Goal: Task Accomplishment & Management: Manage account settings

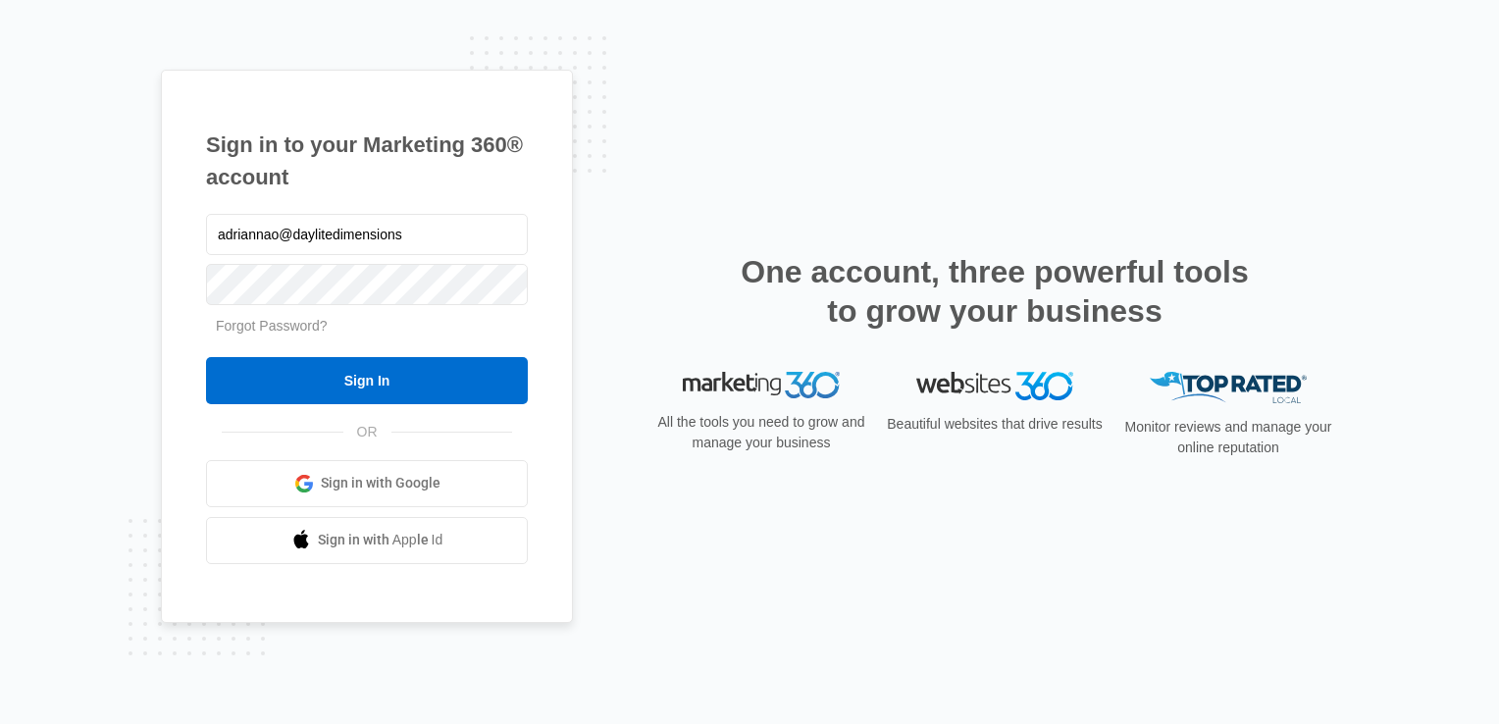
type input "adriannao@daylitedimensions"
click at [290, 328] on link "Forgot Password?" at bounding box center [272, 326] width 112 height 16
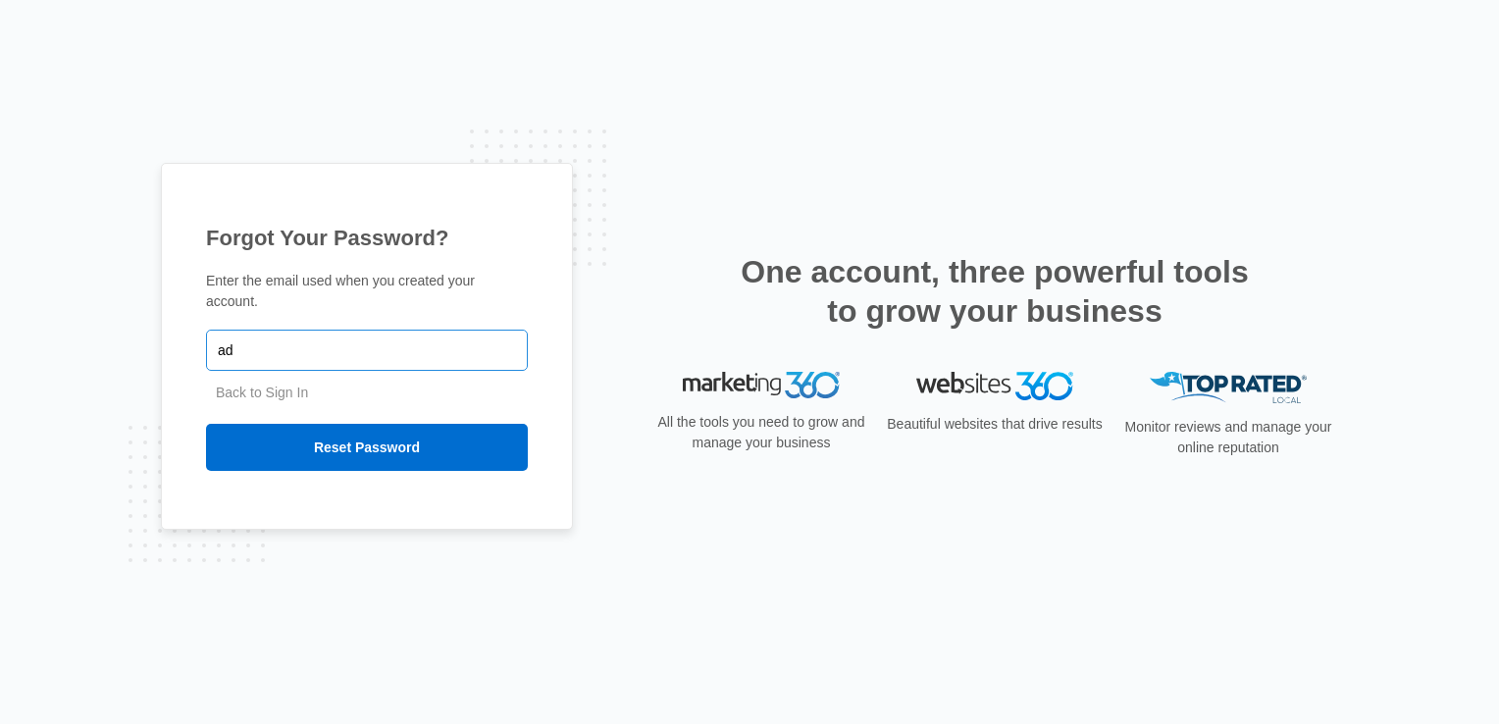
type input "adriannao@daylitedimensions.com"
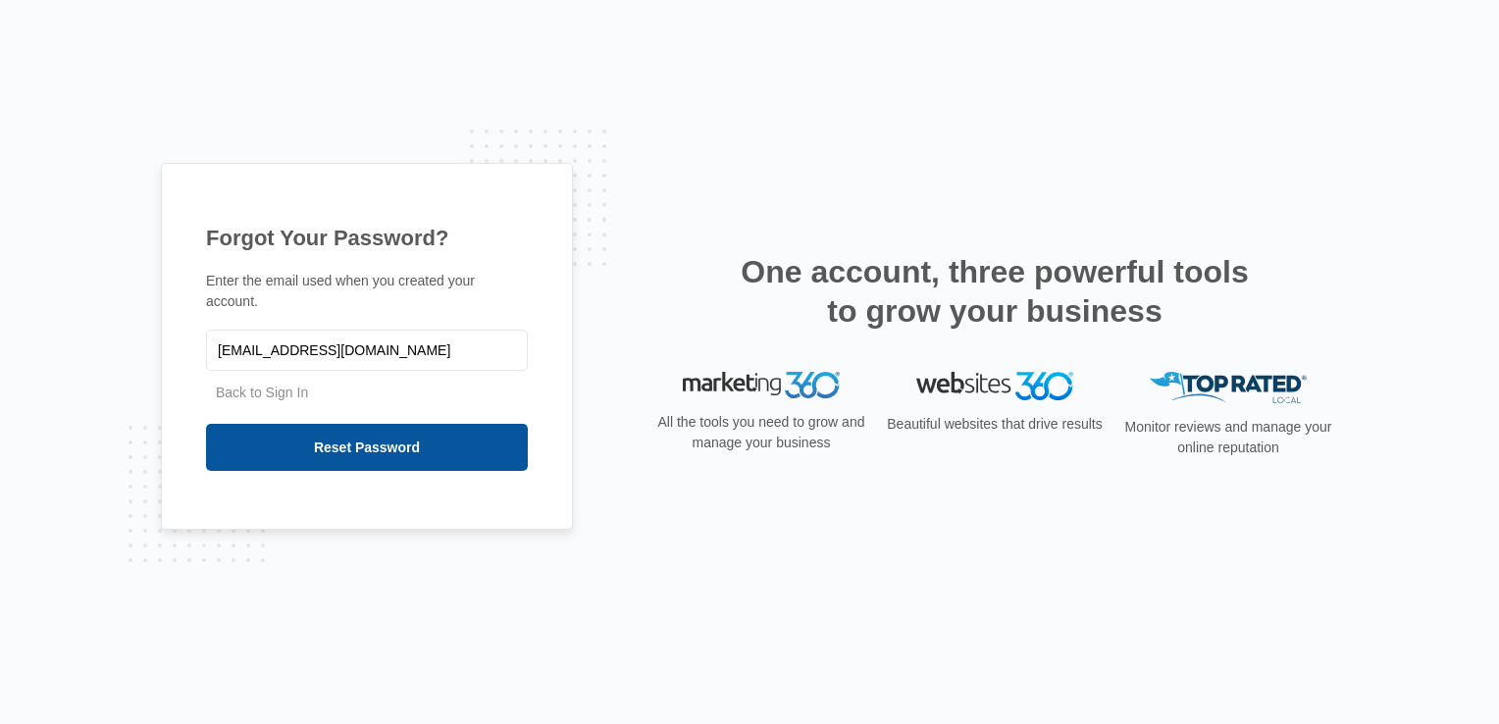
click at [404, 433] on input "Reset Password" at bounding box center [367, 447] width 322 height 47
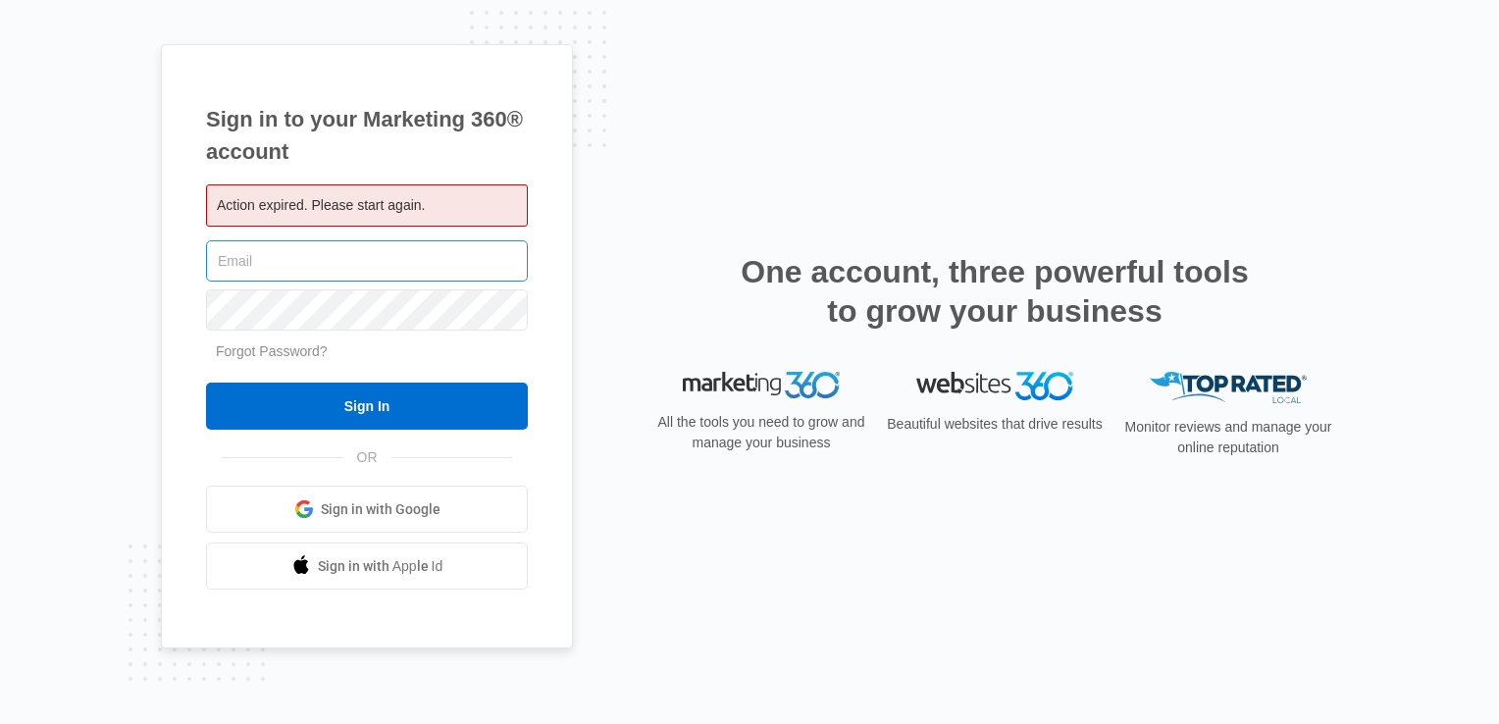
click at [380, 258] on input "text" at bounding box center [367, 260] width 322 height 41
type input "adriannao@daylitedimensions.com"
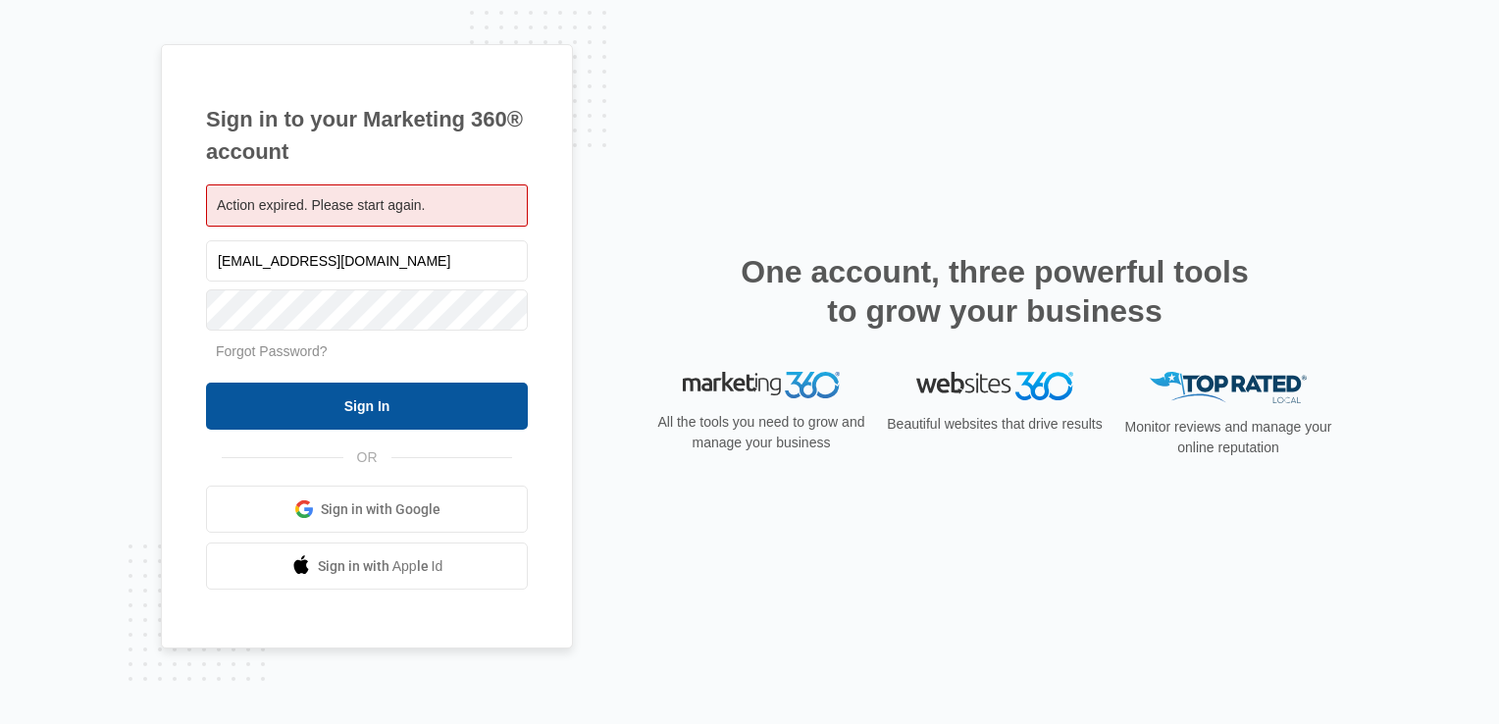
click at [293, 394] on input "Sign In" at bounding box center [367, 406] width 322 height 47
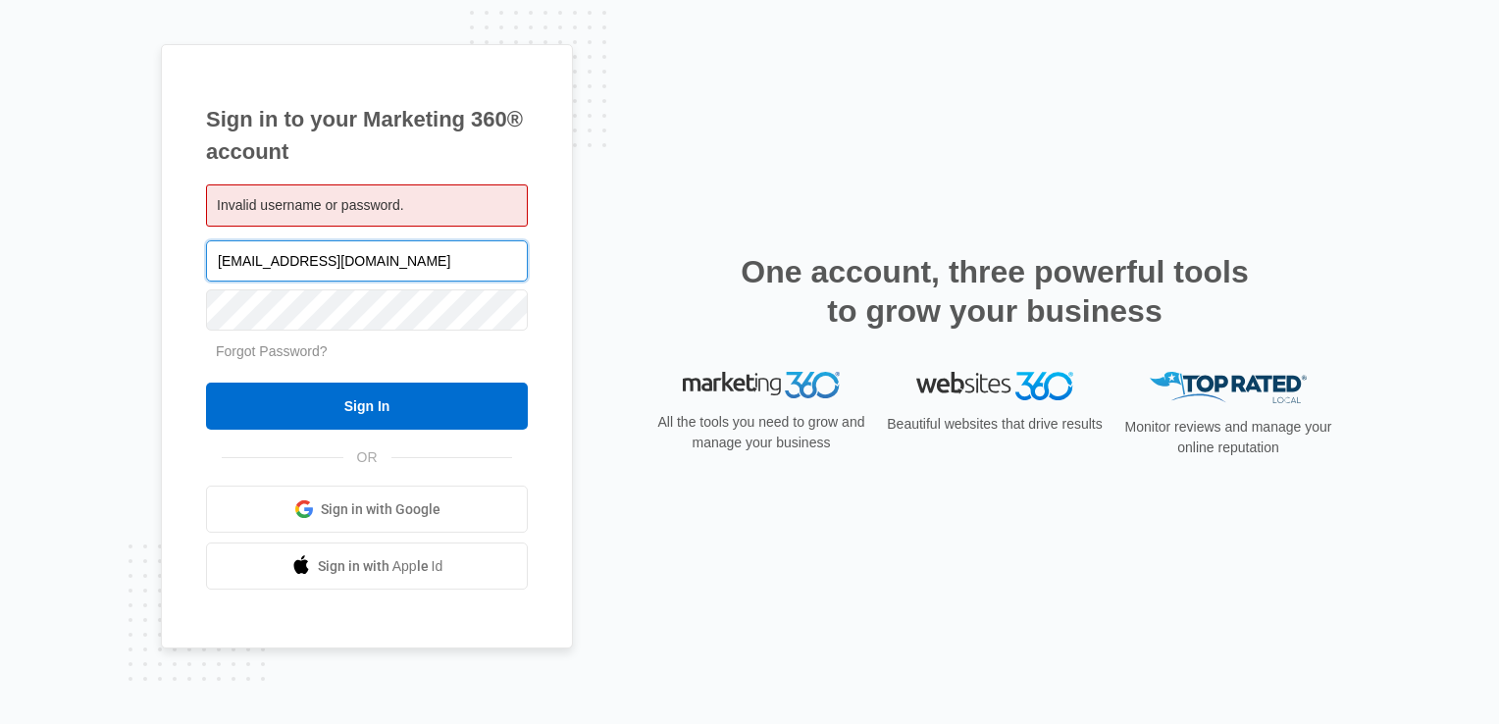
click at [315, 263] on input "adriannao@daylitedimensions.com" at bounding box center [367, 260] width 322 height 41
type input "adri025"
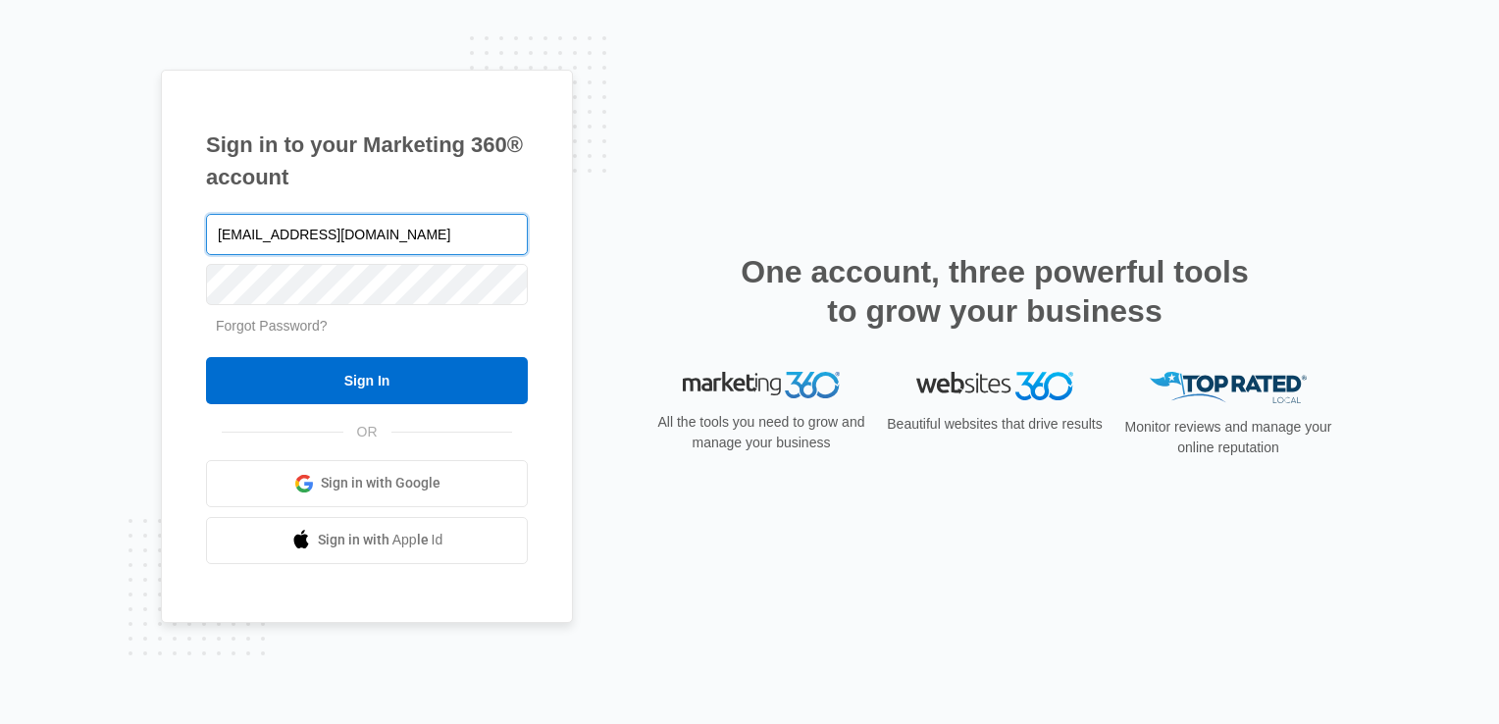
type input "adriosuna2025@gmail.com"
click at [271, 328] on link "Forgot Password?" at bounding box center [272, 326] width 112 height 16
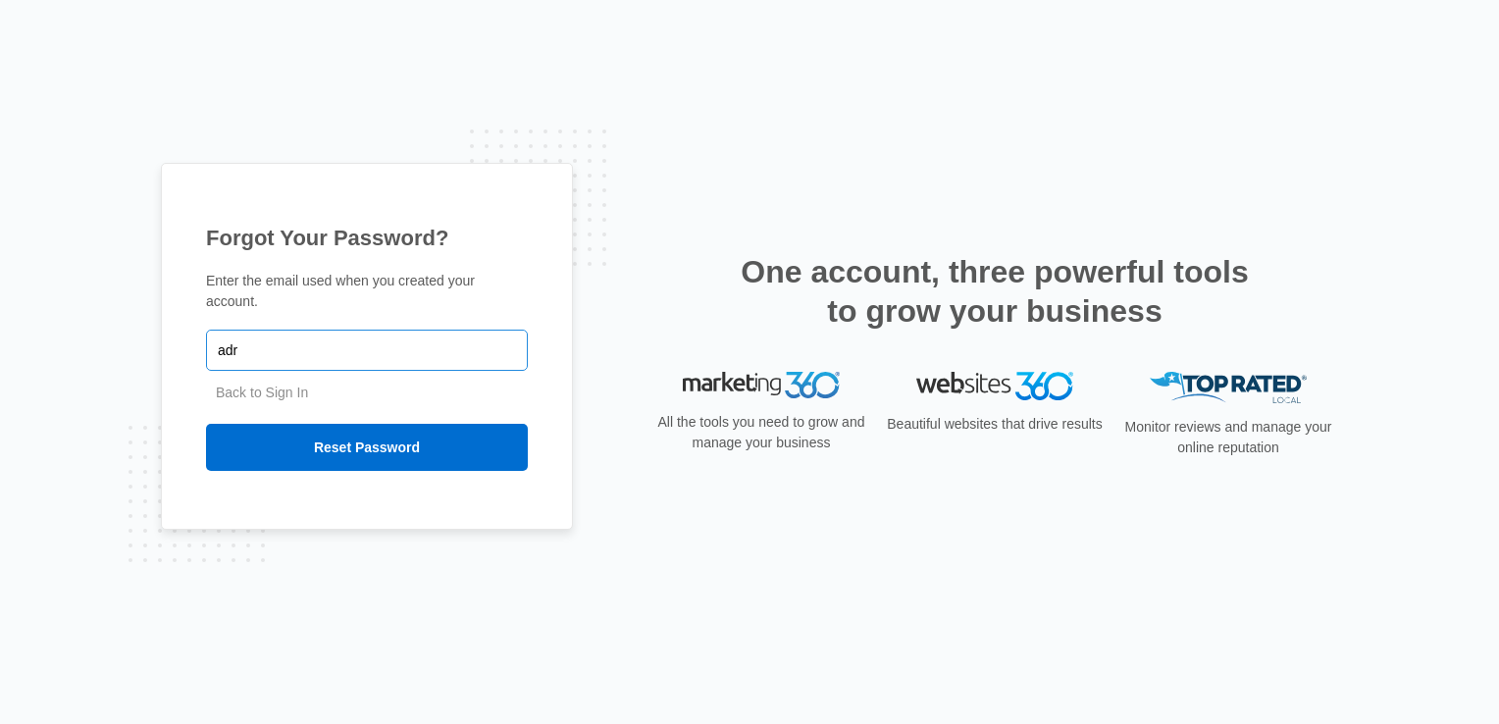
type input "[EMAIL_ADDRESS][DOMAIN_NAME]"
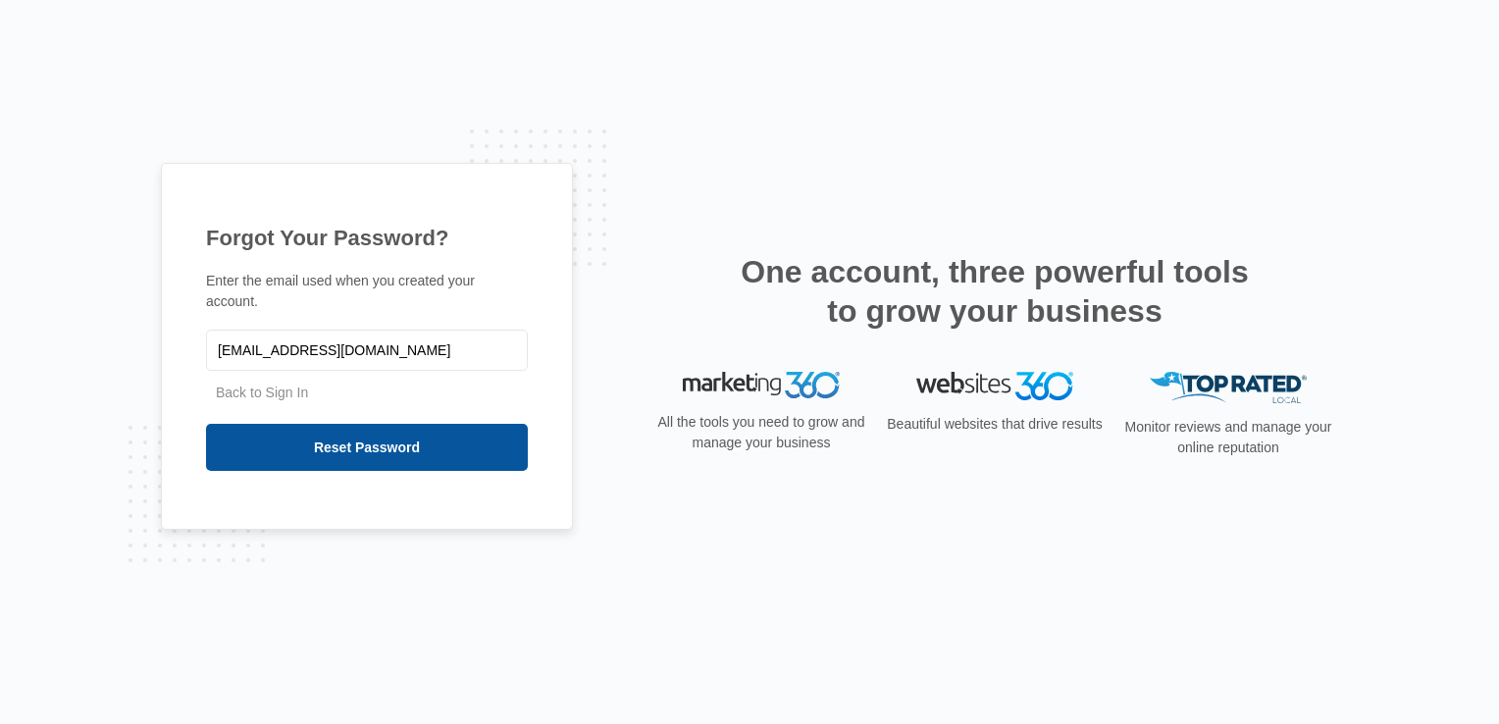
click at [348, 430] on input "Reset Password" at bounding box center [367, 447] width 322 height 47
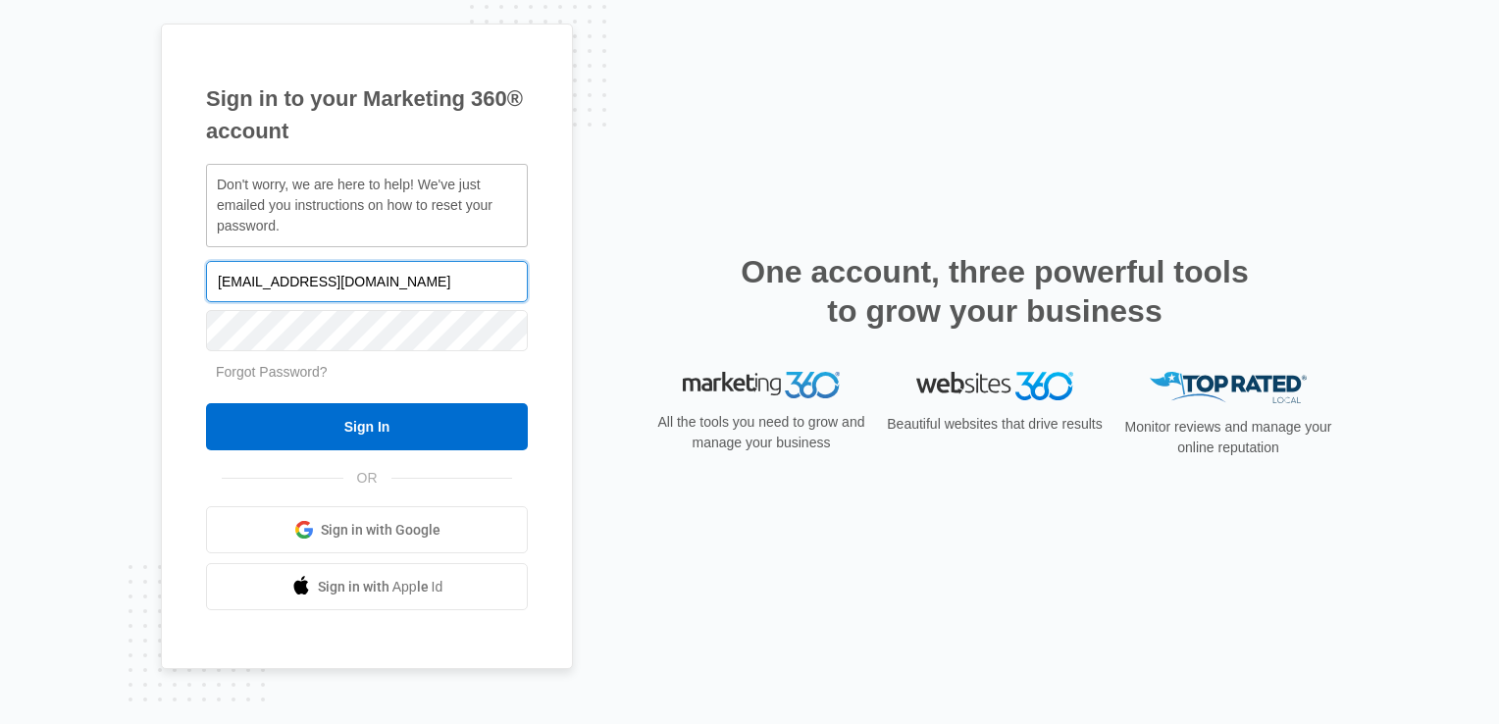
click at [433, 286] on input "adriosuna2025@gmail.com" at bounding box center [367, 281] width 322 height 41
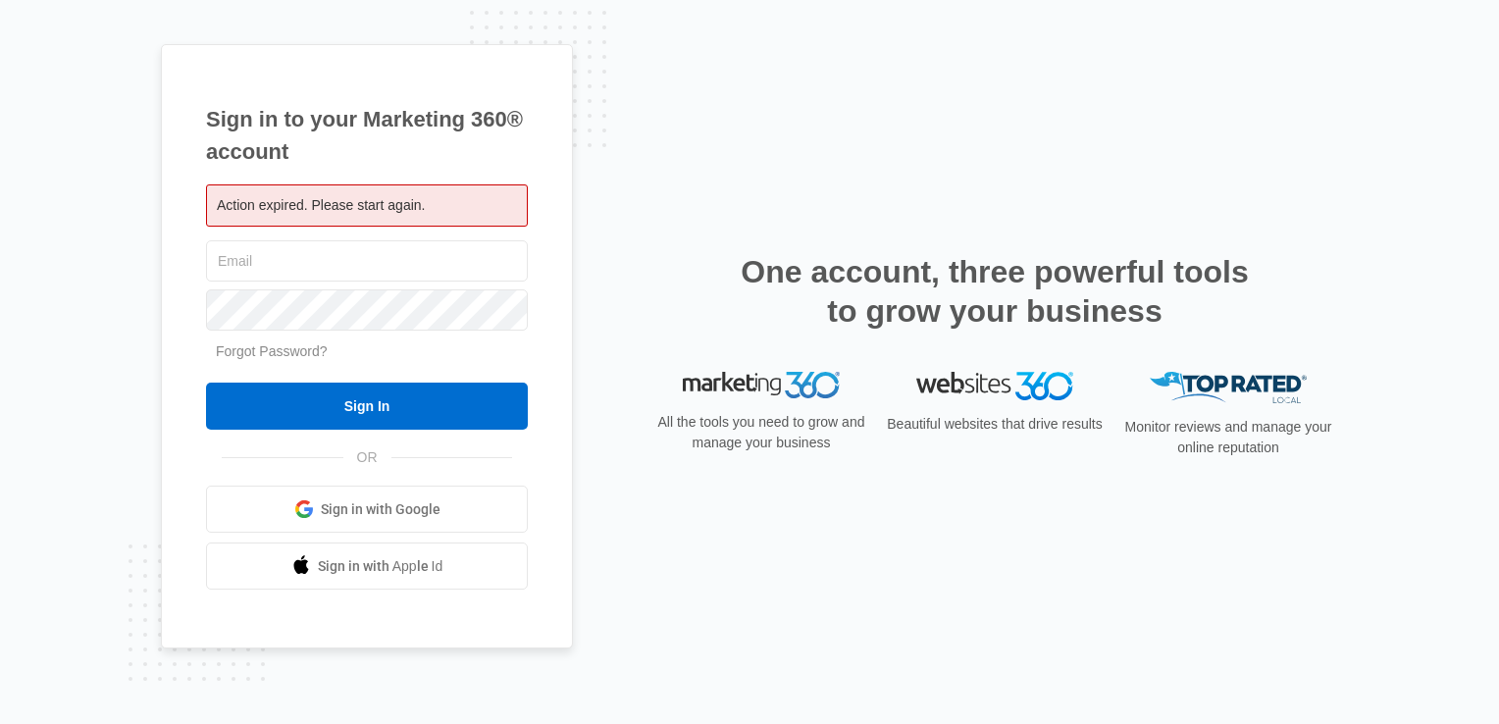
click at [291, 359] on link "Forgot Password?" at bounding box center [272, 351] width 112 height 16
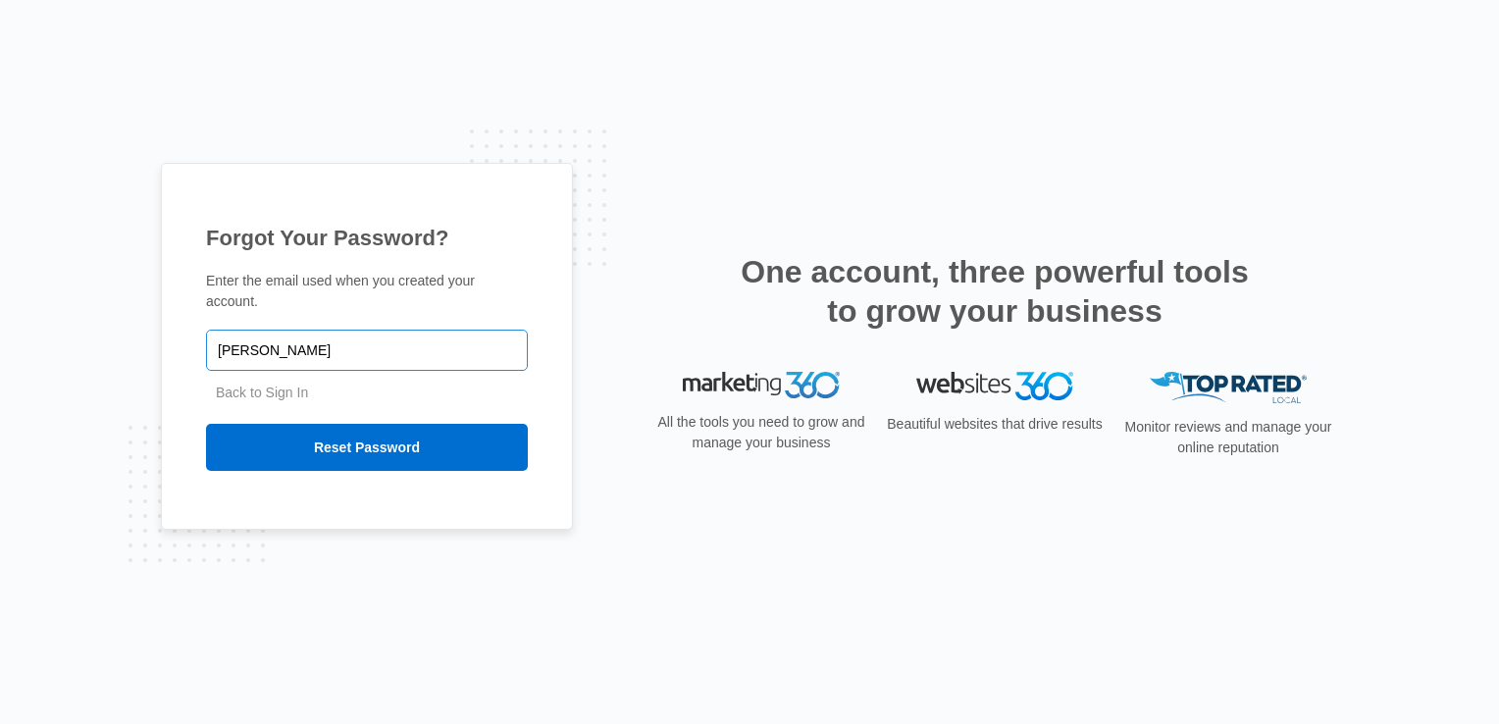
type input "[EMAIL_ADDRESS][DOMAIN_NAME]"
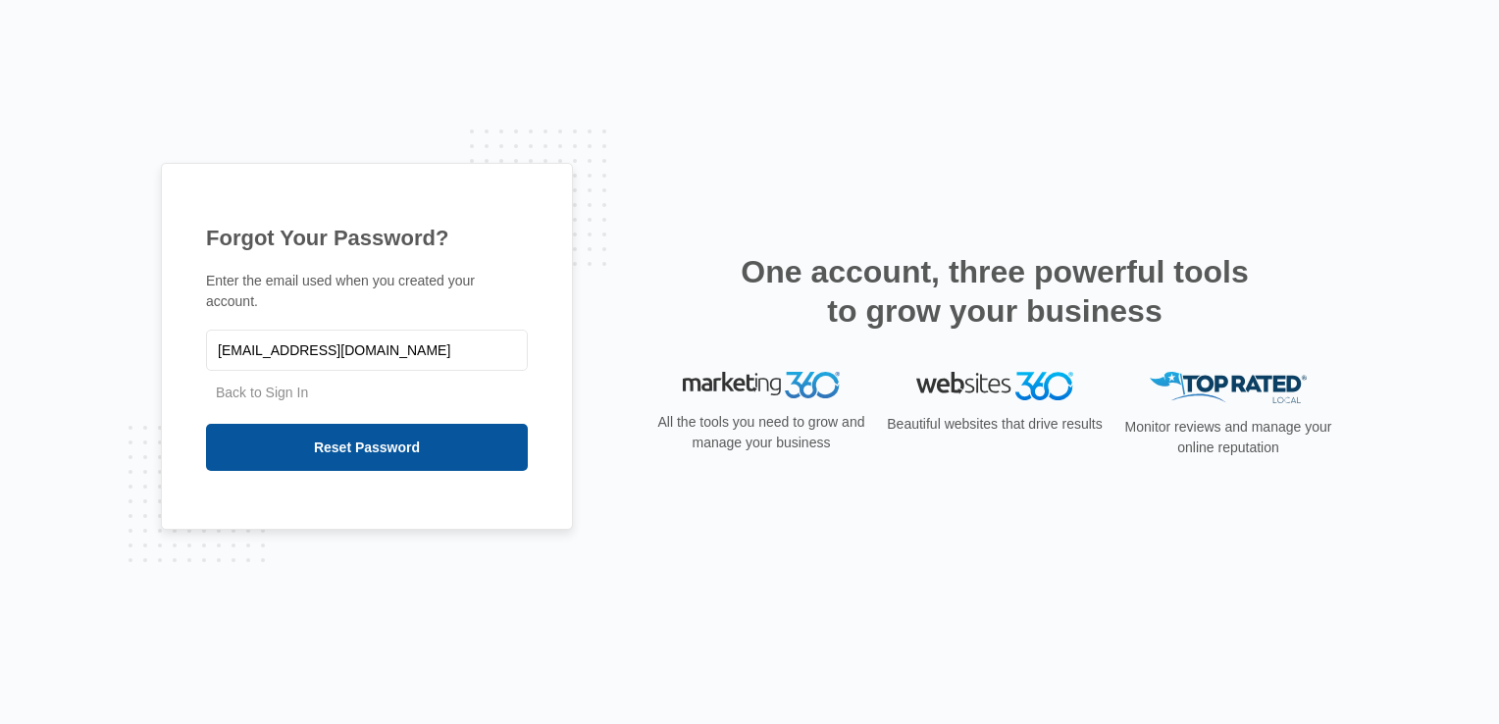
click at [303, 426] on input "Reset Password" at bounding box center [367, 447] width 322 height 47
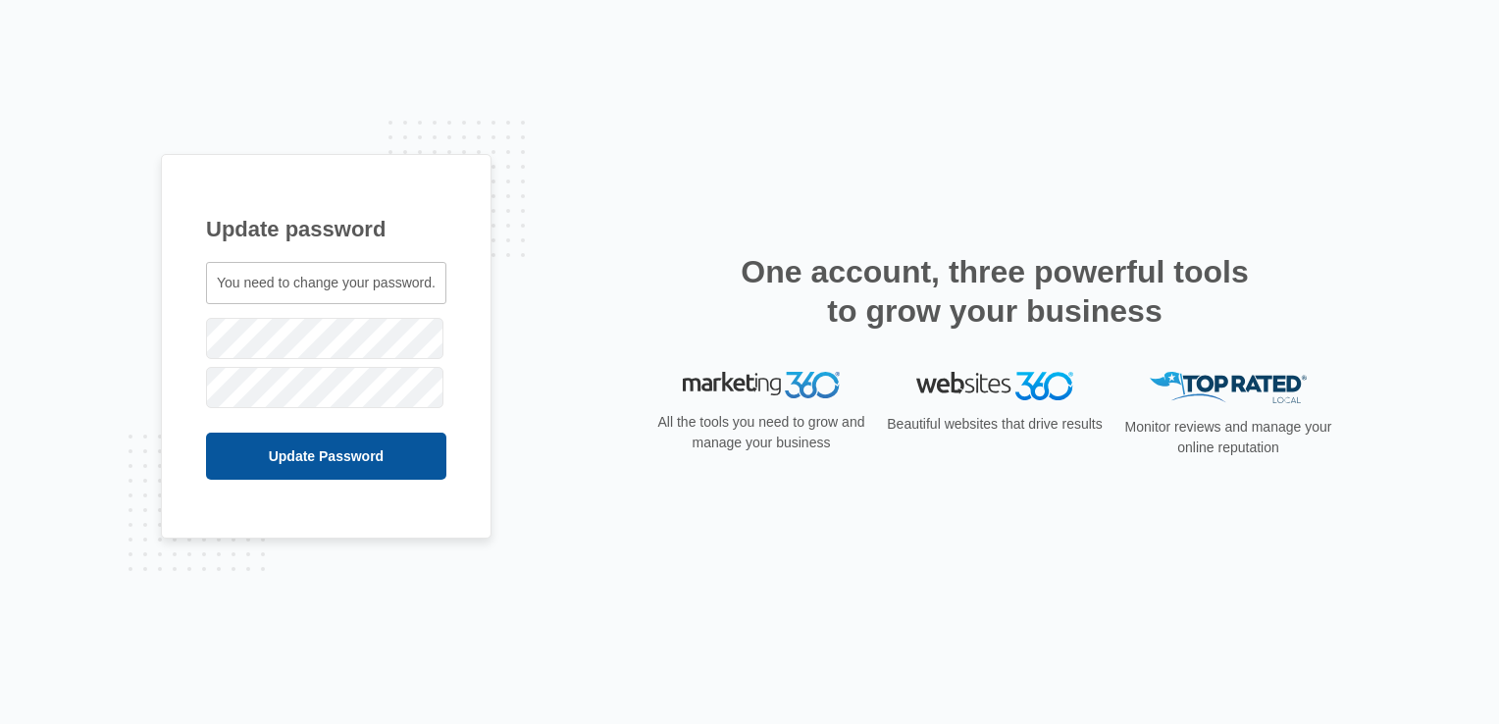
click at [315, 461] on input "Update Password" at bounding box center [326, 456] width 240 height 47
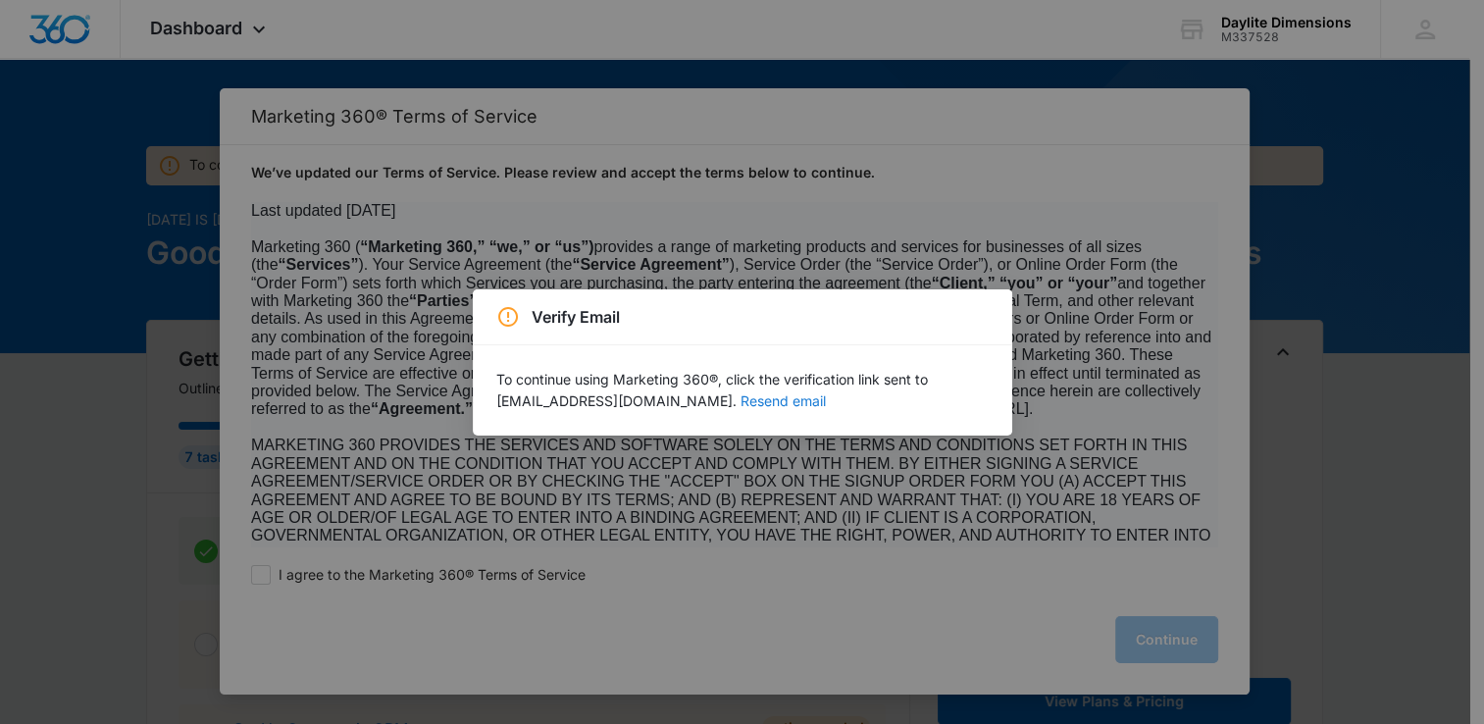
click at [765, 403] on button "Resend email" at bounding box center [783, 401] width 85 height 14
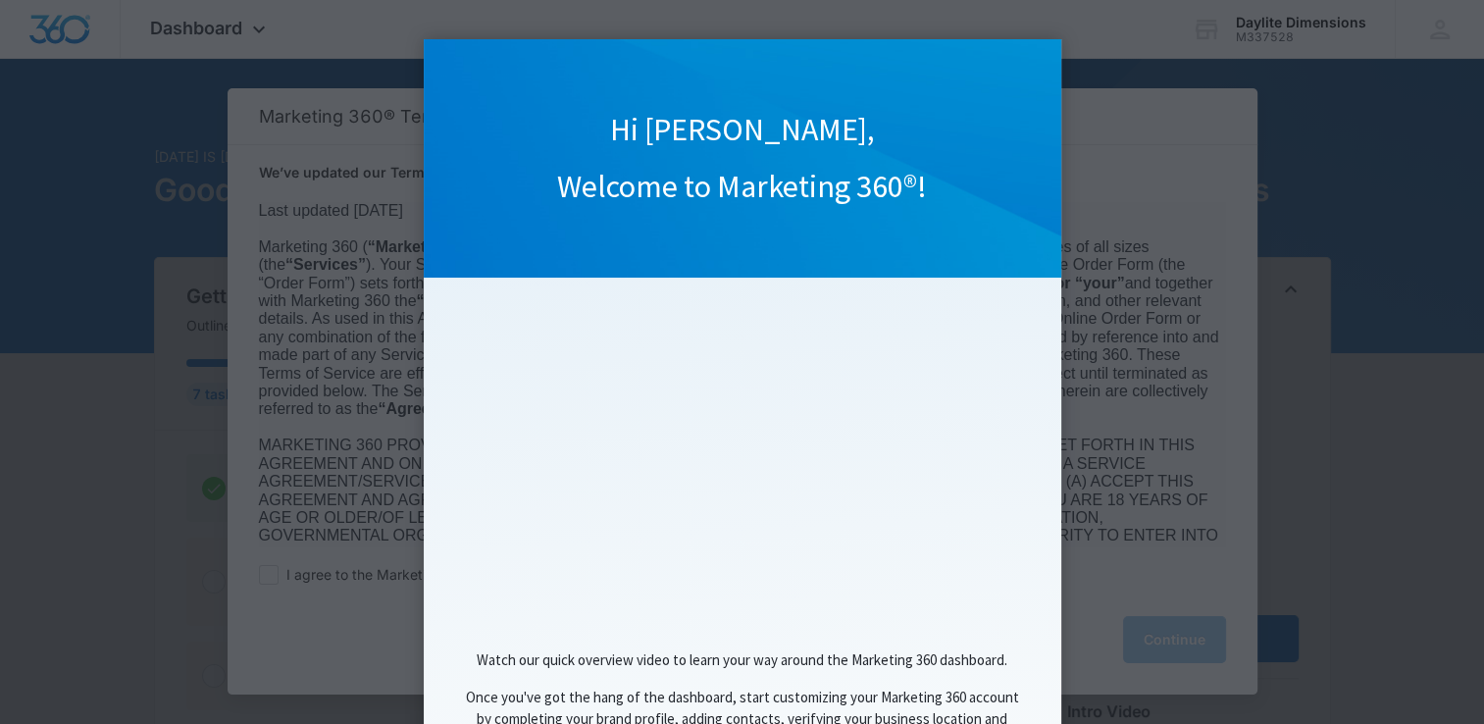
scroll to position [162, 0]
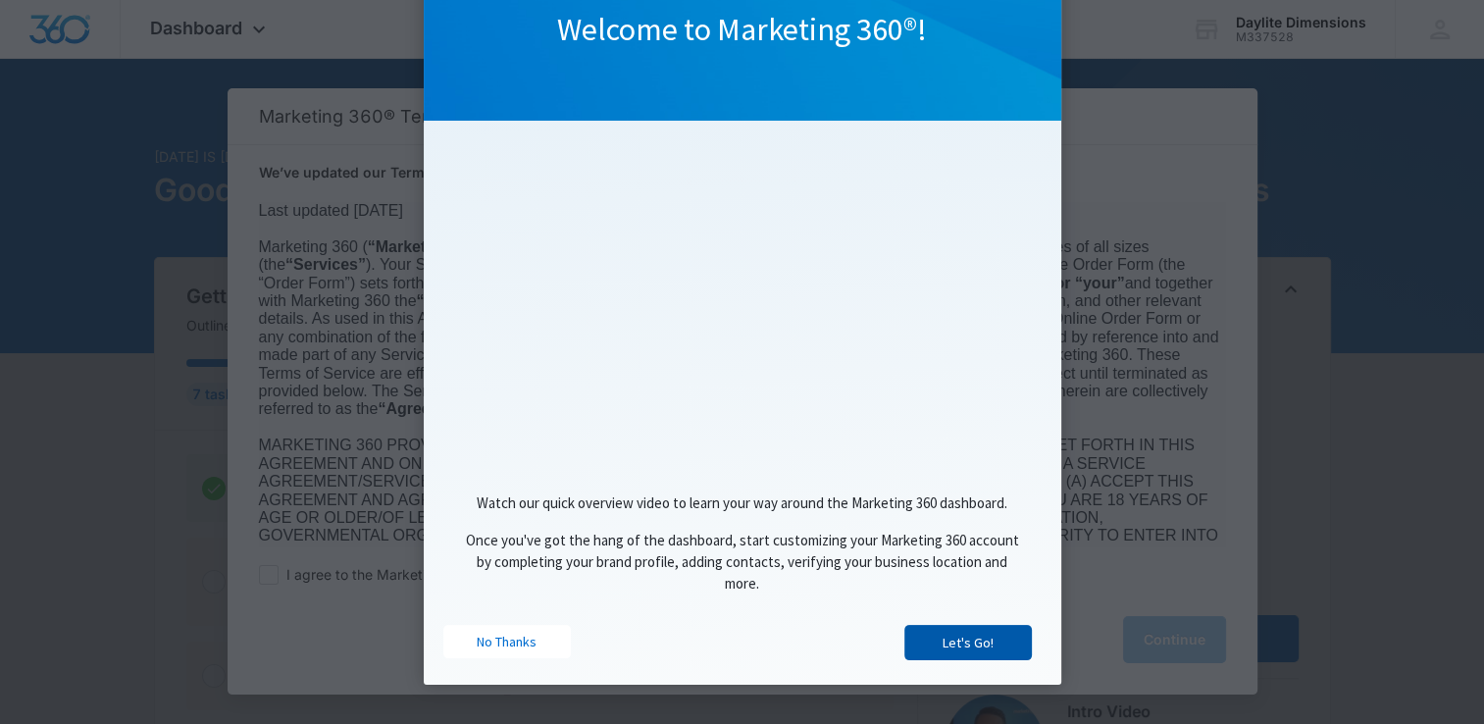
click at [930, 647] on link "Let's Go!" at bounding box center [969, 642] width 128 height 35
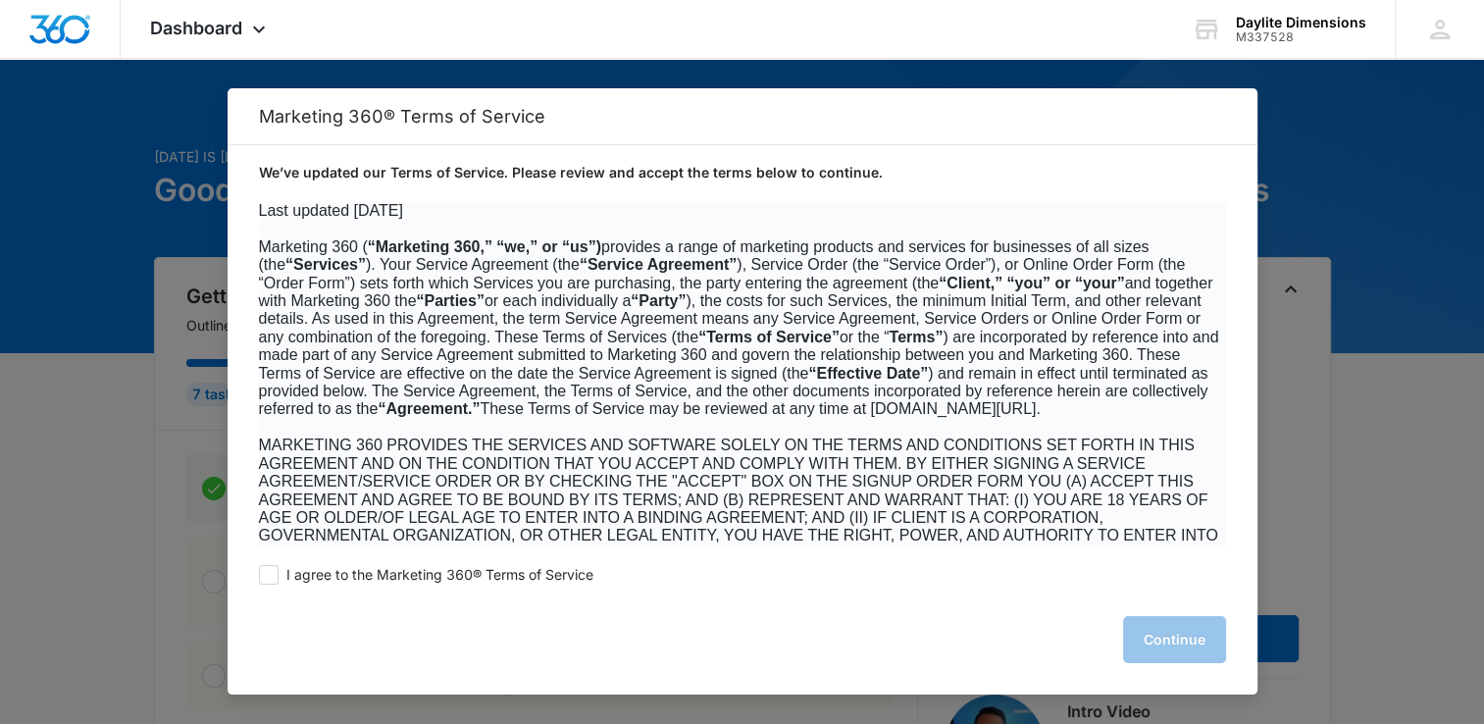
scroll to position [0, 0]
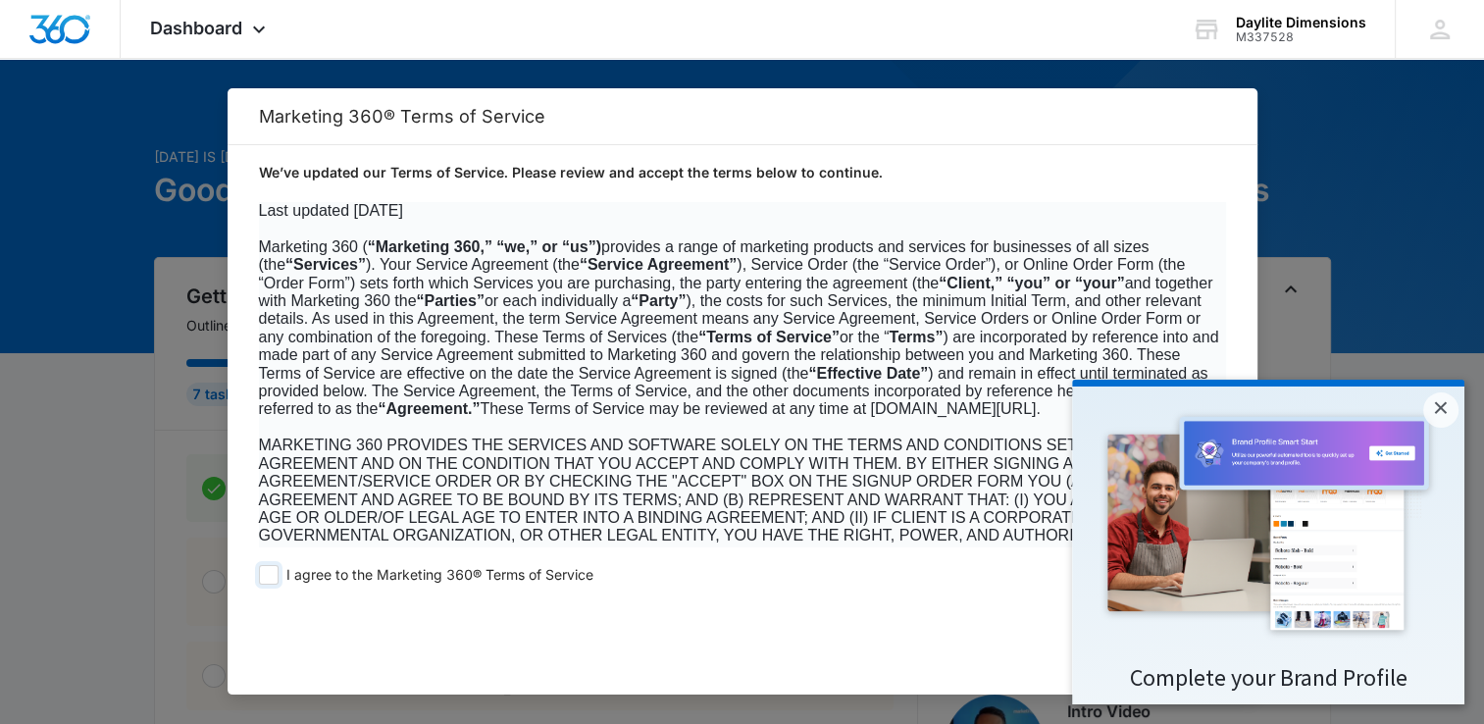
click at [272, 577] on span at bounding box center [269, 575] width 20 height 20
click at [272, 577] on input "I agree to the Marketing 360® Terms of Service" at bounding box center [269, 575] width 20 height 20
checkbox input "true"
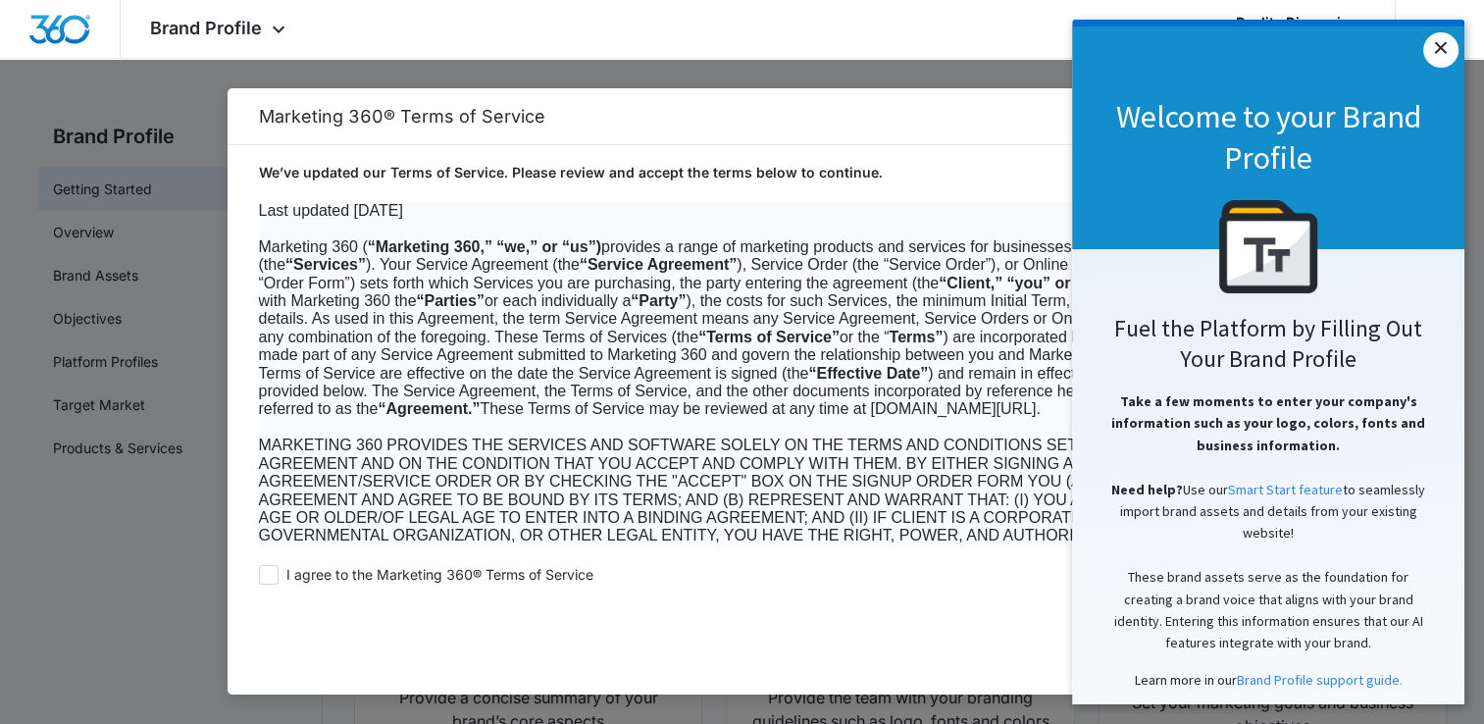
click at [1441, 51] on link "×" at bounding box center [1441, 49] width 35 height 35
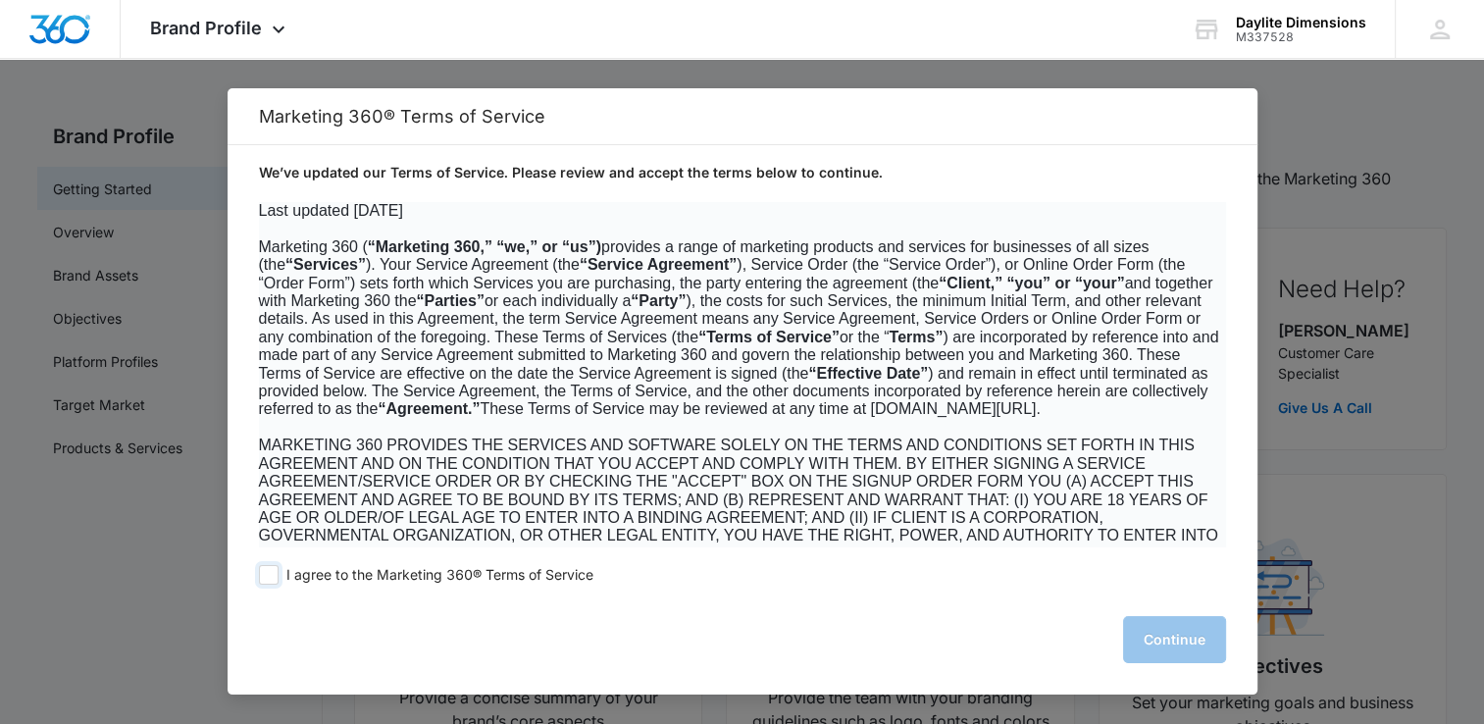
click at [267, 583] on span at bounding box center [269, 575] width 20 height 20
click at [267, 583] on input "I agree to the Marketing 360® Terms of Service" at bounding box center [269, 575] width 20 height 20
checkbox input "true"
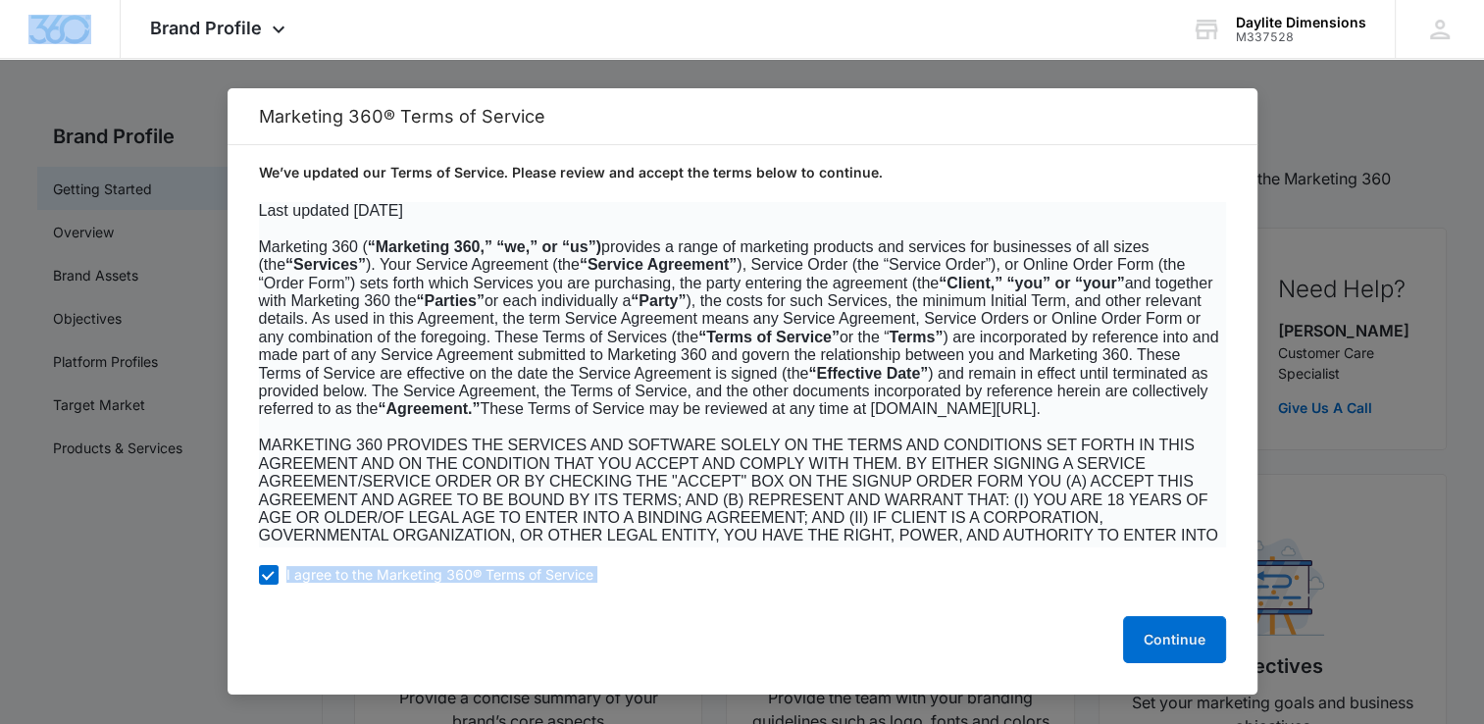
drag, startPoint x: 267, startPoint y: 583, endPoint x: 695, endPoint y: 577, distance: 427.8
click at [695, 577] on div "I agree to the Marketing 360® Terms of Service Continue" at bounding box center [743, 620] width 1030 height 147
click at [330, 615] on div "I agree to the Marketing 360® Terms of Service Continue" at bounding box center [743, 620] width 1030 height 147
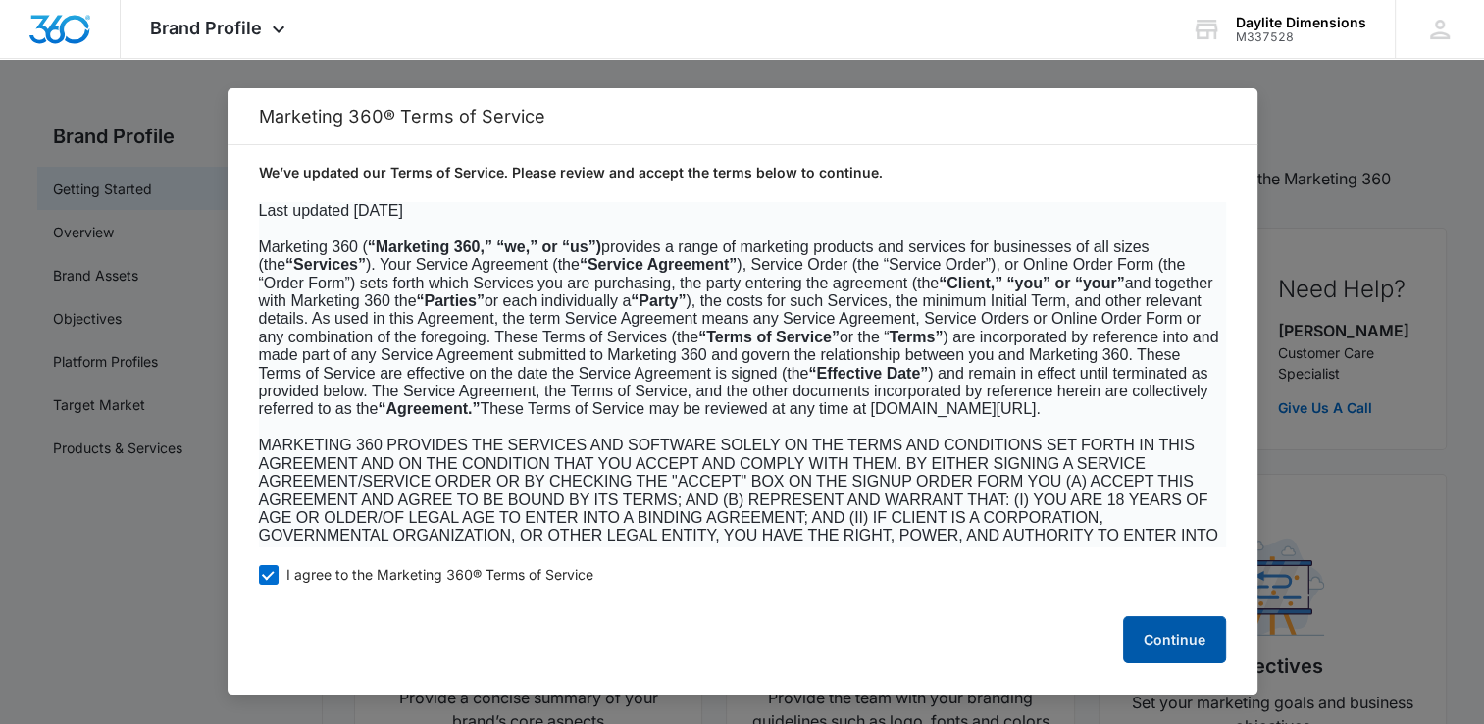
click at [1154, 661] on button "Continue" at bounding box center [1174, 639] width 103 height 47
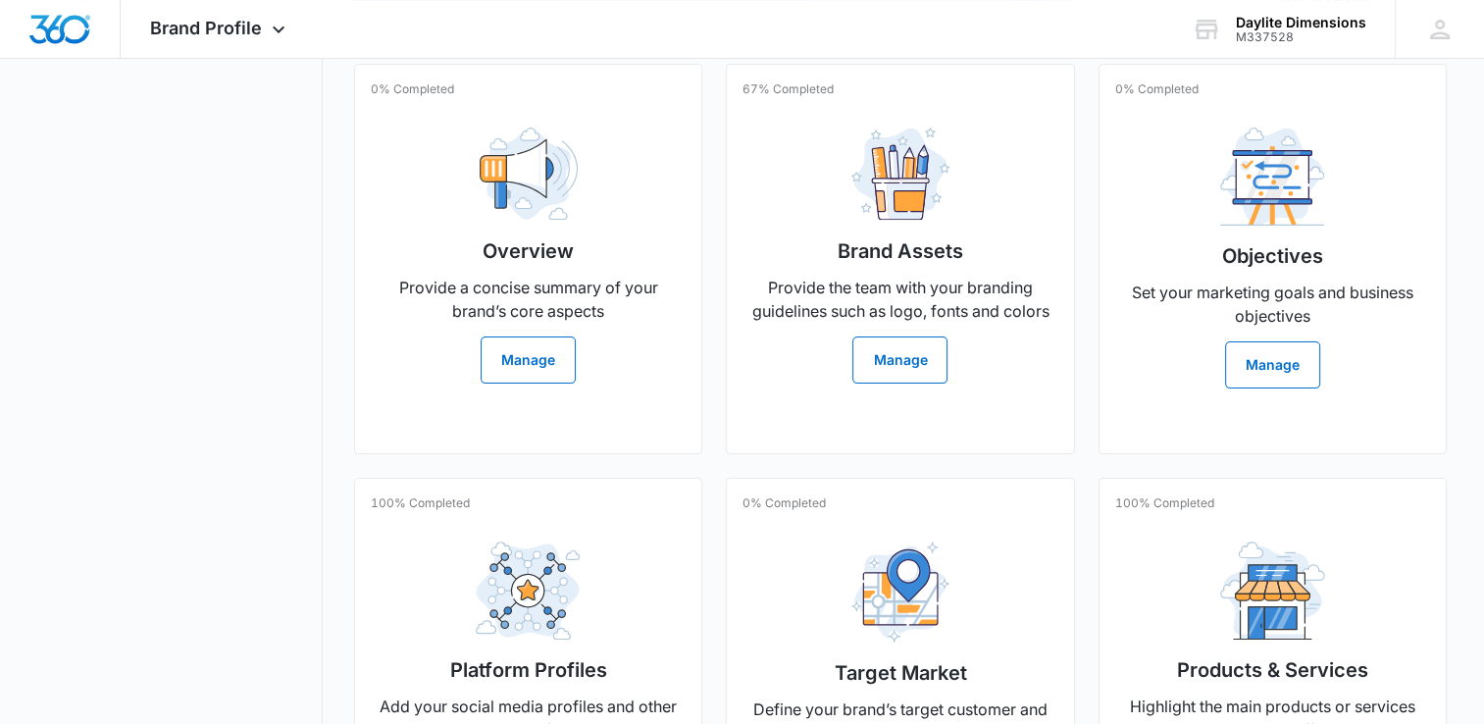
scroll to position [423, 0]
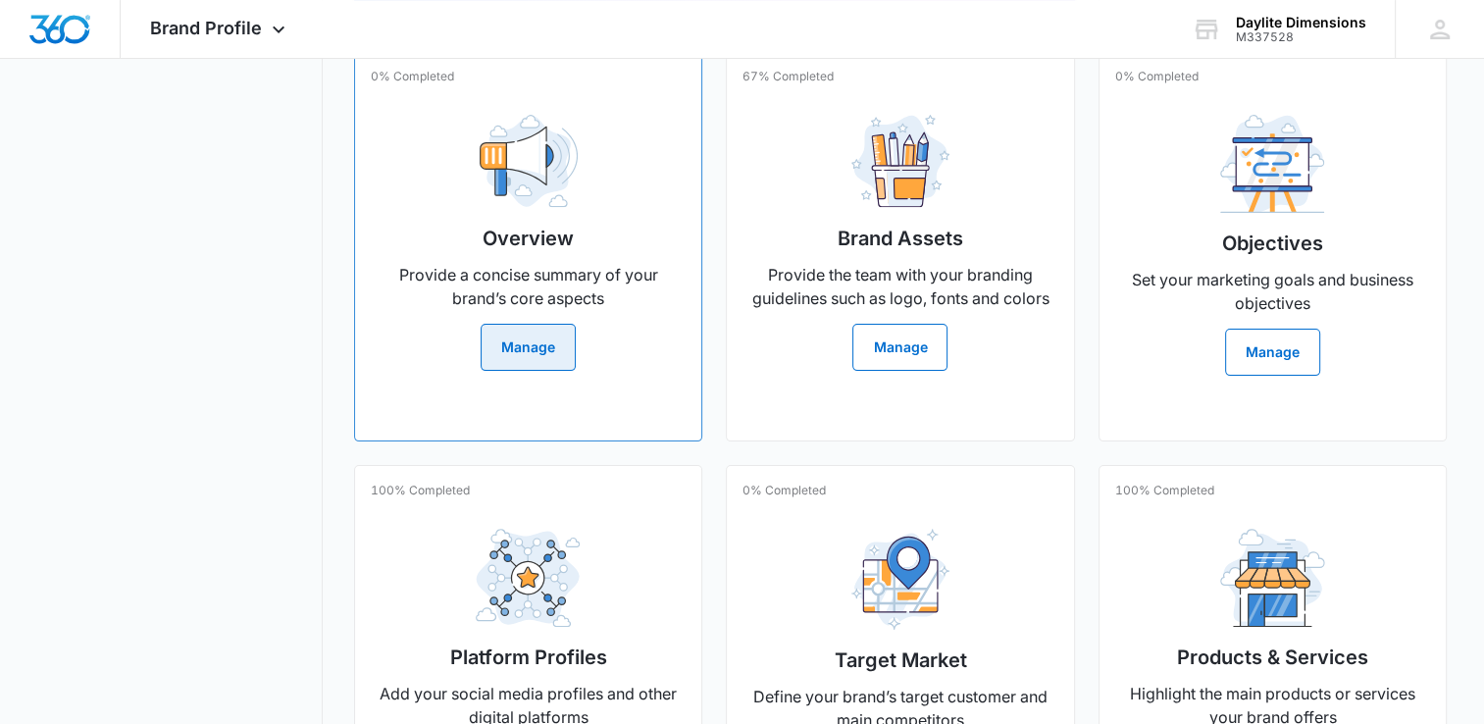
click at [554, 357] on button "Manage" at bounding box center [528, 347] width 95 height 47
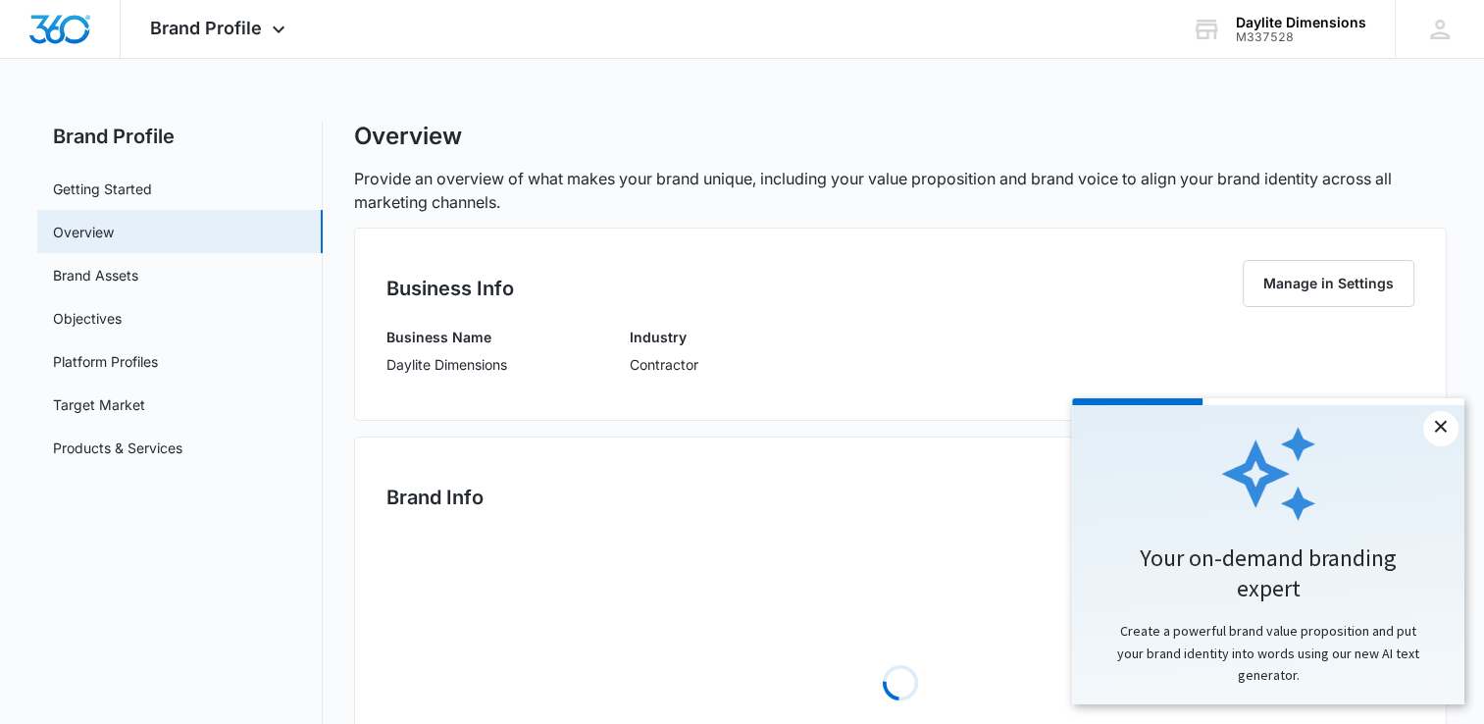
click at [1445, 433] on link "×" at bounding box center [1441, 428] width 35 height 35
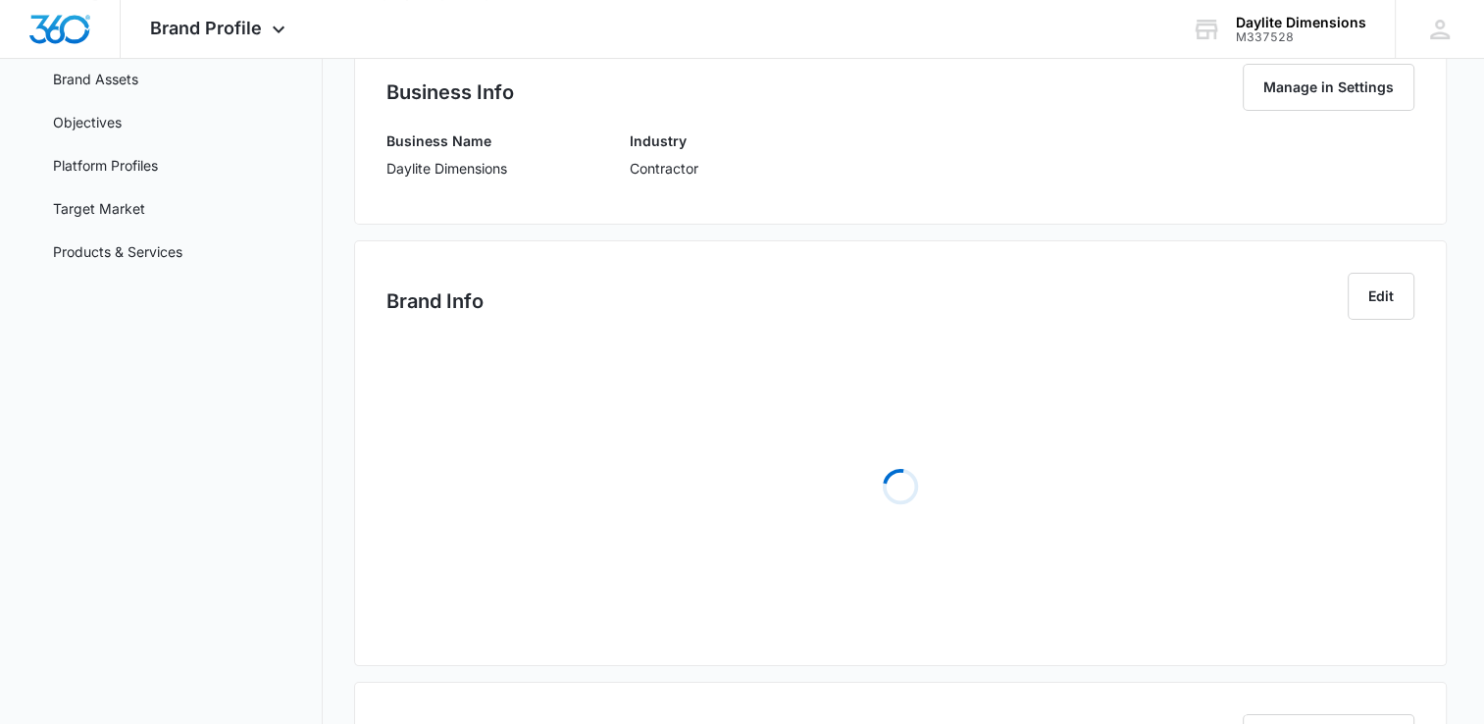
scroll to position [210, 0]
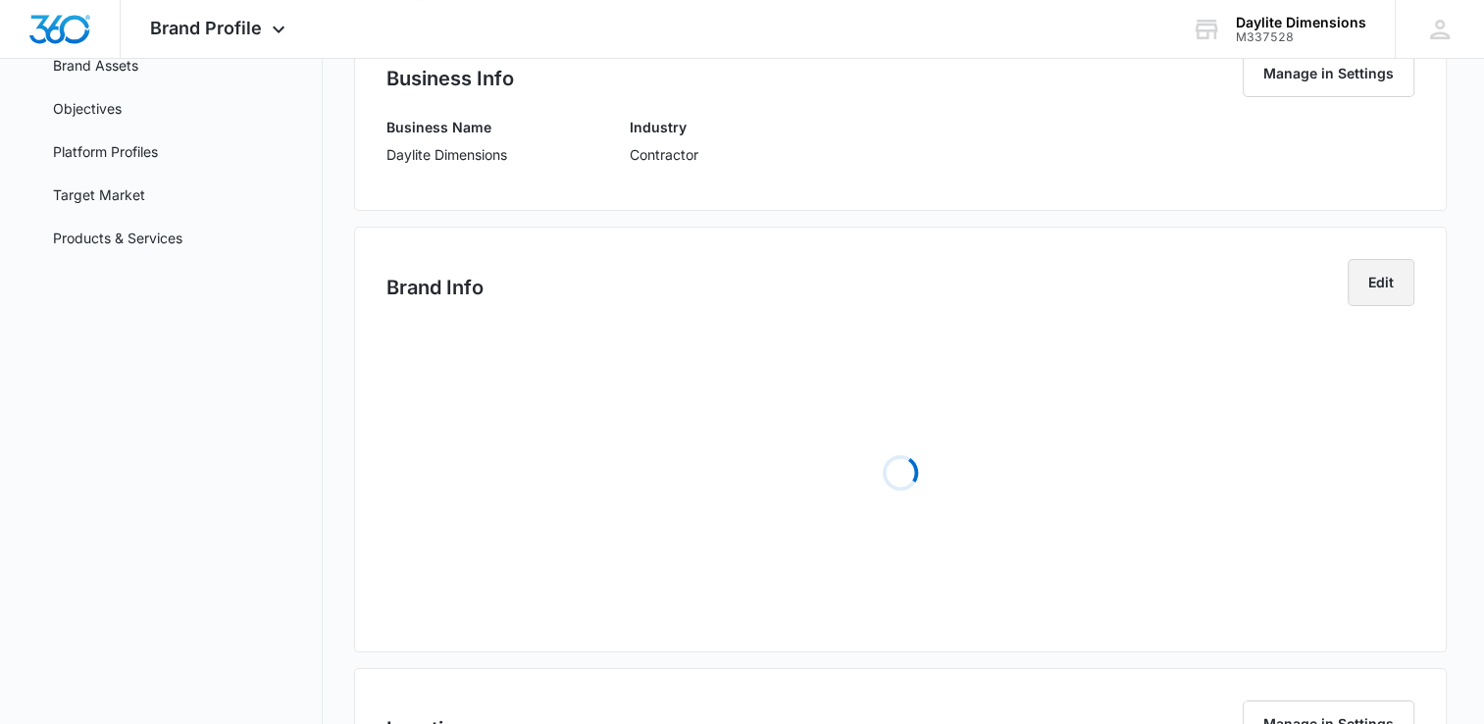
click at [1388, 282] on button "Edit" at bounding box center [1381, 282] width 67 height 47
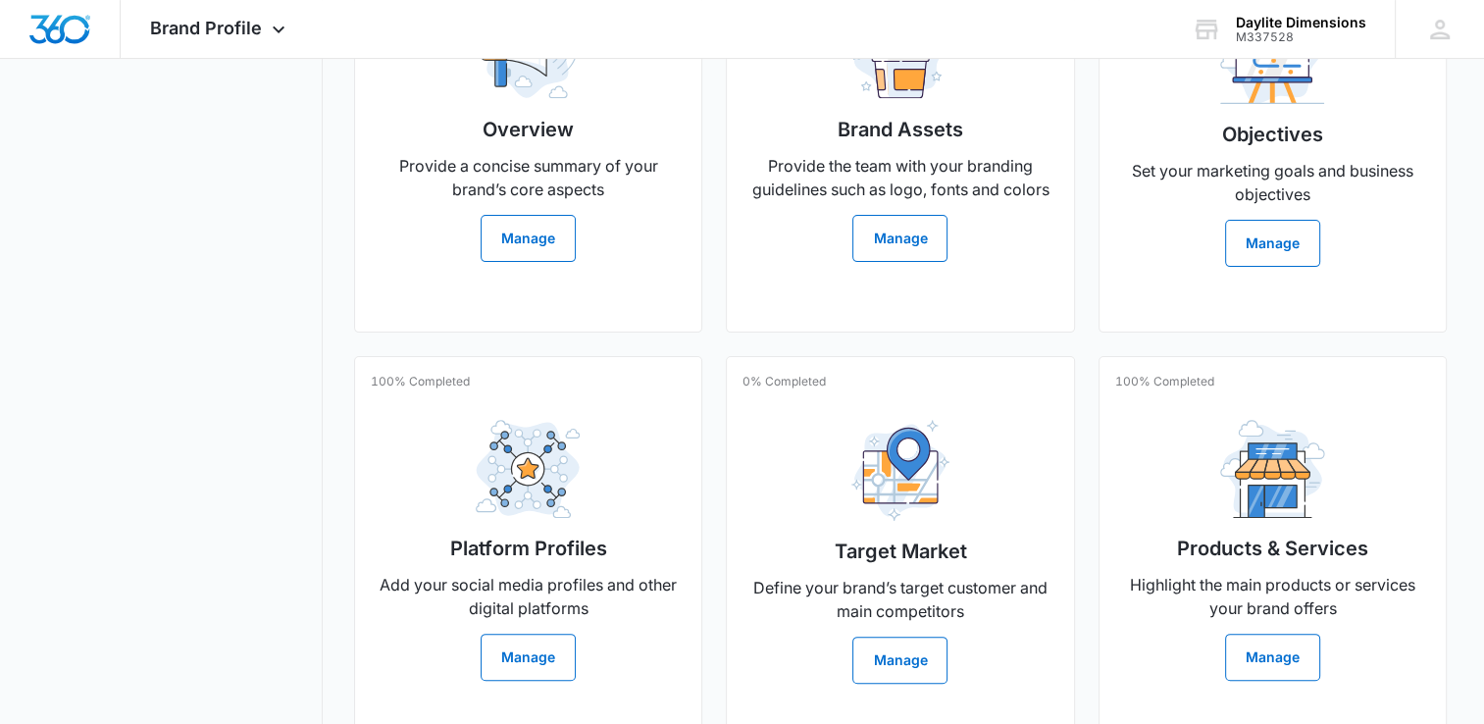
scroll to position [576, 0]
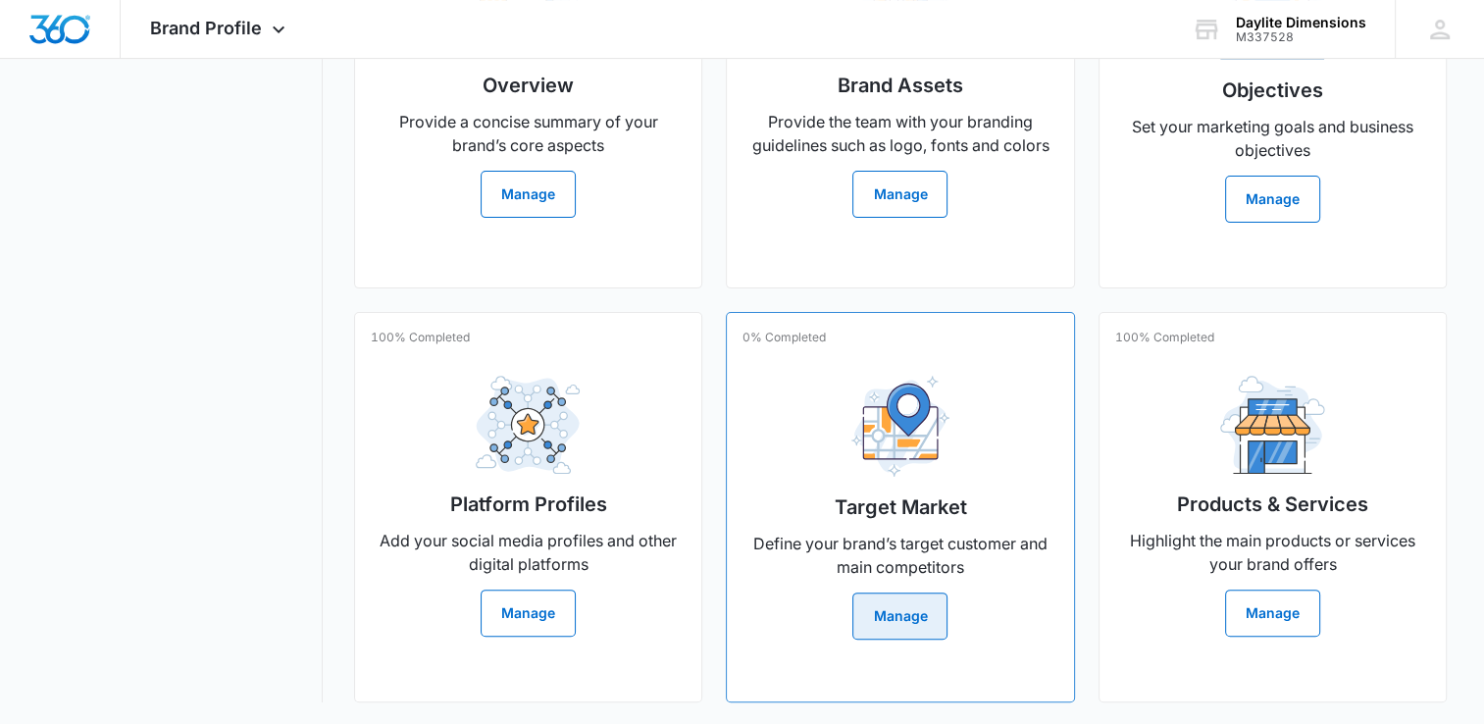
click at [908, 615] on button "Manage" at bounding box center [900, 616] width 95 height 47
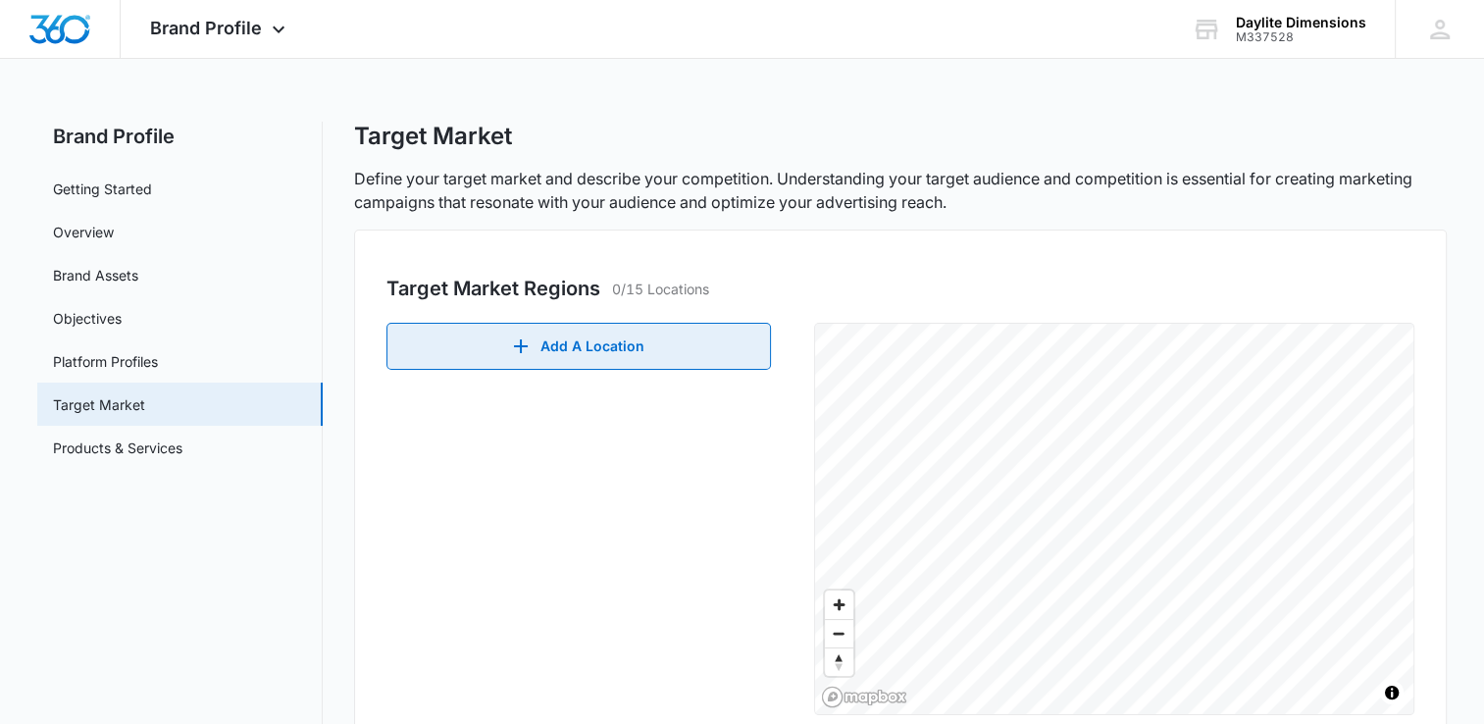
click at [546, 360] on button "Add A Location" at bounding box center [579, 346] width 385 height 47
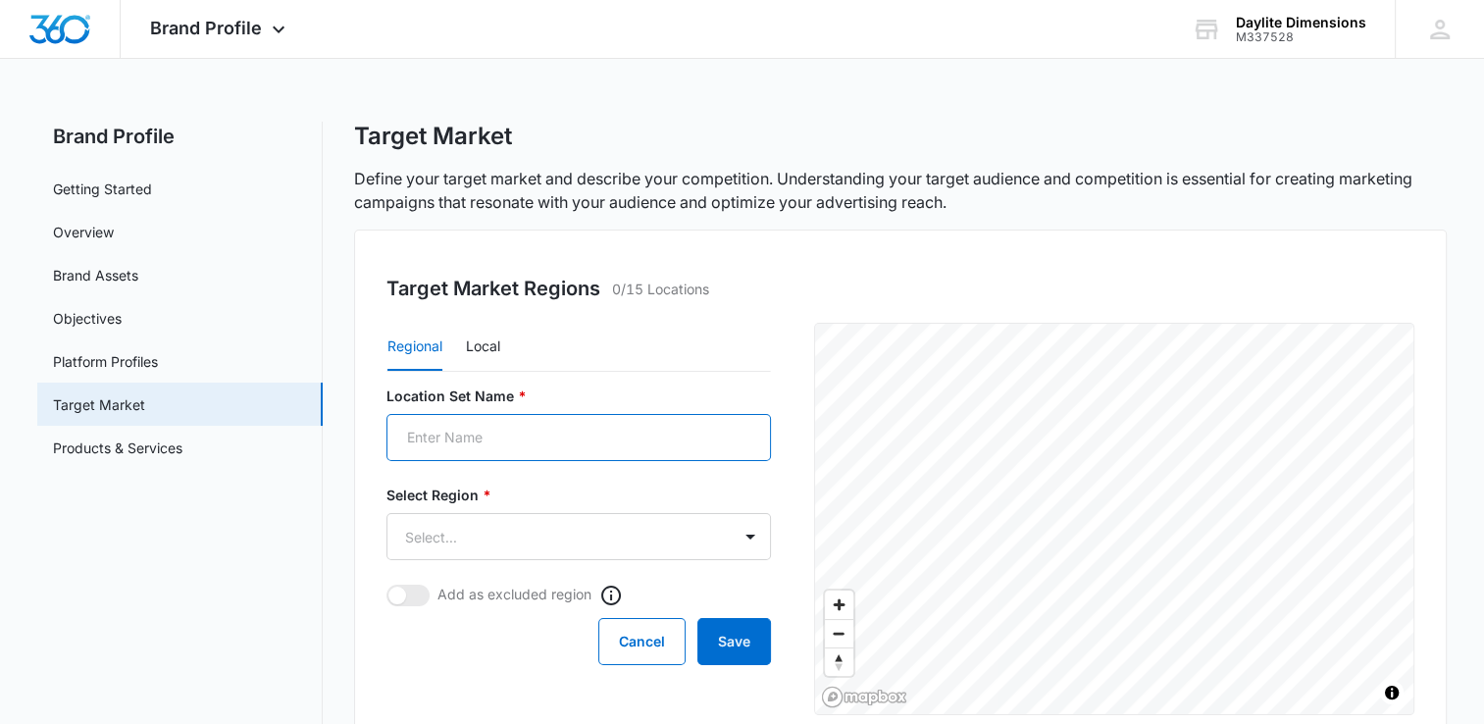
click at [457, 446] on input "Location Set Name *" at bounding box center [579, 437] width 385 height 47
type input "Tracy"
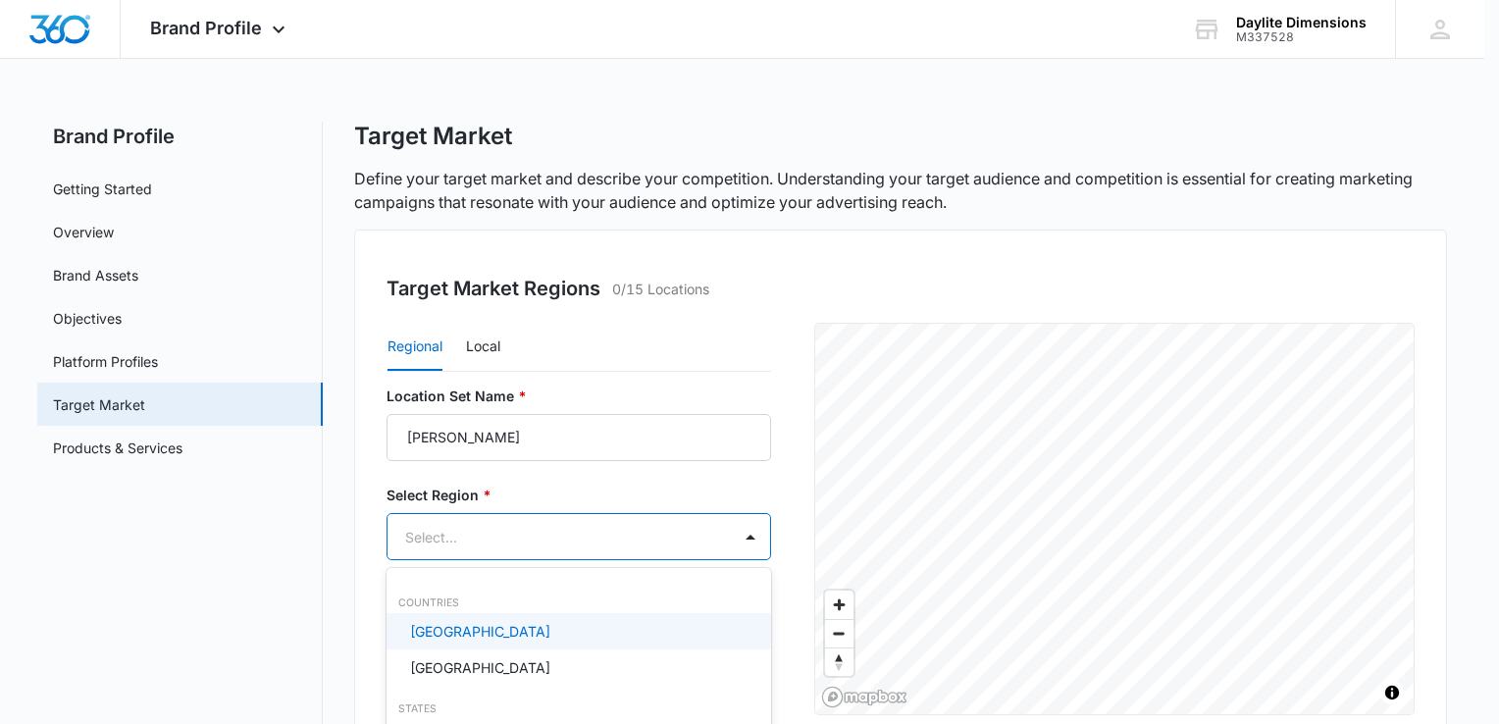
click at [533, 533] on body "Brand Profile Apps Reputation Websites Forms CRM Email Social Shop Payments POS…" at bounding box center [749, 362] width 1499 height 724
type input "ca"
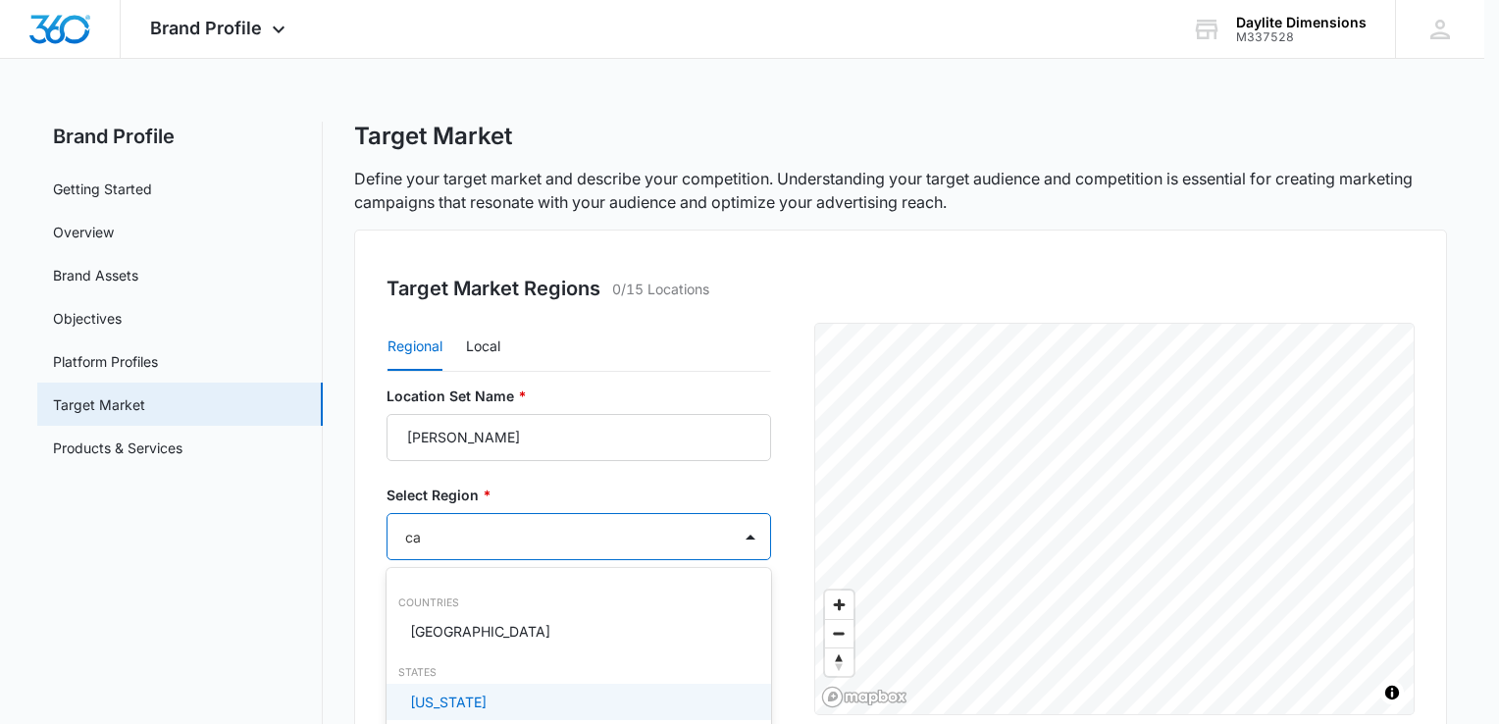
click at [449, 700] on p "California" at bounding box center [448, 702] width 77 height 21
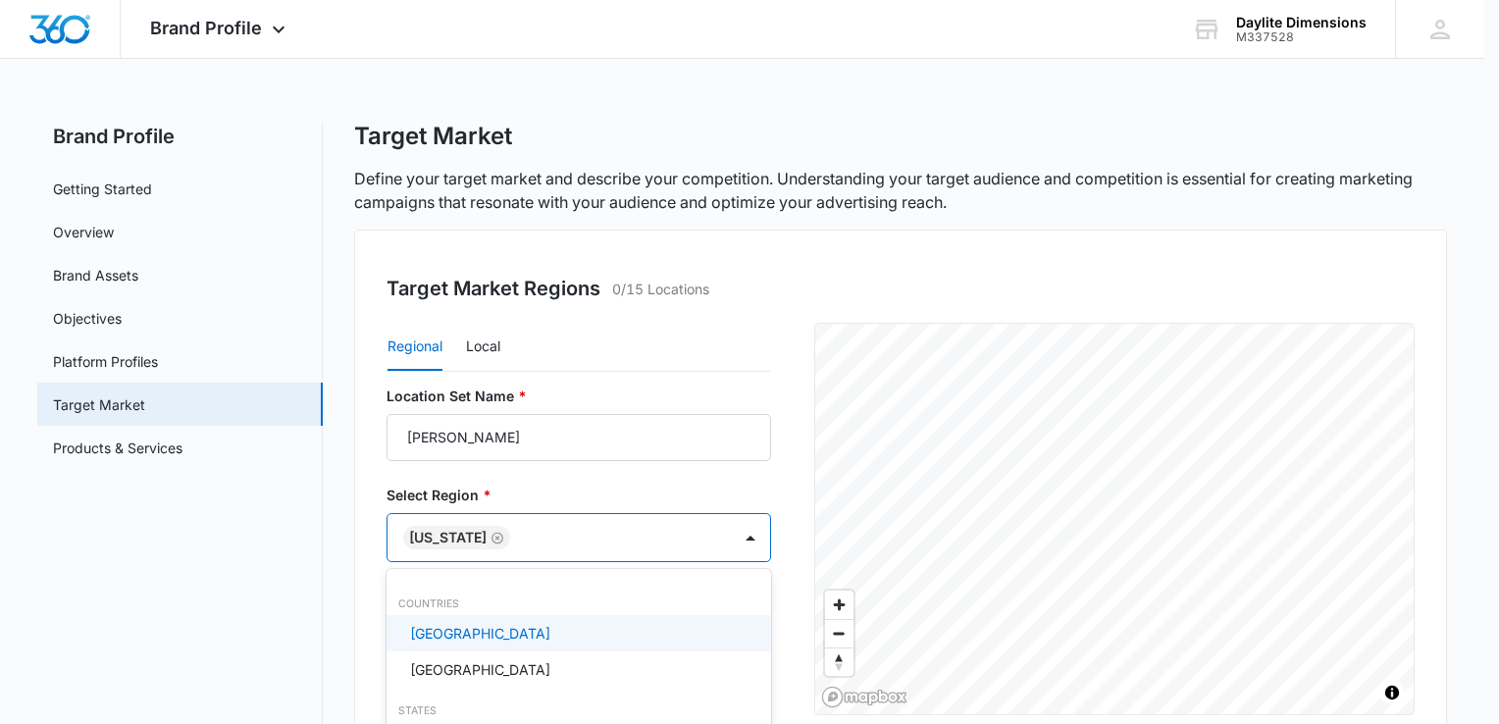
click at [456, 634] on p "United States" at bounding box center [480, 633] width 140 height 21
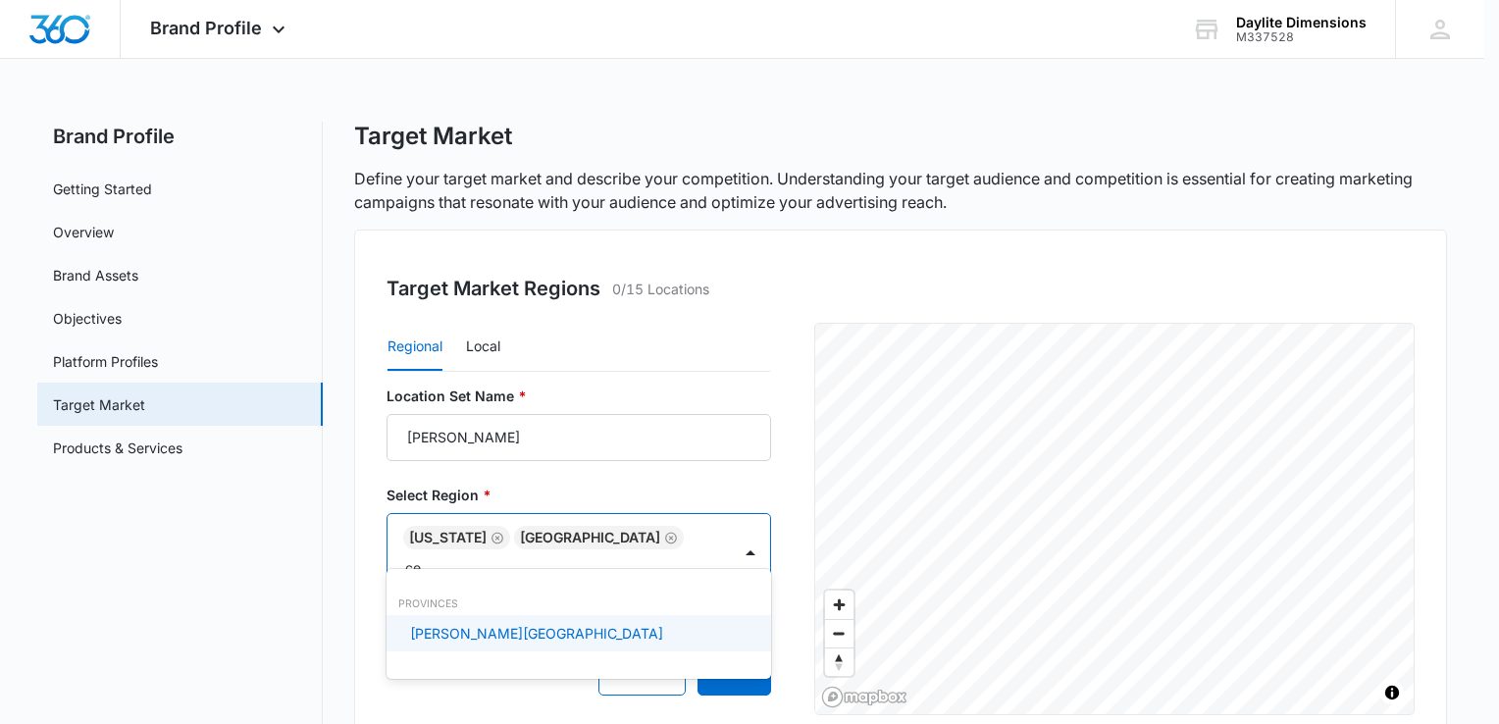
type input "c"
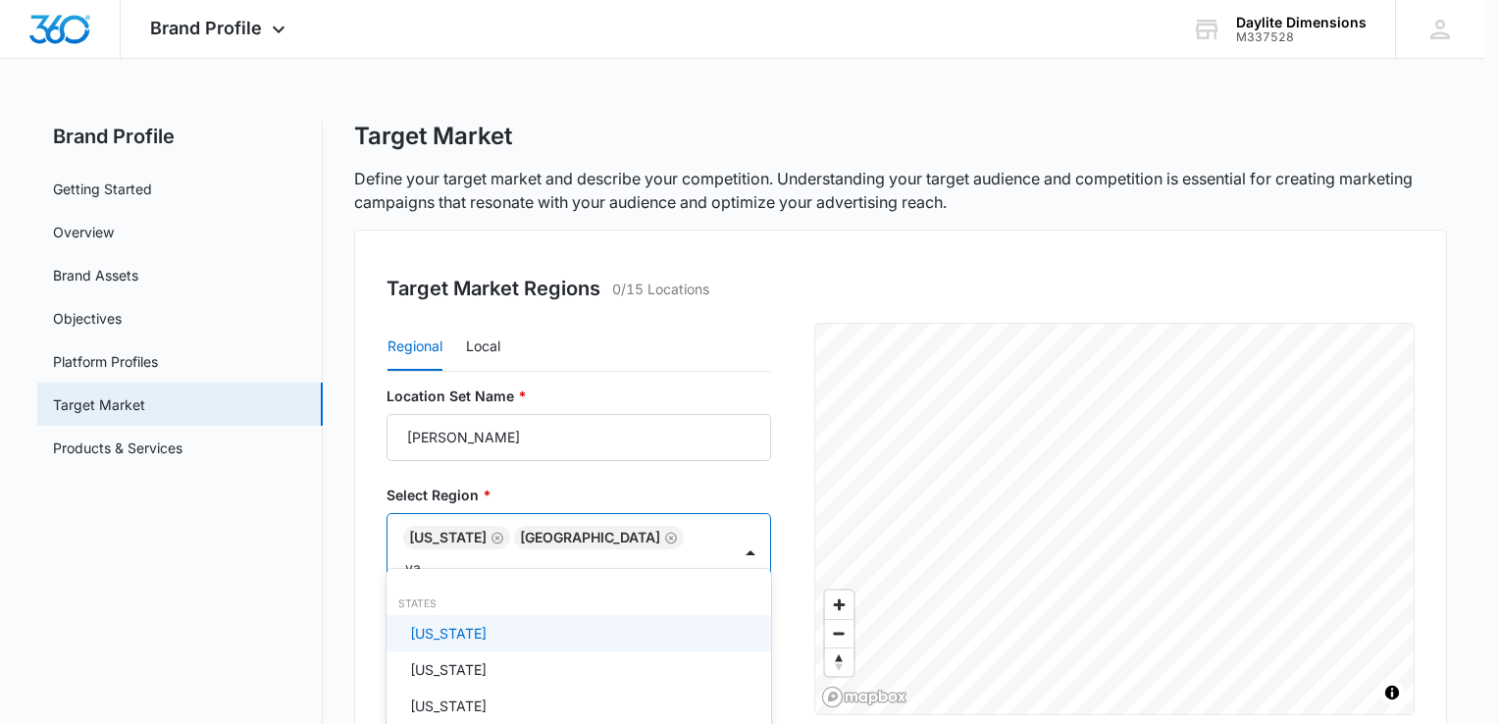
type input "v"
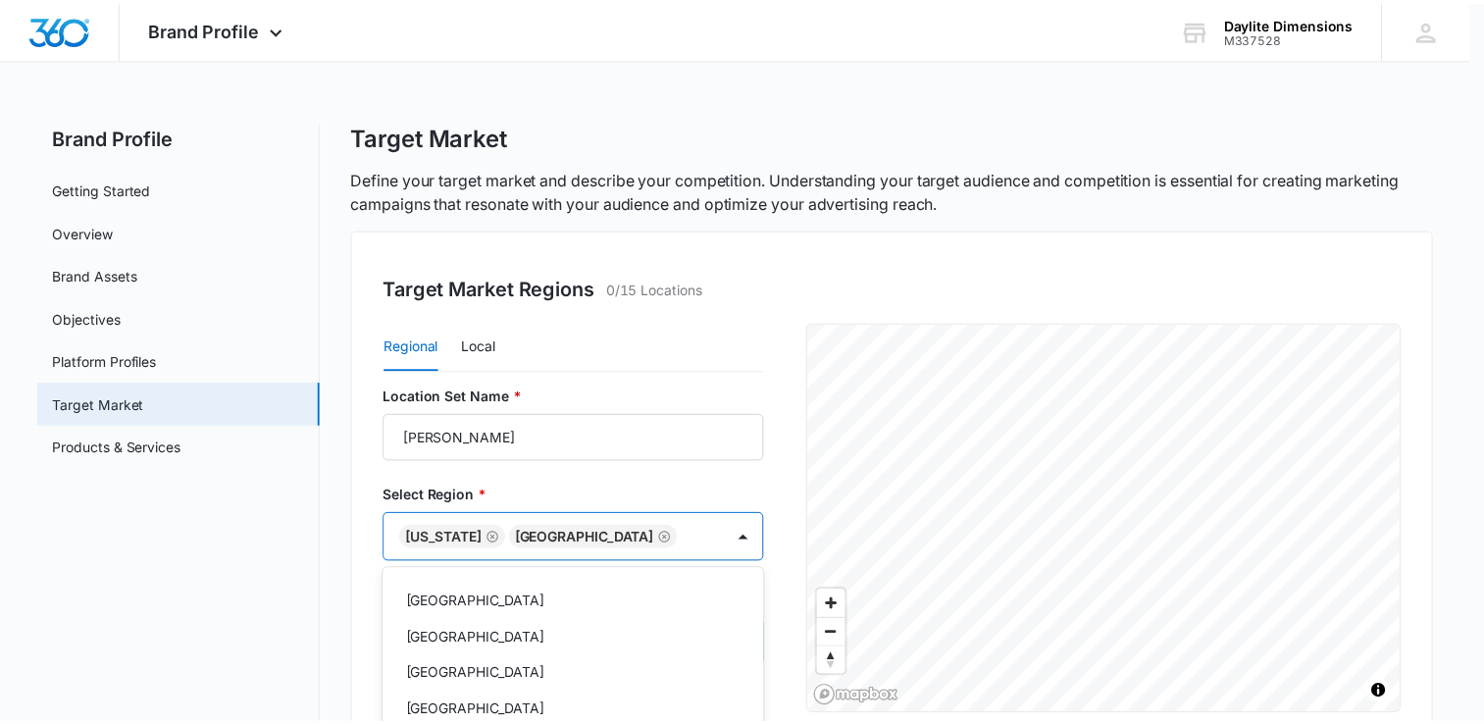
scroll to position [2362, 0]
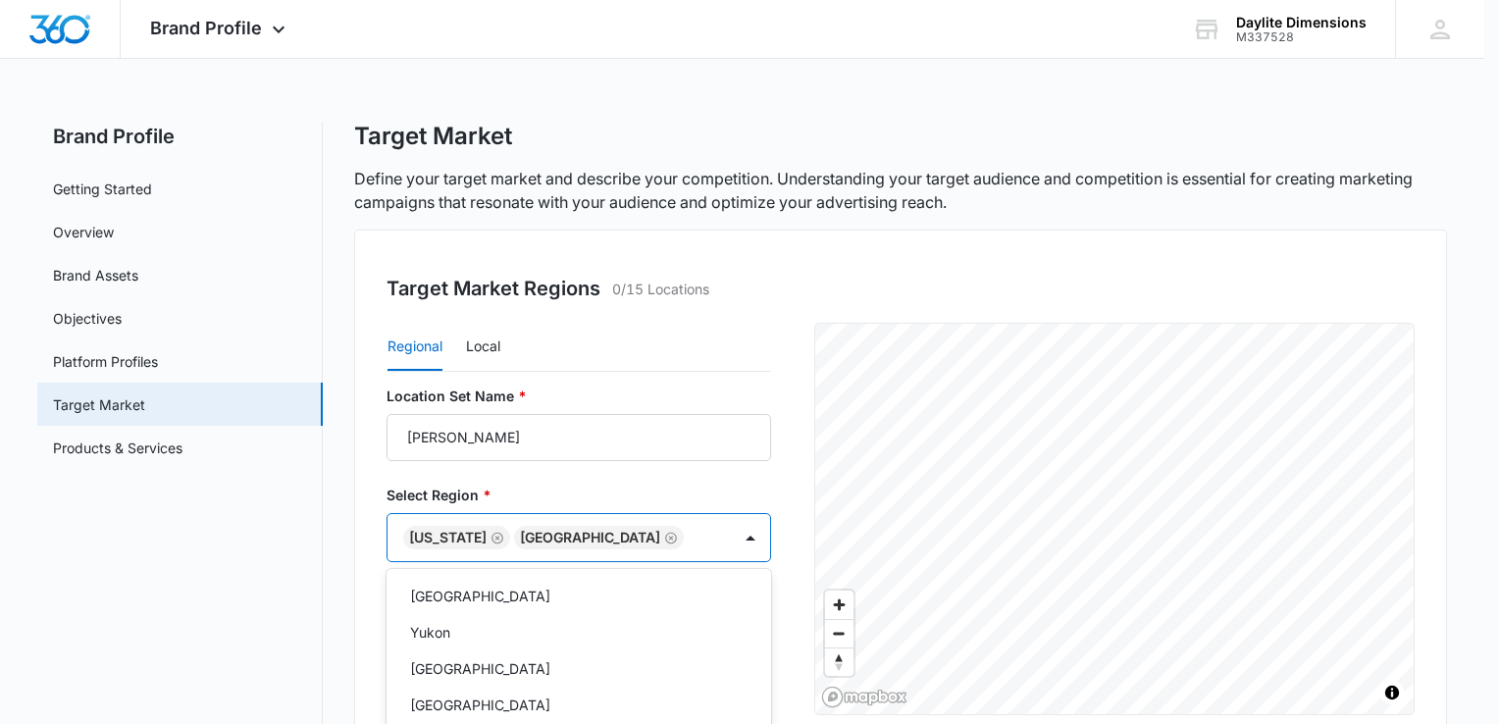
click at [788, 476] on div "Regional Local Location Set Name * Tracy Select Region * option United States, …" at bounding box center [593, 519] width 412 height 392
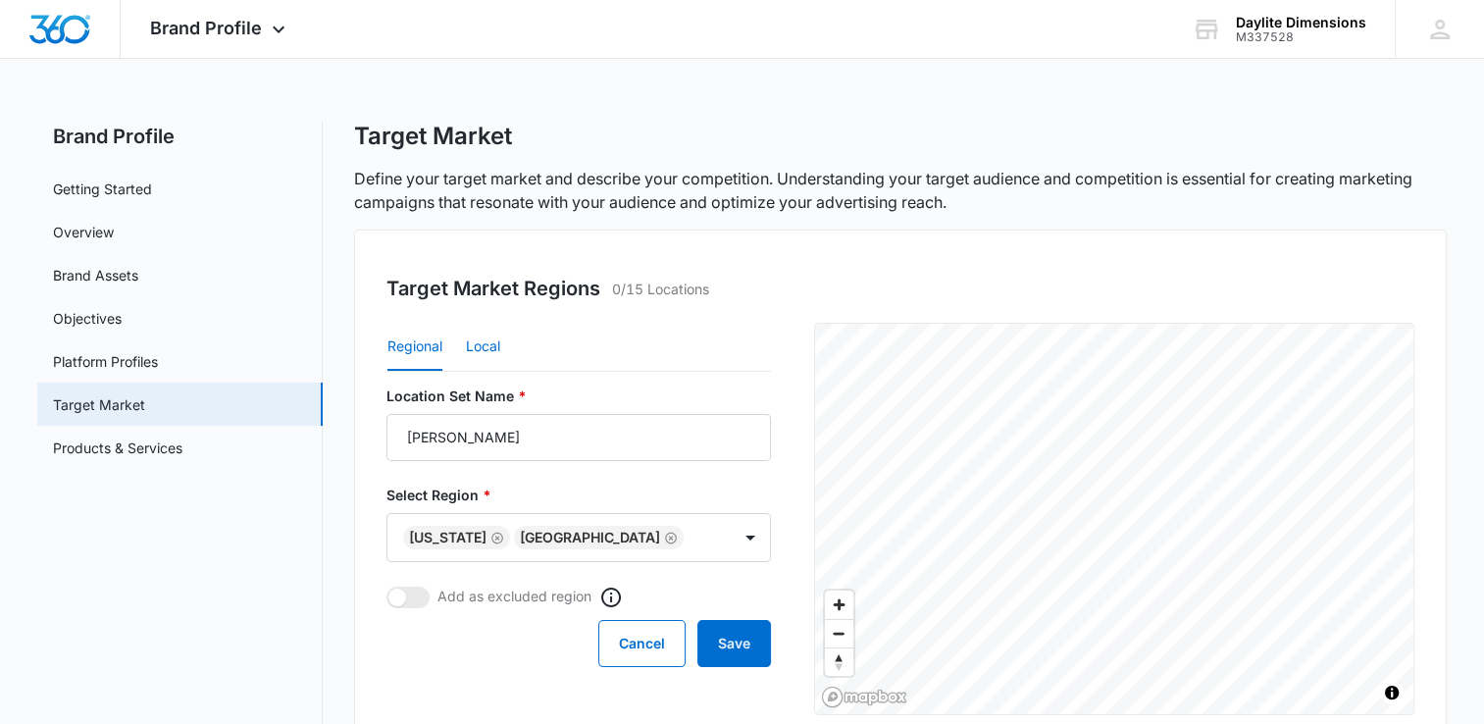
click at [493, 343] on button "Local" at bounding box center [483, 347] width 34 height 47
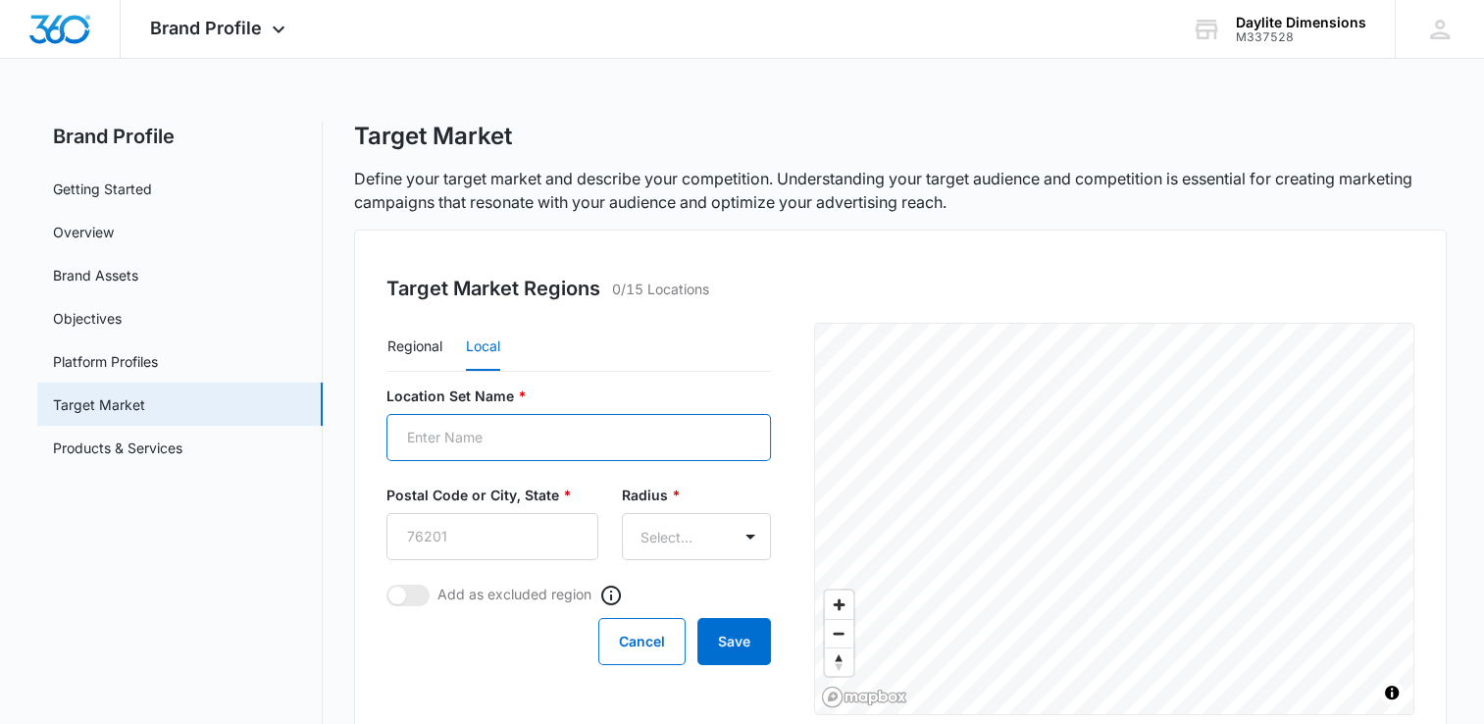
click at [455, 441] on input "Location Set Name *" at bounding box center [579, 437] width 385 height 47
click at [346, 546] on div "Brand Profile Getting Started Overview Brand Assets Objectives Platform Profile…" at bounding box center [742, 652] width 1410 height 1060
click at [452, 550] on input "Postal Code or City, State *" at bounding box center [493, 536] width 212 height 47
type input "95376"
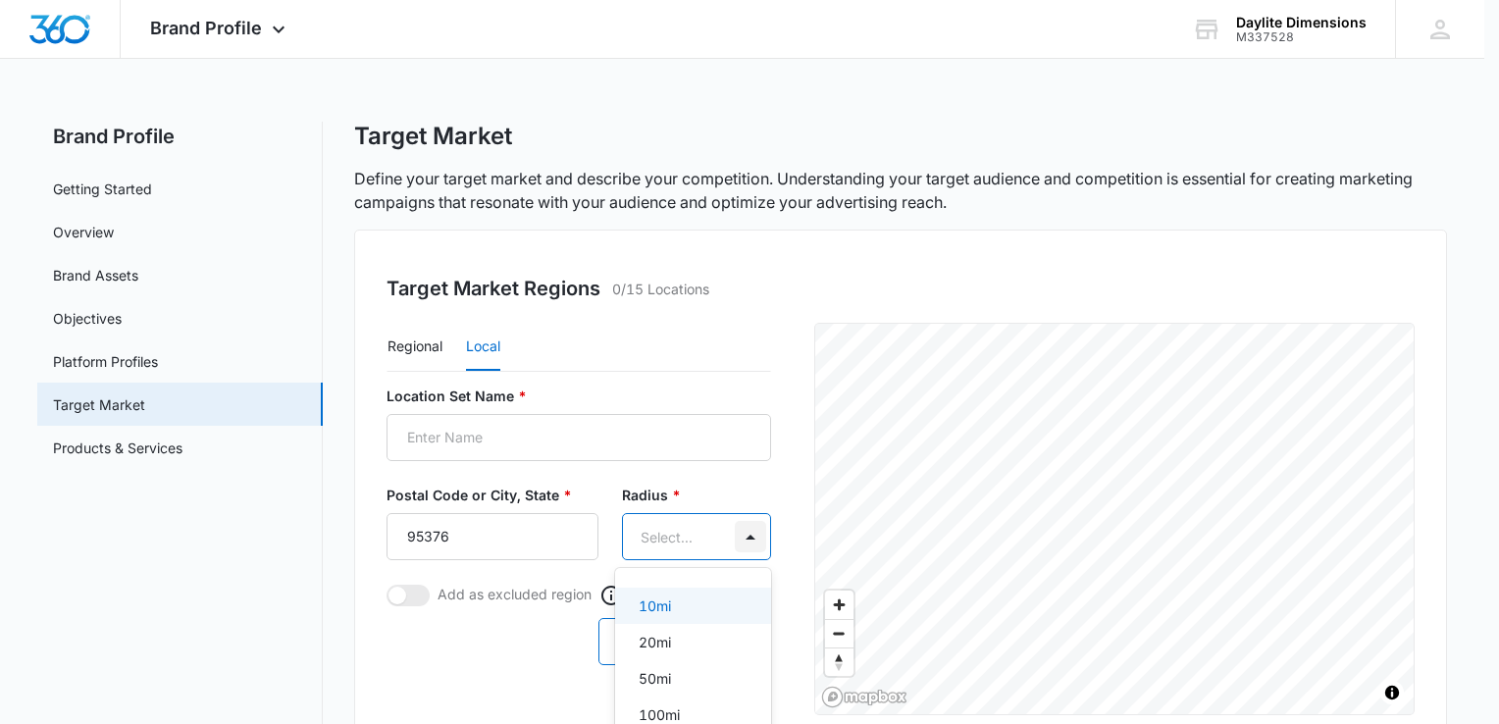
click at [758, 533] on body "Brand Profile Apps Reputation Websites Forms CRM Email Social Shop Payments POS…" at bounding box center [749, 362] width 1499 height 724
click at [665, 678] on p "50mi" at bounding box center [655, 678] width 32 height 21
click at [707, 536] on body "Brand Profile Apps Reputation Websites Forms CRM Email Social Shop Payments POS…" at bounding box center [749, 362] width 1499 height 724
click at [663, 713] on p "100mi" at bounding box center [659, 718] width 41 height 21
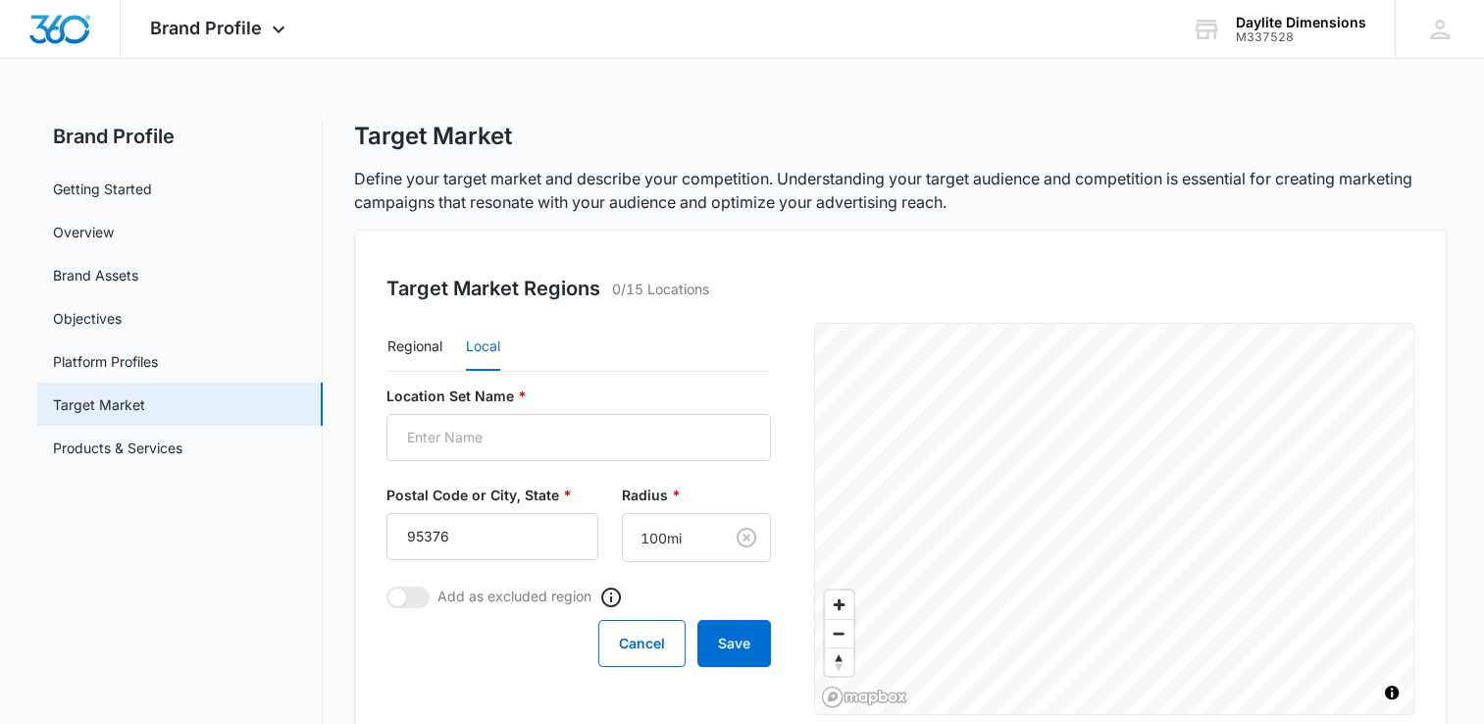
click at [482, 659] on div "Cancel Save" at bounding box center [579, 643] width 385 height 47
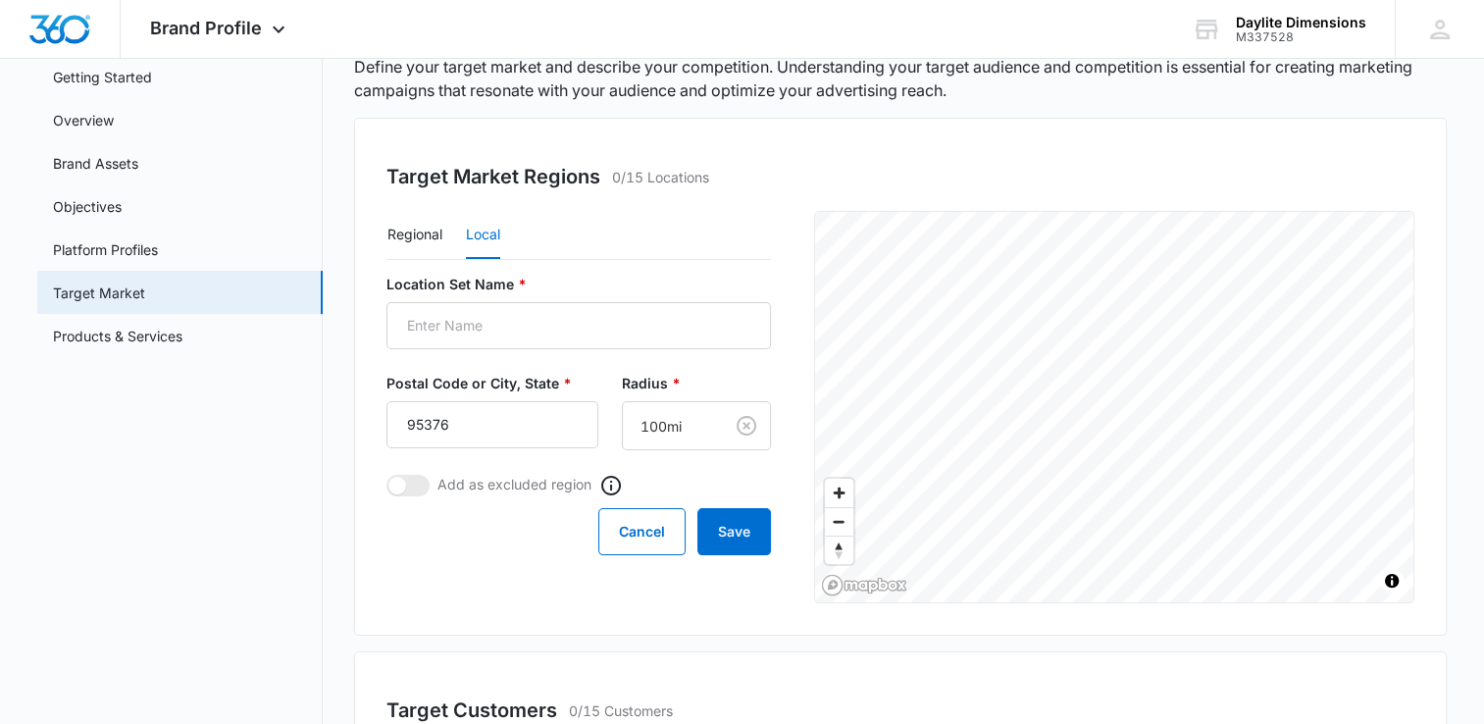
scroll to position [113, 0]
click at [559, 323] on input "Location Set Name *" at bounding box center [579, 324] width 385 height 47
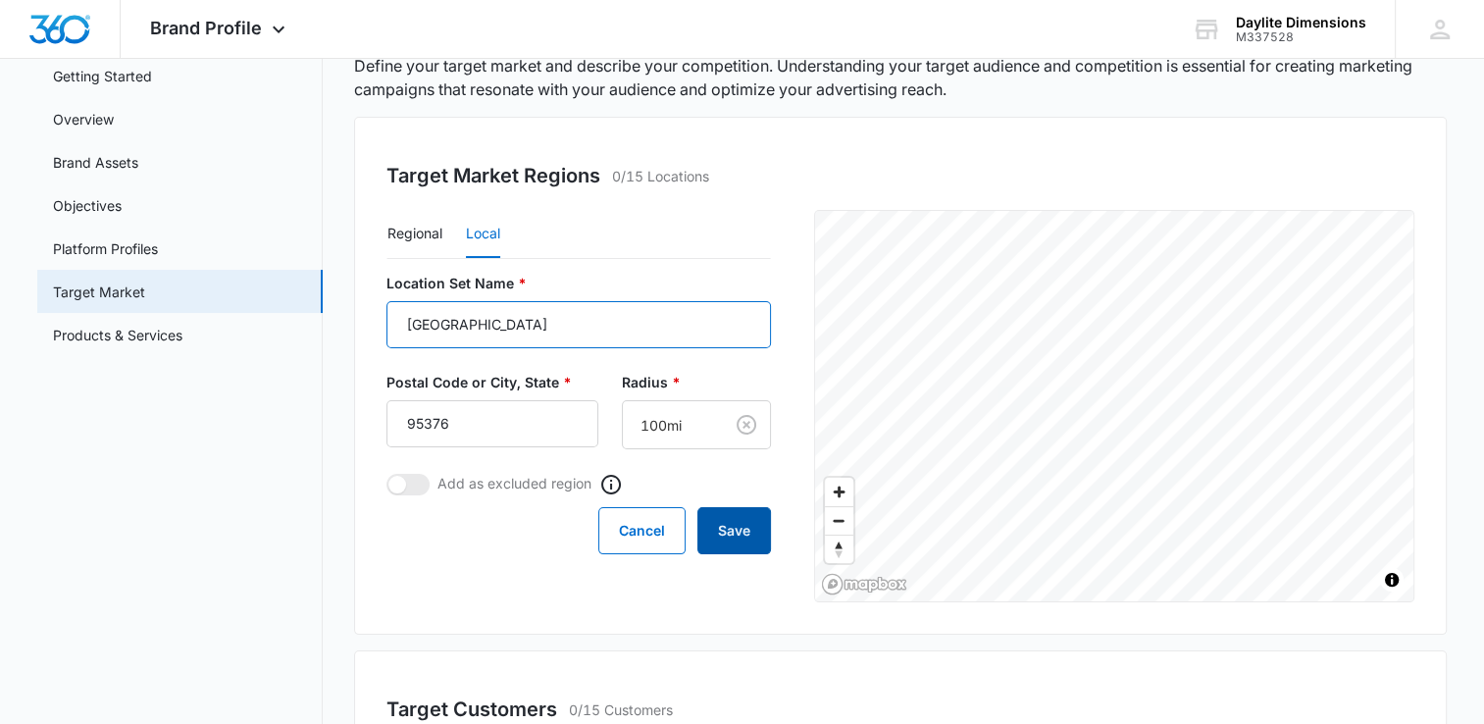
type input "Central Valley"
click at [720, 524] on button "Save" at bounding box center [735, 530] width 74 height 47
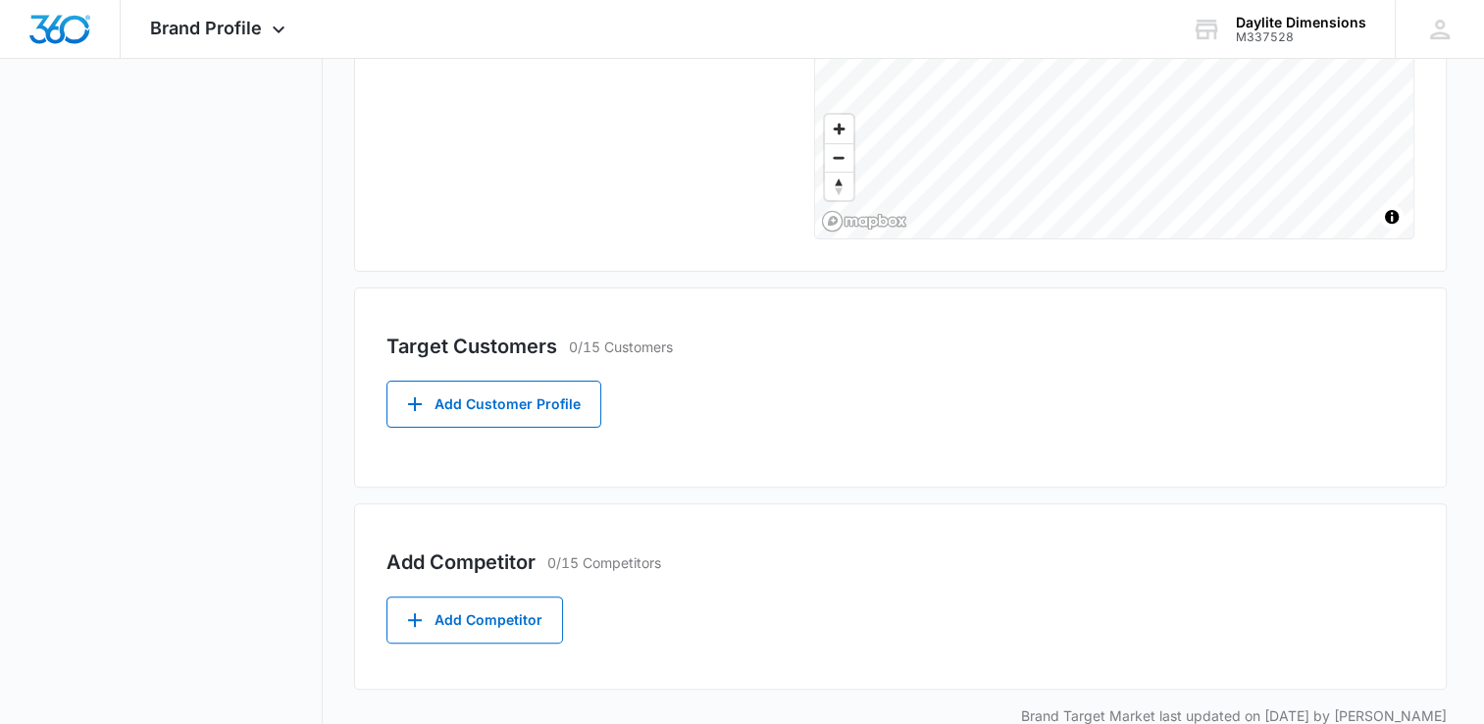
scroll to position [513, 0]
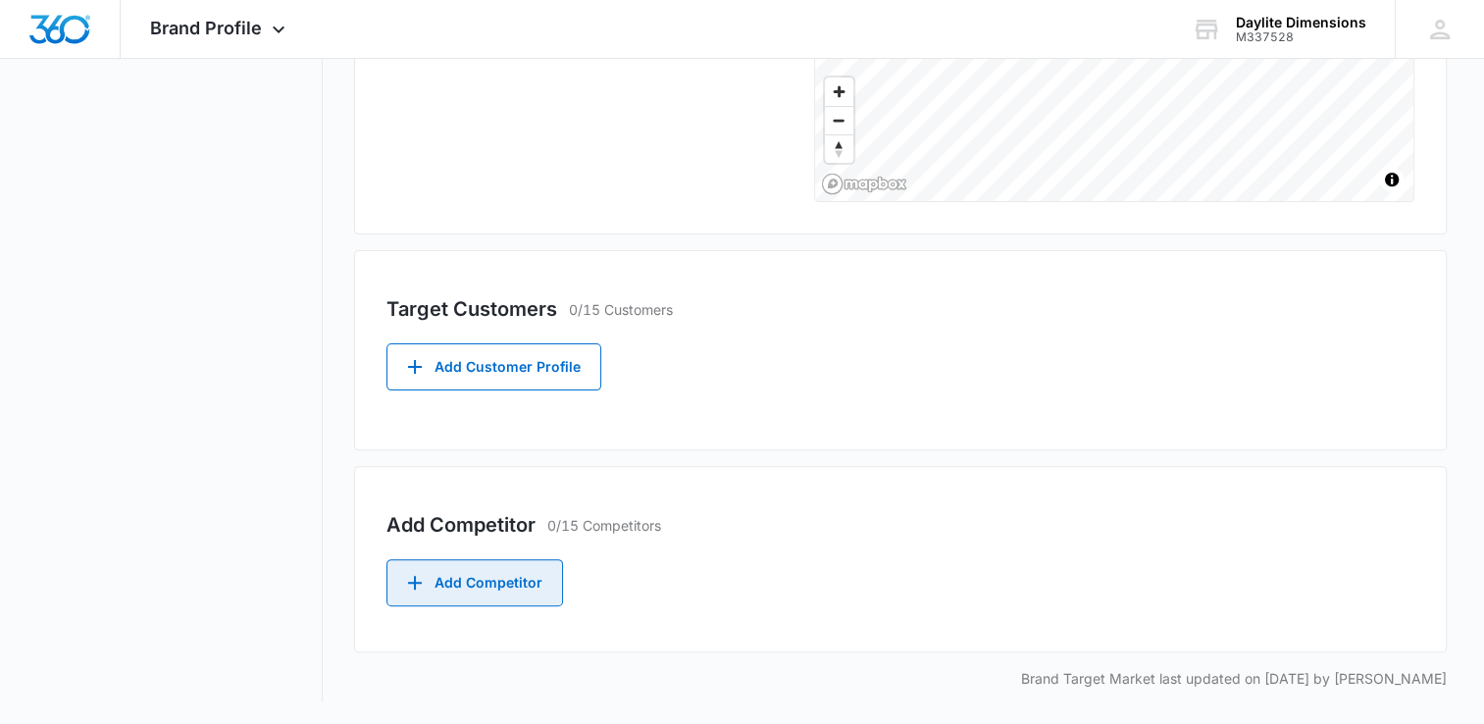
click at [505, 573] on button "Add Competitor" at bounding box center [475, 582] width 177 height 47
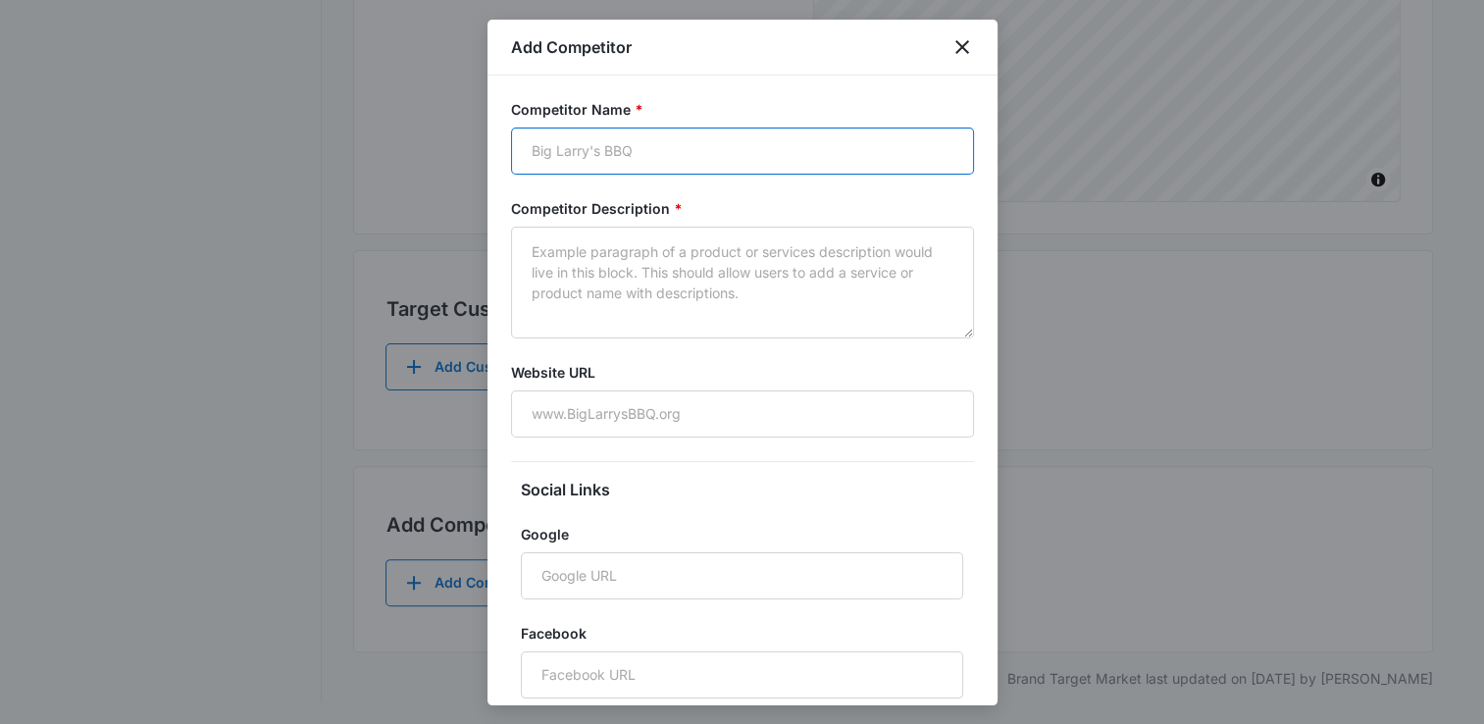
click at [695, 153] on input "Competitor Name *" at bounding box center [742, 151] width 463 height 47
type input "S"
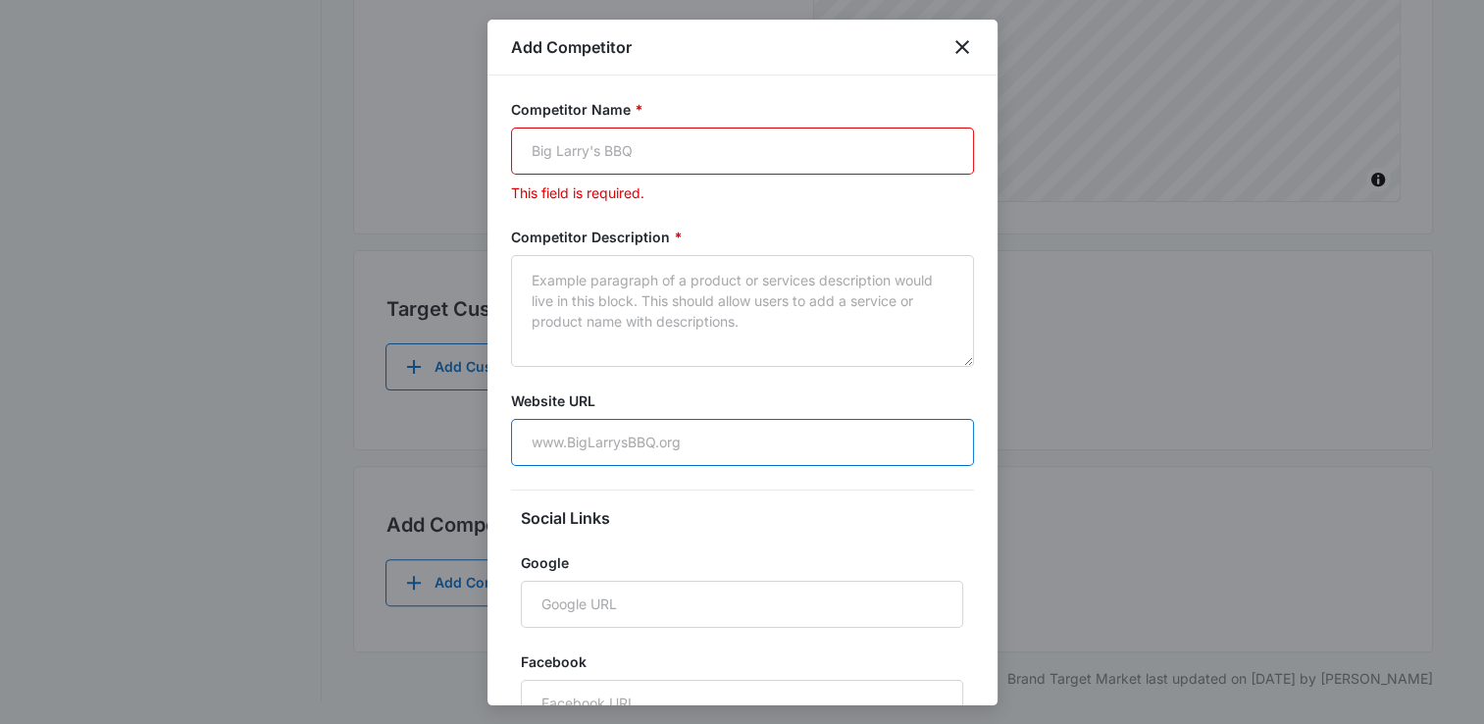
click at [583, 443] on input "Website URL" at bounding box center [742, 442] width 463 height 47
paste input "https://www.scconstruction.biz/"
type input "https://www.scconstruction.biz/"
click at [589, 152] on input "Competitor Name *" at bounding box center [742, 151] width 463 height 47
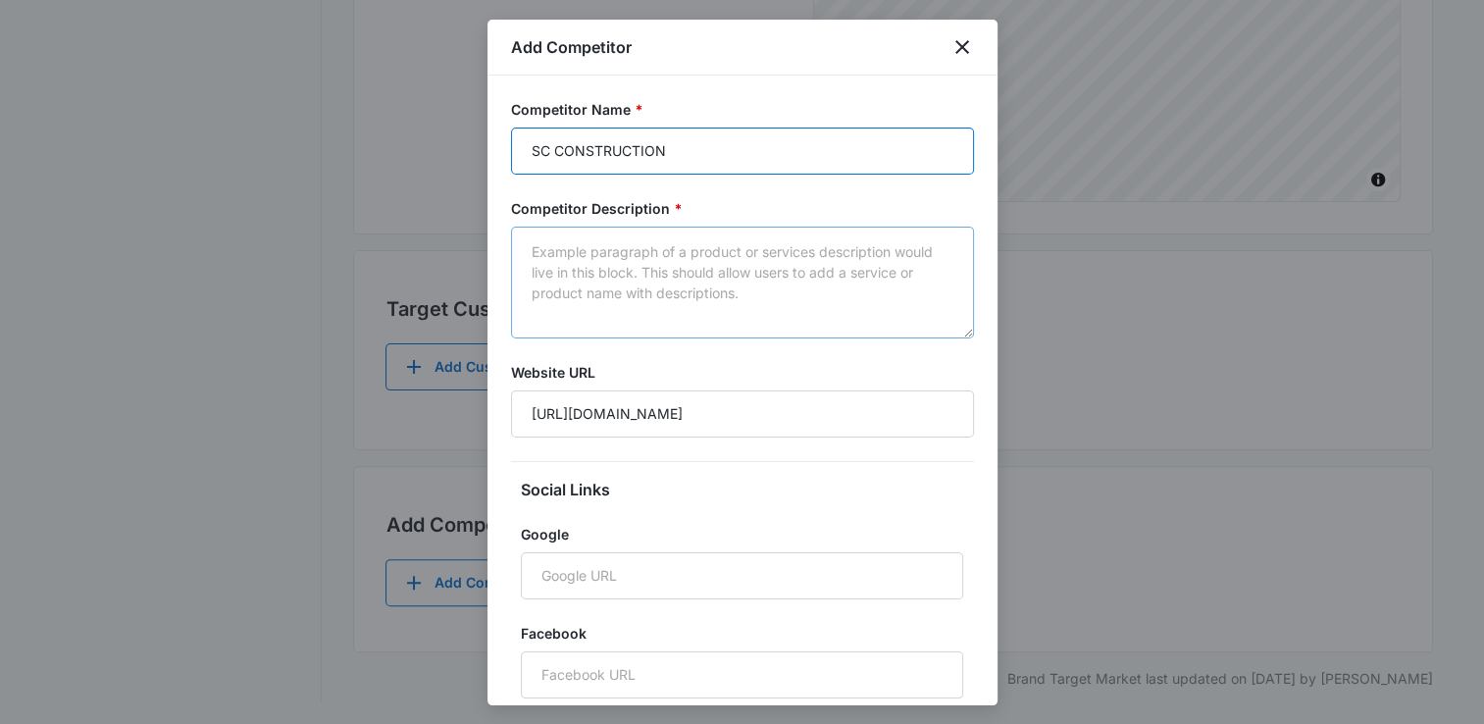
type input "SC CONSTRUCTION"
click at [604, 284] on textarea "Competitor Description *" at bounding box center [742, 283] width 463 height 112
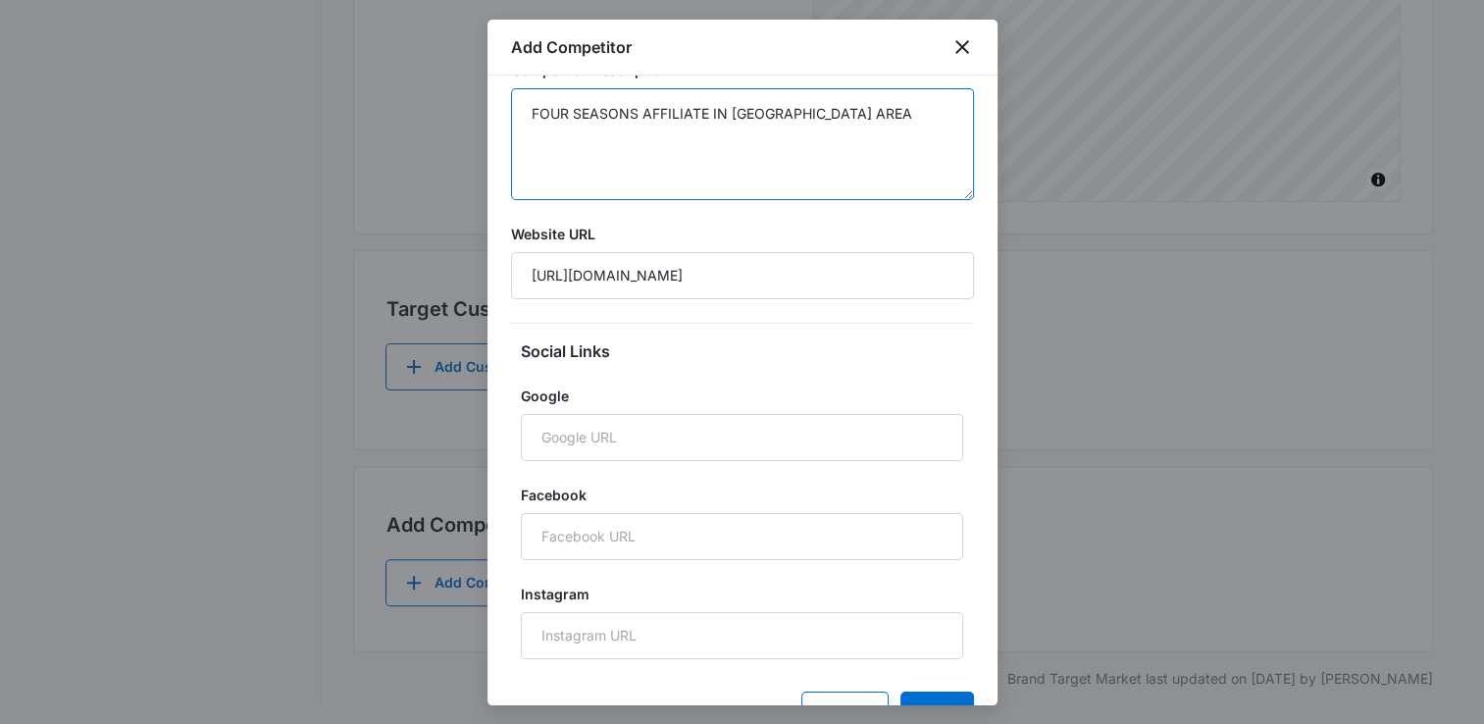
scroll to position [218, 0]
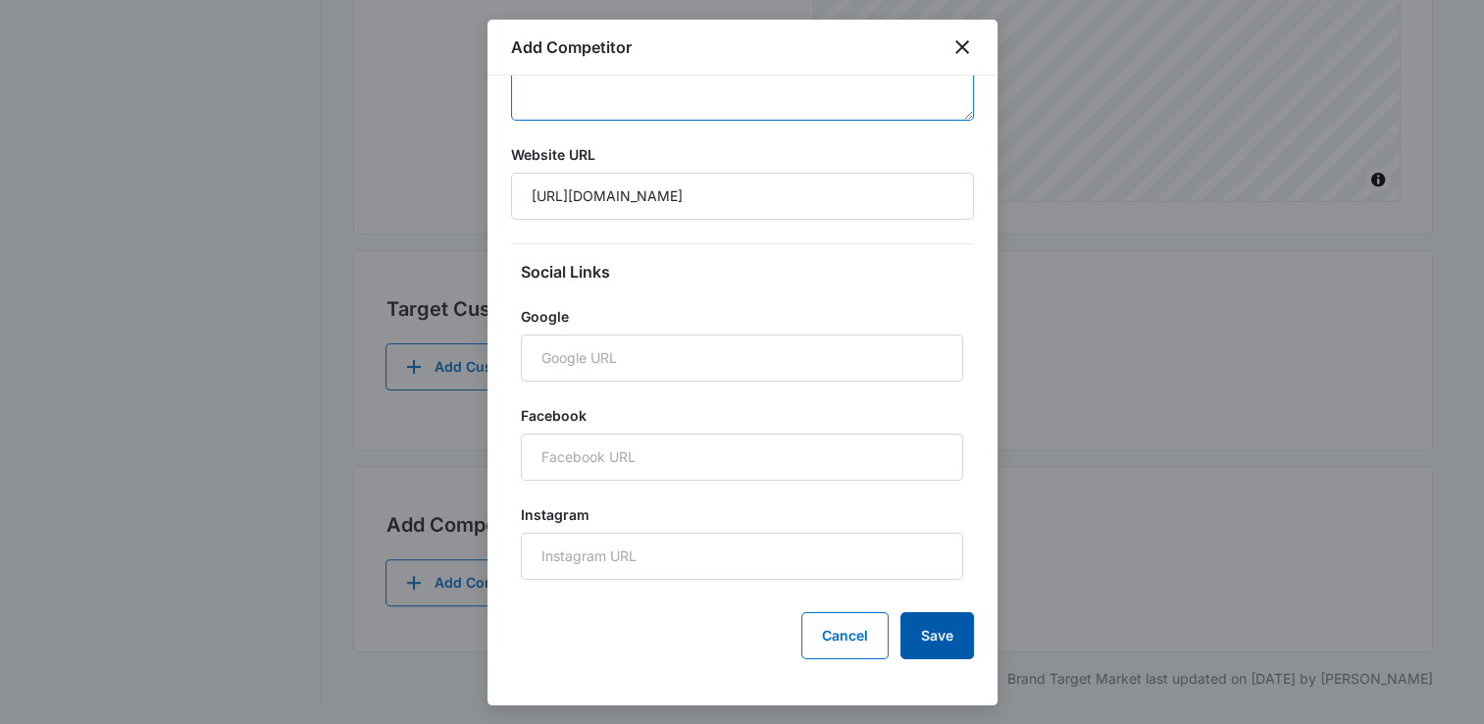
type textarea "FOUR SEASONS AFFILIATE IN MODESTO AREA"
click at [949, 636] on button "Save" at bounding box center [938, 635] width 74 height 47
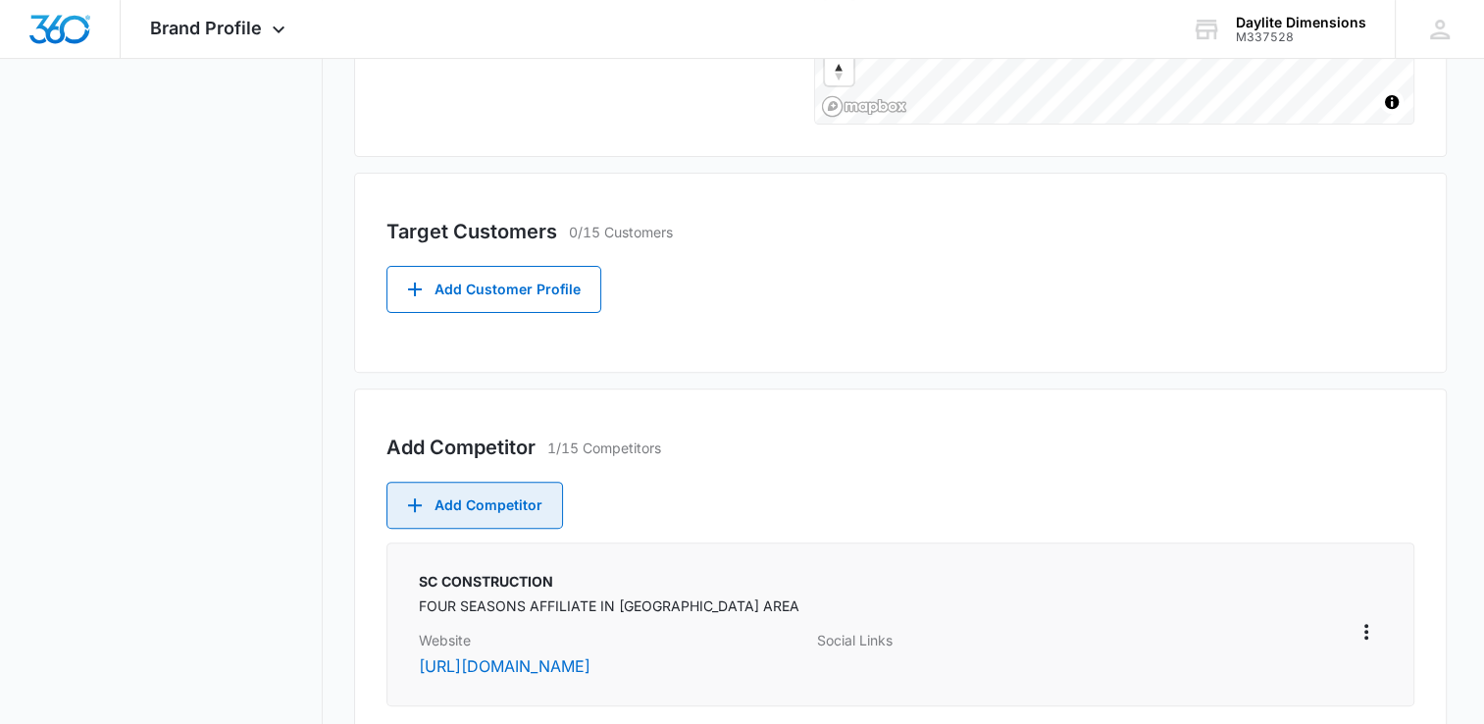
scroll to position [595, 0]
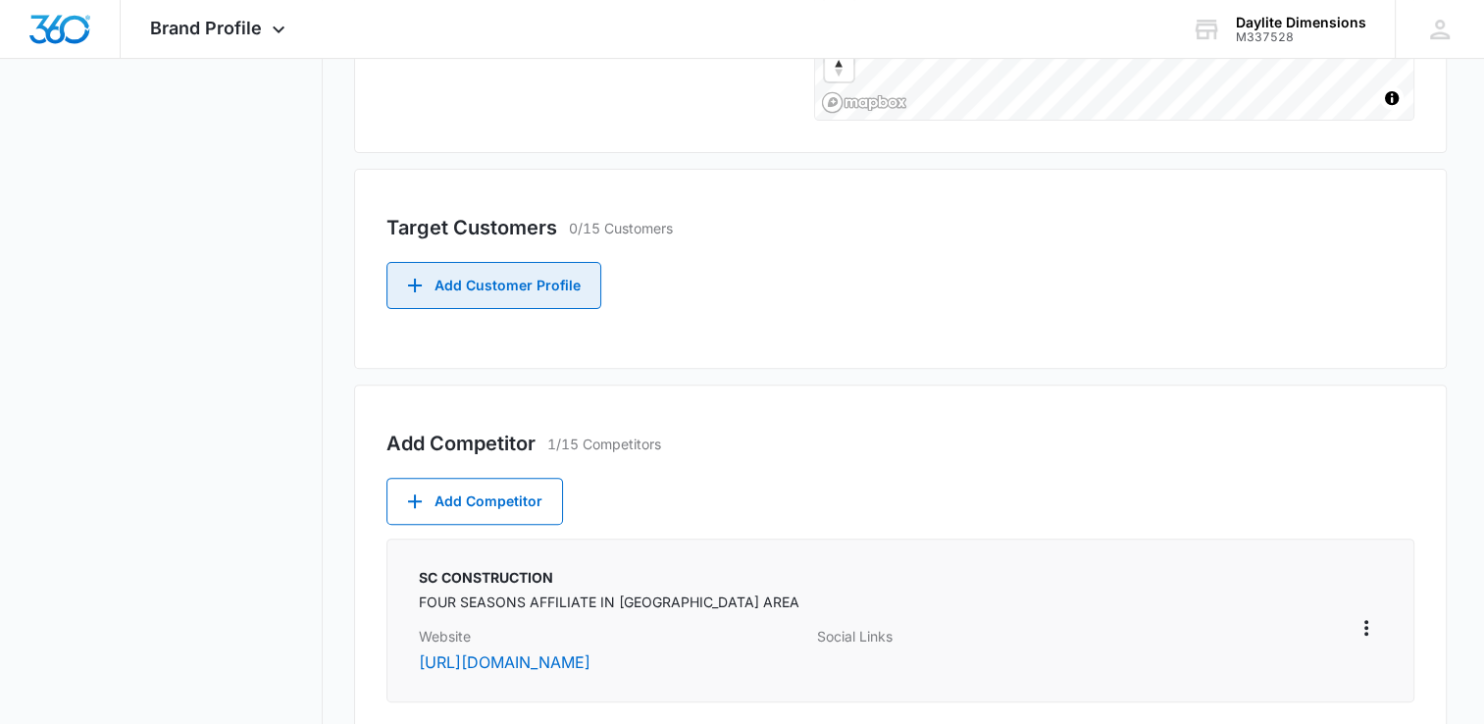
click at [547, 290] on button "Add Customer Profile" at bounding box center [494, 285] width 215 height 47
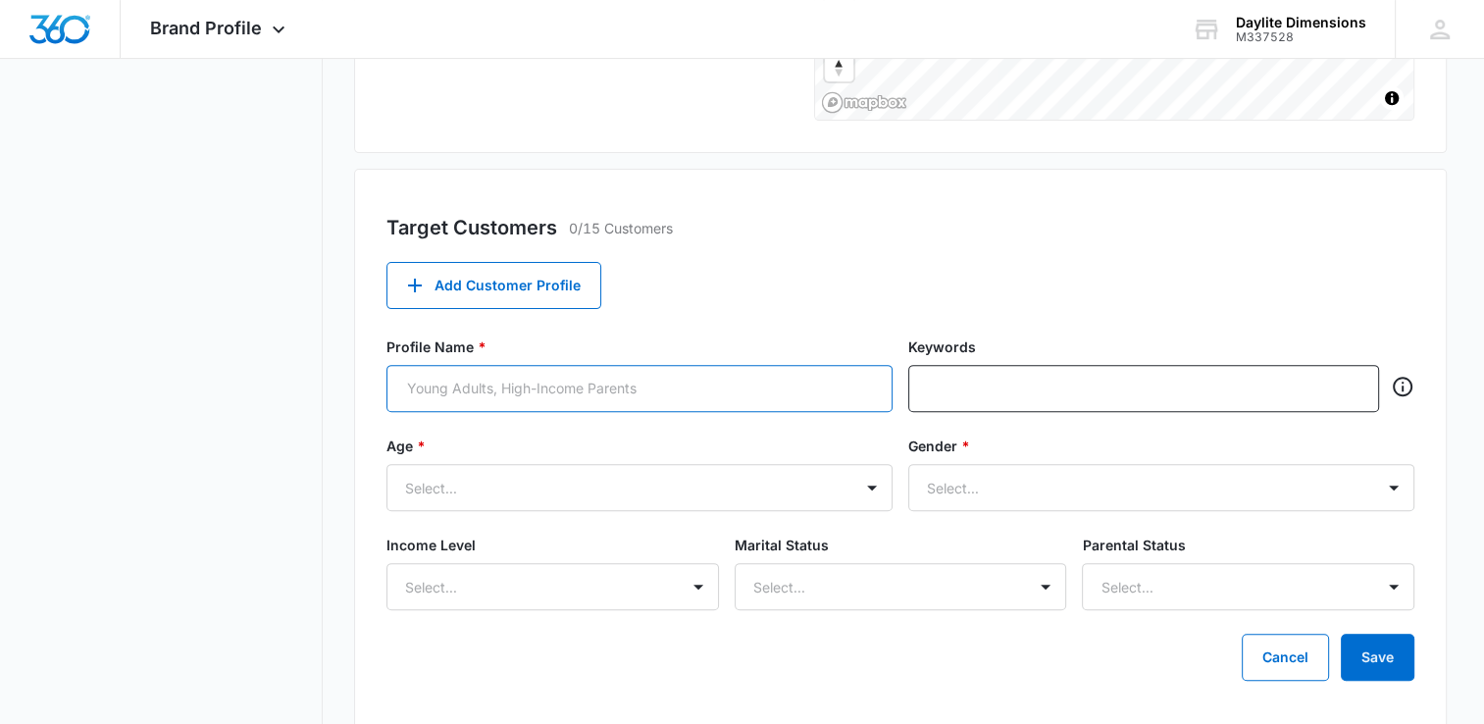
click at [682, 388] on input "Profile Name *" at bounding box center [640, 388] width 506 height 47
type input "h"
type input "HOME OWNERS"
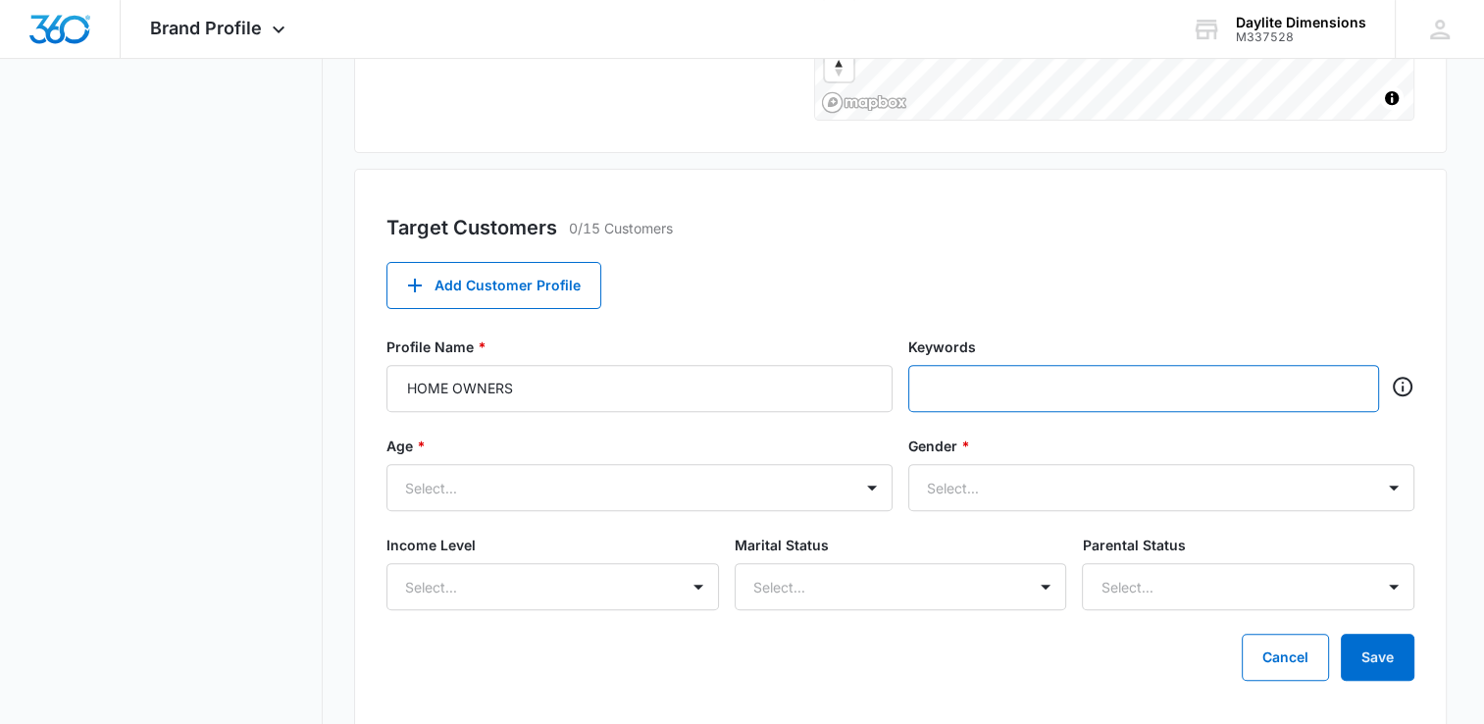
click at [1039, 377] on input "text" at bounding box center [1146, 388] width 434 height 29
type input "homeowner"
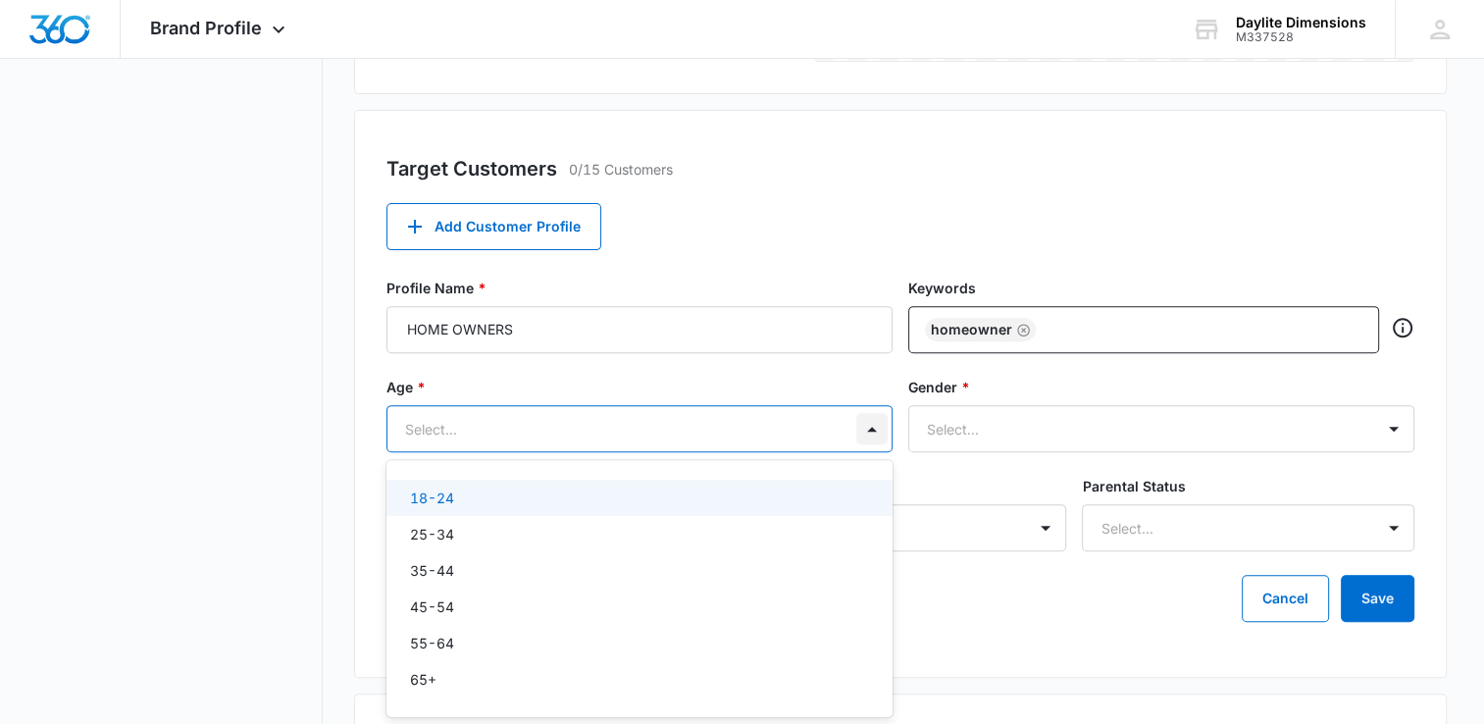
click at [867, 452] on div "6 results available. Use Up and Down to choose options, press Enter to select t…" at bounding box center [640, 428] width 506 height 47
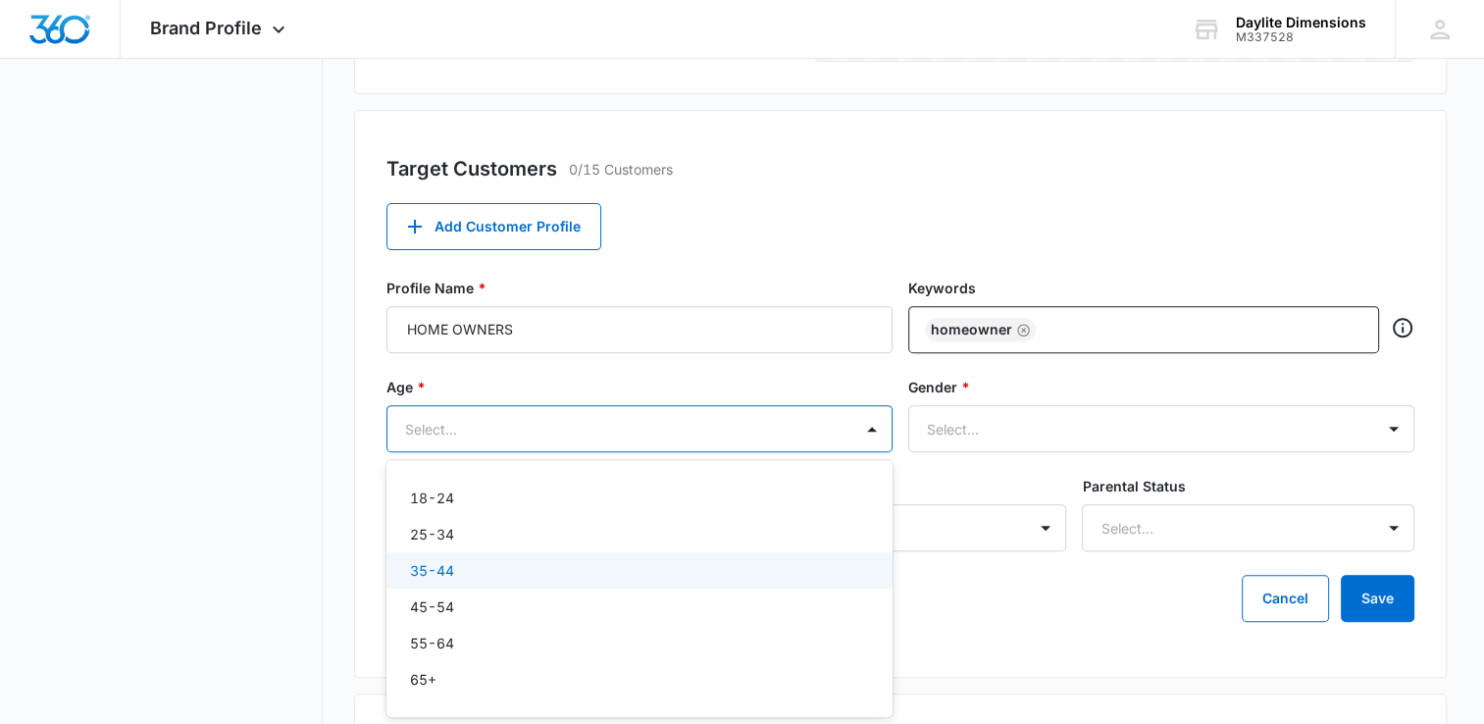
click at [461, 564] on div "35-44" at bounding box center [637, 570] width 455 height 21
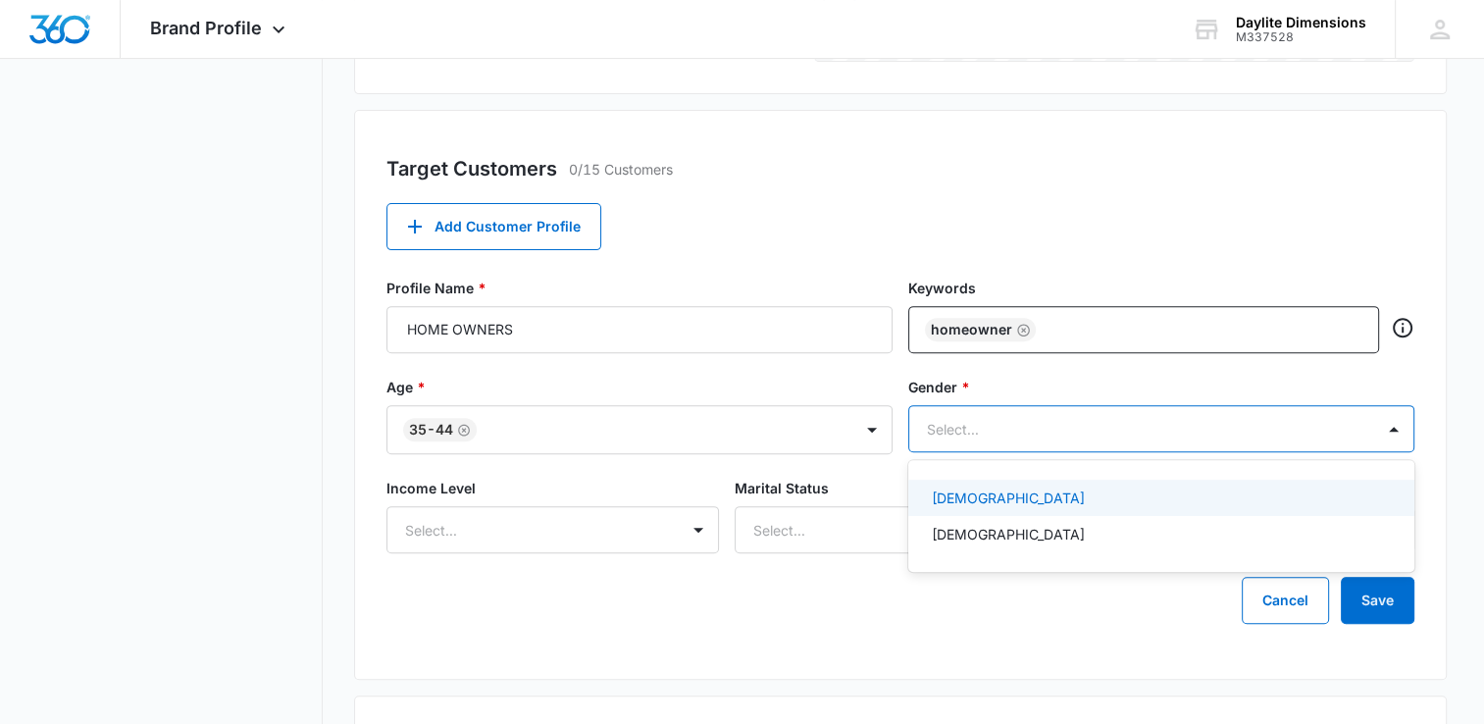
click at [961, 442] on div "Select..." at bounding box center [1141, 429] width 465 height 44
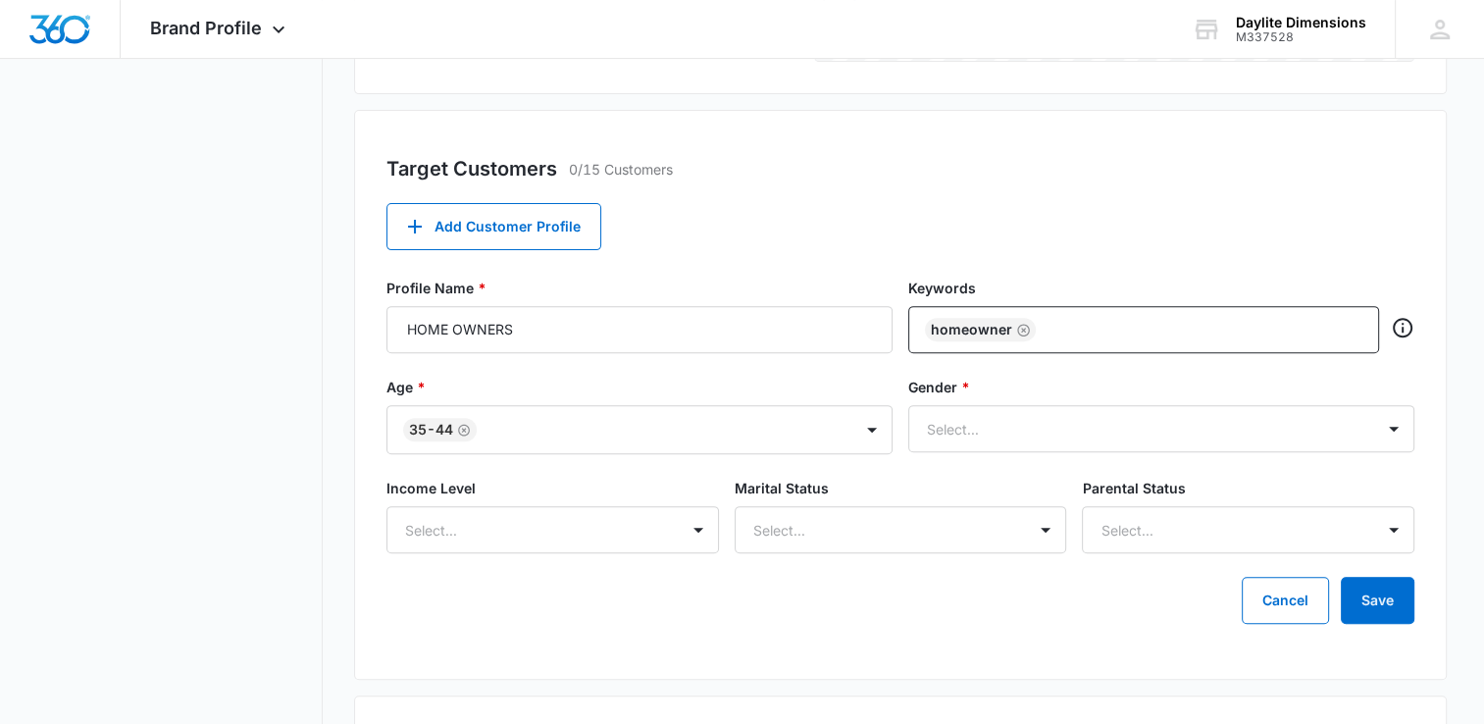
click at [713, 626] on div "Target Customers 0/15 Customers Add Customer Profile Profile Name * HOME OWNERS…" at bounding box center [900, 395] width 1093 height 570
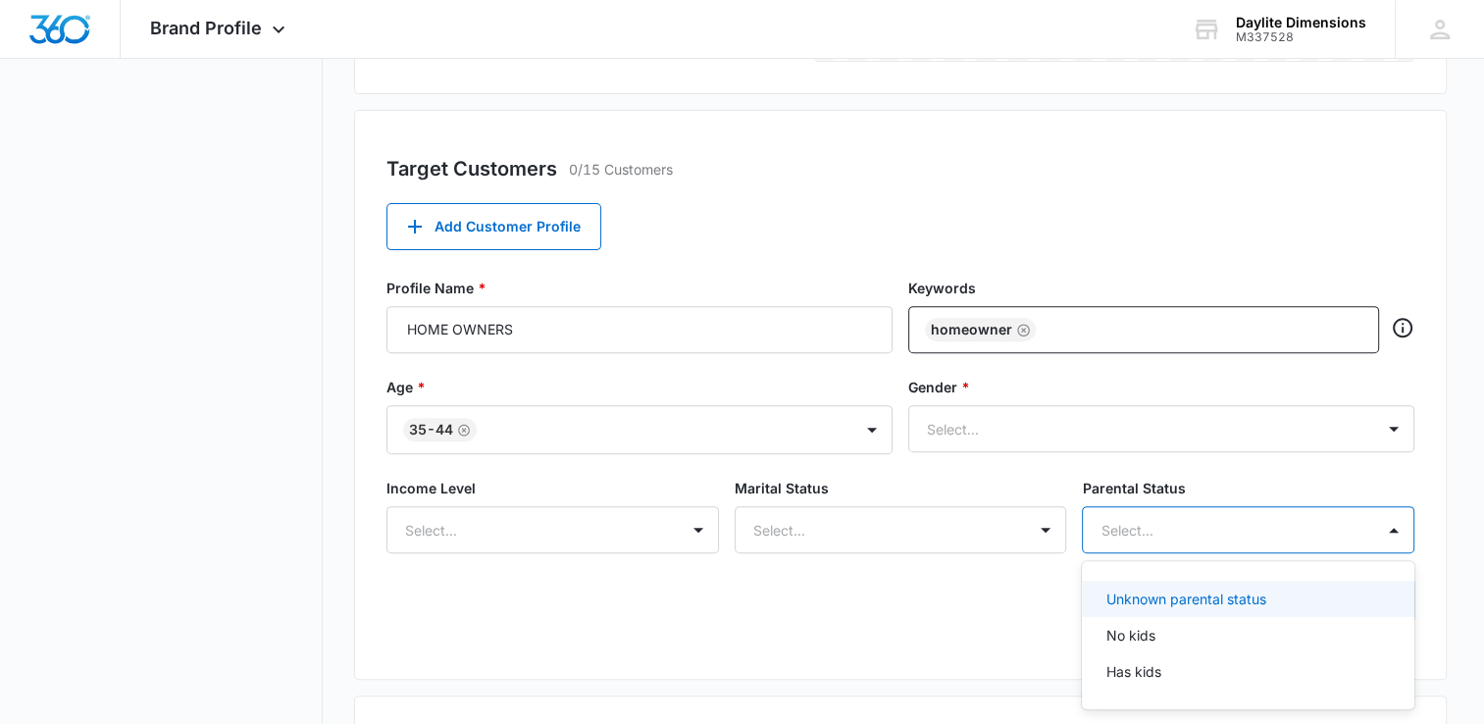
click at [1133, 528] on div at bounding box center [1225, 530] width 248 height 25
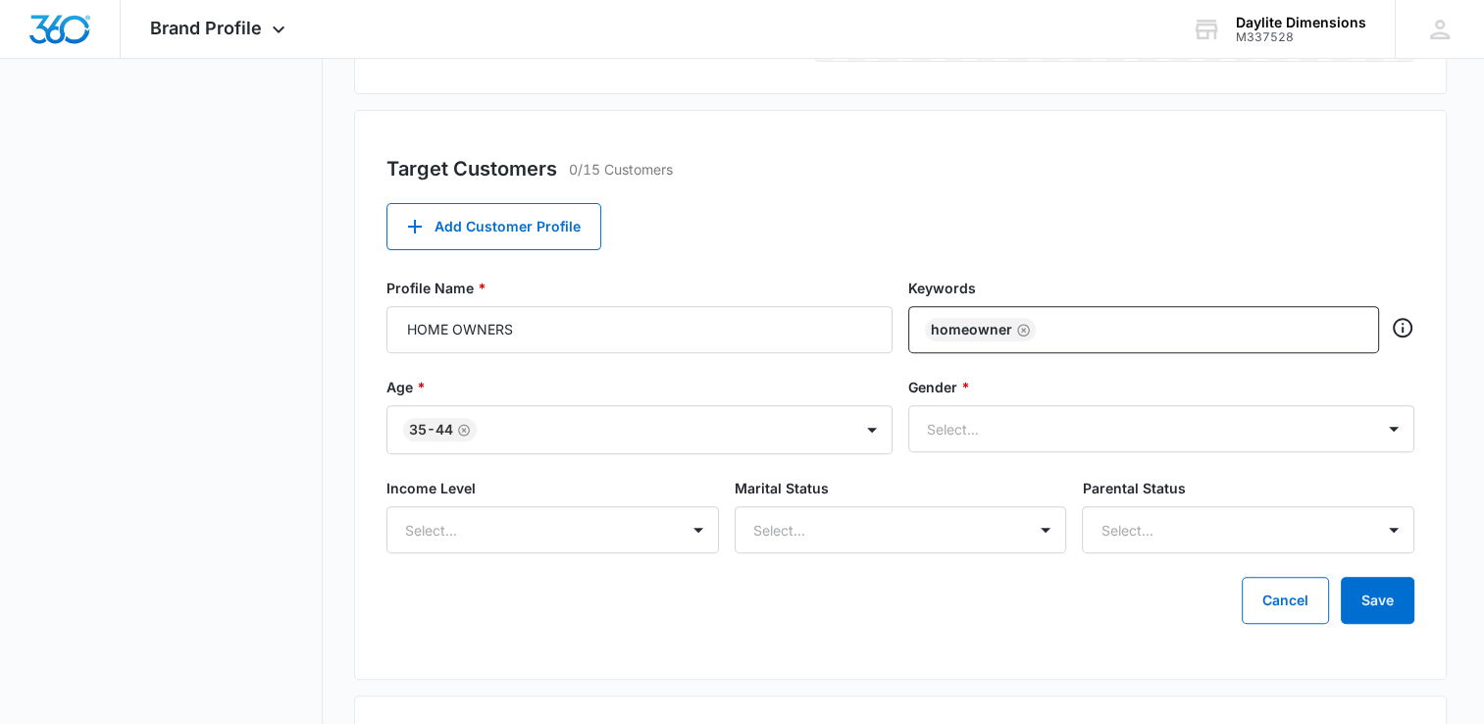
click at [876, 685] on div "Target Market Regions 1/15 Locations Add A Location Central Valley 95376 100 mi…" at bounding box center [900, 337] width 1093 height 1522
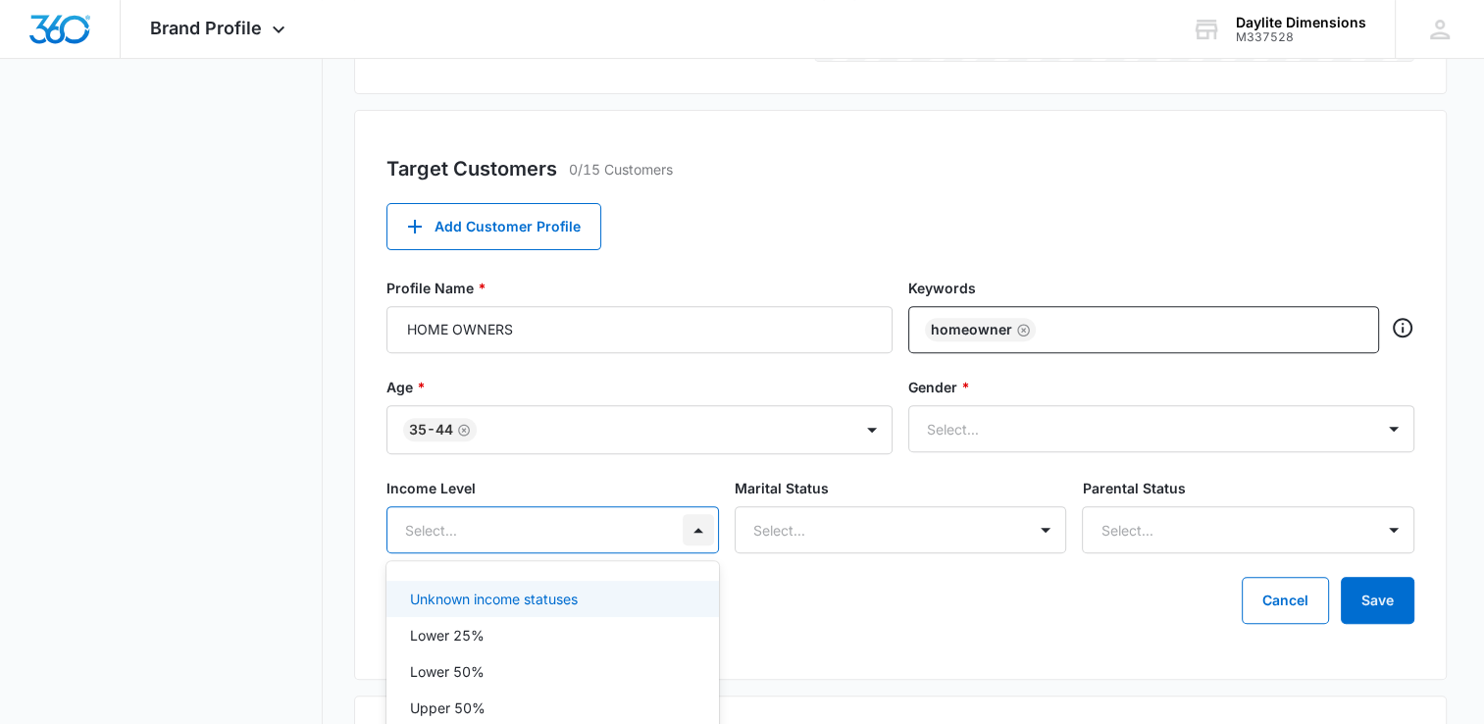
scroll to position [718, 0]
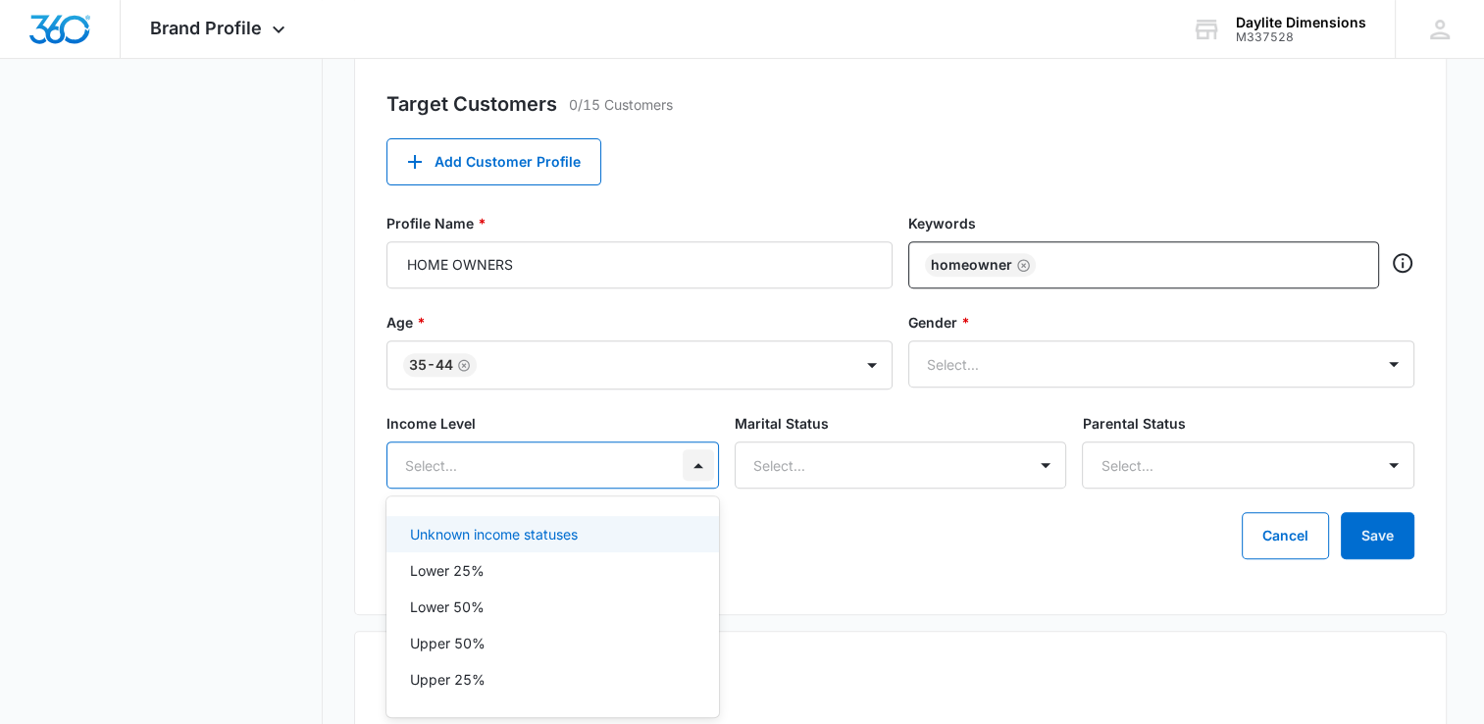
click at [702, 489] on div "5 results available. Use Up and Down to choose options, press Enter to select t…" at bounding box center [553, 465] width 333 height 47
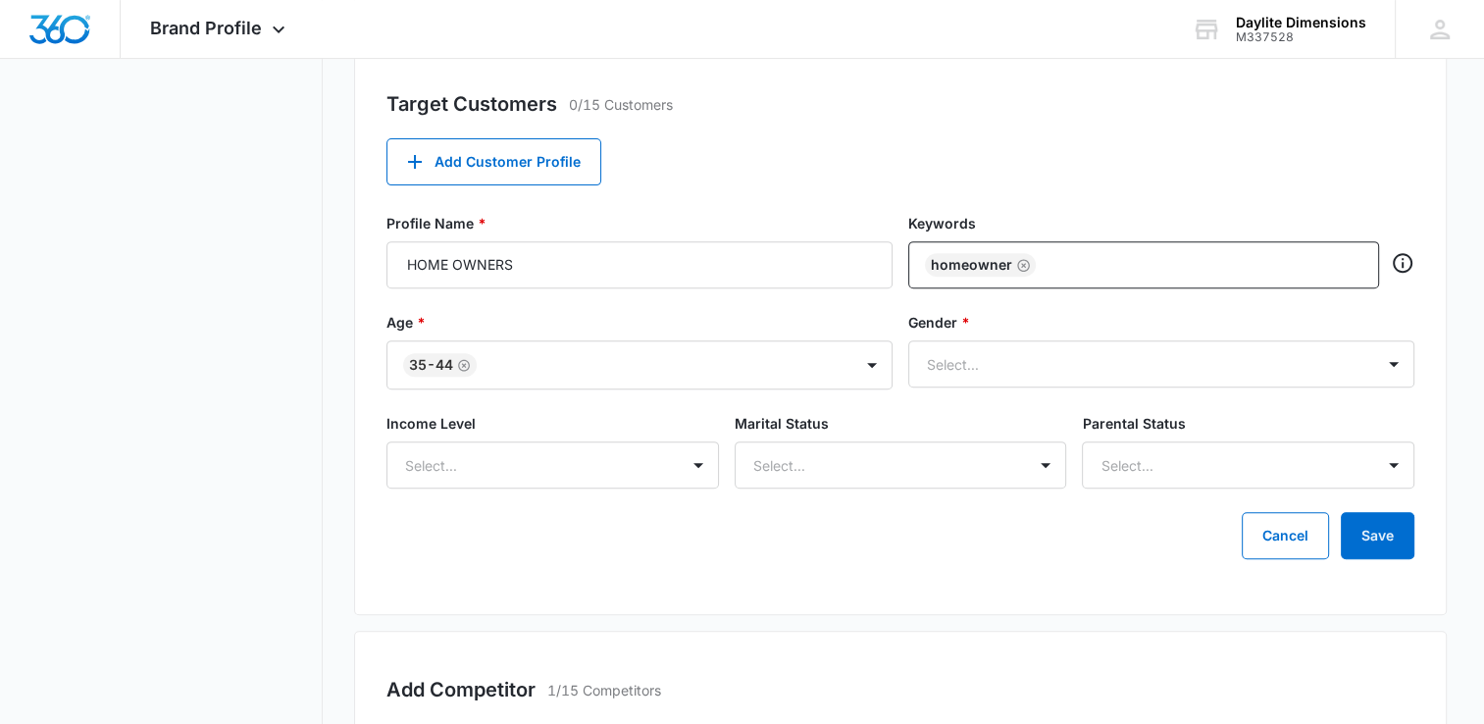
click at [835, 595] on div "Target Customers 0/15 Customers Add Customer Profile Profile Name * HOME OWNERS…" at bounding box center [900, 330] width 1093 height 570
click at [1268, 533] on button "Cancel" at bounding box center [1285, 535] width 87 height 47
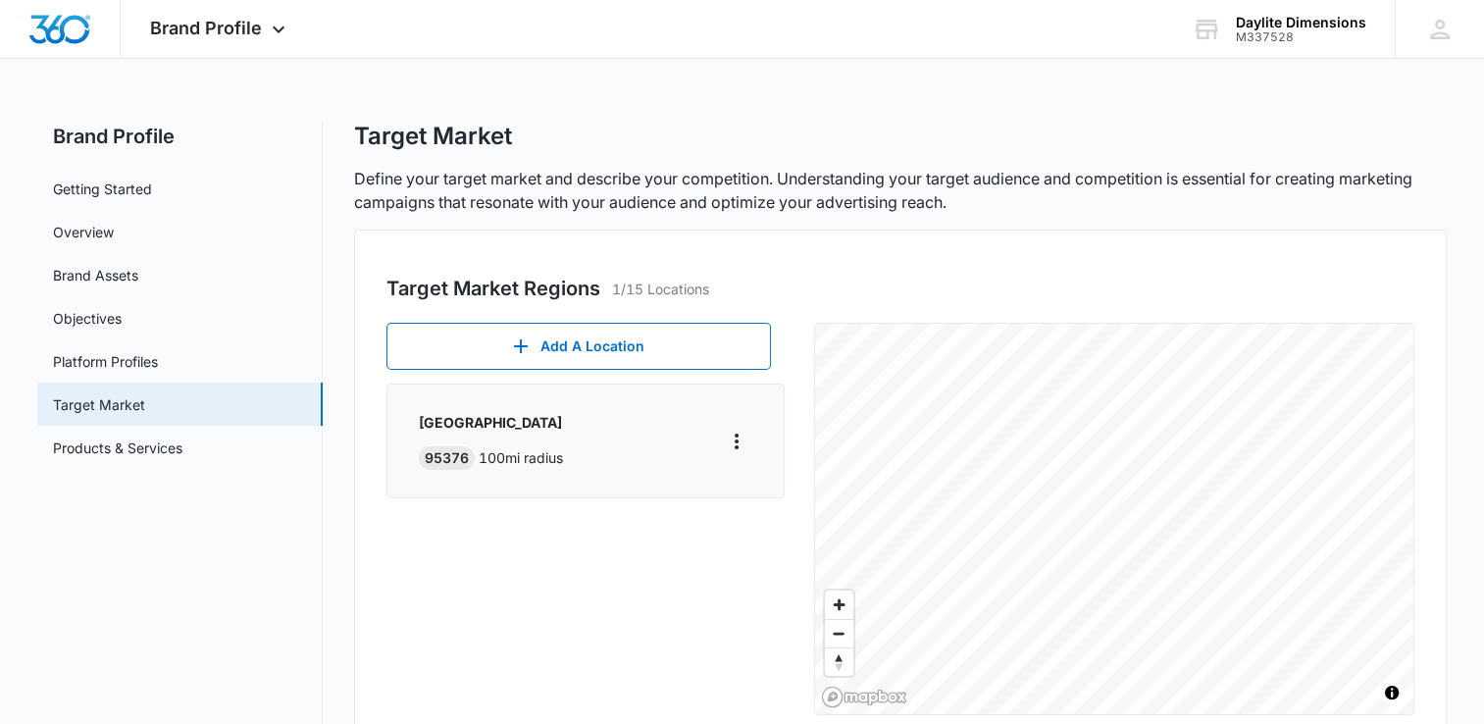
scroll to position [0, 0]
click at [132, 270] on link "Brand Assets" at bounding box center [95, 275] width 85 height 21
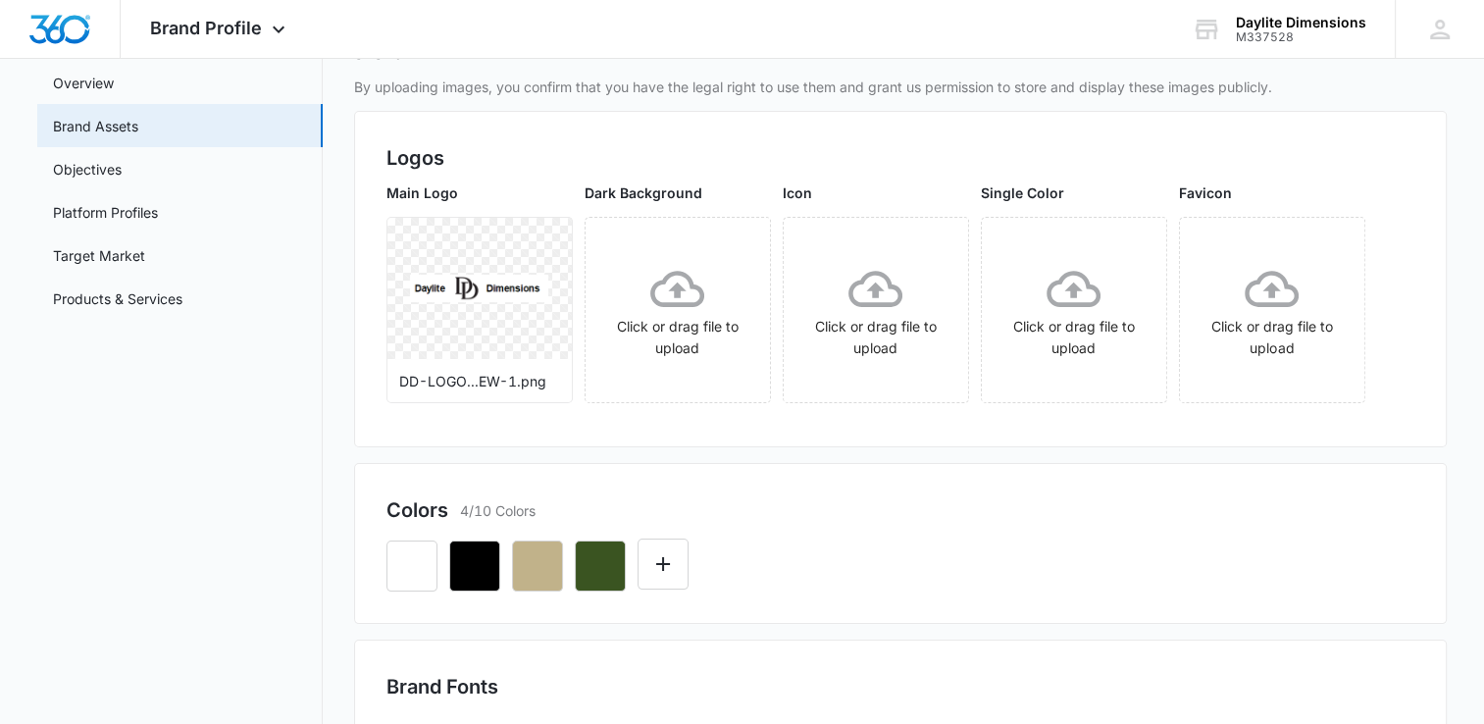
scroll to position [155, 0]
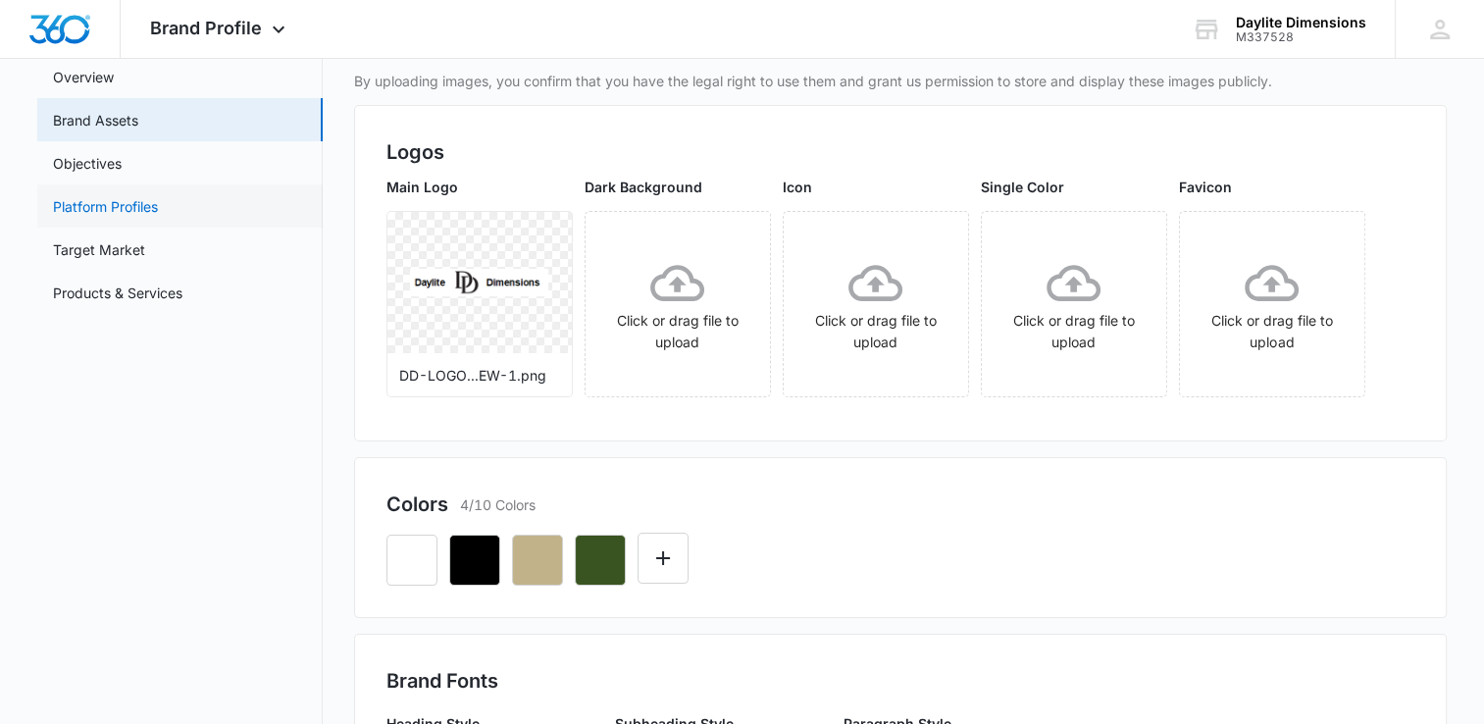
click at [158, 202] on link "Platform Profiles" at bounding box center [105, 206] width 105 height 21
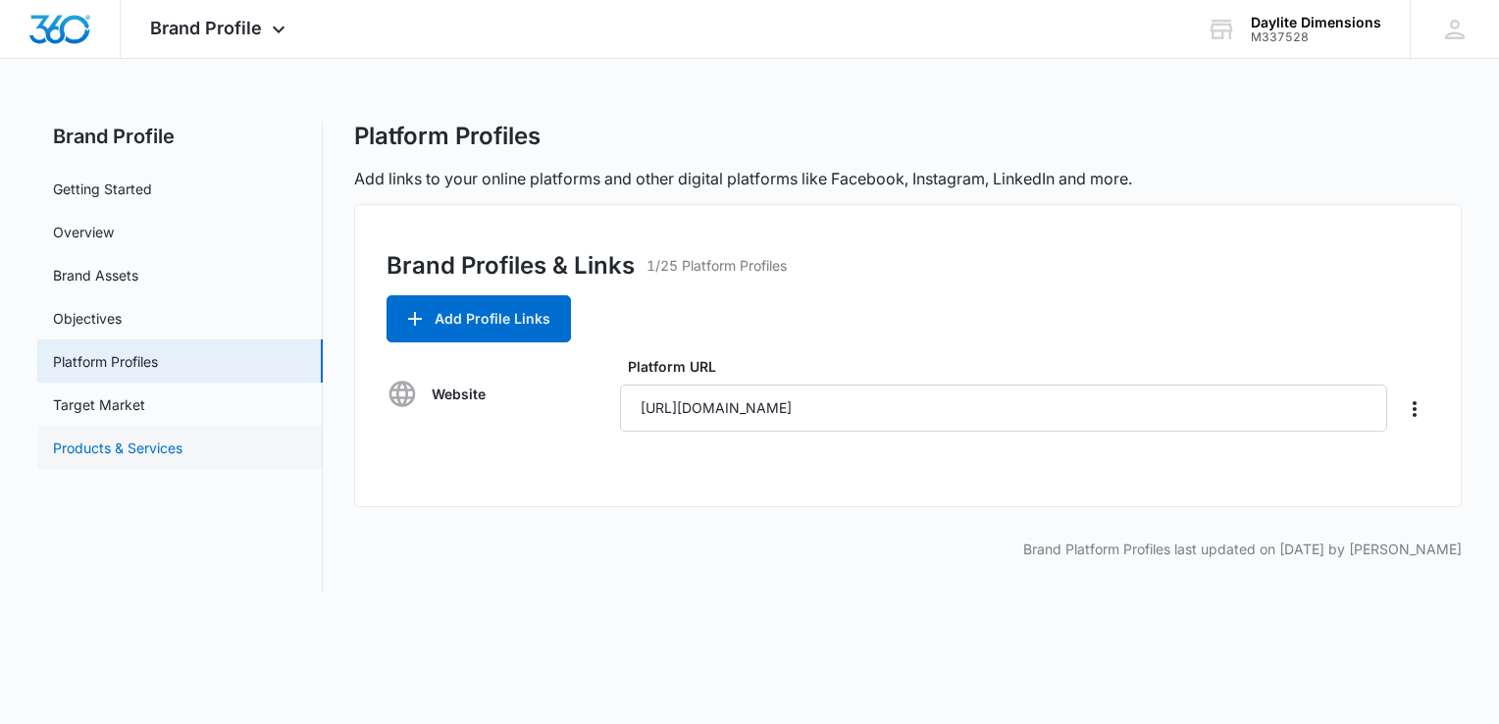
click at [121, 448] on link "Products & Services" at bounding box center [118, 448] width 130 height 21
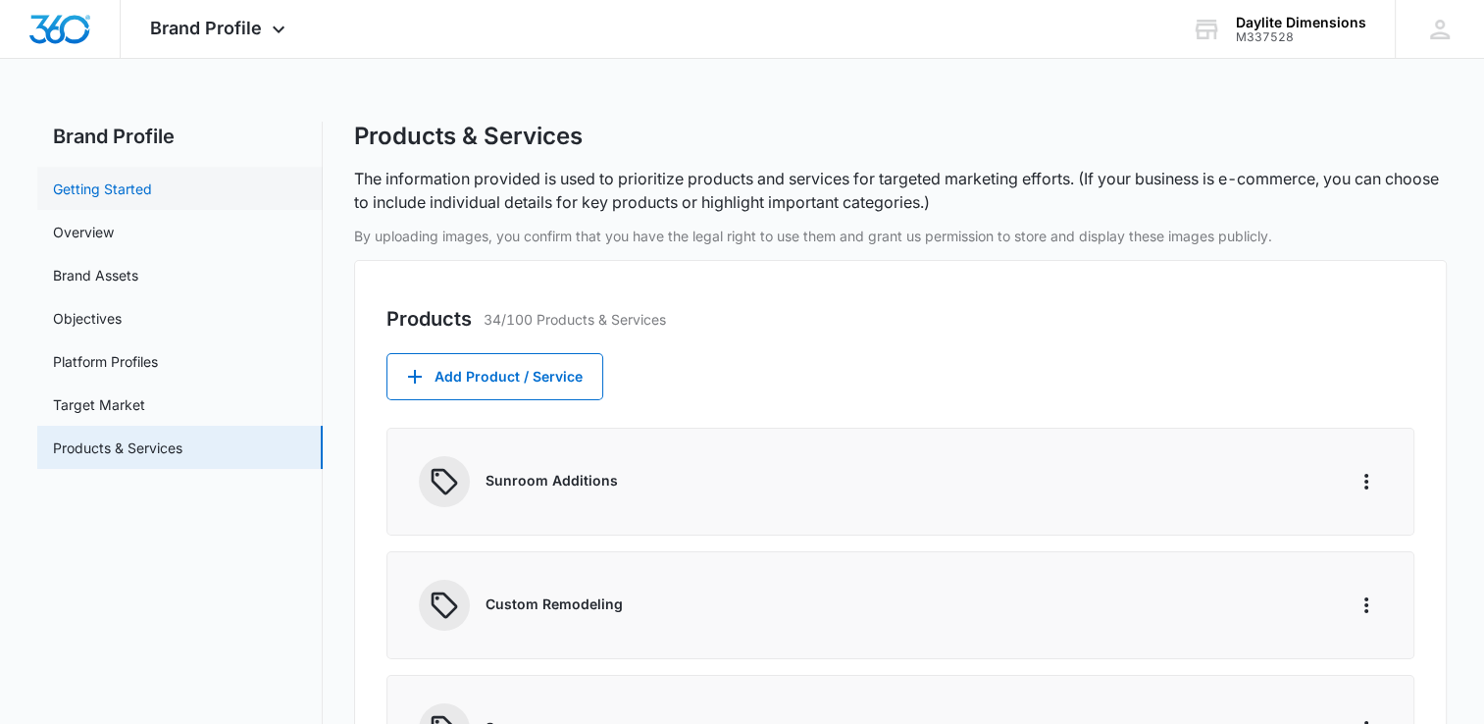
click at [89, 193] on link "Getting Started" at bounding box center [102, 189] width 99 height 21
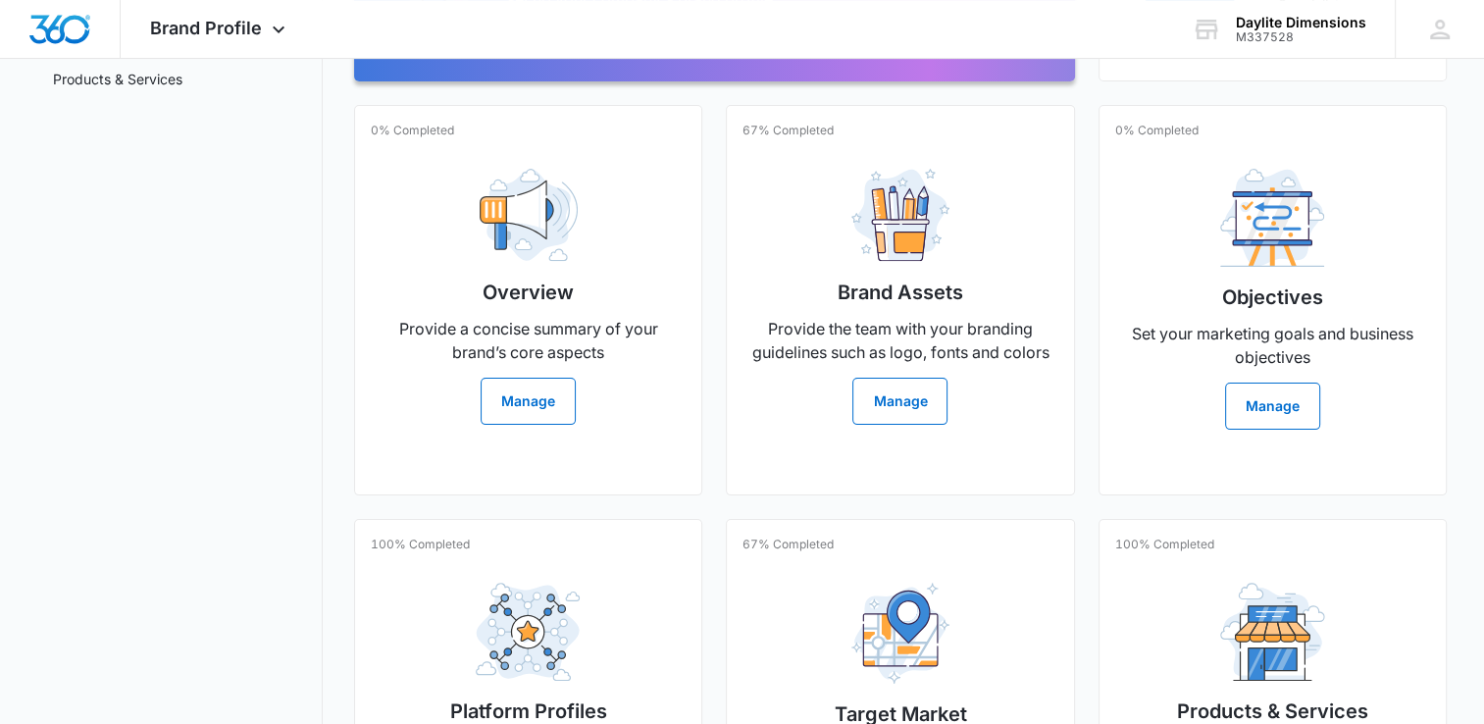
scroll to position [385, 0]
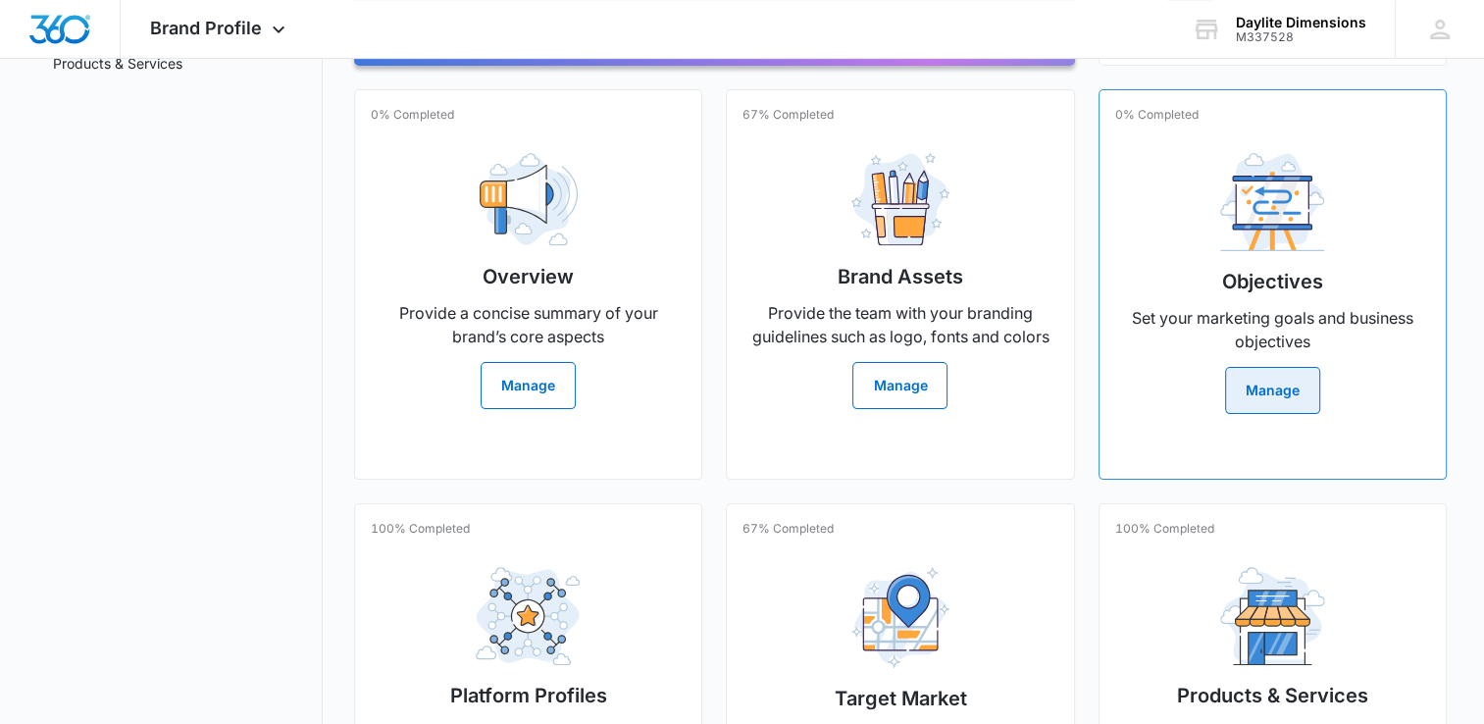
click at [1270, 386] on button "Manage" at bounding box center [1272, 390] width 95 height 47
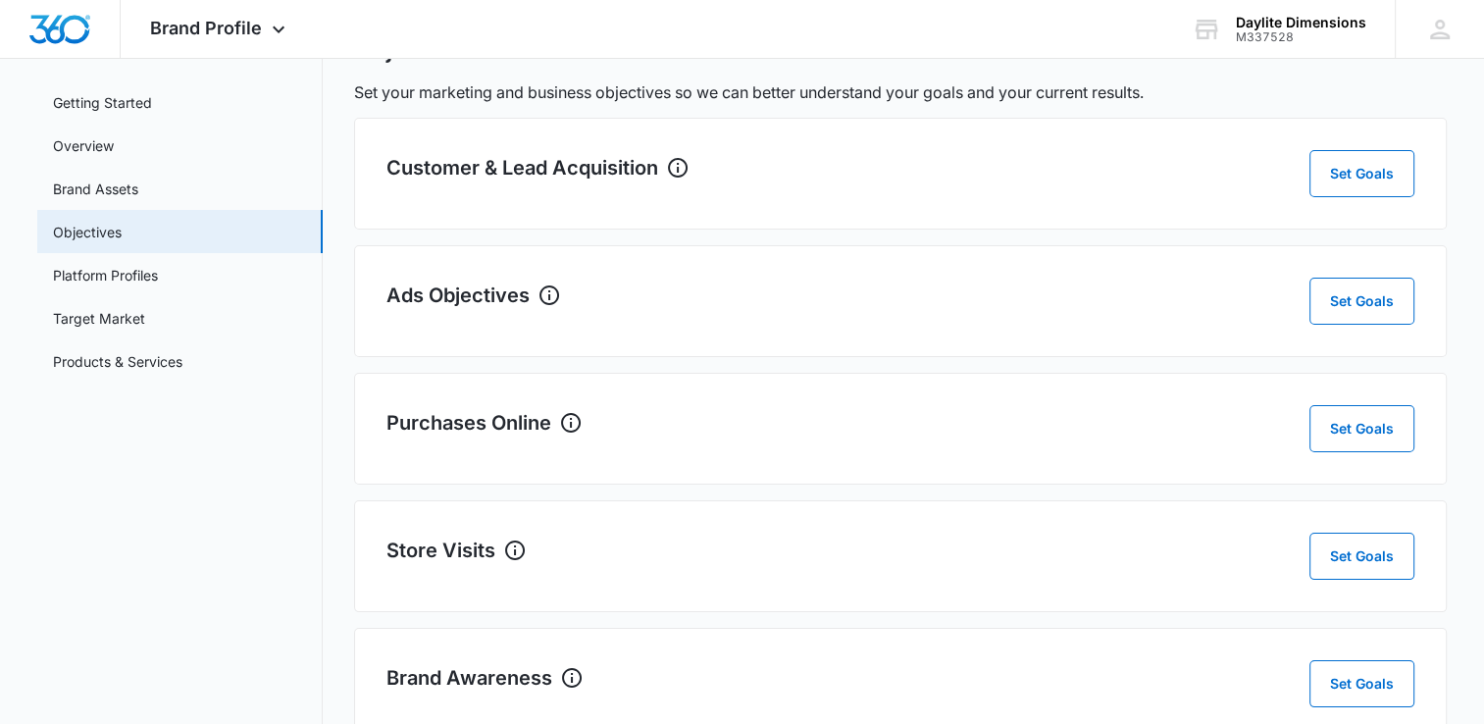
scroll to position [138, 0]
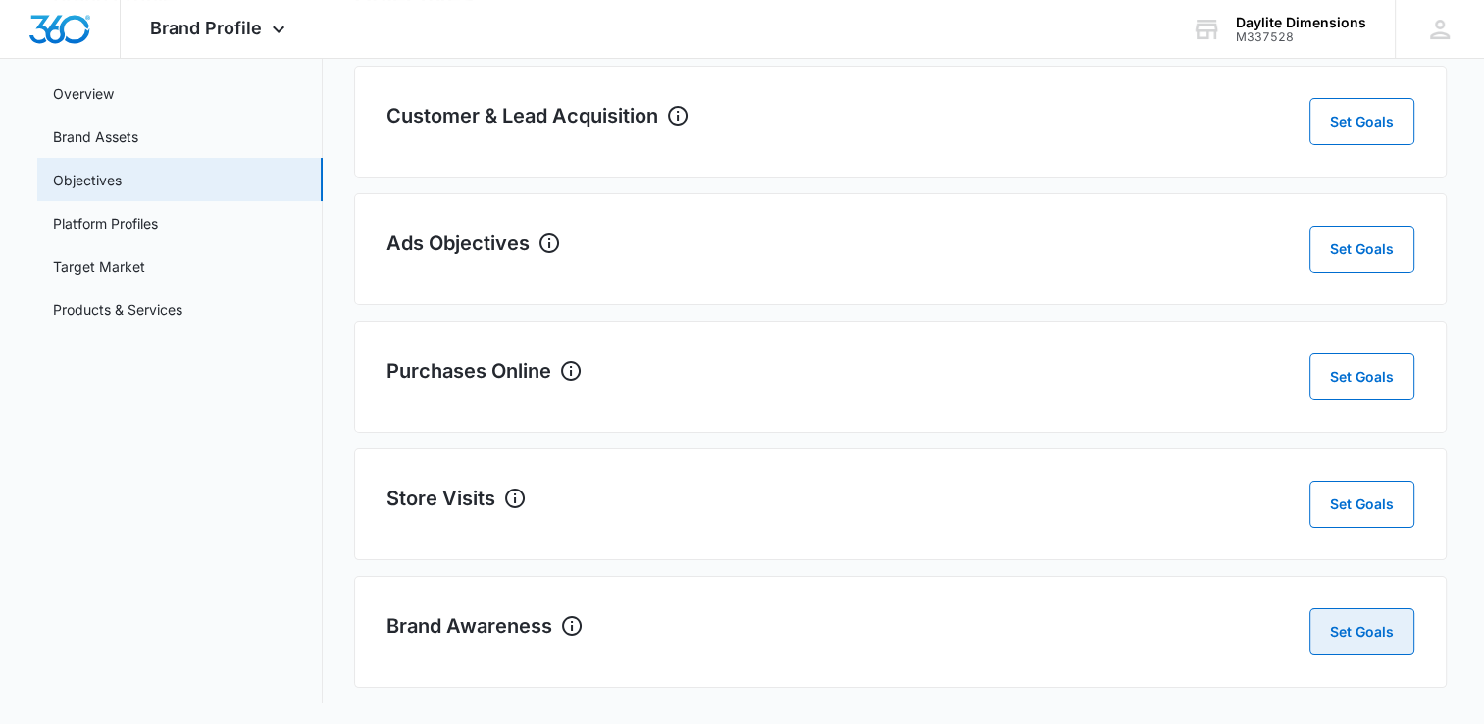
click at [1362, 644] on button "Set Goals" at bounding box center [1362, 631] width 105 height 47
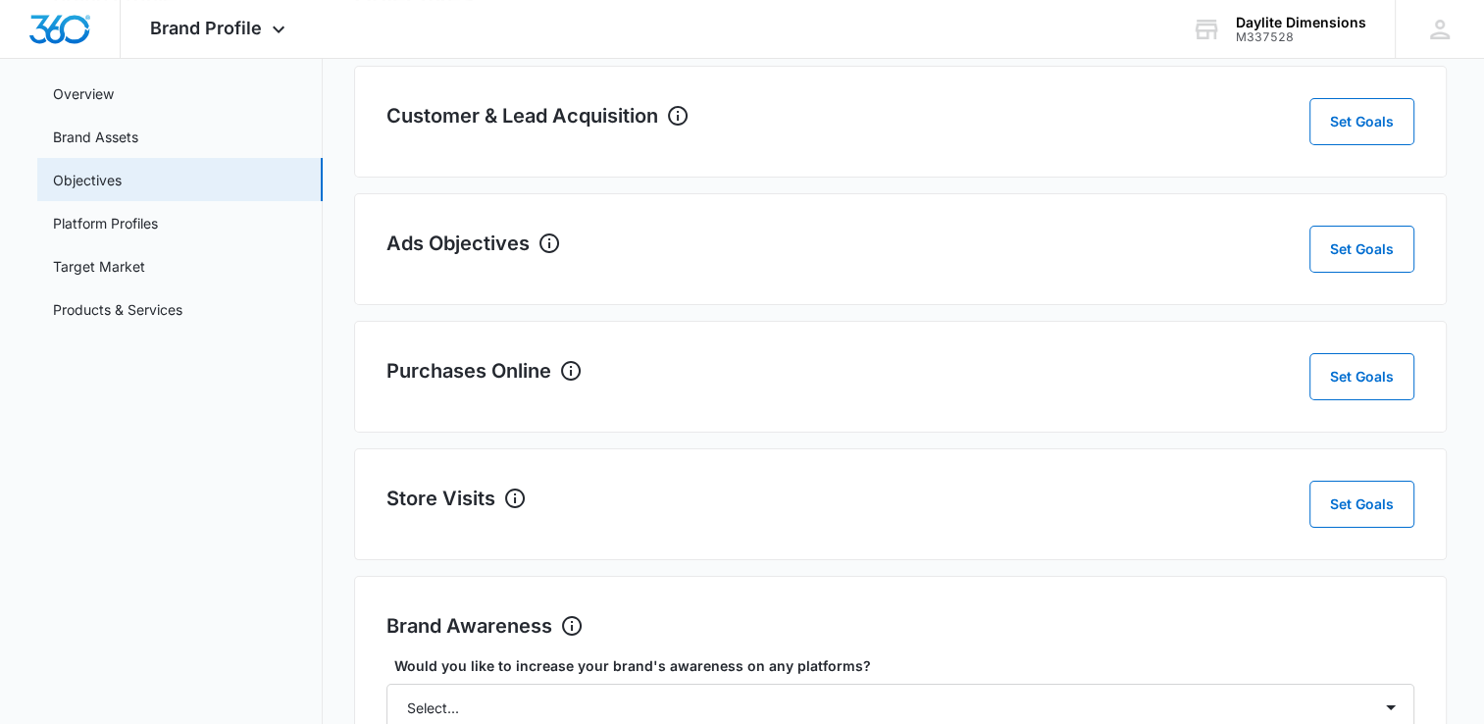
scroll to position [288, 0]
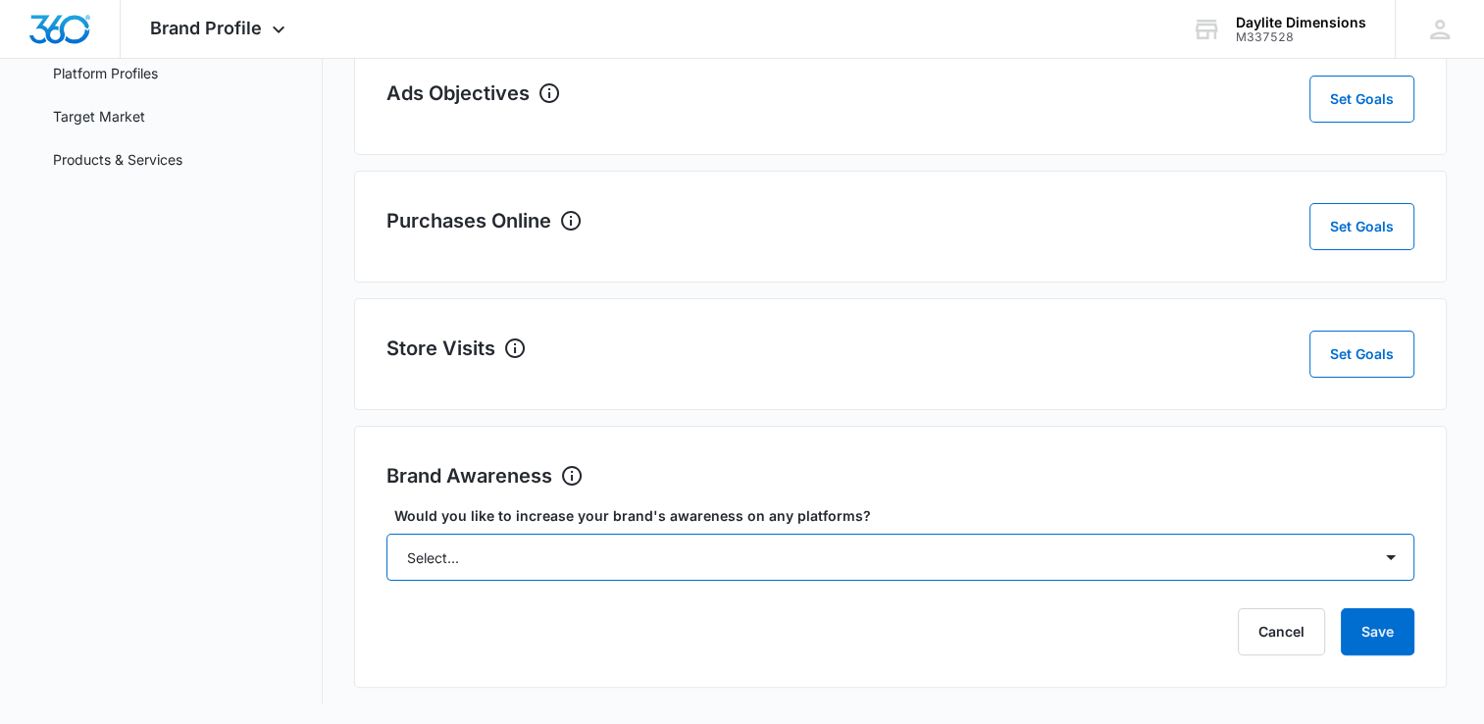
click at [1382, 565] on select "Select... Yes No" at bounding box center [901, 557] width 1028 height 47
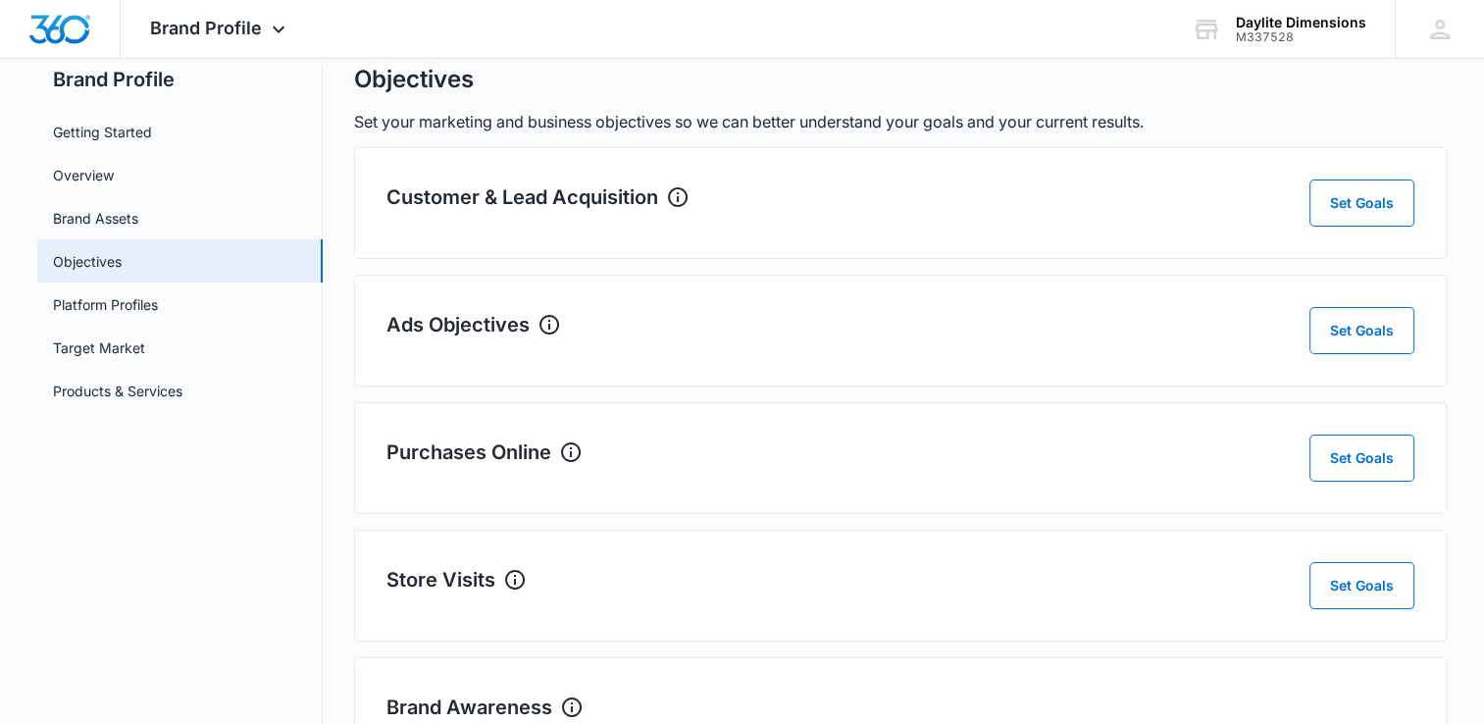
scroll to position [0, 0]
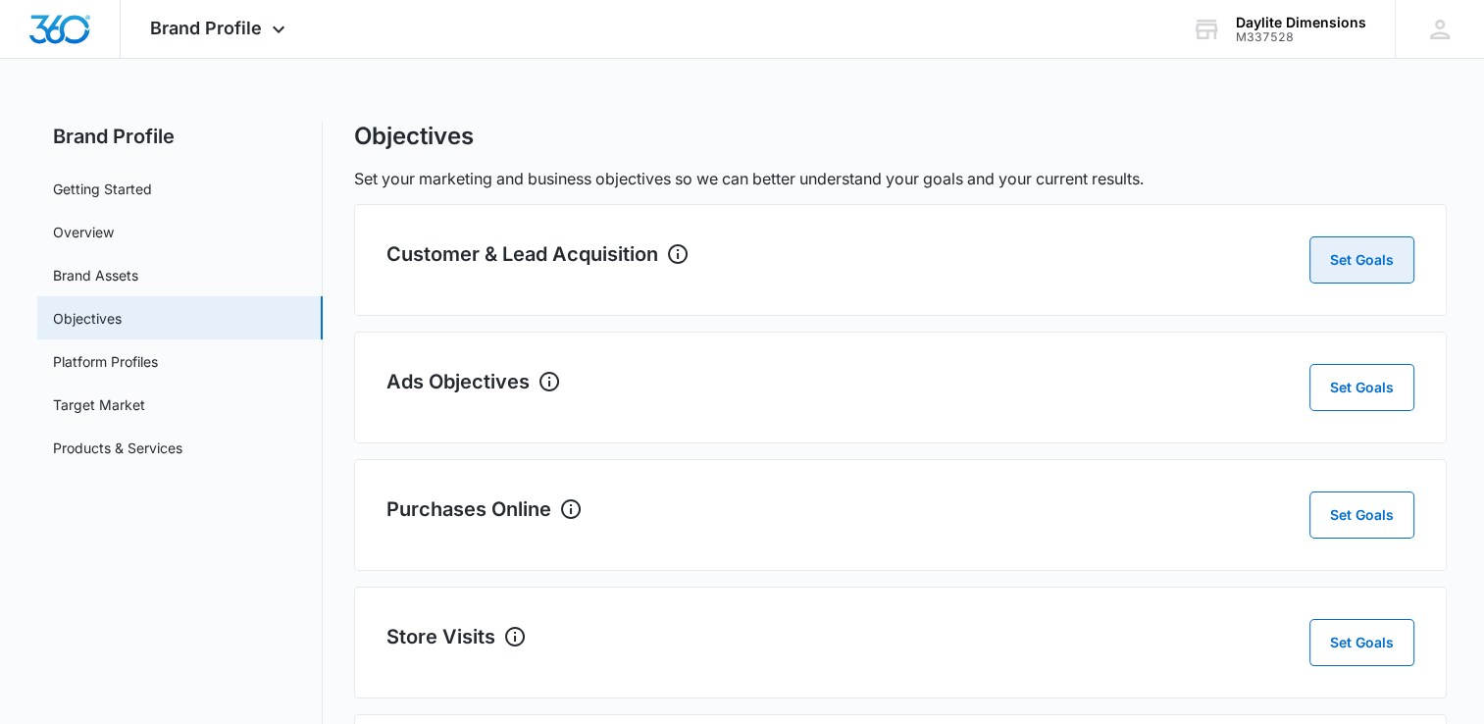
click at [1370, 266] on button "Set Goals" at bounding box center [1362, 259] width 105 height 47
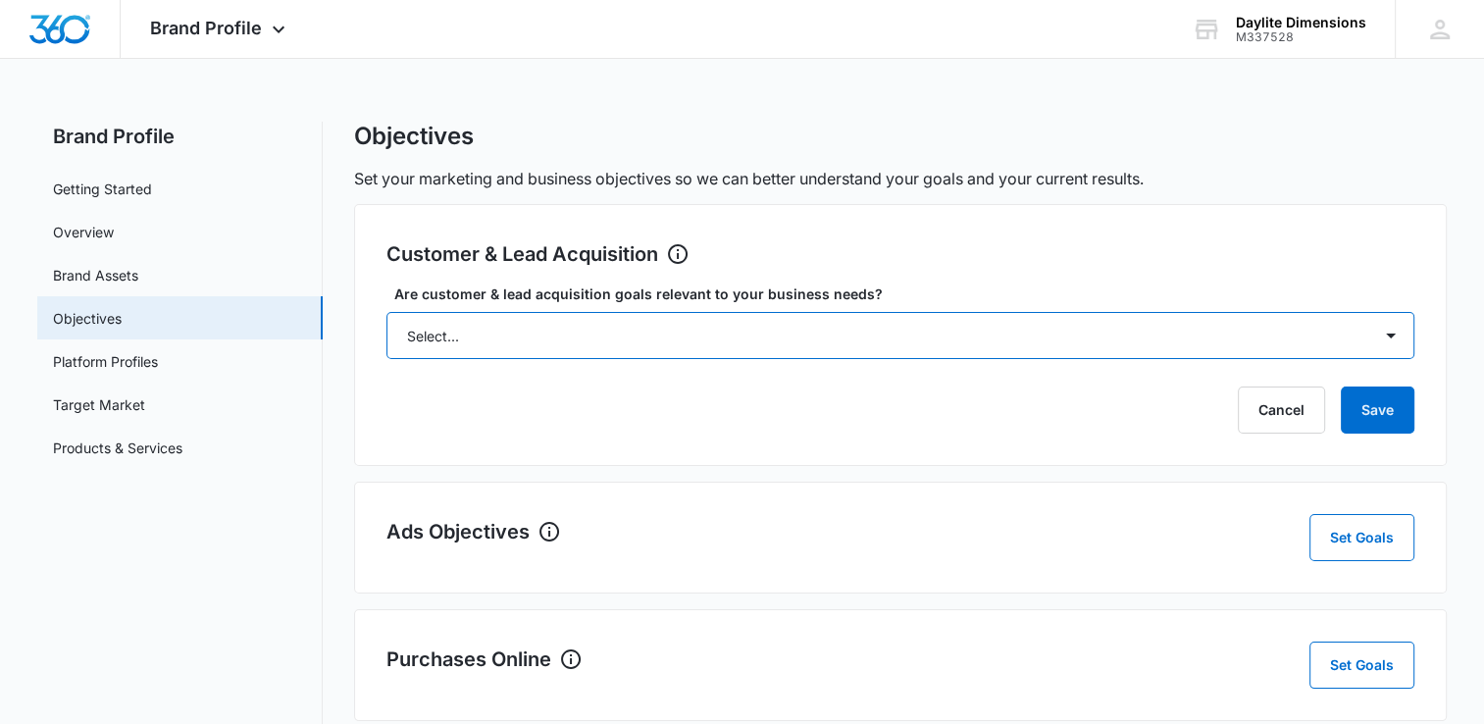
click at [1381, 353] on select "Select... Yes No Yes, but don't currently have the data" at bounding box center [901, 335] width 1028 height 47
click at [387, 312] on select "Select... Yes No Yes, but don't currently have the data" at bounding box center [901, 335] width 1028 height 47
click at [1381, 338] on select "Select... Yes No Yes, but don't currently have the data" at bounding box center [901, 335] width 1028 height 47
select select "yes, but later"
click at [387, 312] on select "Select... Yes No Yes, but don't currently have the data" at bounding box center [901, 335] width 1028 height 47
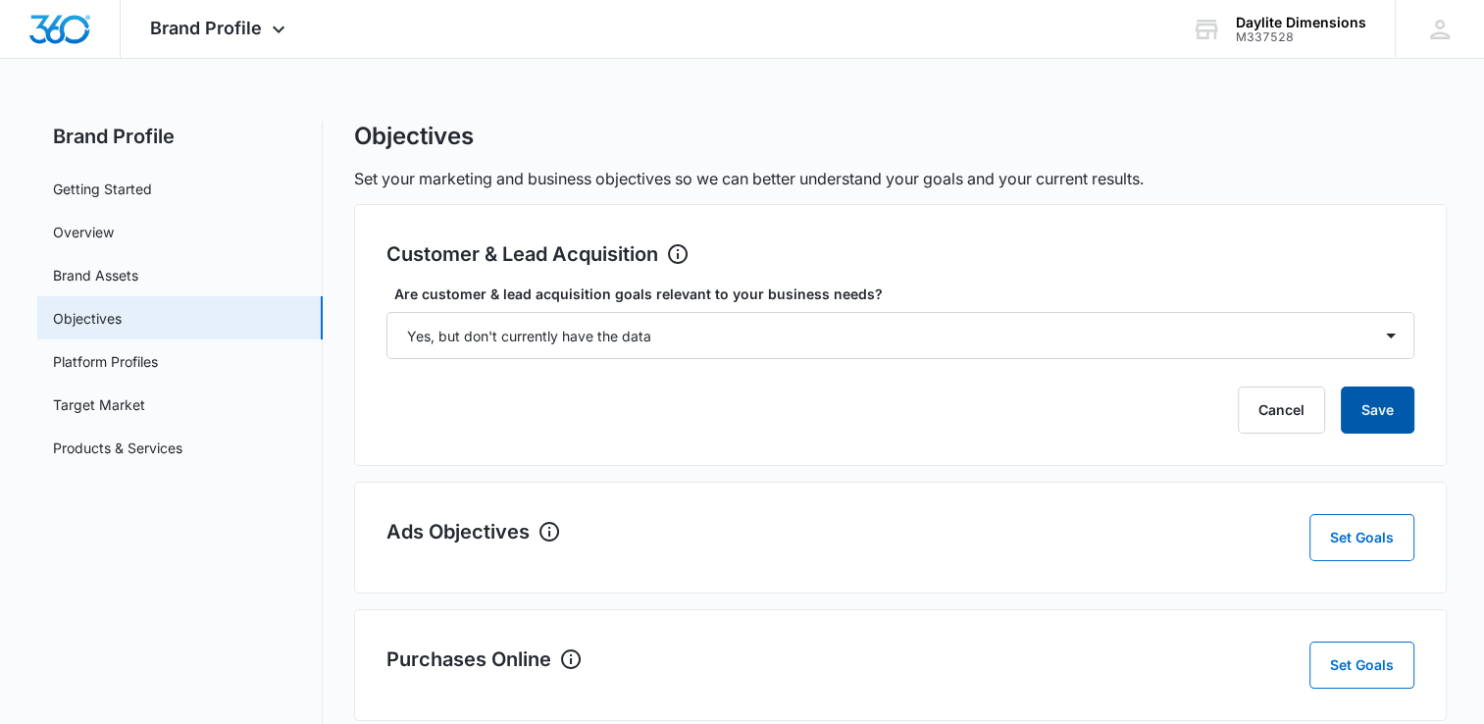
click at [1377, 405] on button "Save" at bounding box center [1378, 410] width 74 height 47
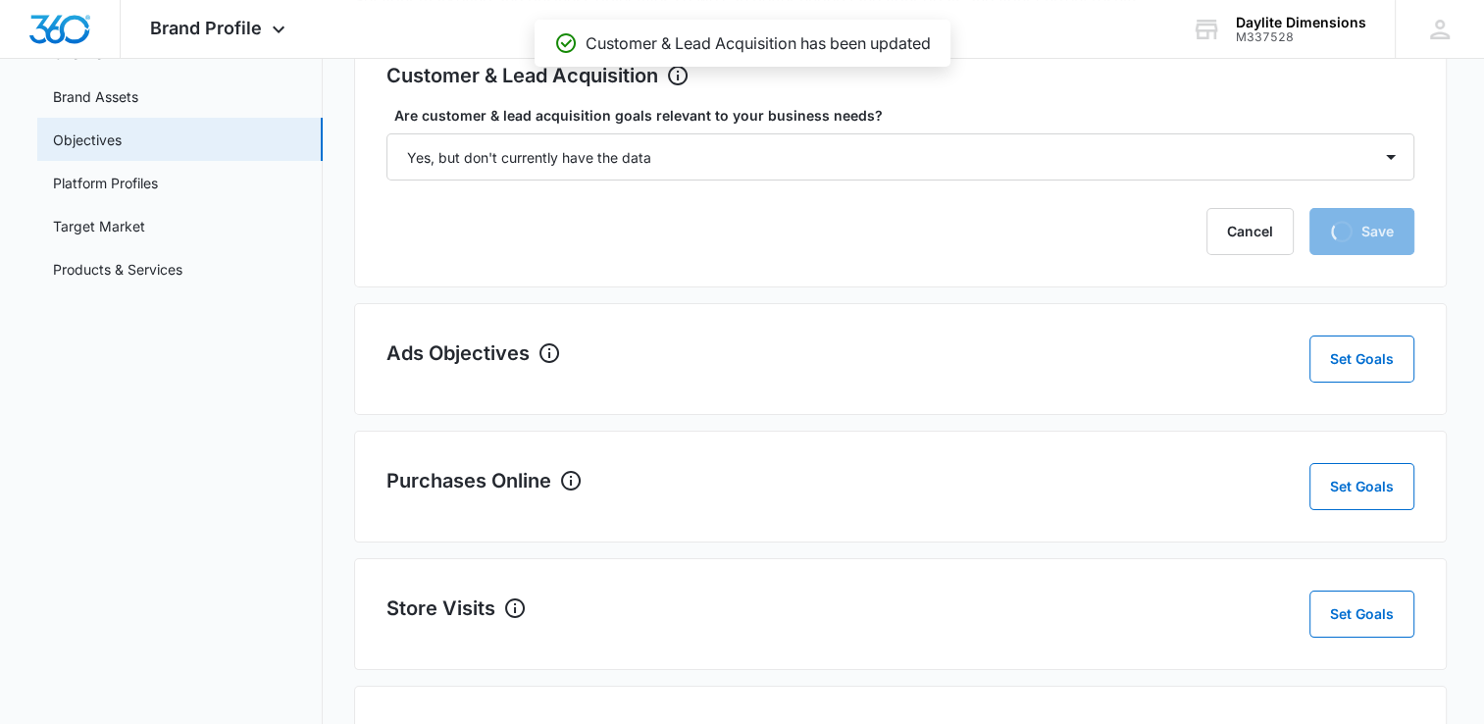
scroll to position [178, 0]
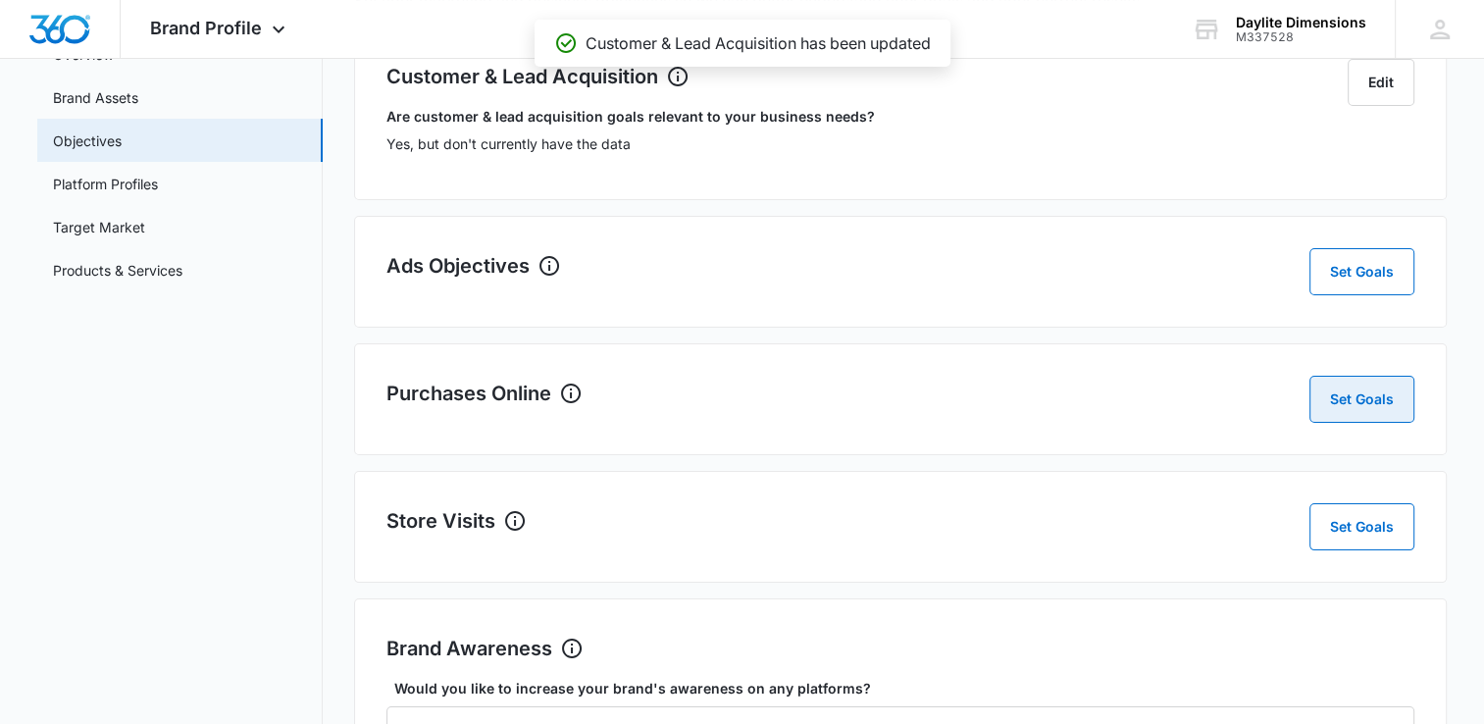
click at [1362, 380] on button "Set Goals" at bounding box center [1362, 399] width 105 height 47
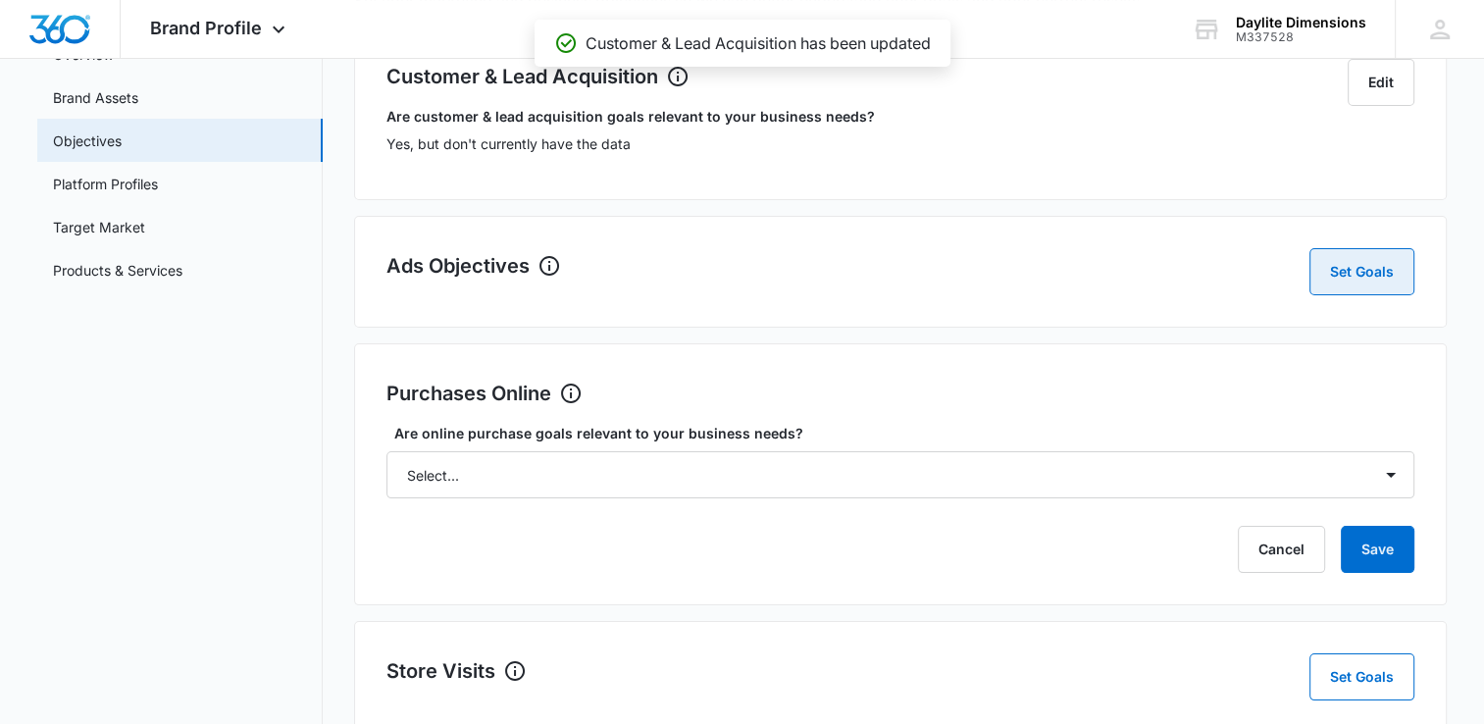
click at [1377, 285] on button "Set Goals" at bounding box center [1362, 271] width 105 height 47
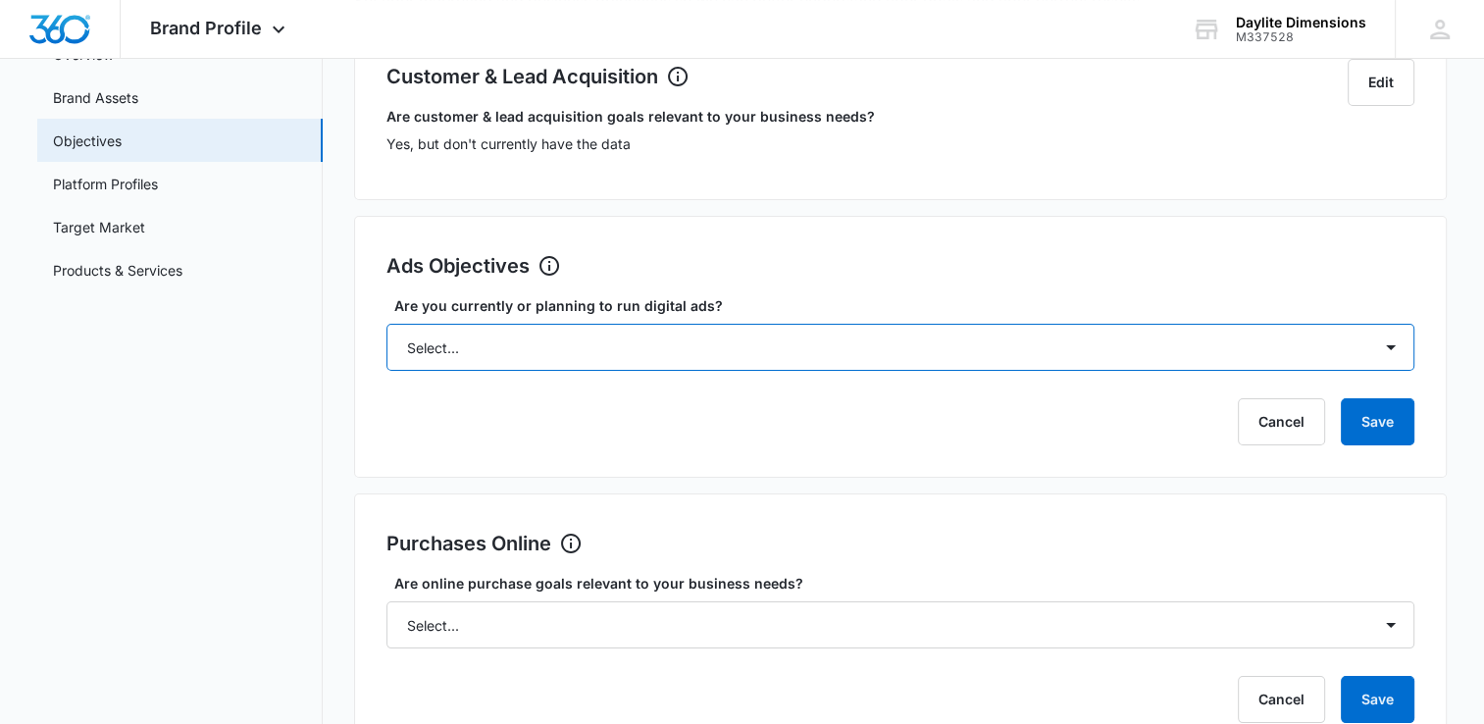
click at [1389, 353] on select "Select... Yes No Yes, but don't currently have the data" at bounding box center [901, 347] width 1028 height 47
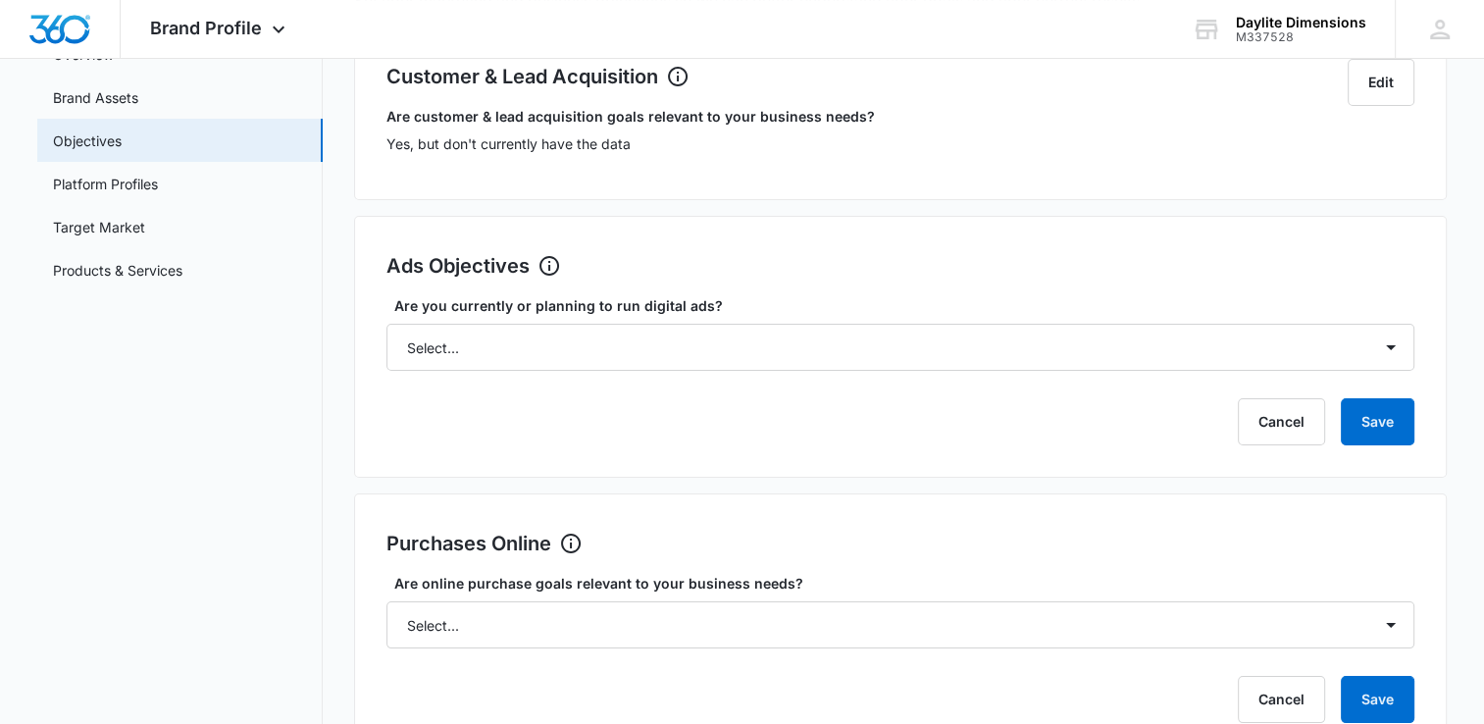
click at [1467, 493] on main "Brand Profile Getting Started Overview Brand Assets Objectives Platform Profile…" at bounding box center [742, 589] width 1484 height 1290
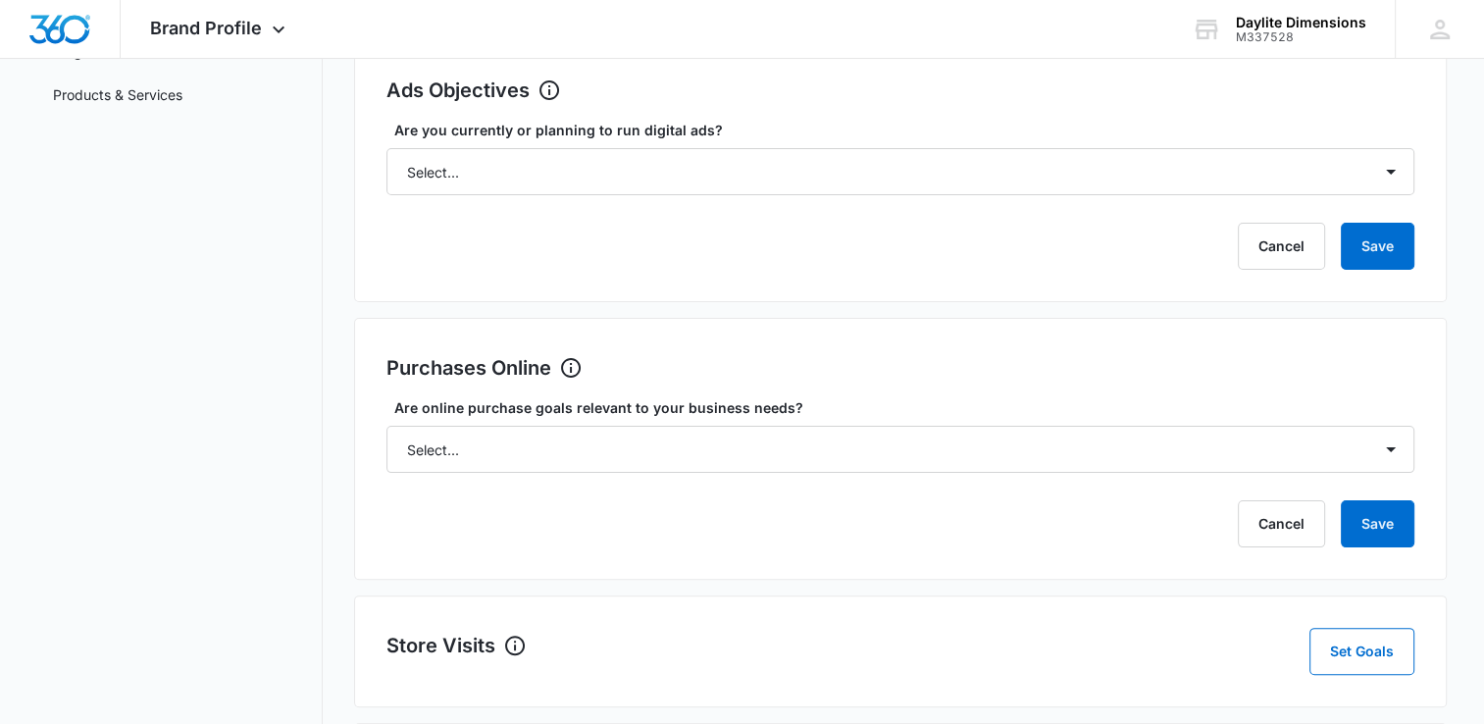
scroll to position [352, 0]
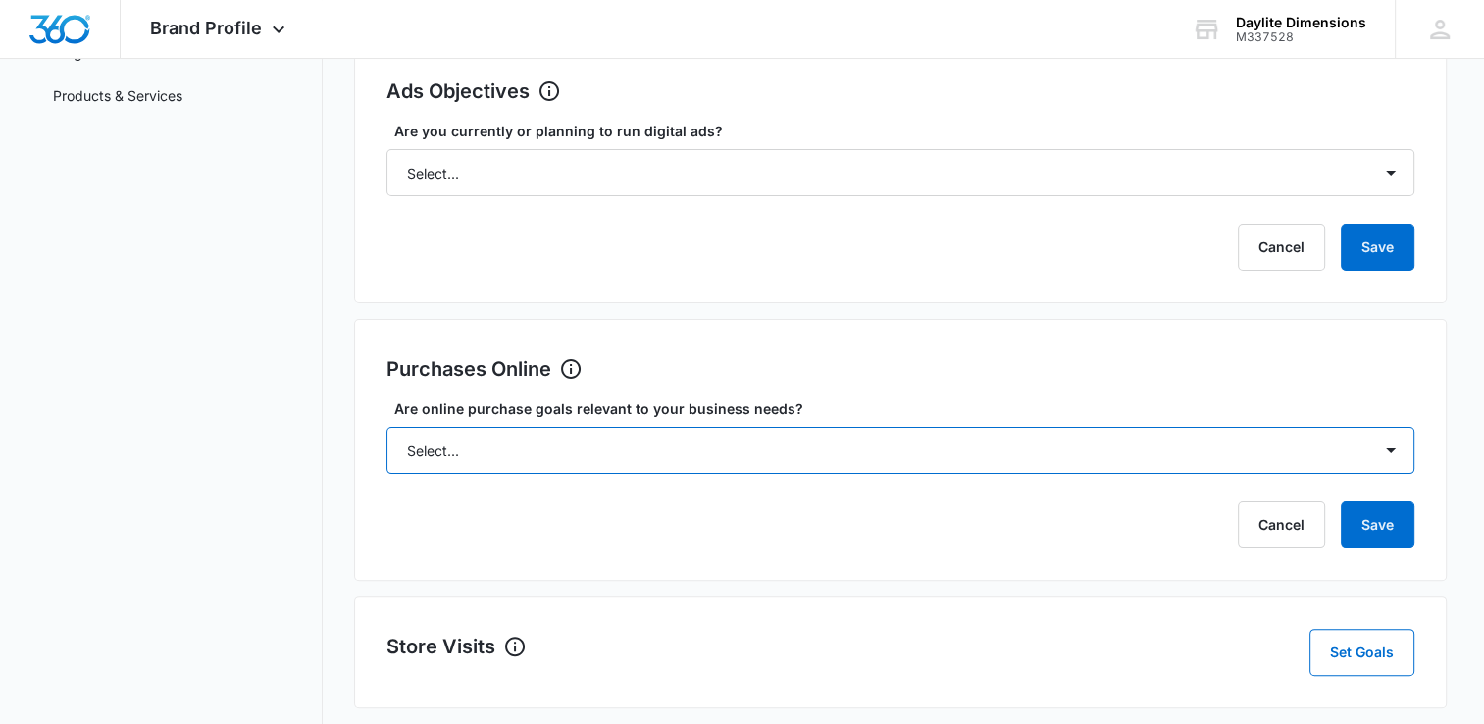
click at [1395, 468] on select "Select... Yes No Yes, but don't currently have the data" at bounding box center [901, 450] width 1028 height 47
click at [1401, 460] on select "Select... Yes No Yes, but don't currently have the data" at bounding box center [901, 450] width 1028 height 47
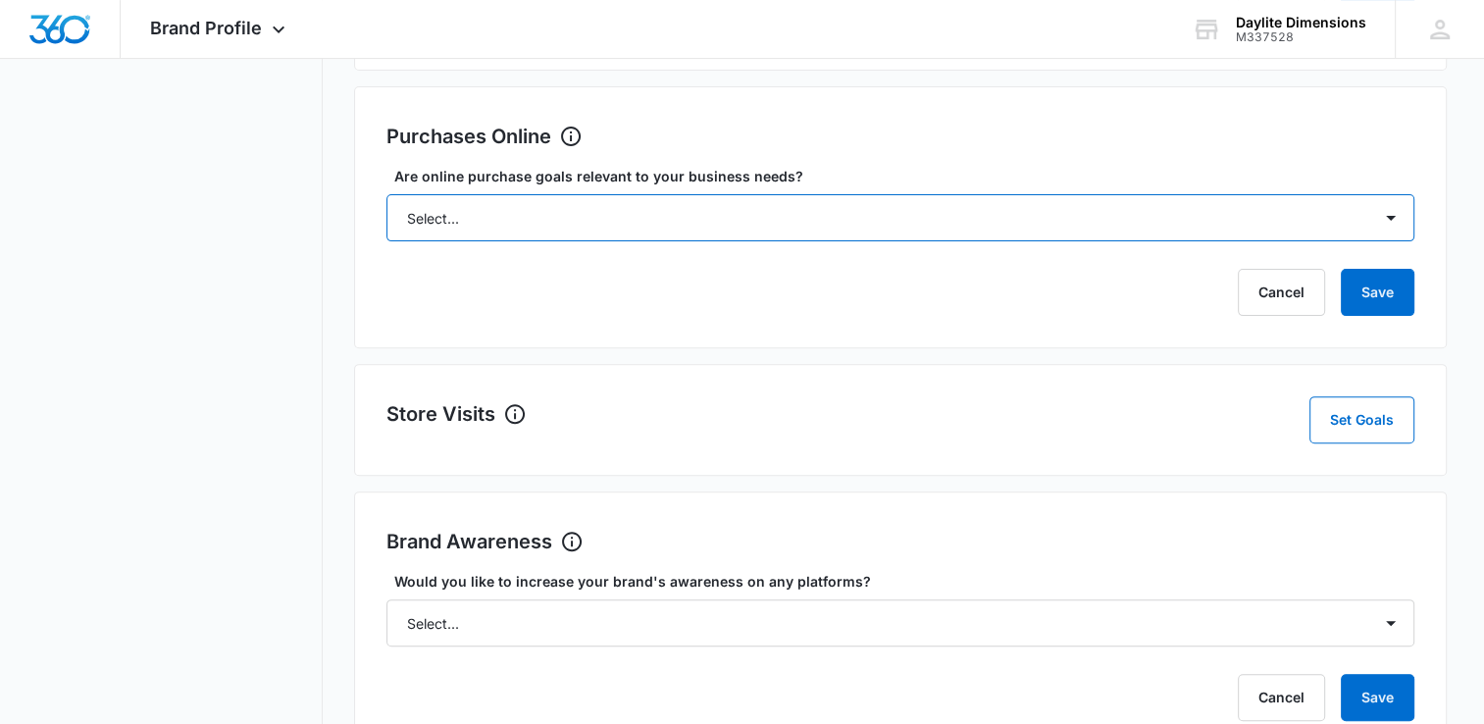
scroll to position [585, 0]
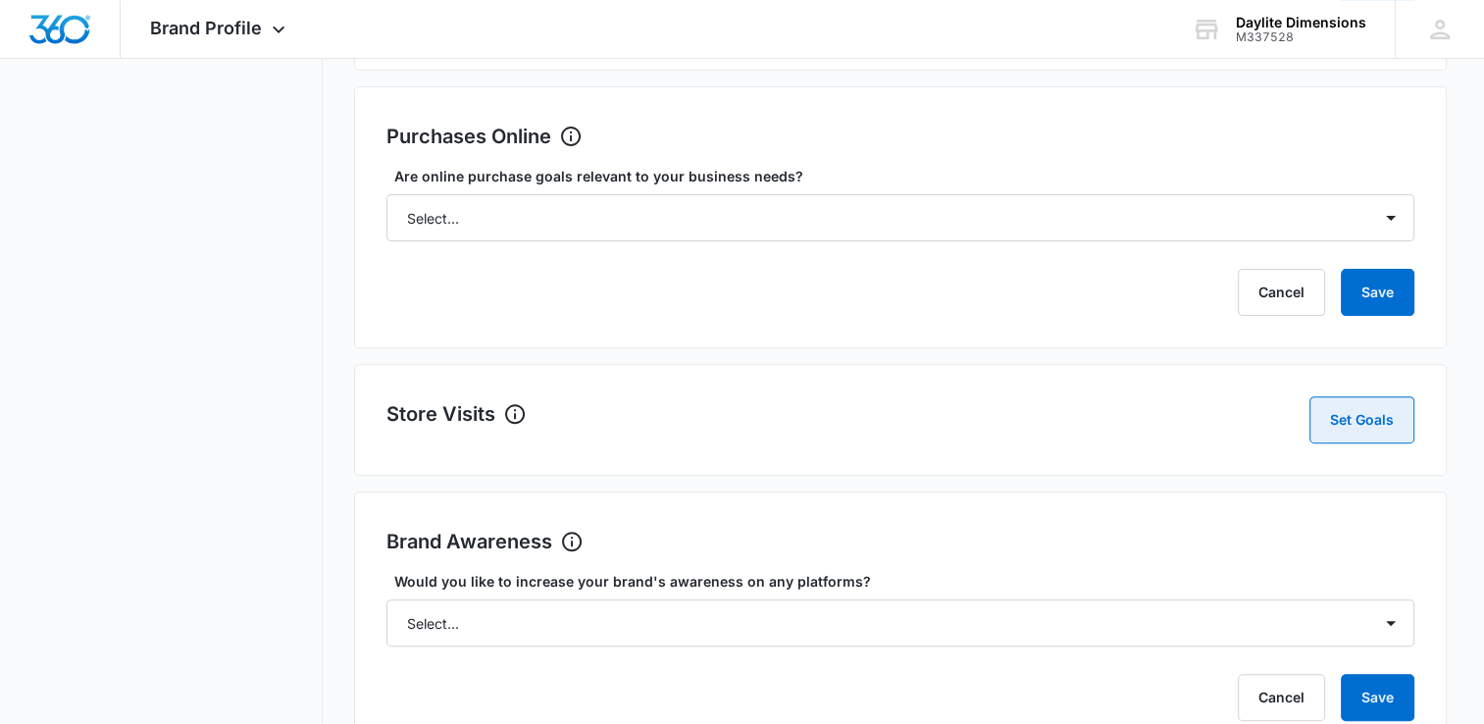
click at [1366, 415] on button "Set Goals" at bounding box center [1362, 419] width 105 height 47
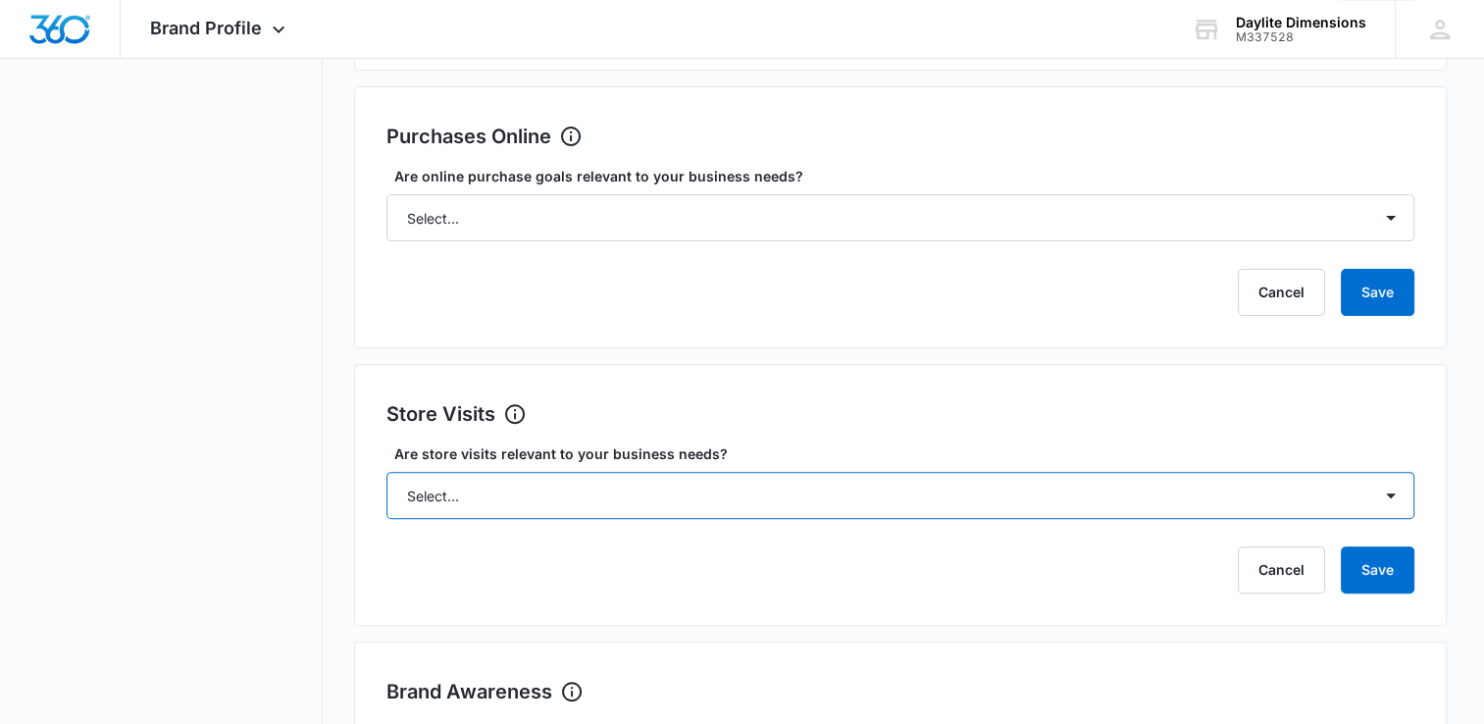
click at [1381, 487] on select "Select... Yes No Yes, but don't currently have the data" at bounding box center [901, 495] width 1028 height 47
select select "yes, but later"
click at [387, 472] on select "Select... Yes No Yes, but don't currently have the data" at bounding box center [901, 495] width 1028 height 47
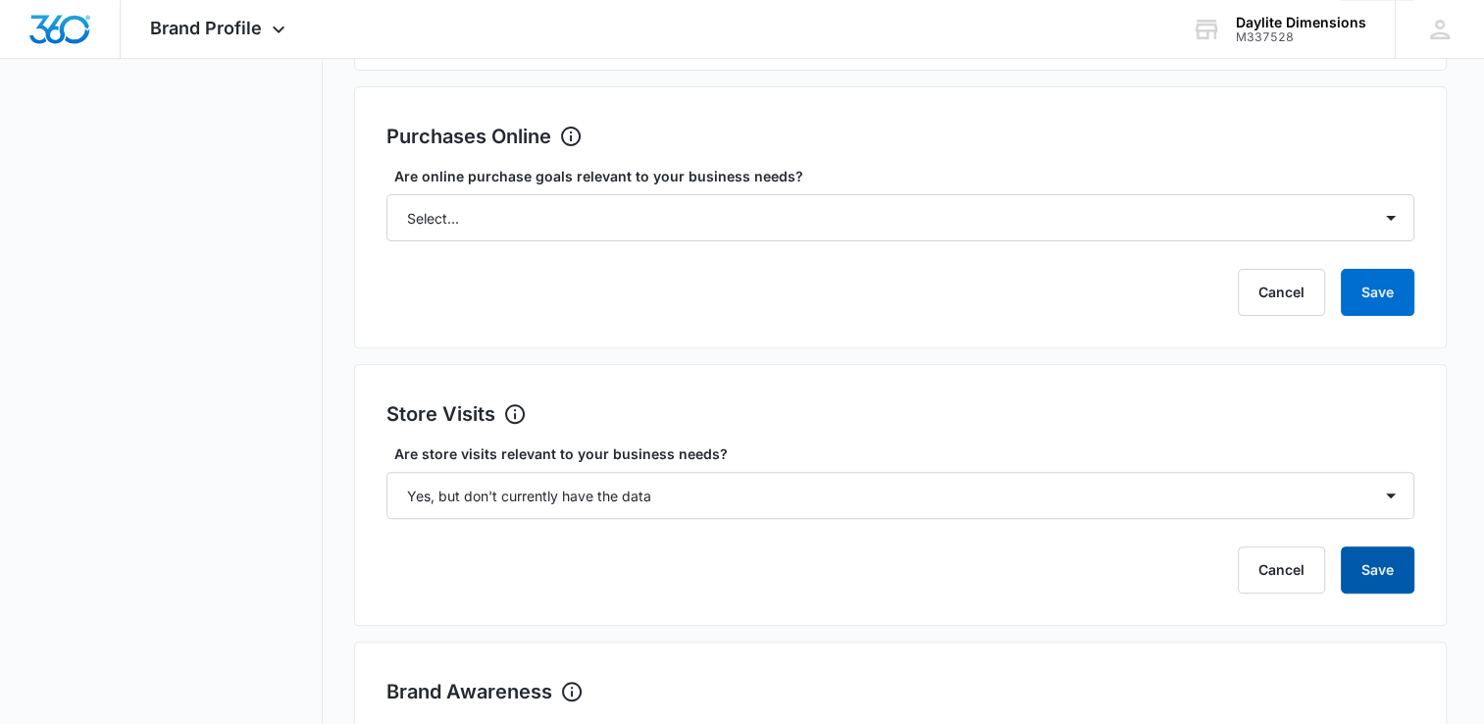
click at [1396, 574] on button "Save" at bounding box center [1378, 569] width 74 height 47
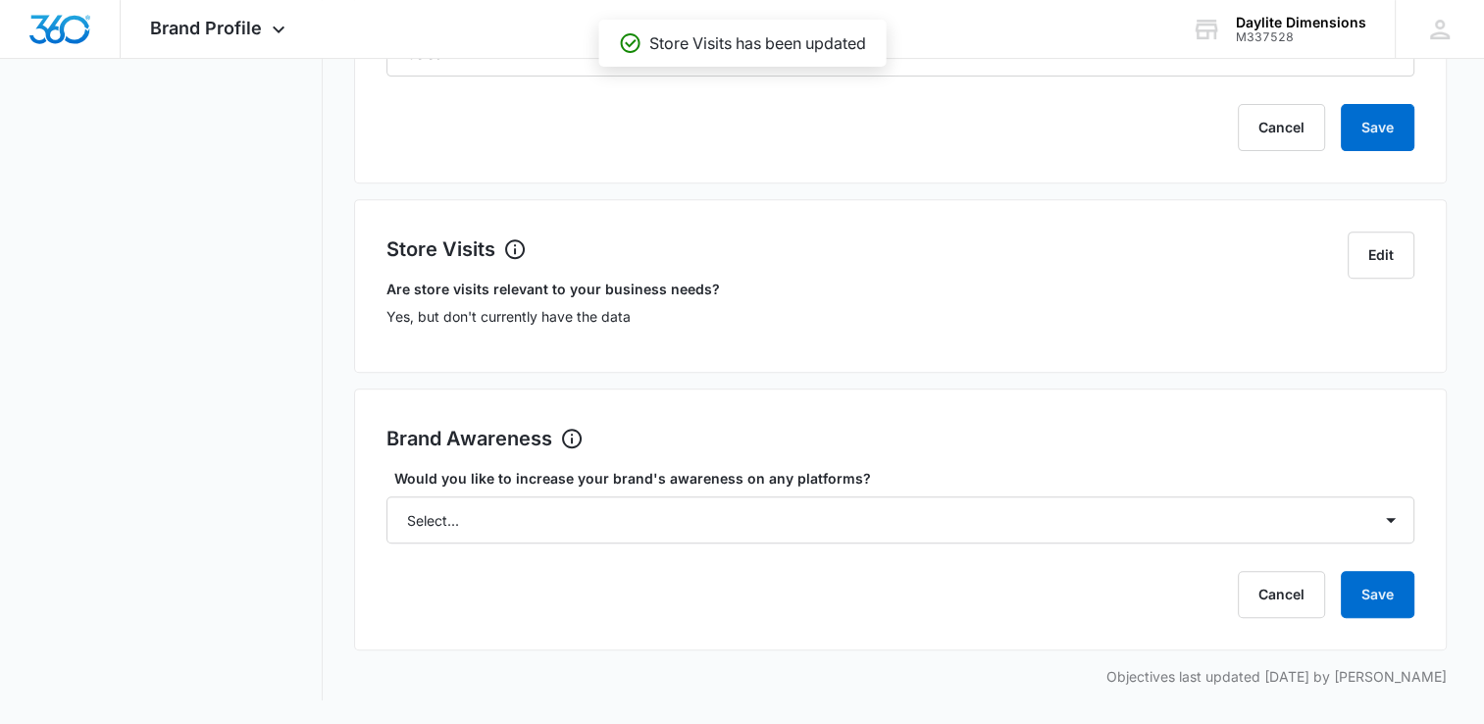
scroll to position [747, 0]
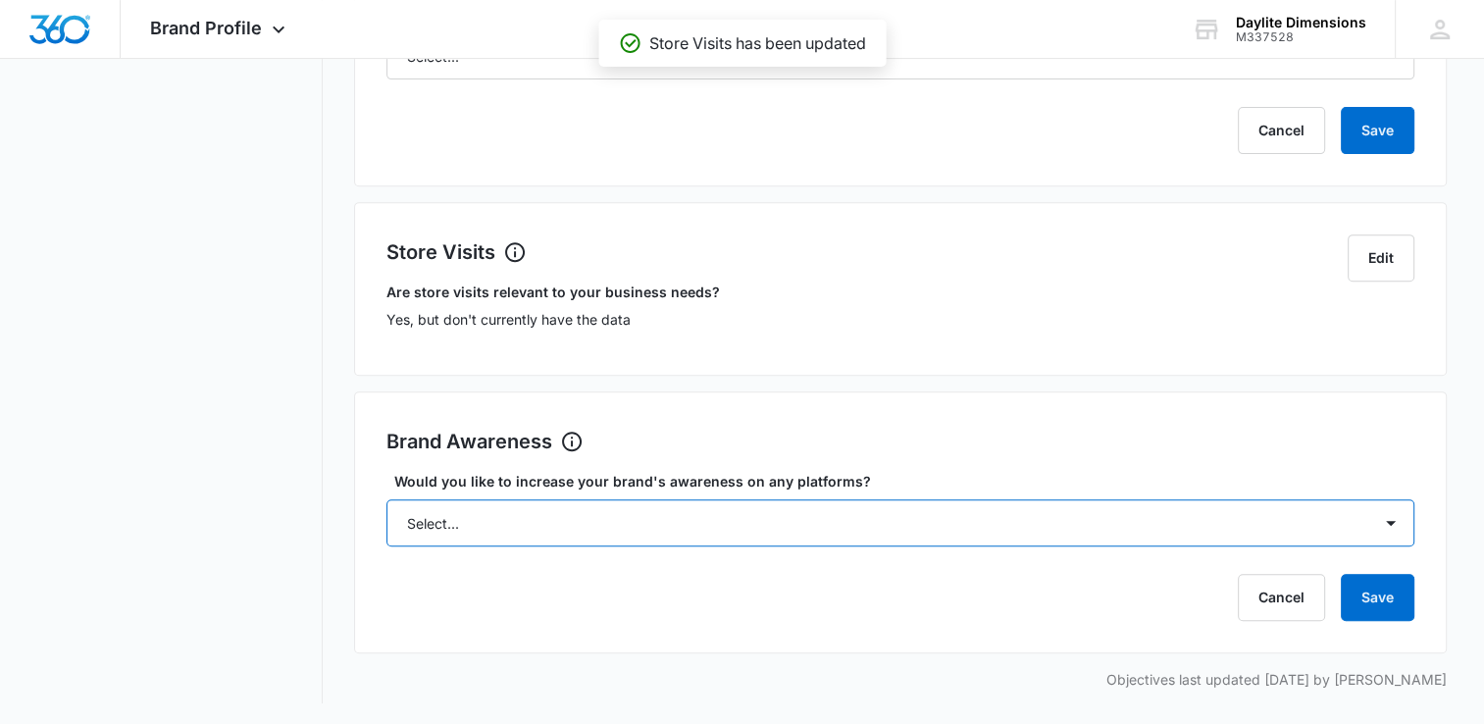
click at [1389, 542] on select "Select... Yes No" at bounding box center [901, 522] width 1028 height 47
select select "yes"
click at [387, 499] on select "Select... Yes No" at bounding box center [901, 522] width 1028 height 47
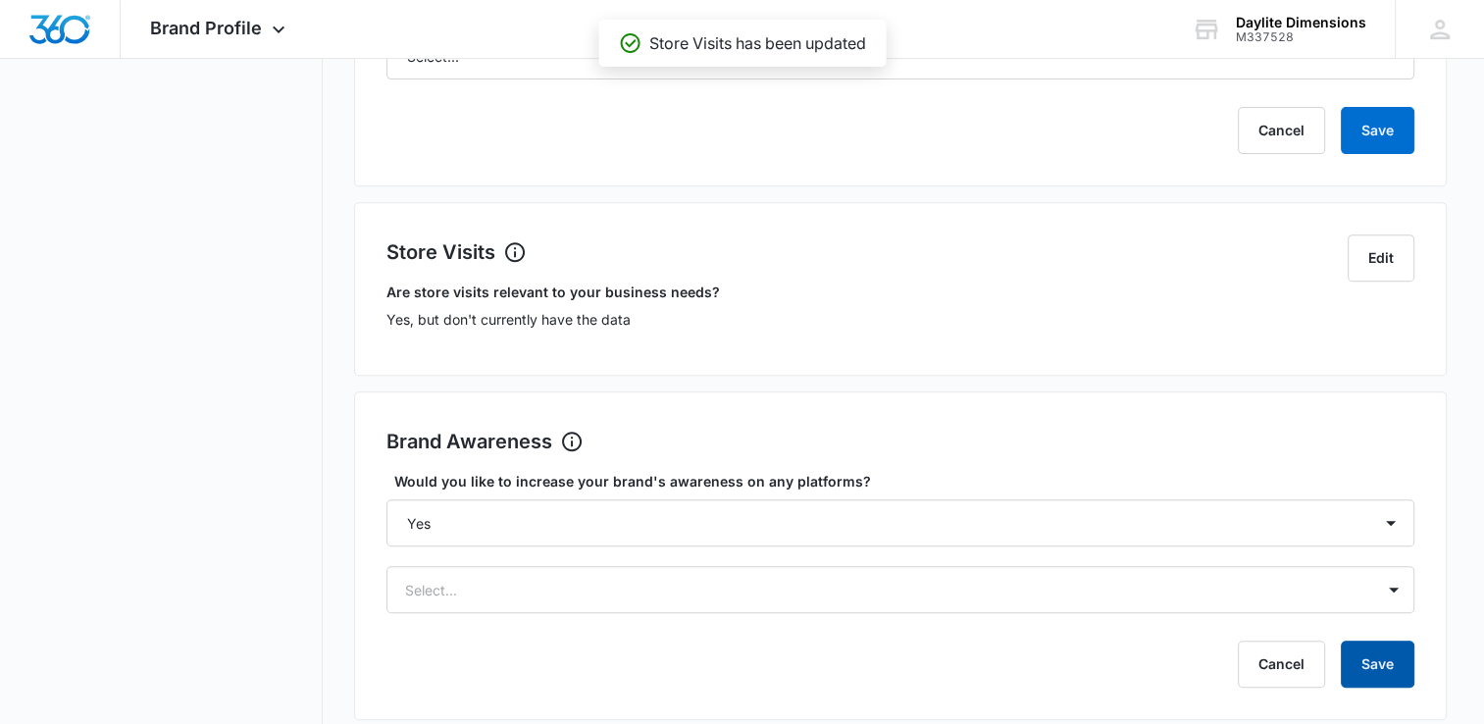
click at [1393, 641] on button "Save" at bounding box center [1378, 664] width 74 height 47
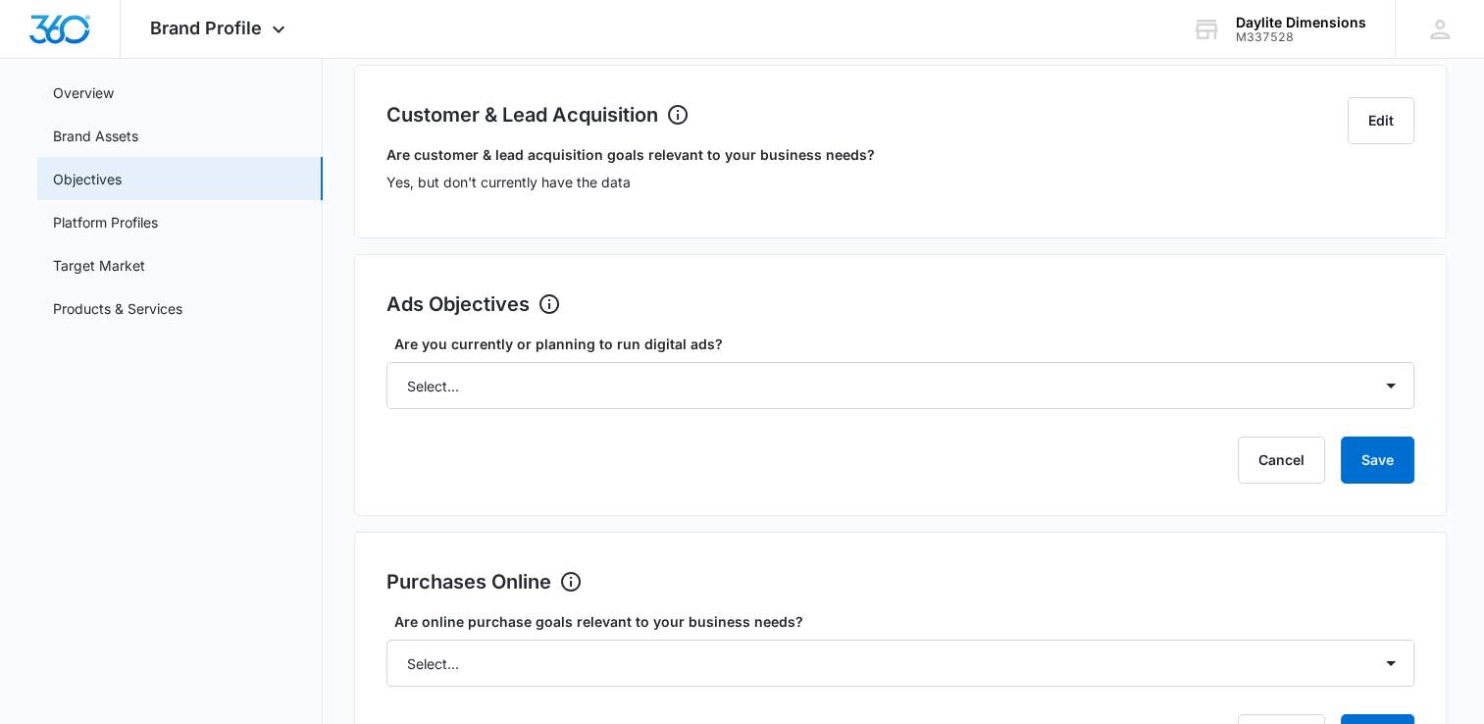
scroll to position [0, 0]
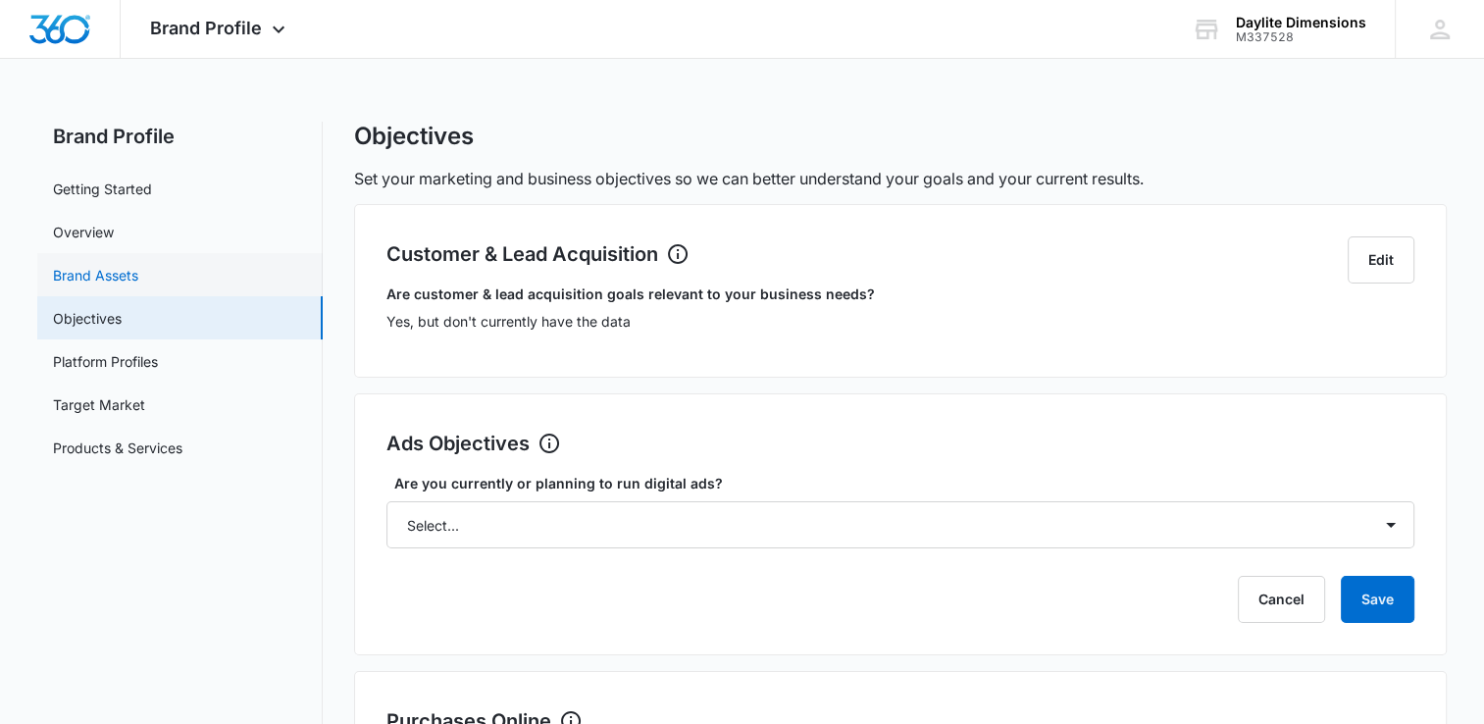
click at [98, 275] on link "Brand Assets" at bounding box center [95, 275] width 85 height 21
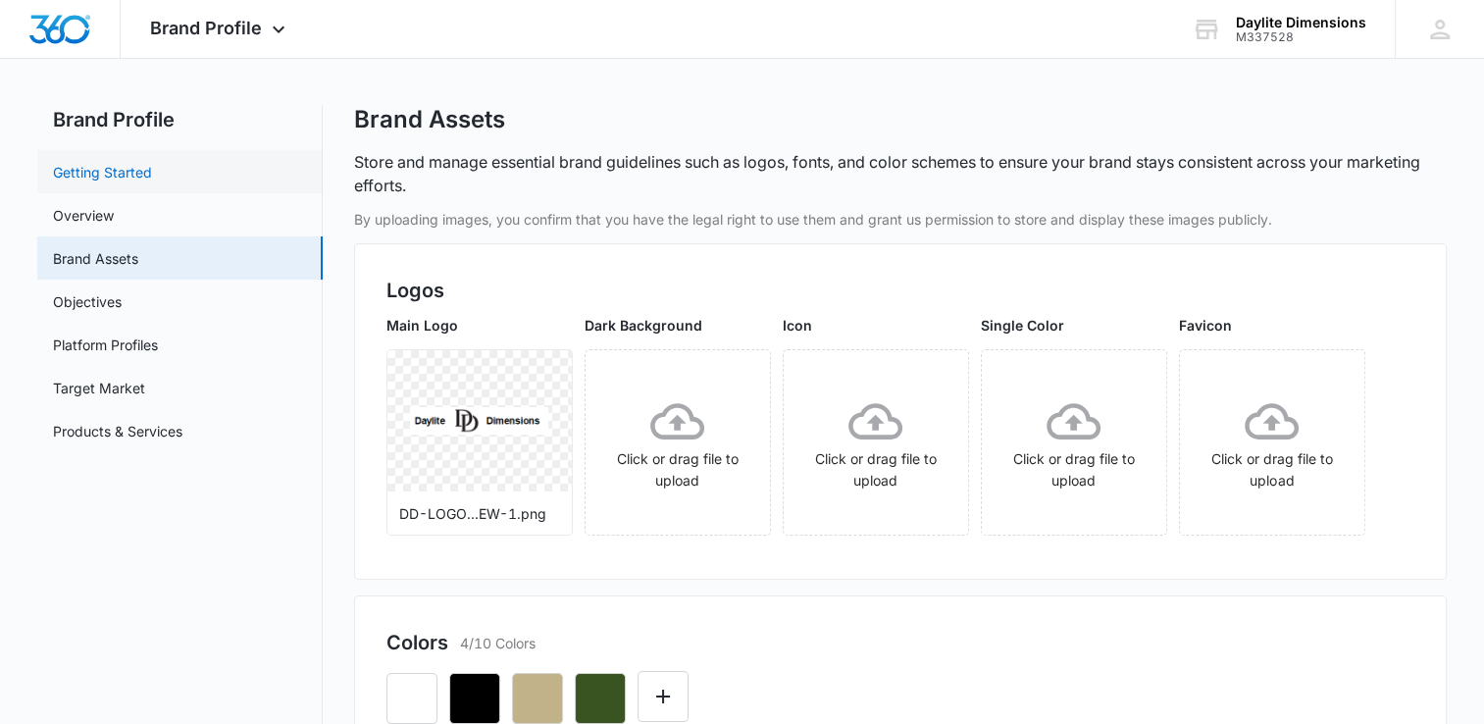
scroll to position [16, 0]
click at [121, 175] on link "Getting Started" at bounding box center [102, 173] width 99 height 21
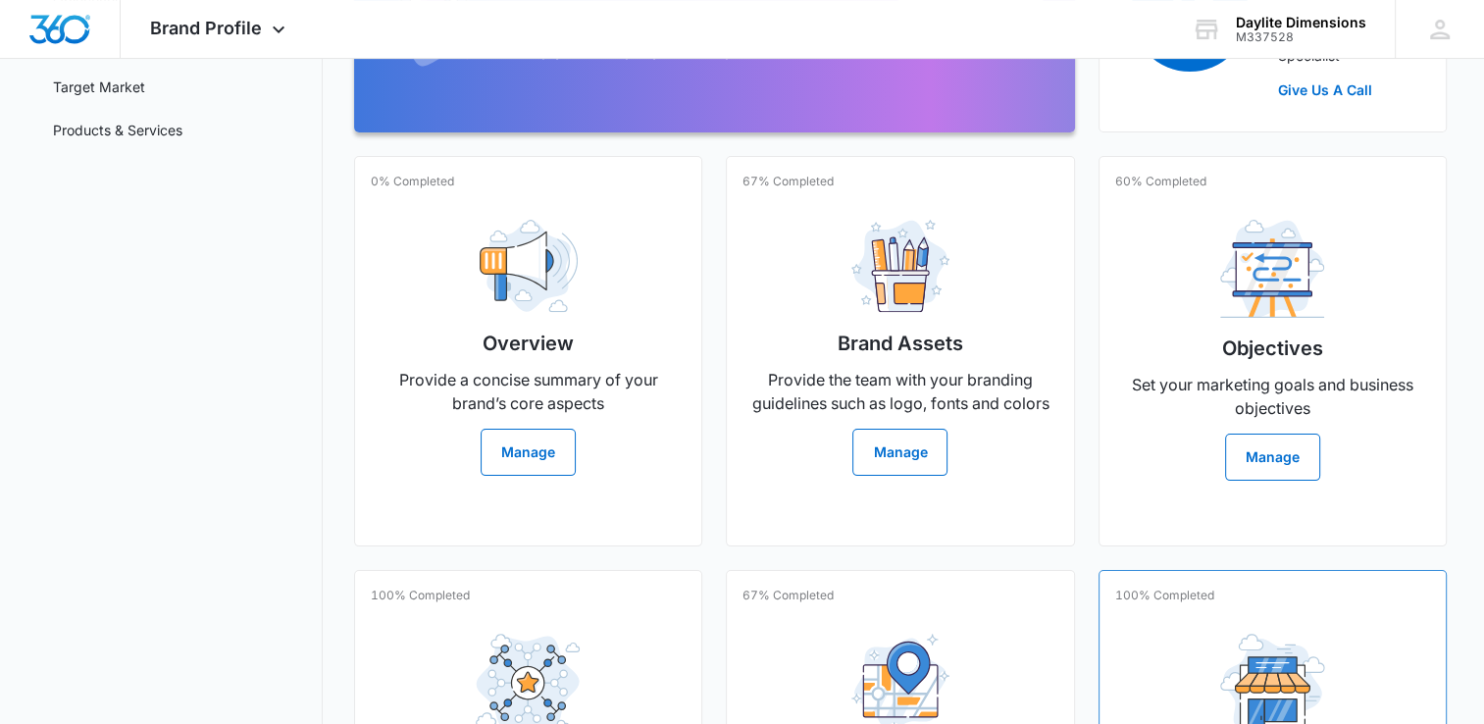
scroll to position [311, 0]
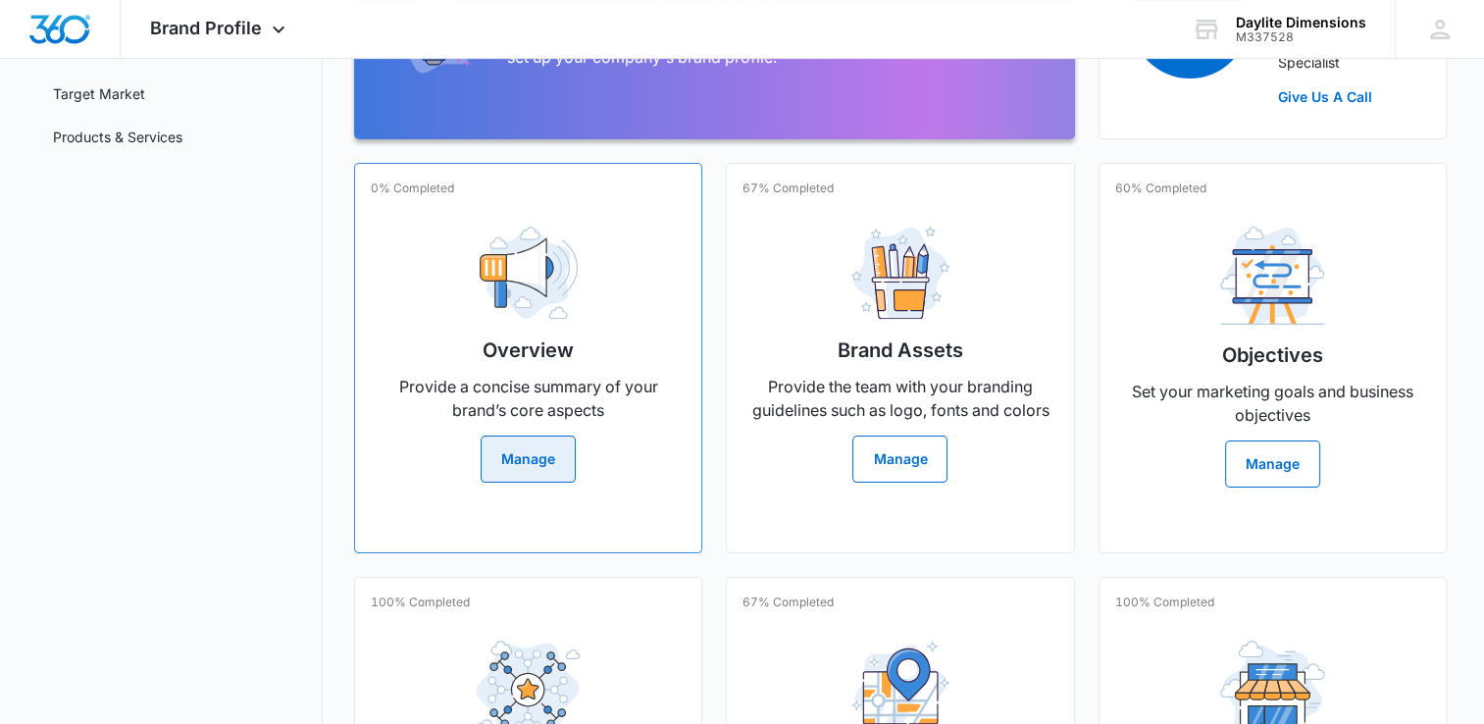
click at [547, 479] on button "Manage" at bounding box center [528, 459] width 95 height 47
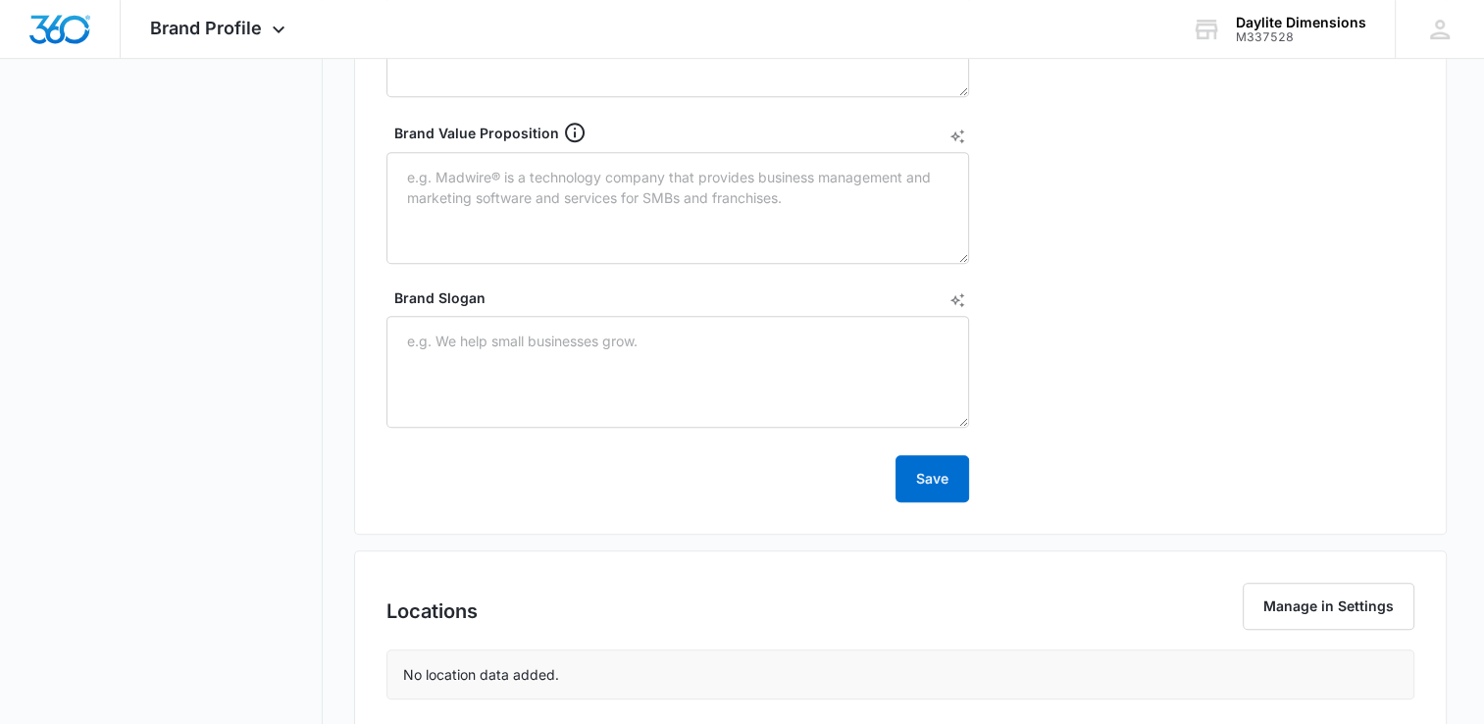
scroll to position [918, 0]
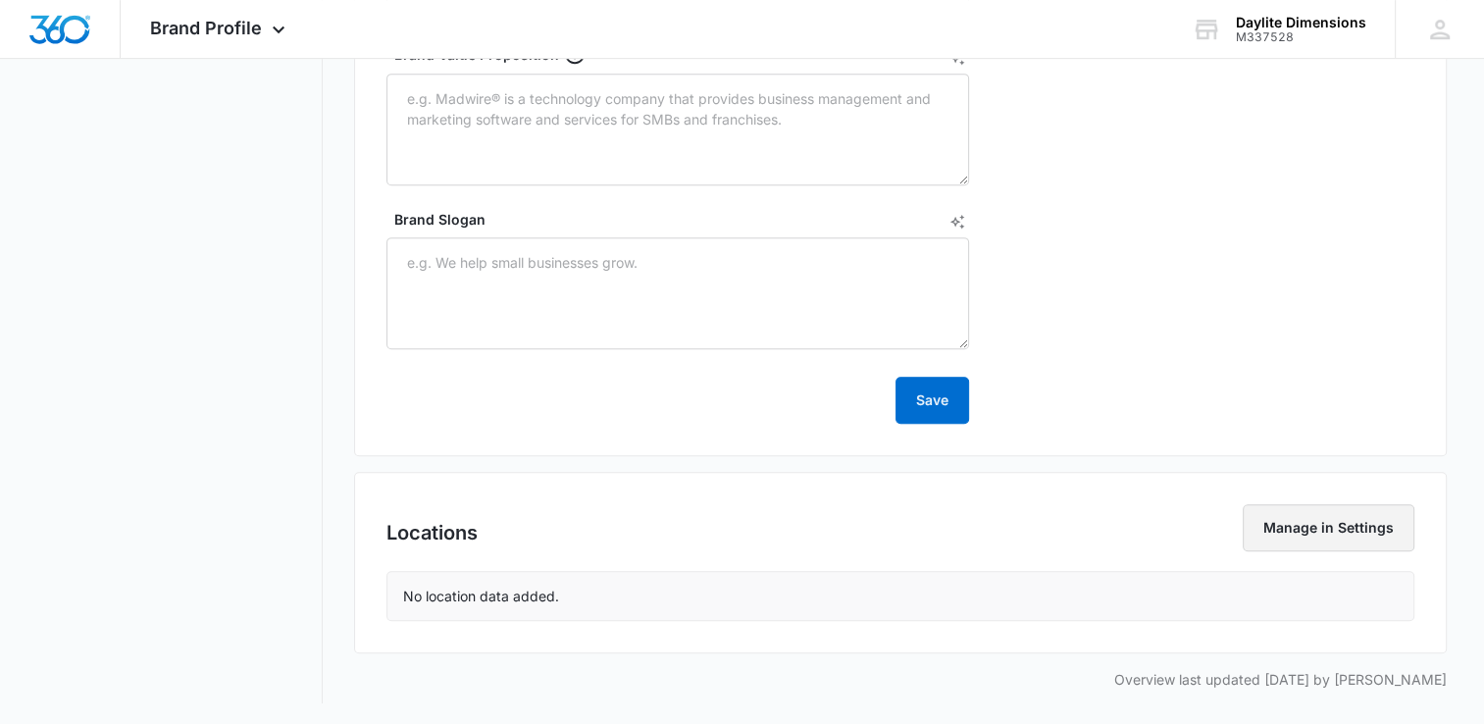
click at [1339, 528] on button "Manage in Settings" at bounding box center [1329, 527] width 172 height 47
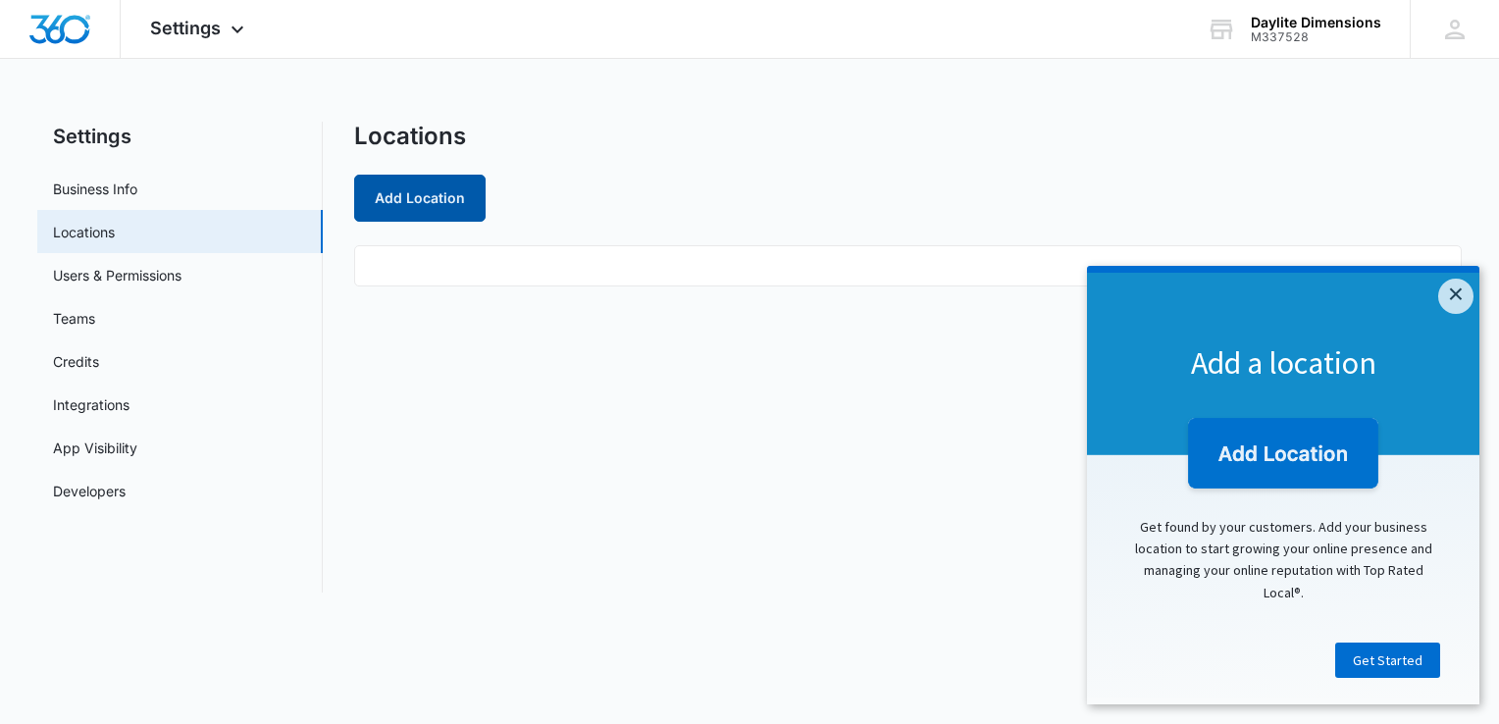
click at [459, 193] on button "Add Location" at bounding box center [419, 198] width 131 height 47
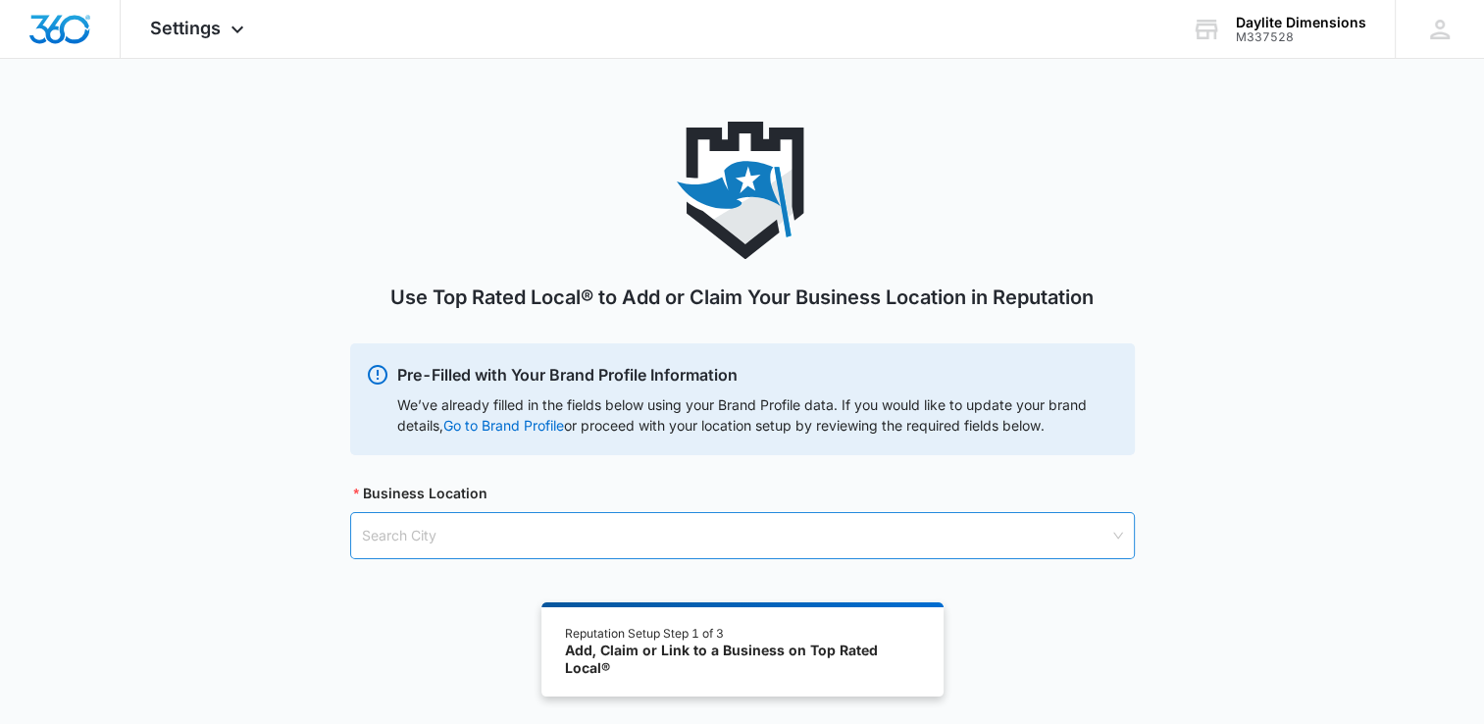
click at [659, 540] on input "search" at bounding box center [736, 535] width 748 height 45
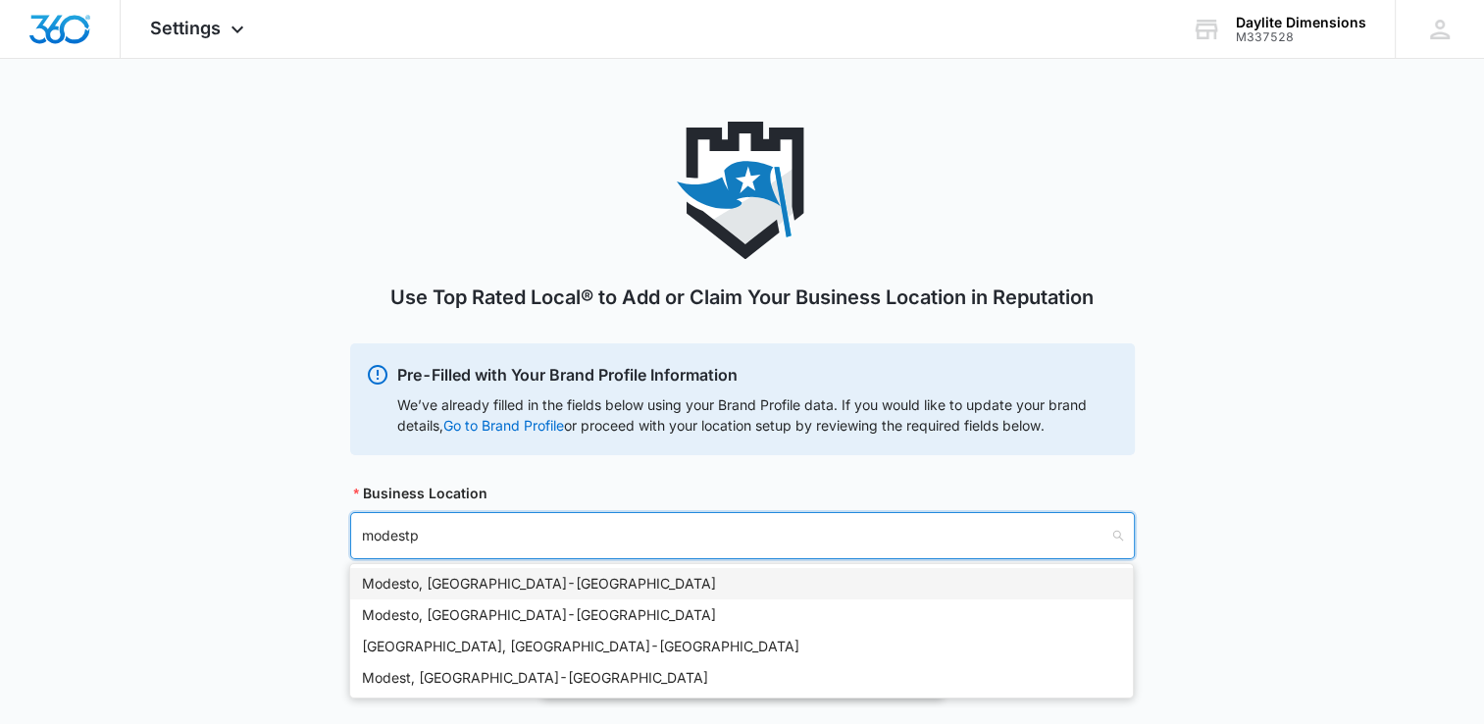
type input "modest"
click at [514, 591] on div "Modesto, CA - USA" at bounding box center [741, 584] width 759 height 22
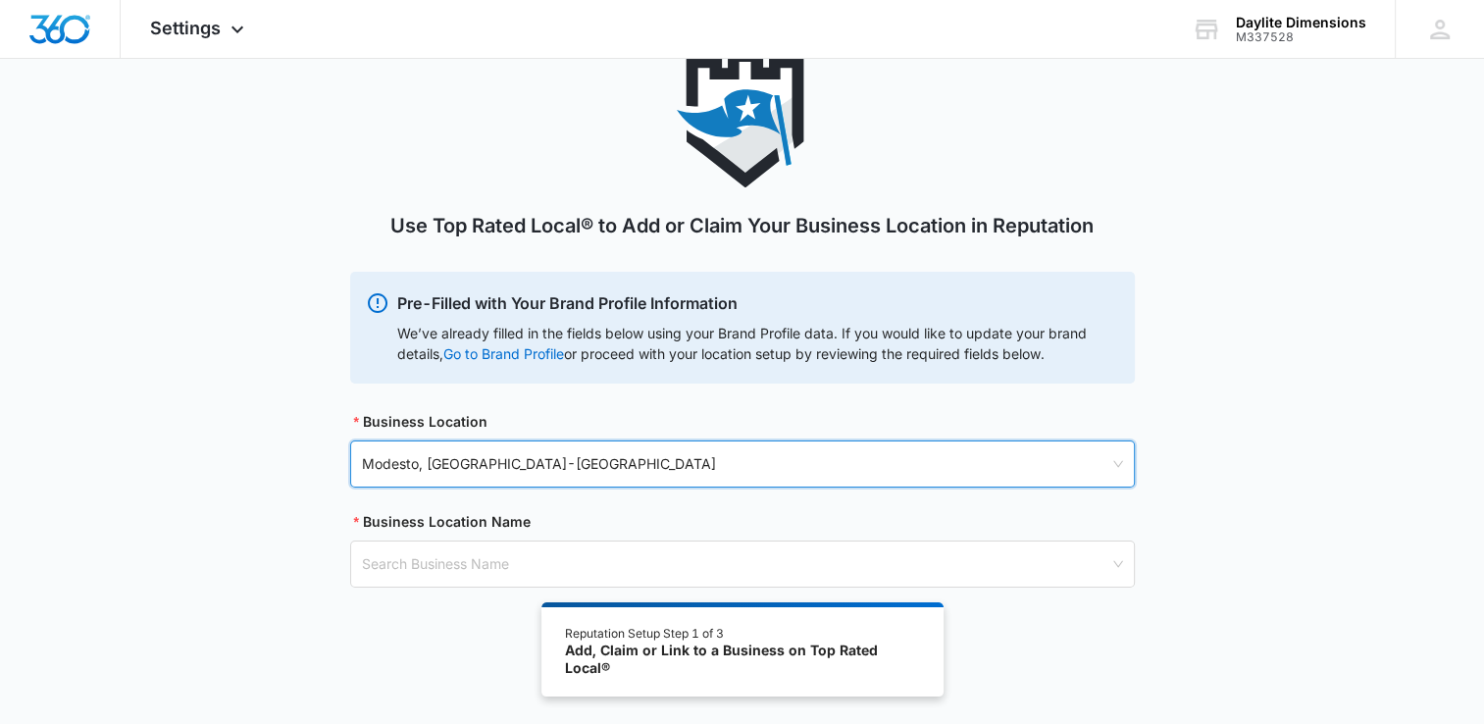
scroll to position [108, 0]
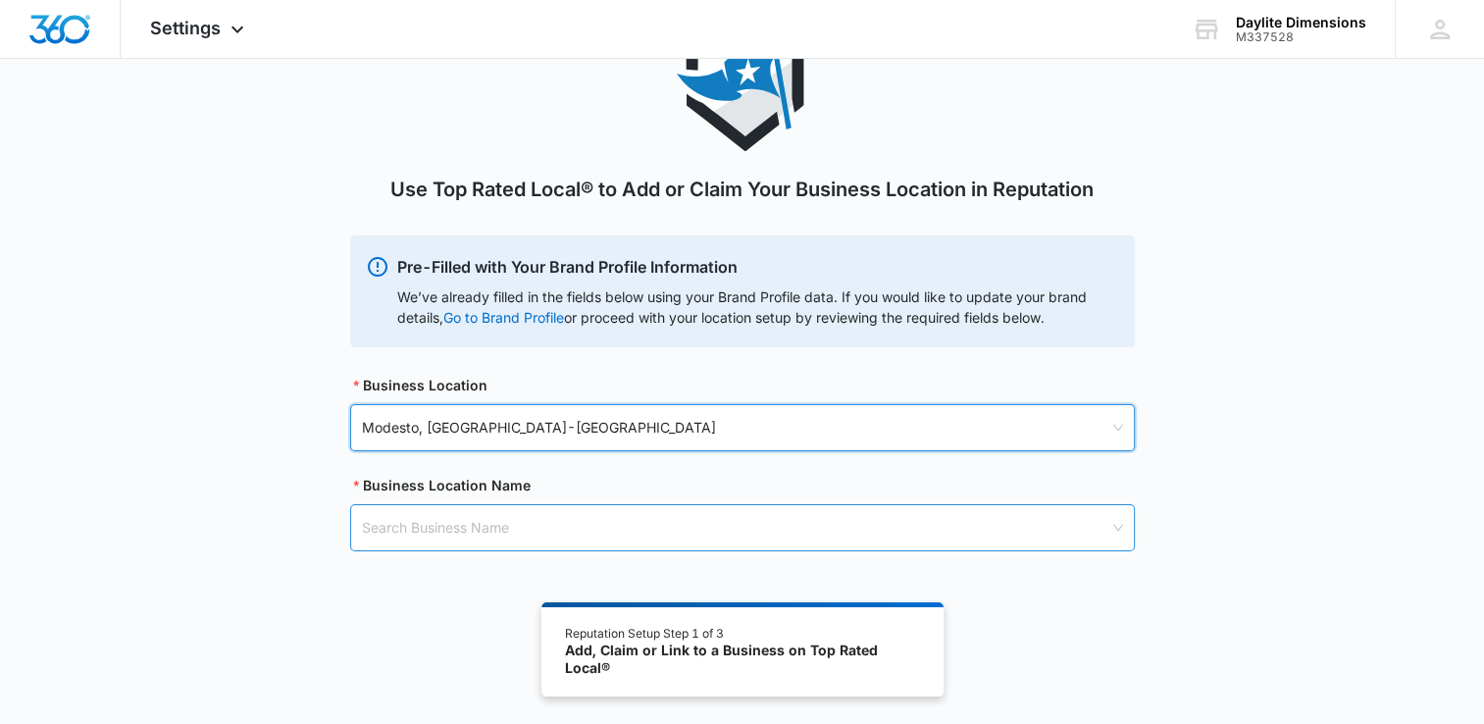
click at [506, 522] on input "search" at bounding box center [736, 527] width 748 height 45
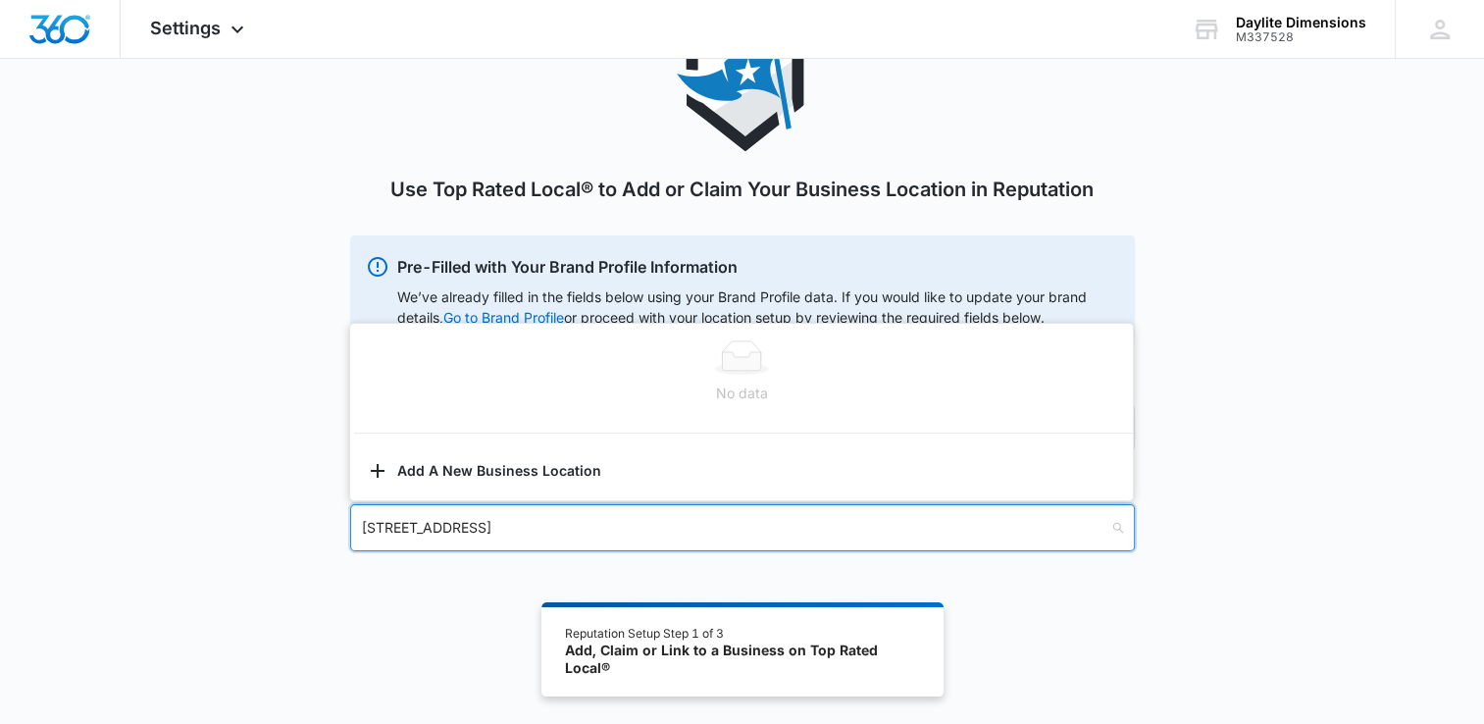
type input "3308 cranforn lane, modesto, ca"
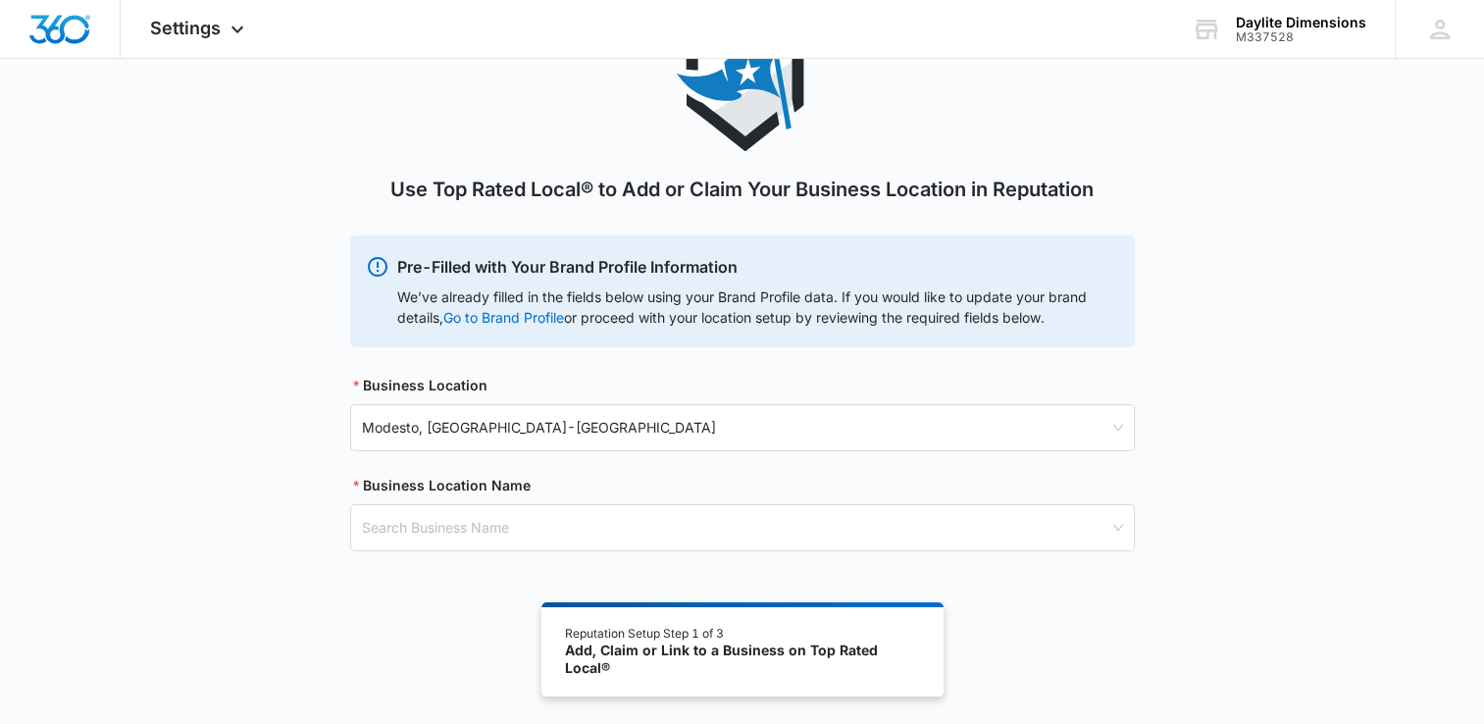
click at [1338, 566] on div "Use Top Rated Local® to Add or Claim Your Business Location in Reputation Pre-F…" at bounding box center [742, 306] width 1484 height 585
click at [544, 524] on input "search" at bounding box center [736, 527] width 748 height 45
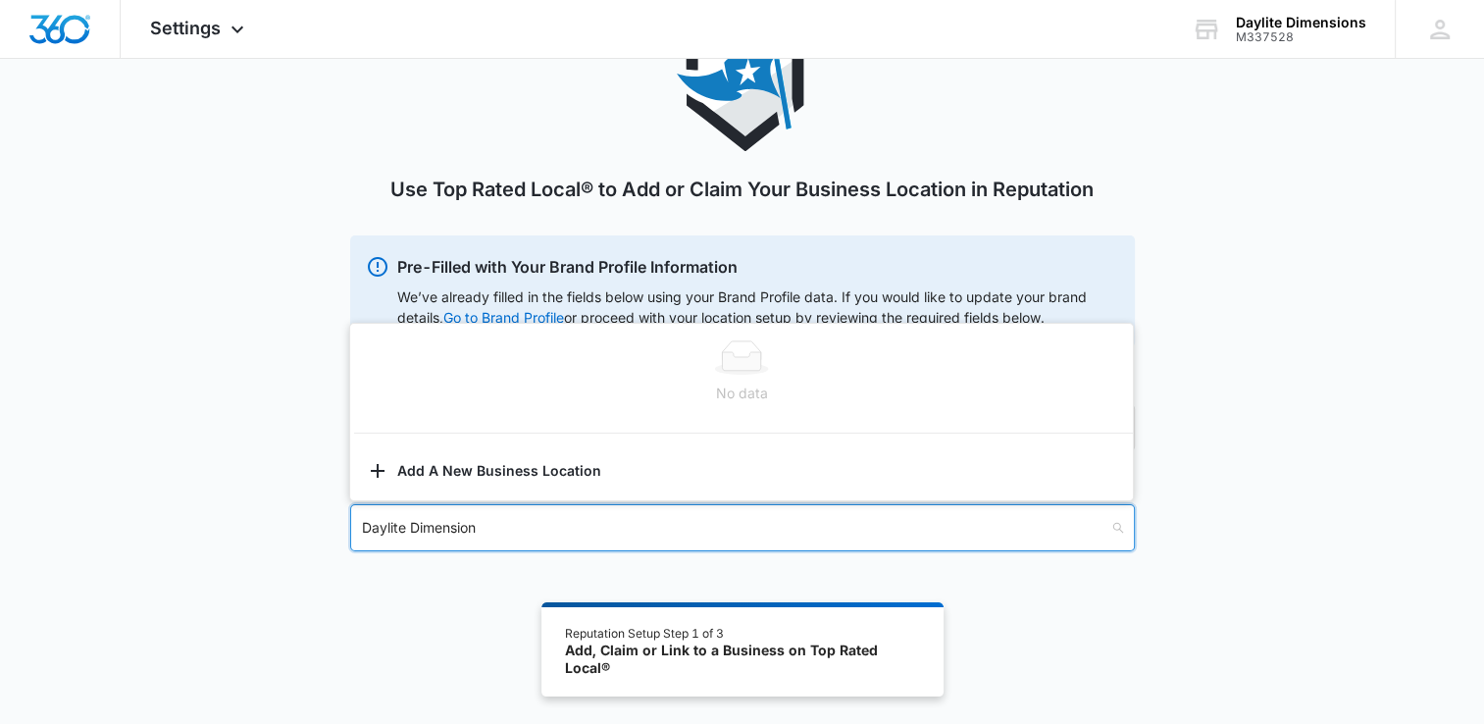
type input "Daylite Dimensions"
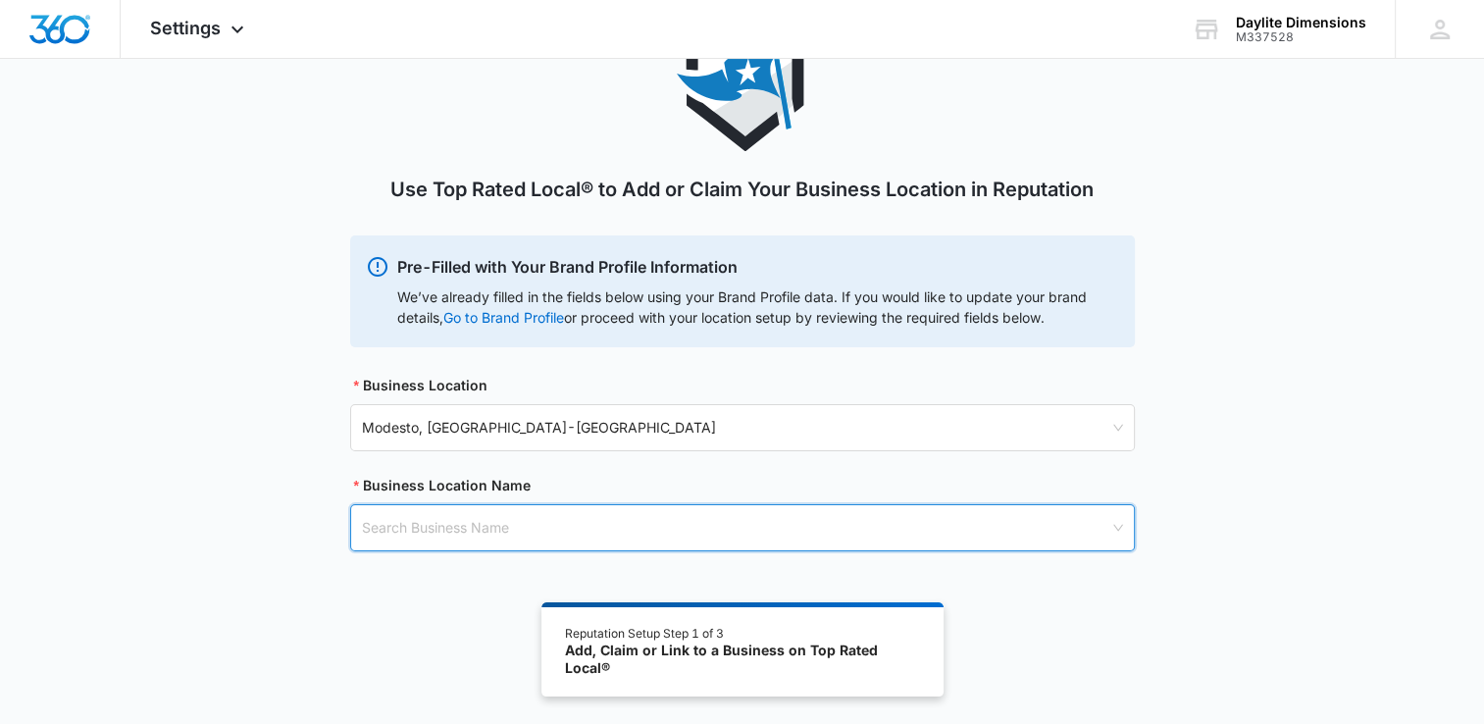
click at [1026, 642] on div "Use Top Rated Local® to Add or Claim Your Business Location in Reputation Pre-F…" at bounding box center [742, 369] width 1484 height 710
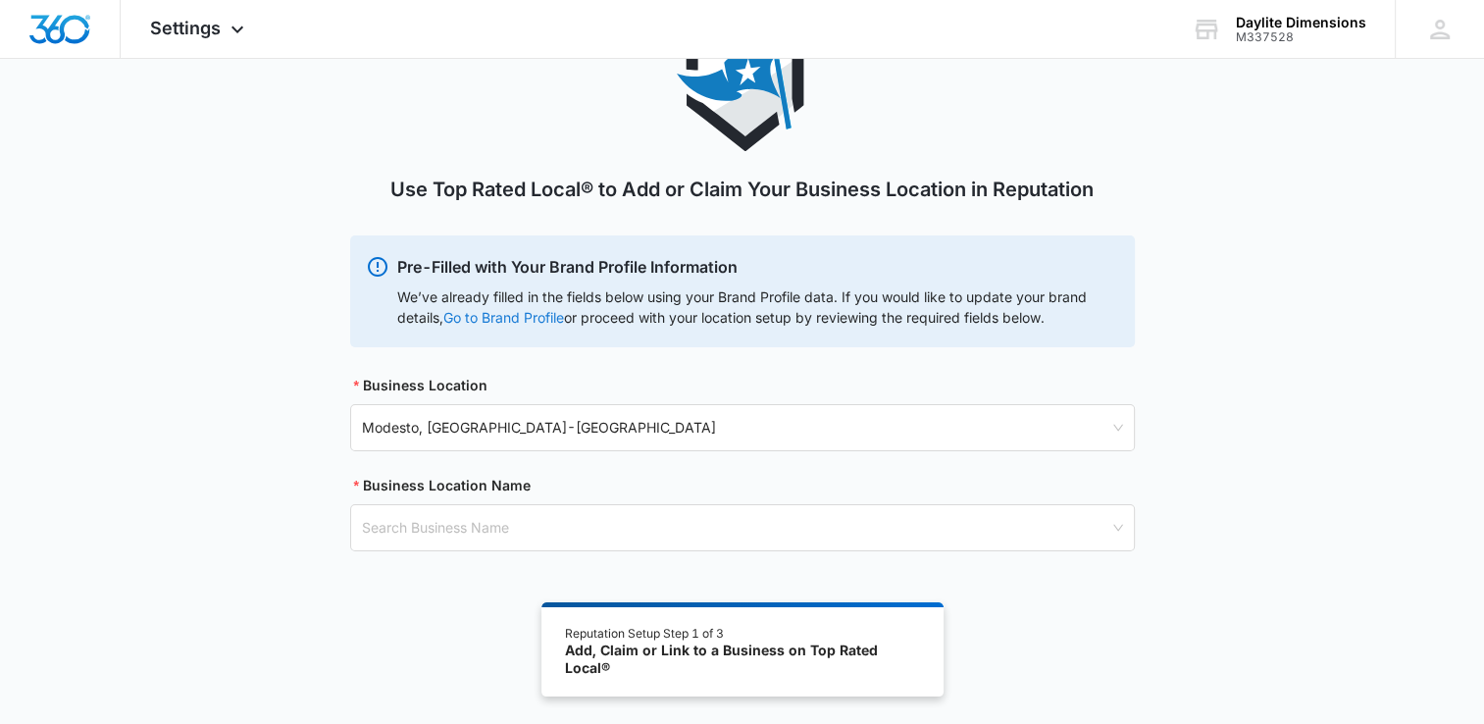
click at [0, 0] on link "Go to Brand Profile" at bounding box center [0, 0] width 0 height 0
click at [228, 29] on icon at bounding box center [238, 35] width 24 height 24
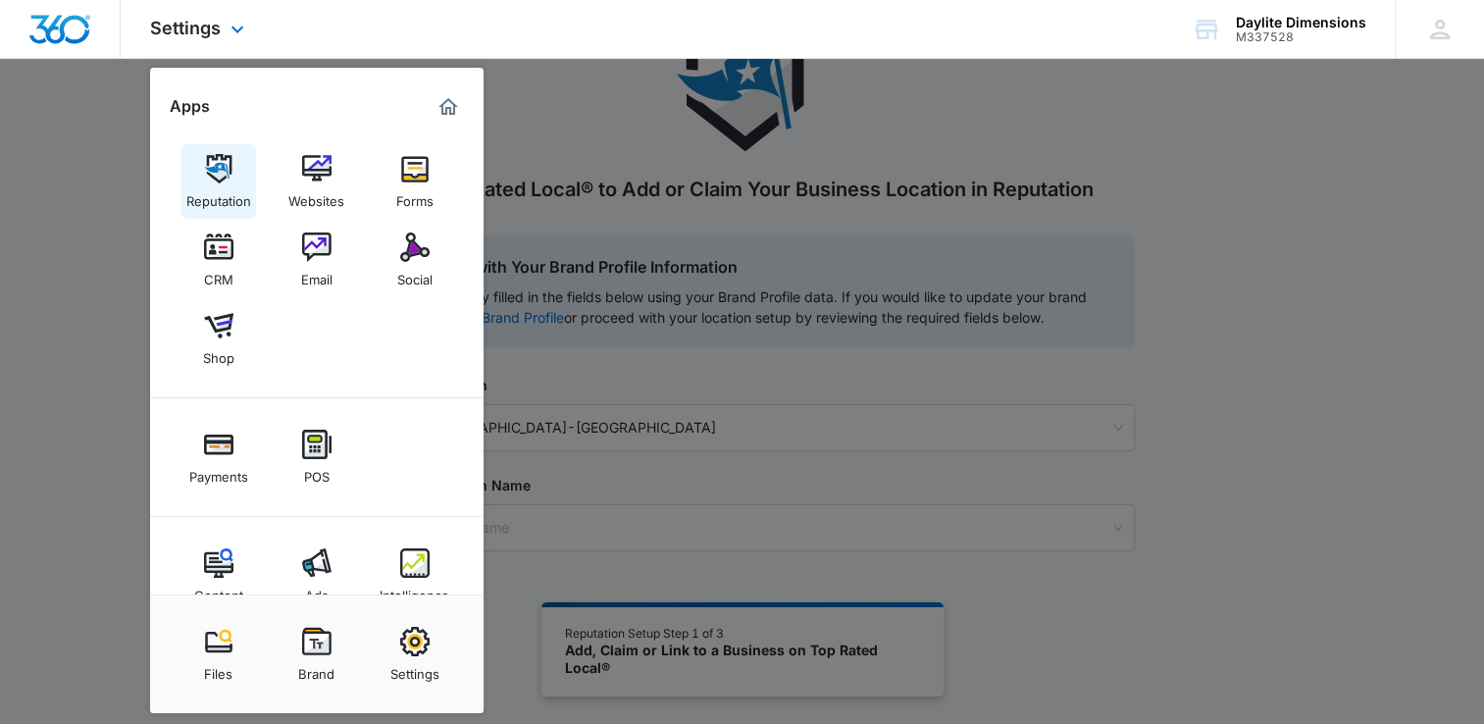
click at [226, 179] on img at bounding box center [218, 168] width 29 height 29
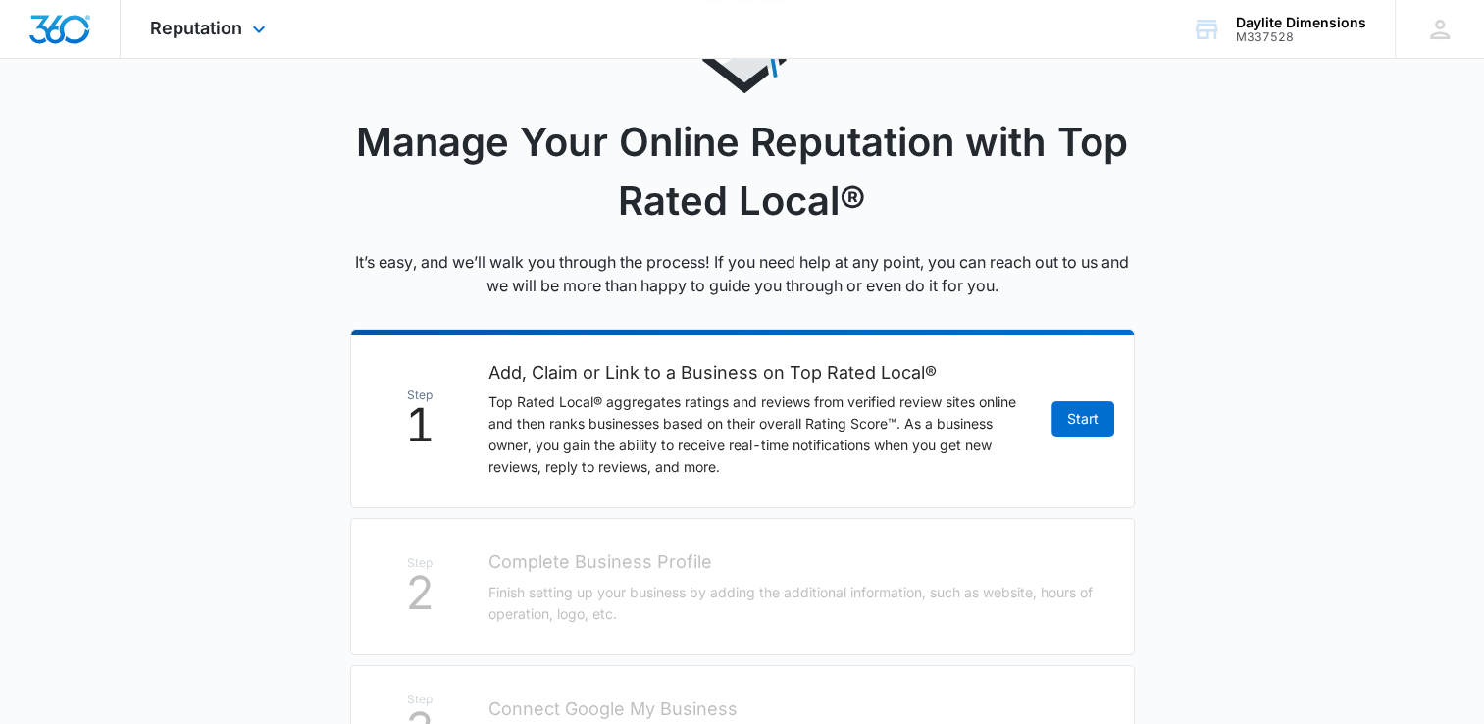
scroll to position [139, 0]
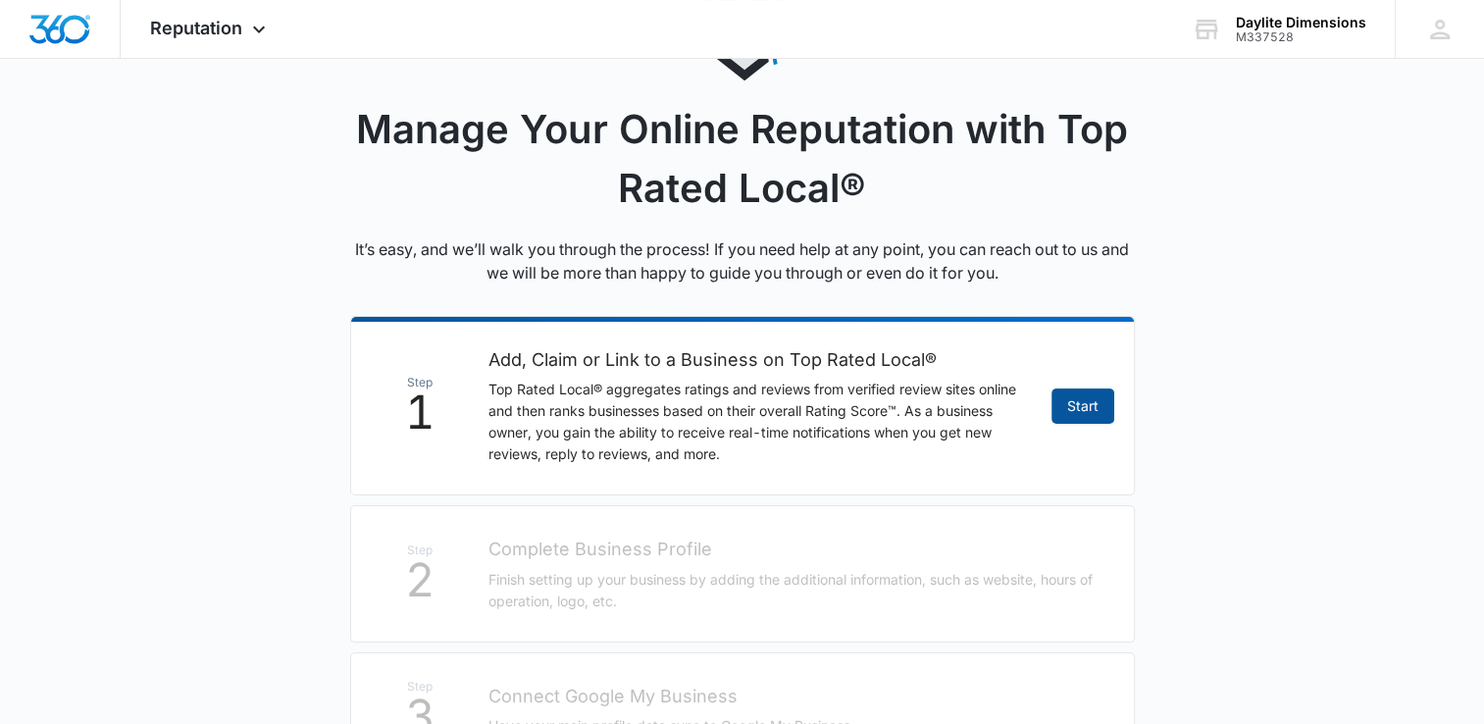
click at [1080, 408] on link "Start" at bounding box center [1083, 406] width 63 height 35
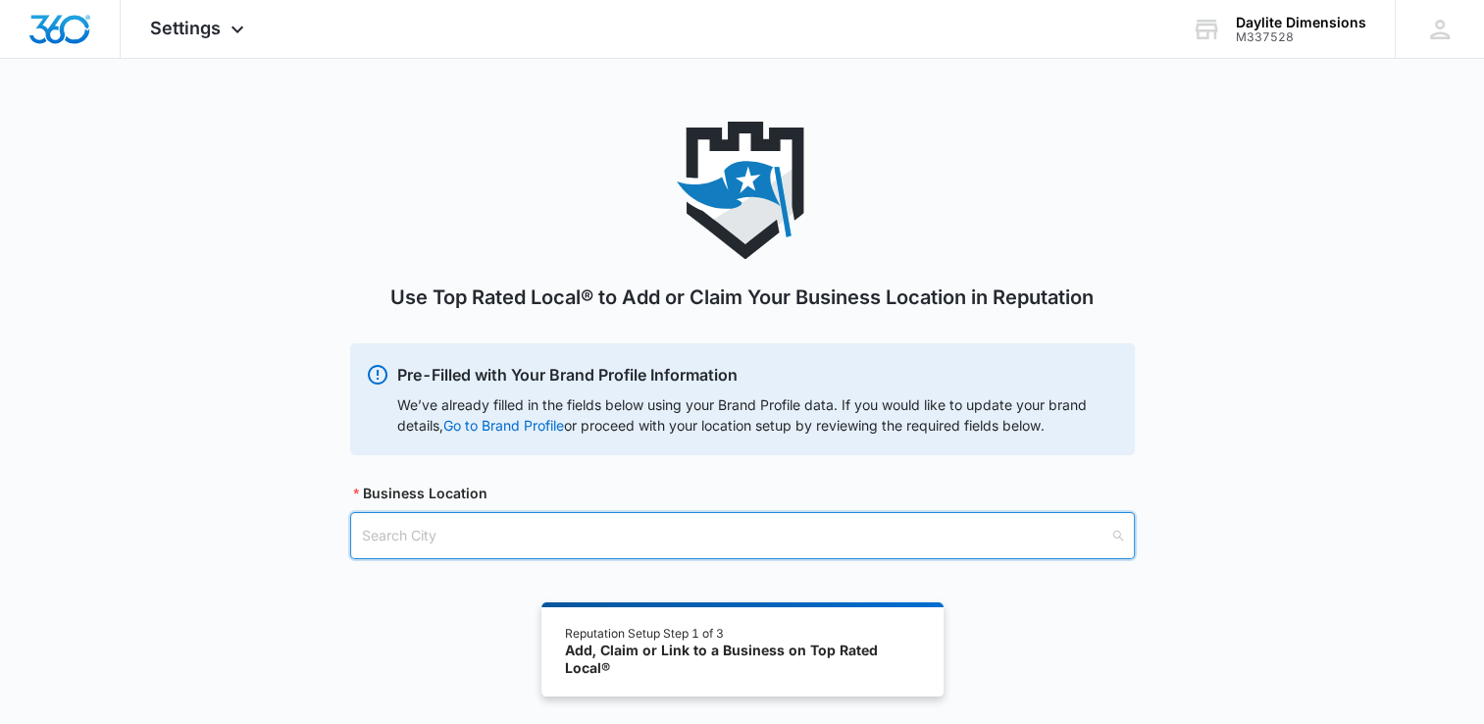
click at [424, 534] on input "search" at bounding box center [736, 535] width 748 height 45
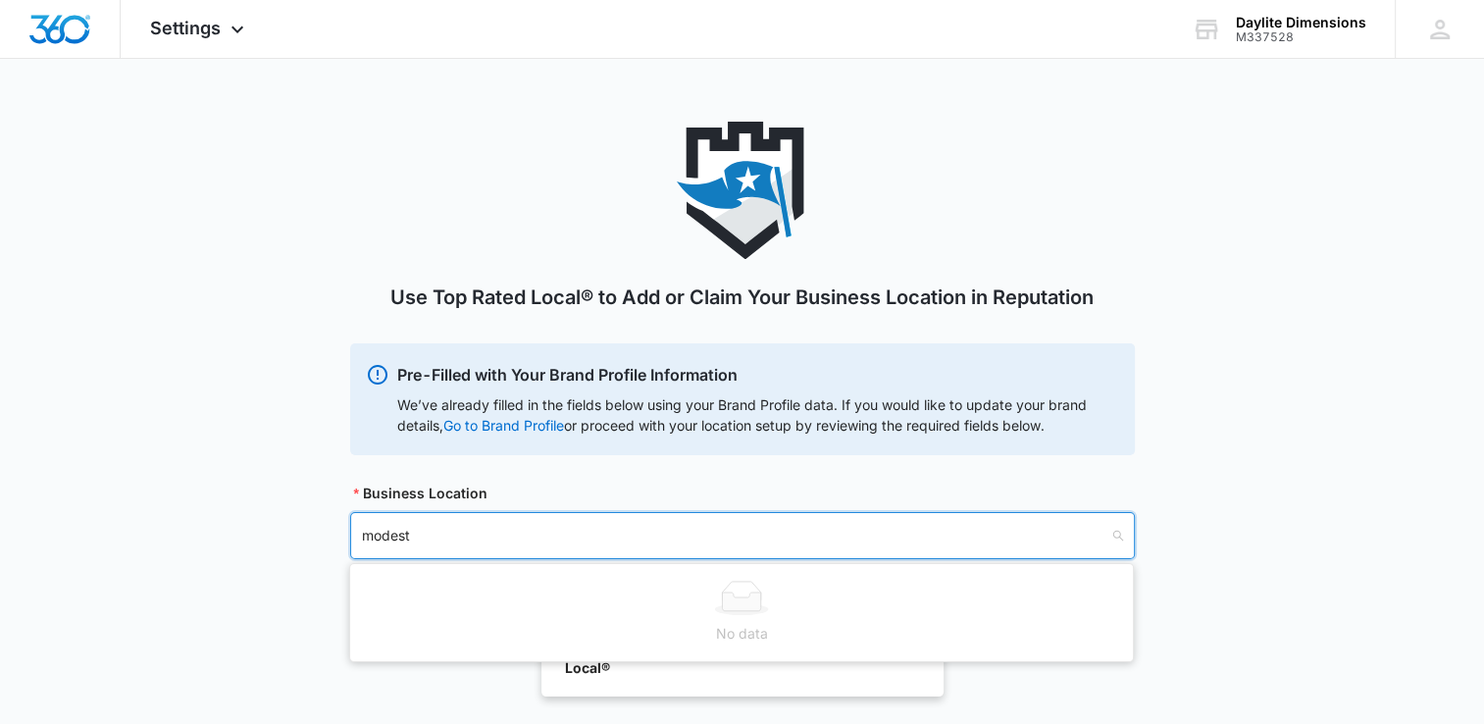
type input "modesto"
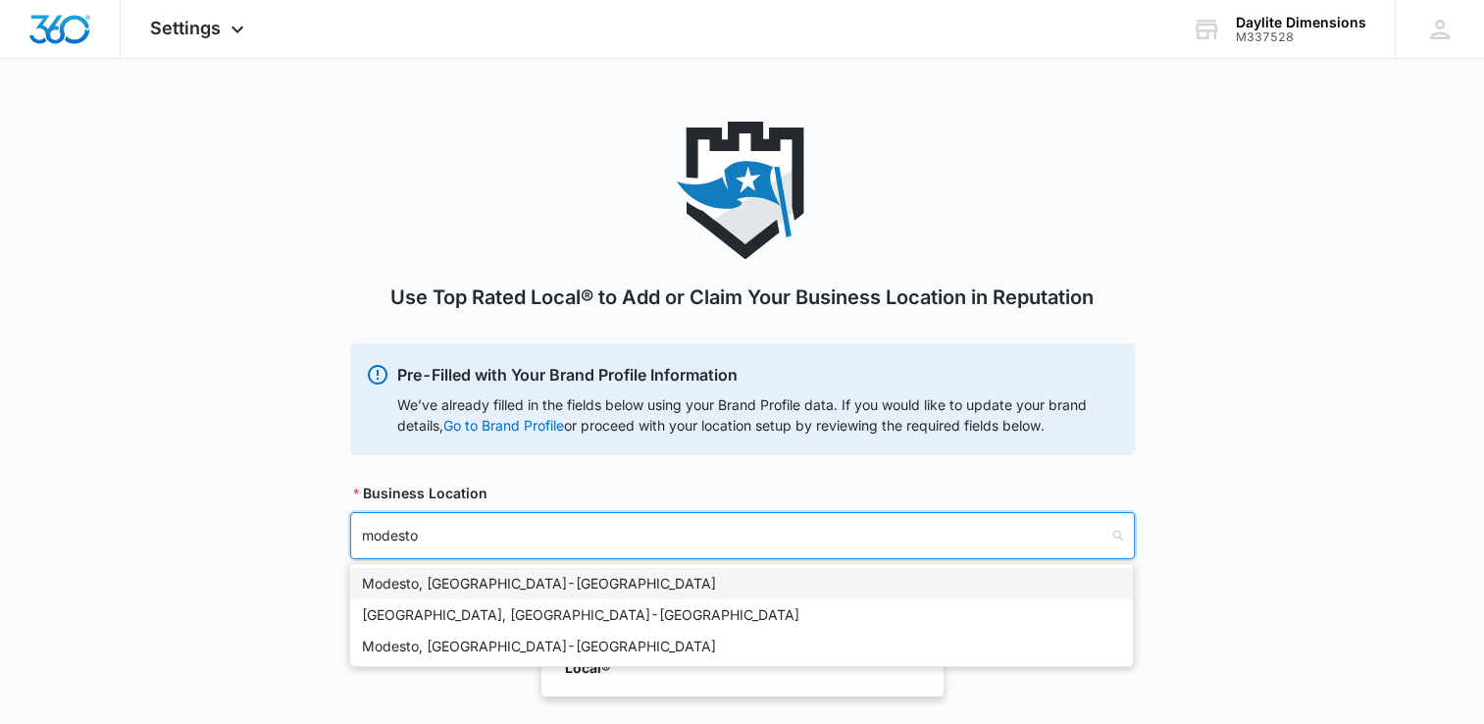
click at [450, 590] on div "Modesto, CA - USA" at bounding box center [741, 584] width 759 height 22
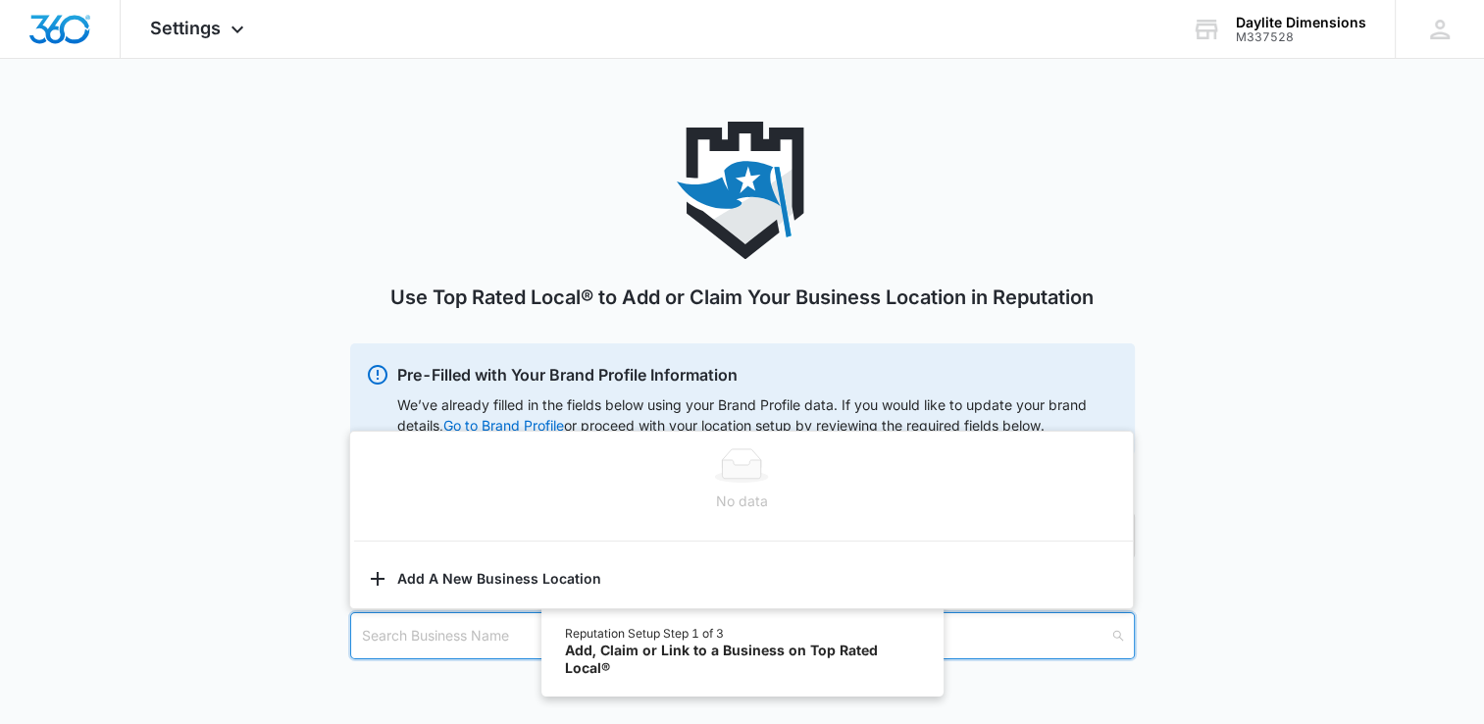
click at [482, 636] on input "search" at bounding box center [736, 635] width 748 height 45
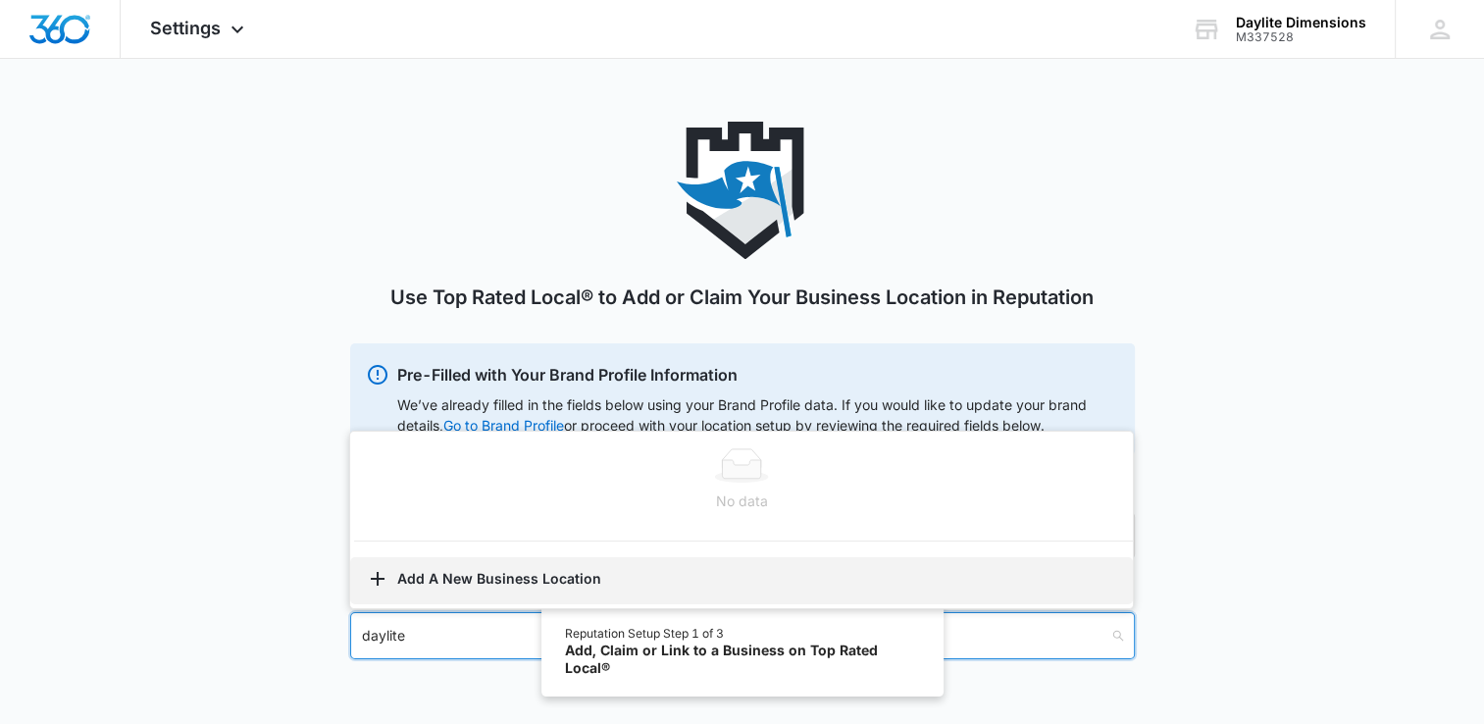
type input "daylite"
click at [471, 570] on button "Add A New Business Location" at bounding box center [741, 580] width 783 height 47
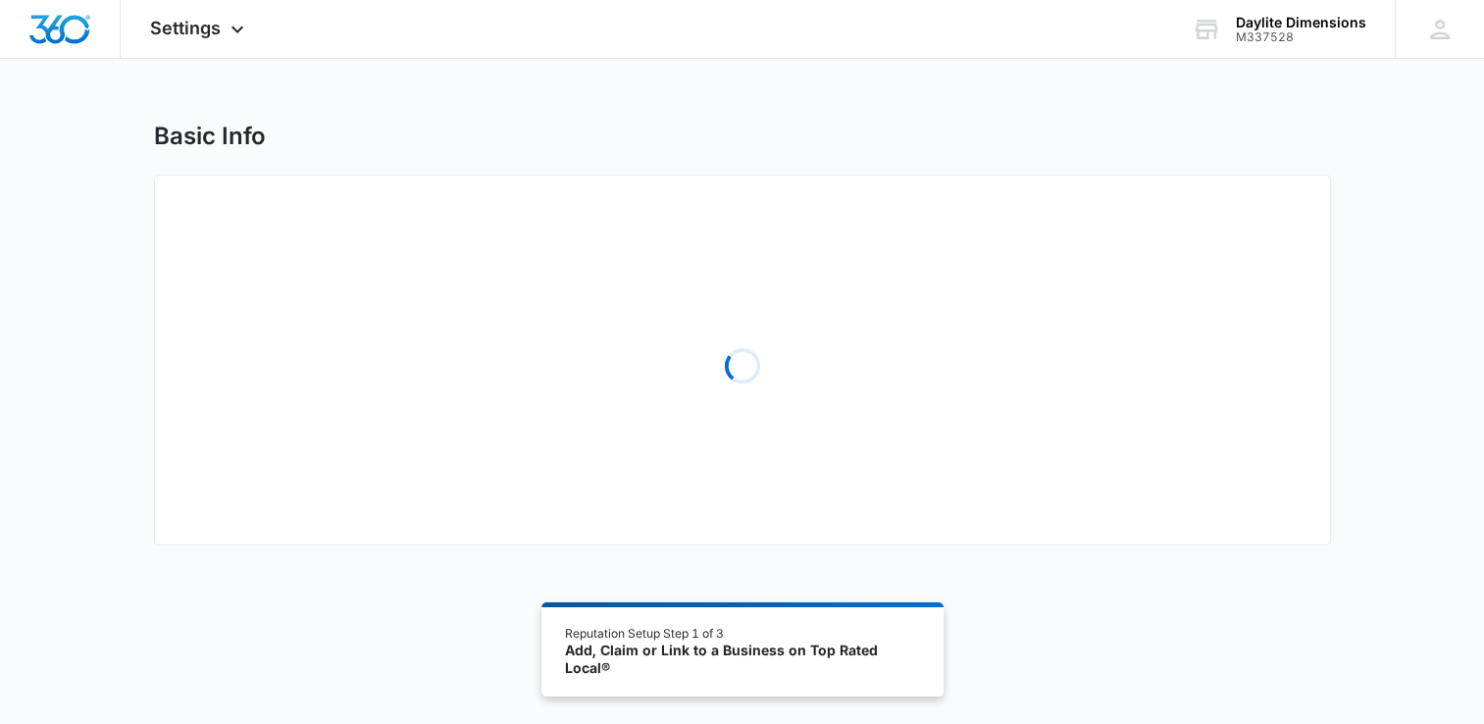
select select "California"
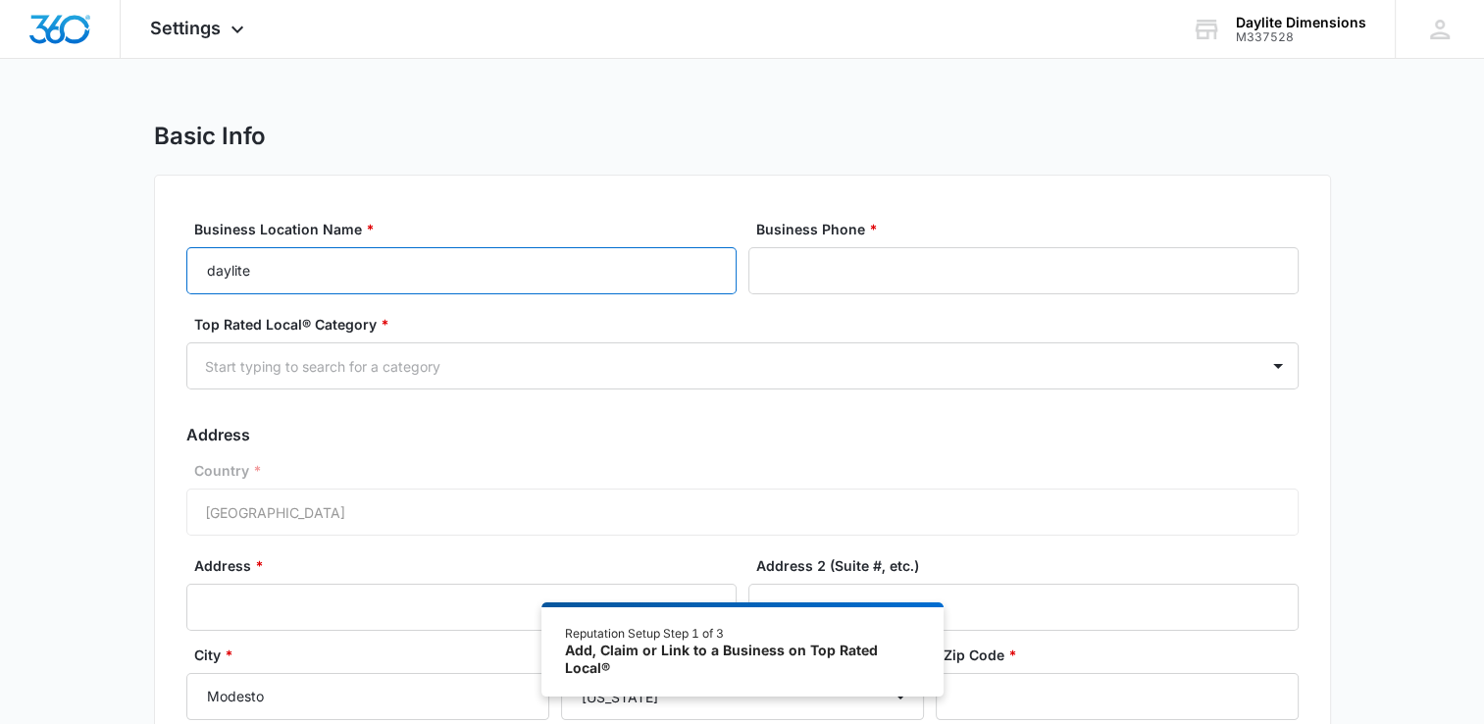
click at [357, 271] on input "daylite" at bounding box center [461, 270] width 550 height 47
type input "Daylite Dimensions"
type input "(209) 480-1995"
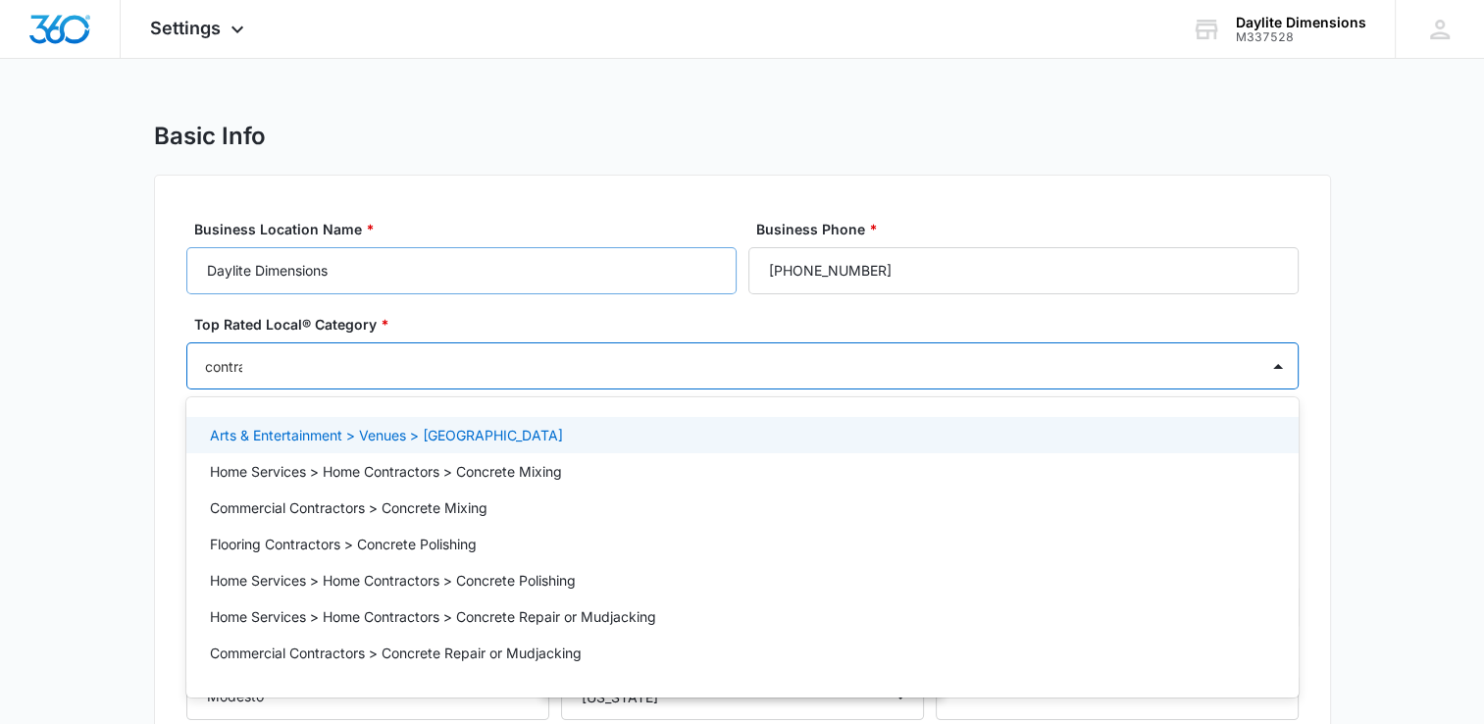
type input "contrac"
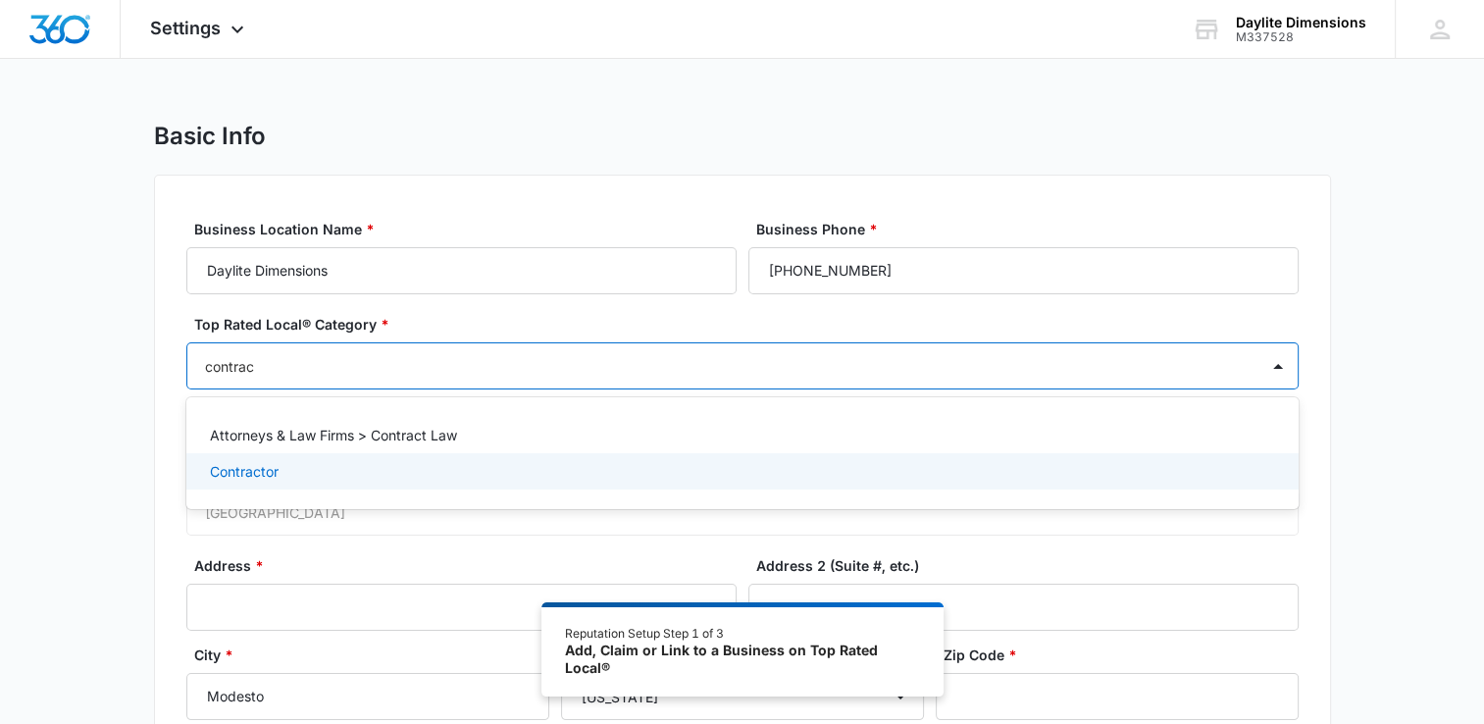
click at [243, 465] on p "Contractor" at bounding box center [244, 471] width 69 height 21
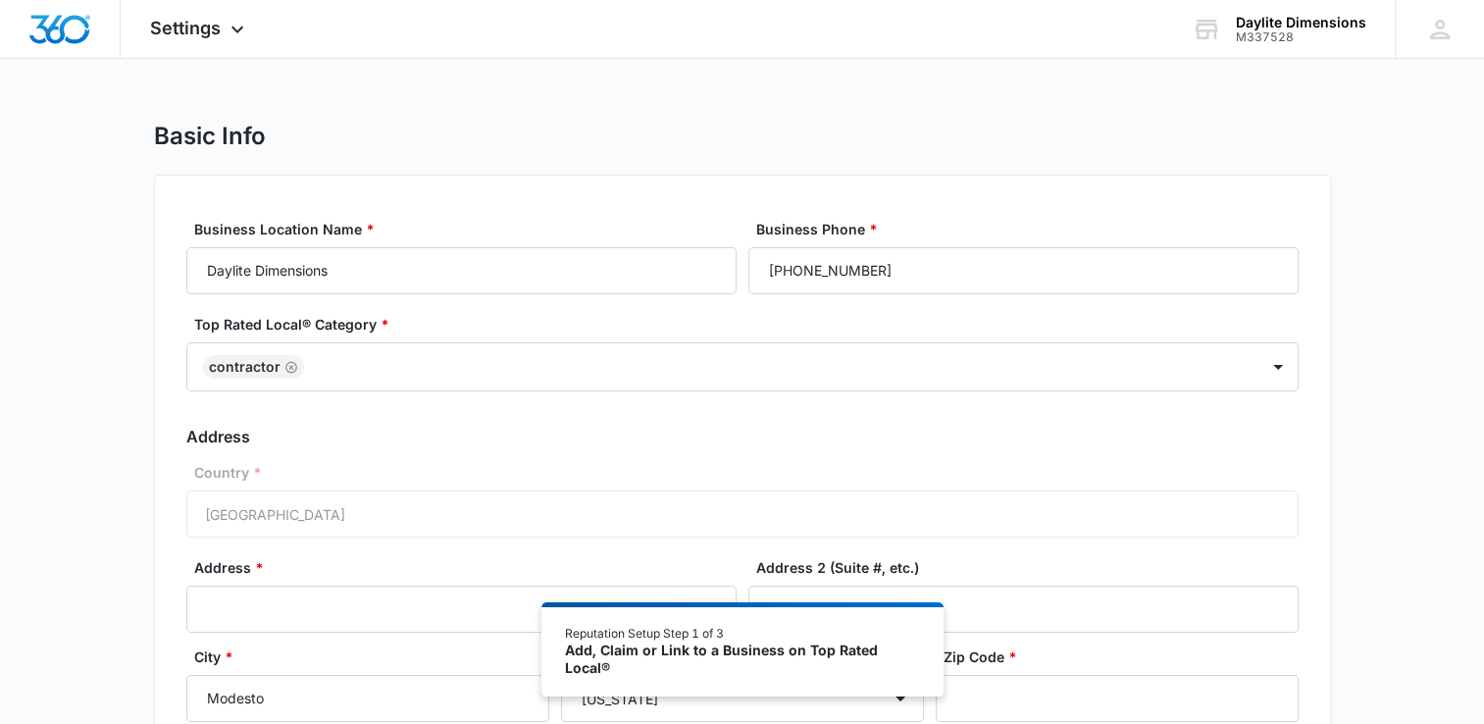
click at [71, 491] on div "Basic Info Business Location Name * Daylite Dimensions Business Phone * (209) 4…" at bounding box center [742, 506] width 1484 height 769
click at [345, 512] on div "Country * United States of America" at bounding box center [742, 500] width 1113 height 76
click at [285, 602] on input "Address *" at bounding box center [461, 609] width 550 height 47
type input "3308 CRANFORD LN"
type input "3308 Cranford Lane"
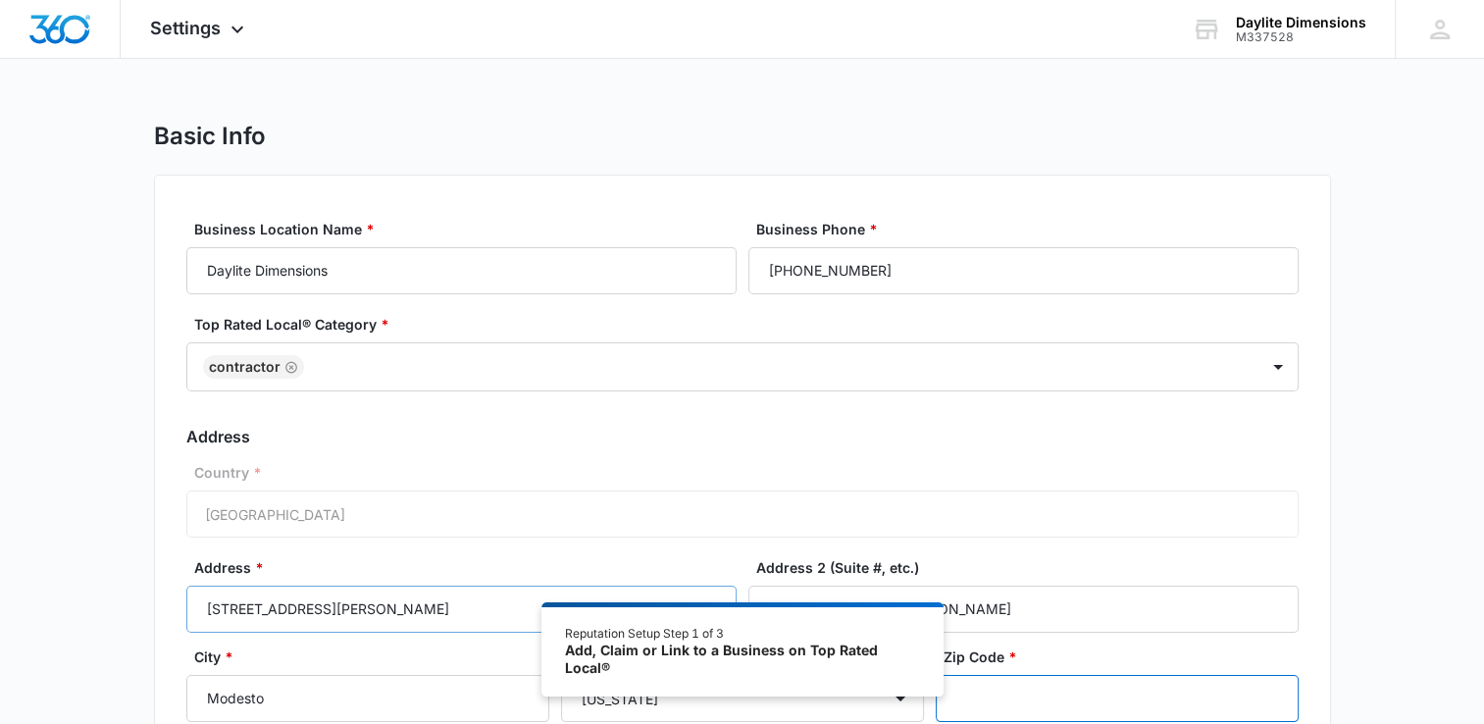
type input "95355"
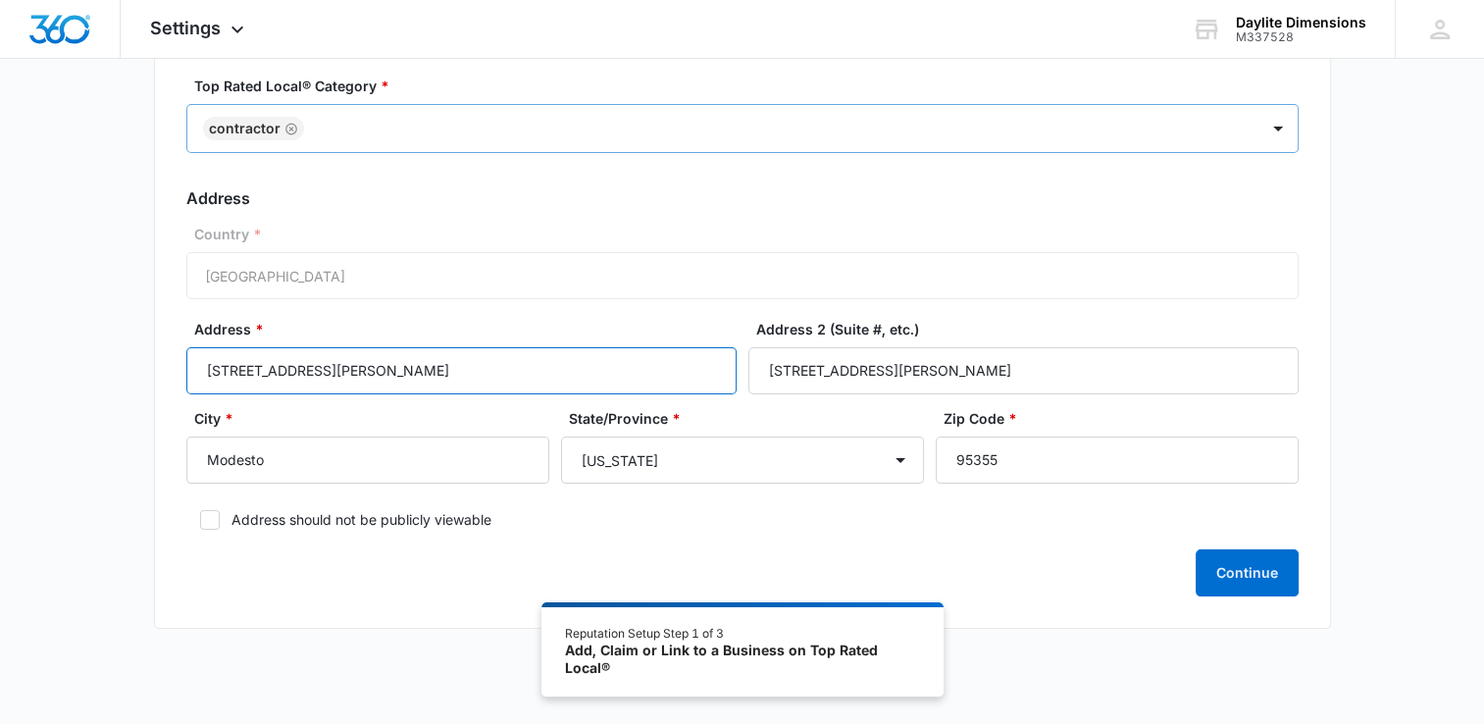
scroll to position [248, 0]
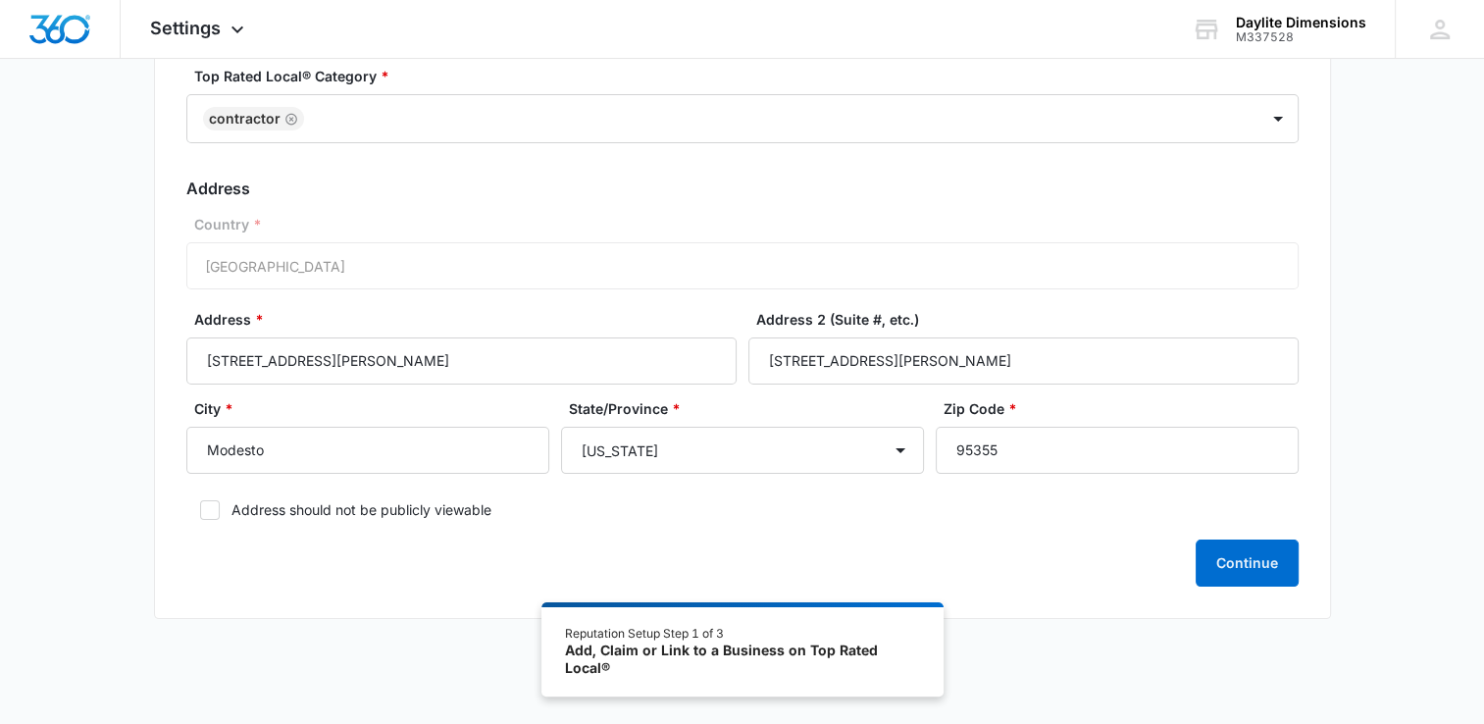
click at [214, 504] on icon at bounding box center [210, 510] width 18 height 18
click at [200, 504] on input "Address should not be publicly viewable" at bounding box center [193, 510] width 14 height 14
checkbox input "true"
click at [1264, 568] on button "Continue" at bounding box center [1247, 563] width 103 height 47
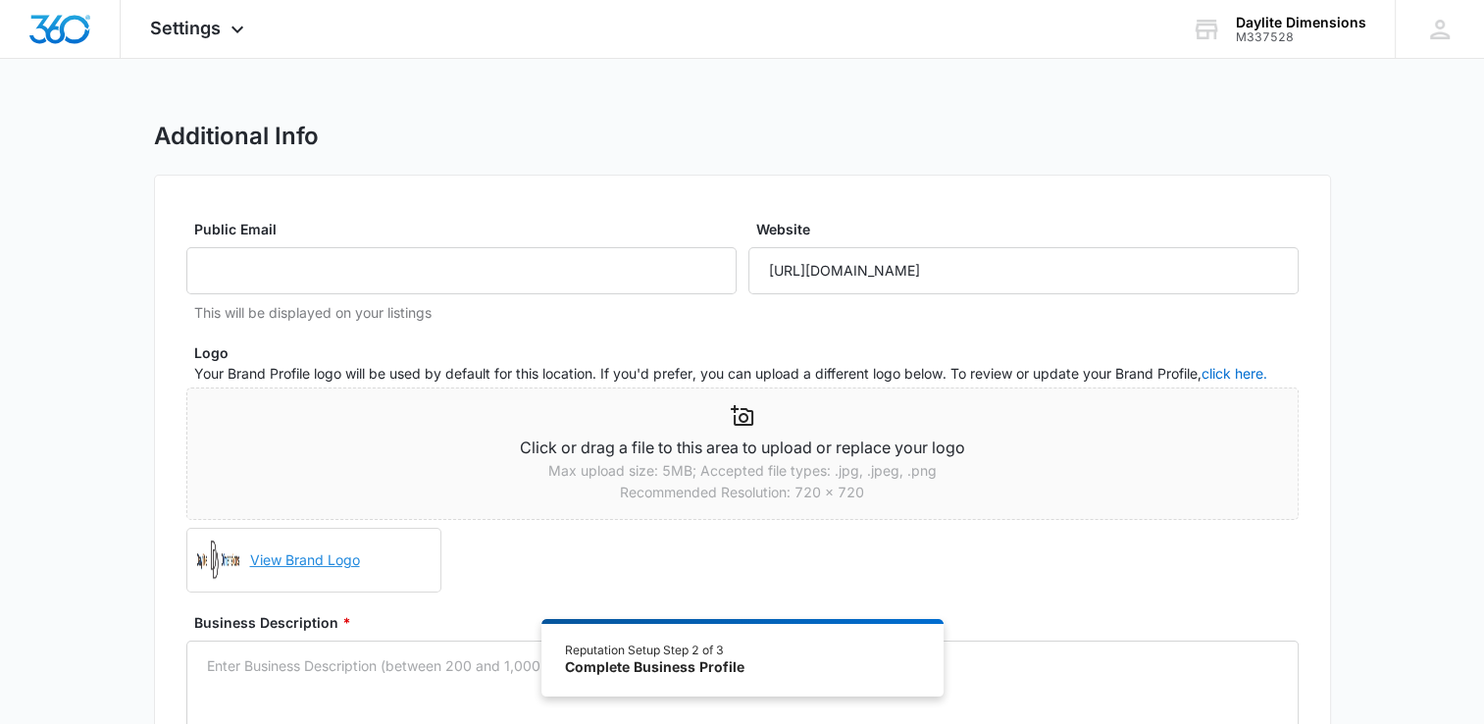
click at [337, 559] on link "View Brand Logo" at bounding box center [337, 560] width 190 height 43
click at [447, 264] on input "Public Email" at bounding box center [461, 270] width 550 height 47
type input "adriannao@daylitedimensions.com"
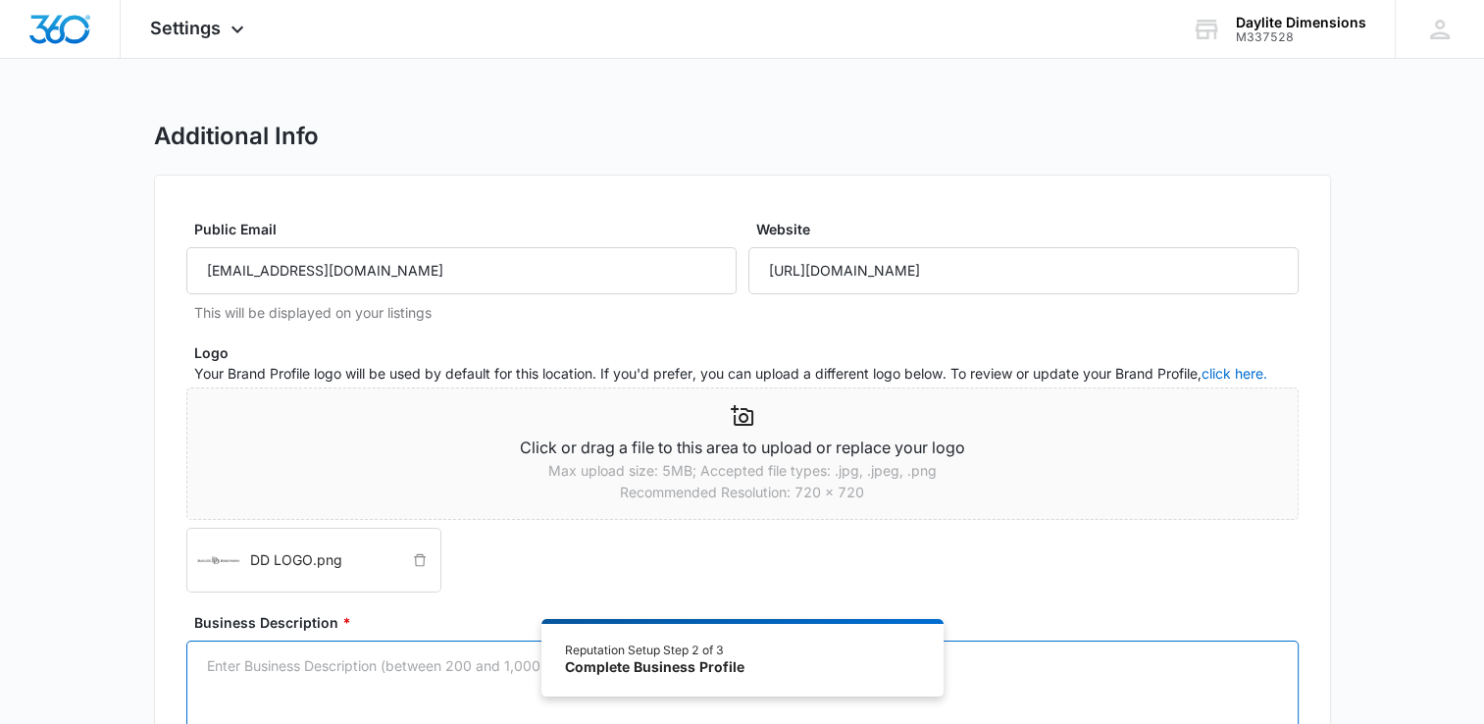
click at [309, 665] on textarea "Business Description *" at bounding box center [742, 697] width 1113 height 112
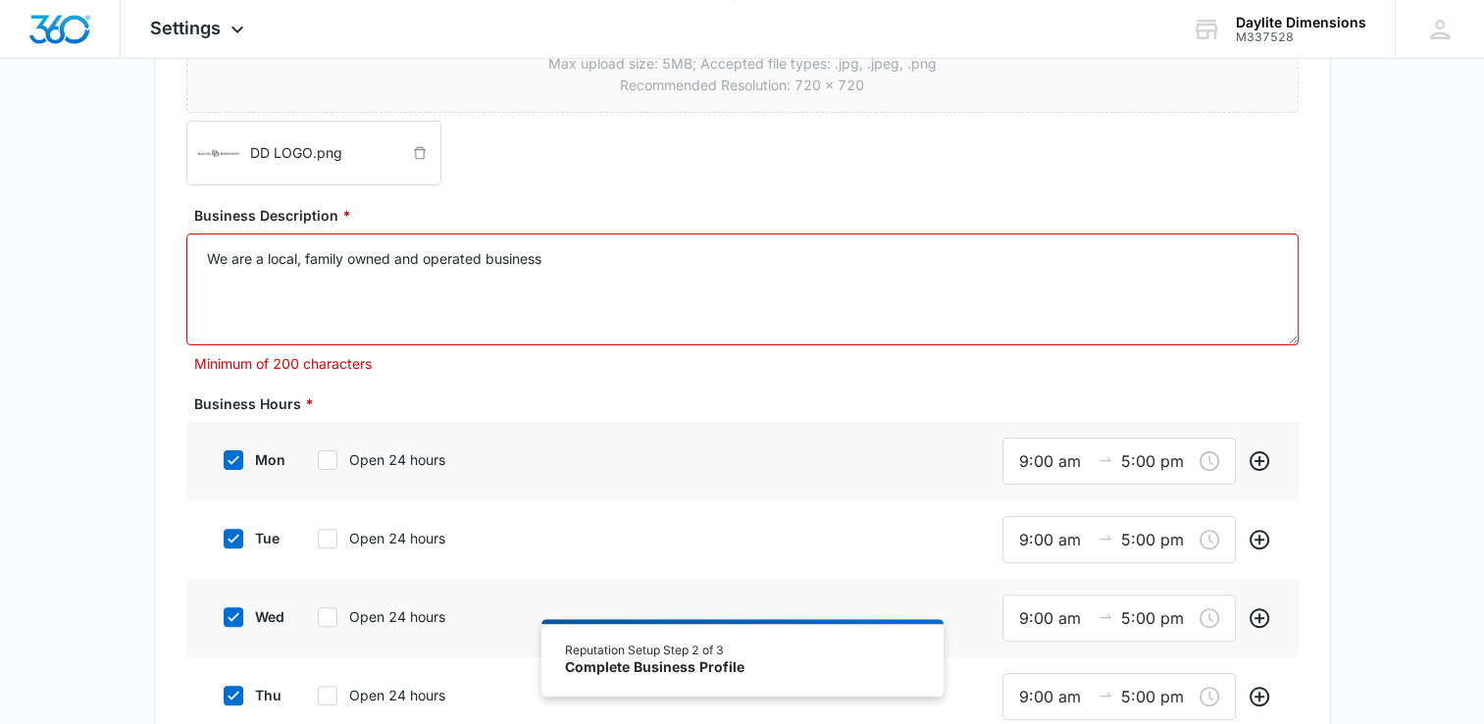
scroll to position [408, 0]
click at [1298, 163] on span "Click or drag a file to this area to upload or replace your logo Max upload siz…" at bounding box center [742, 81] width 1113 height 205
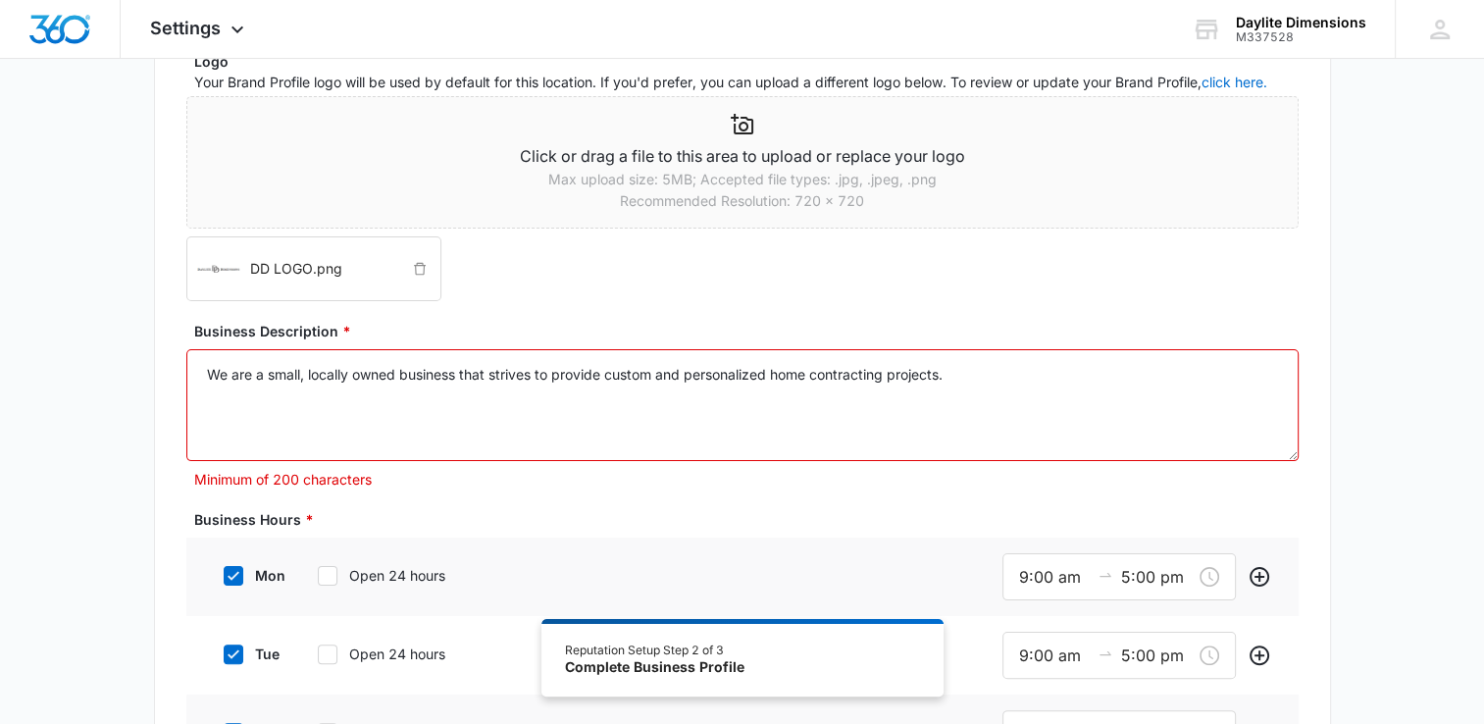
scroll to position [284, 0]
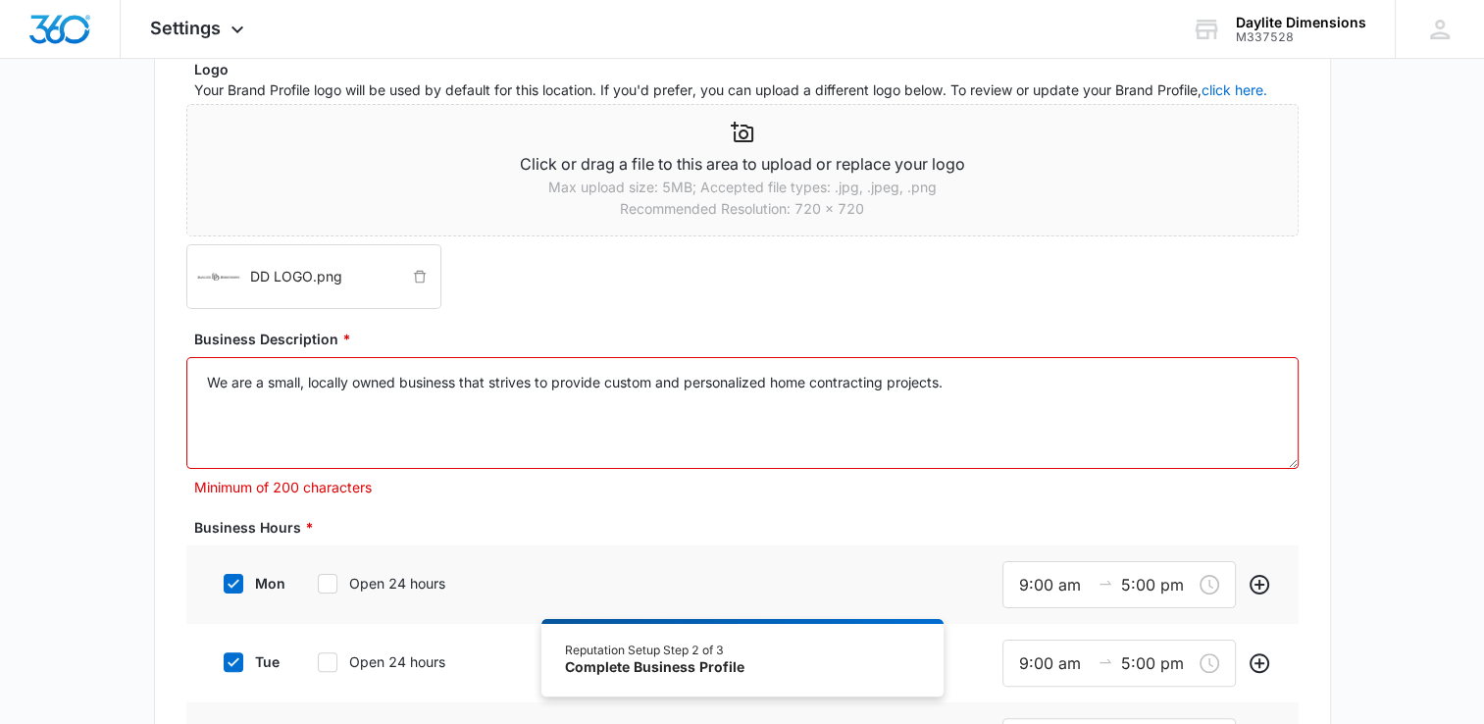
click at [992, 393] on textarea "We are a small, locally owned business that strives to provide custom and perso…" at bounding box center [742, 413] width 1113 height 112
click at [1145, 382] on textarea "We are a small, locally owned business that strives to provide custom and perso…" at bounding box center [742, 413] width 1113 height 112
click at [1152, 386] on textarea "We are a small, locally owned business that strives to provide custom and perso…" at bounding box center [742, 413] width 1113 height 112
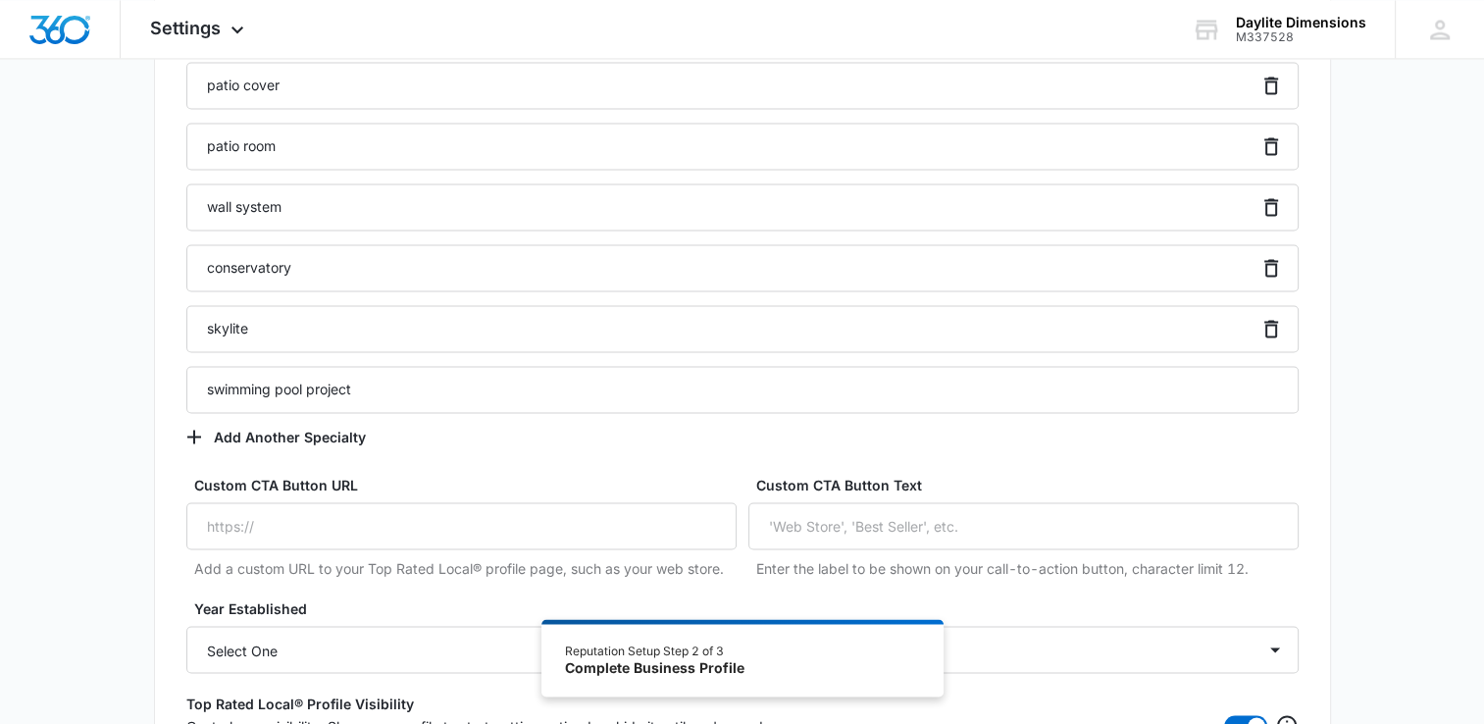
scroll to position [3498, 0]
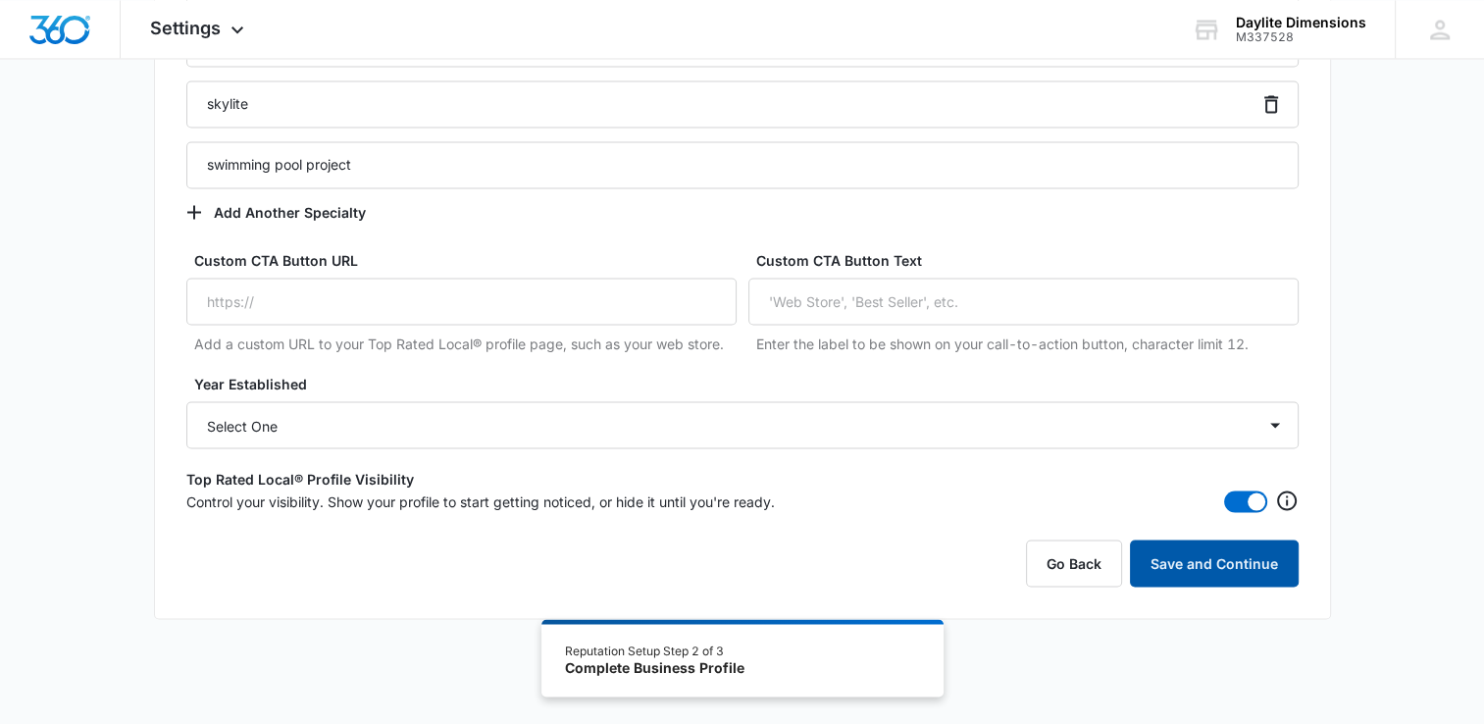
type textarea "We are a small, locally owned business that strives to provide custom and perso…"
click at [1230, 572] on button "Save and Continue" at bounding box center [1214, 563] width 169 height 47
click at [1228, 562] on button "Save and Continue" at bounding box center [1214, 563] width 169 height 47
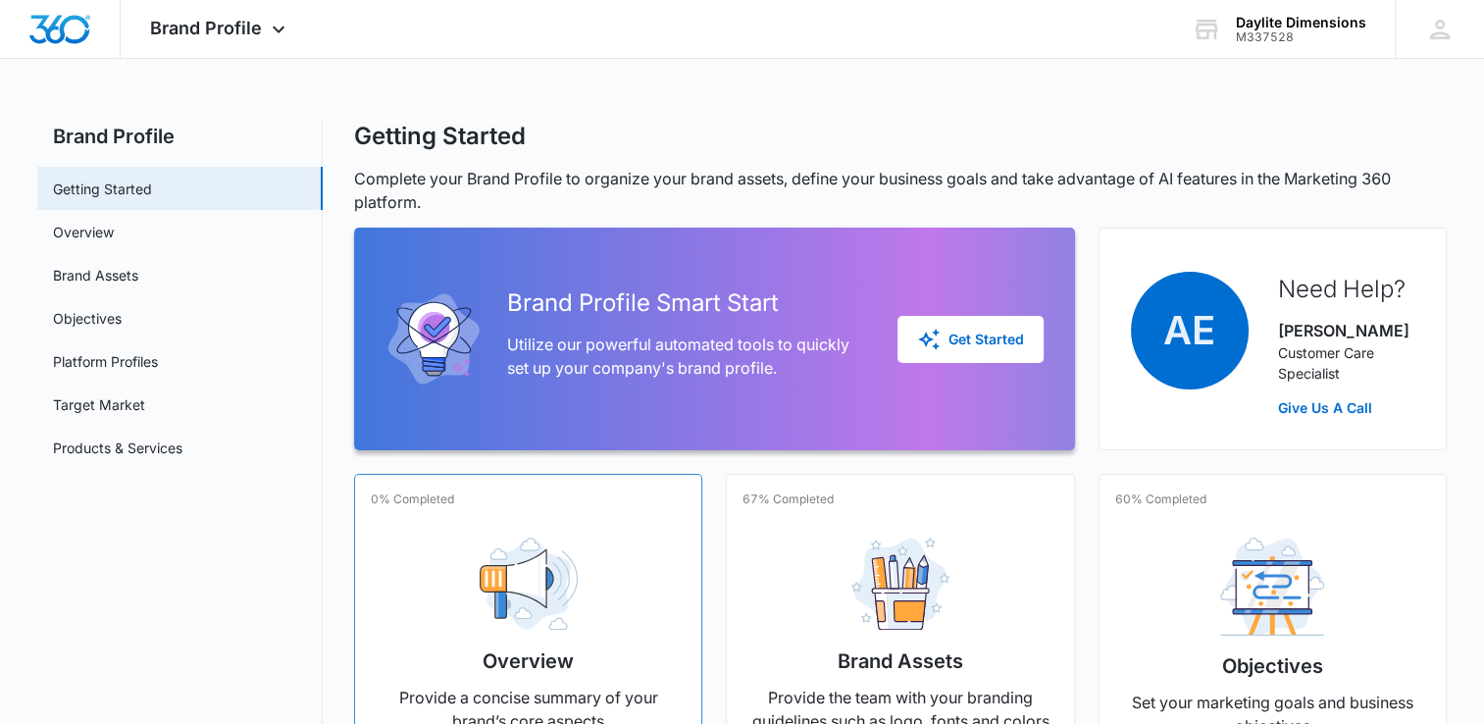
click at [522, 607] on img at bounding box center [529, 584] width 98 height 93
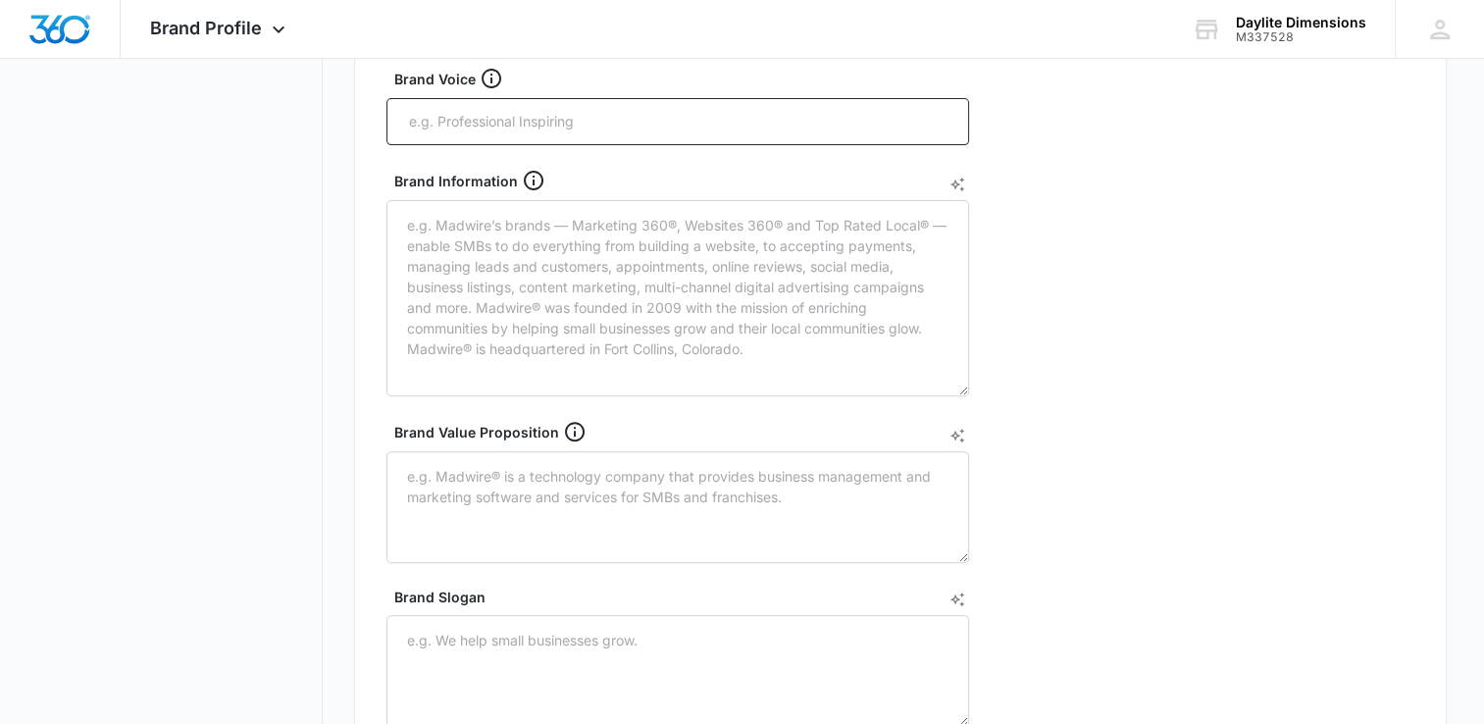
scroll to position [531, 0]
